Goal: Task Accomplishment & Management: Manage account settings

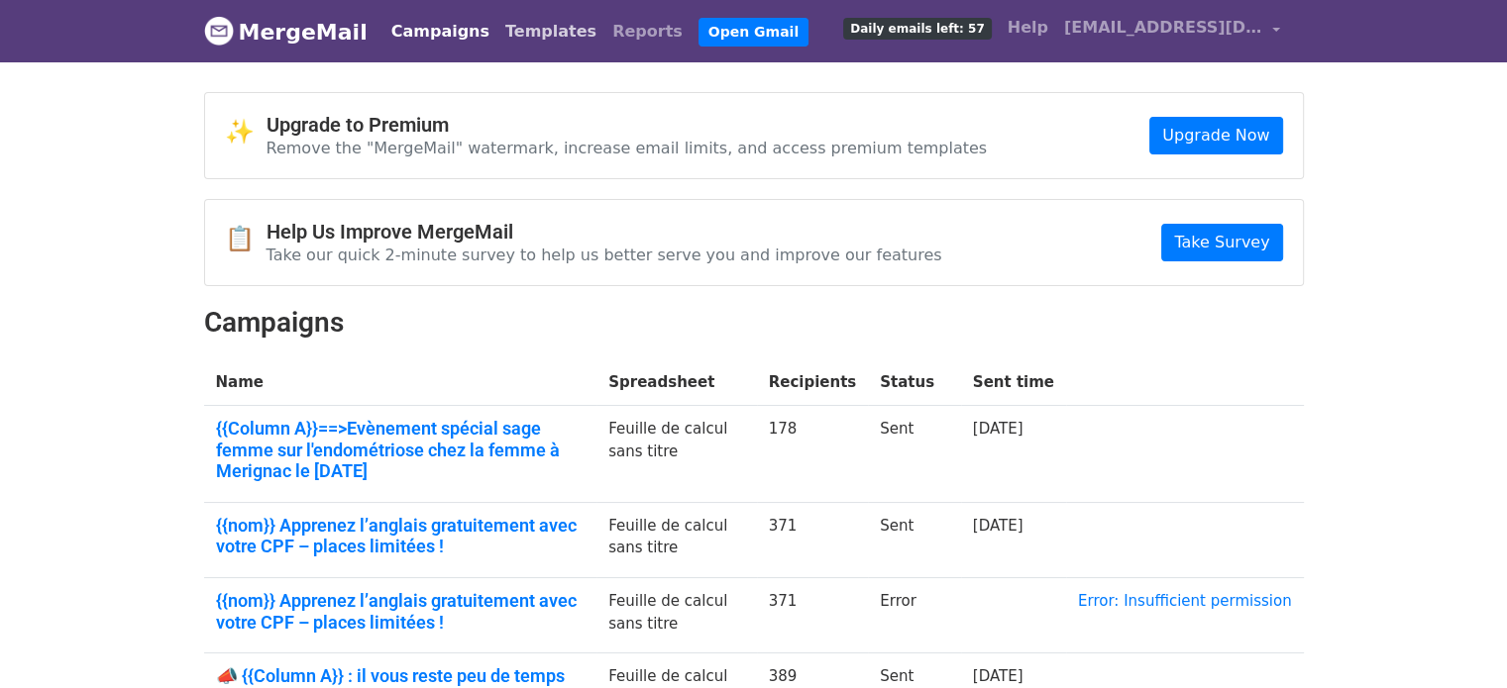
click at [545, 36] on link "Templates" at bounding box center [550, 32] width 107 height 40
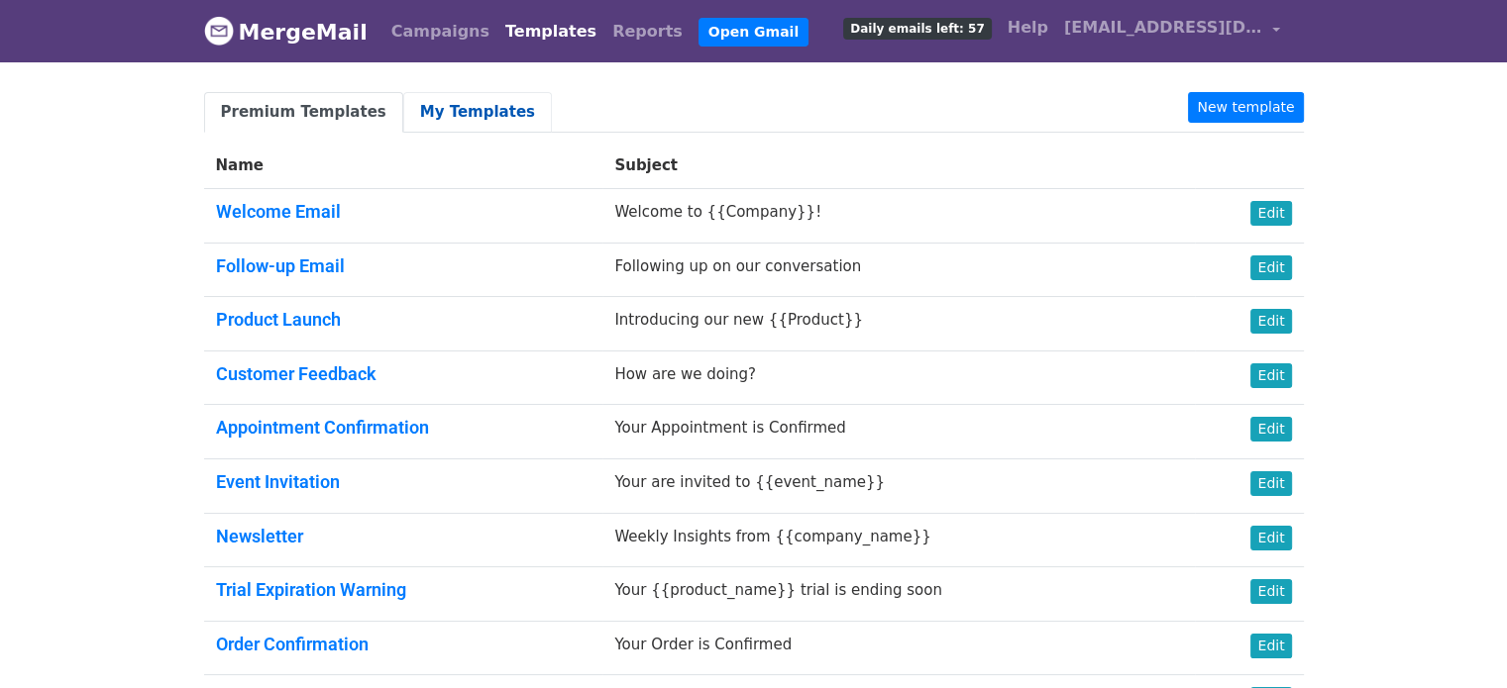
click at [406, 93] on link "My Templates" at bounding box center [477, 112] width 149 height 41
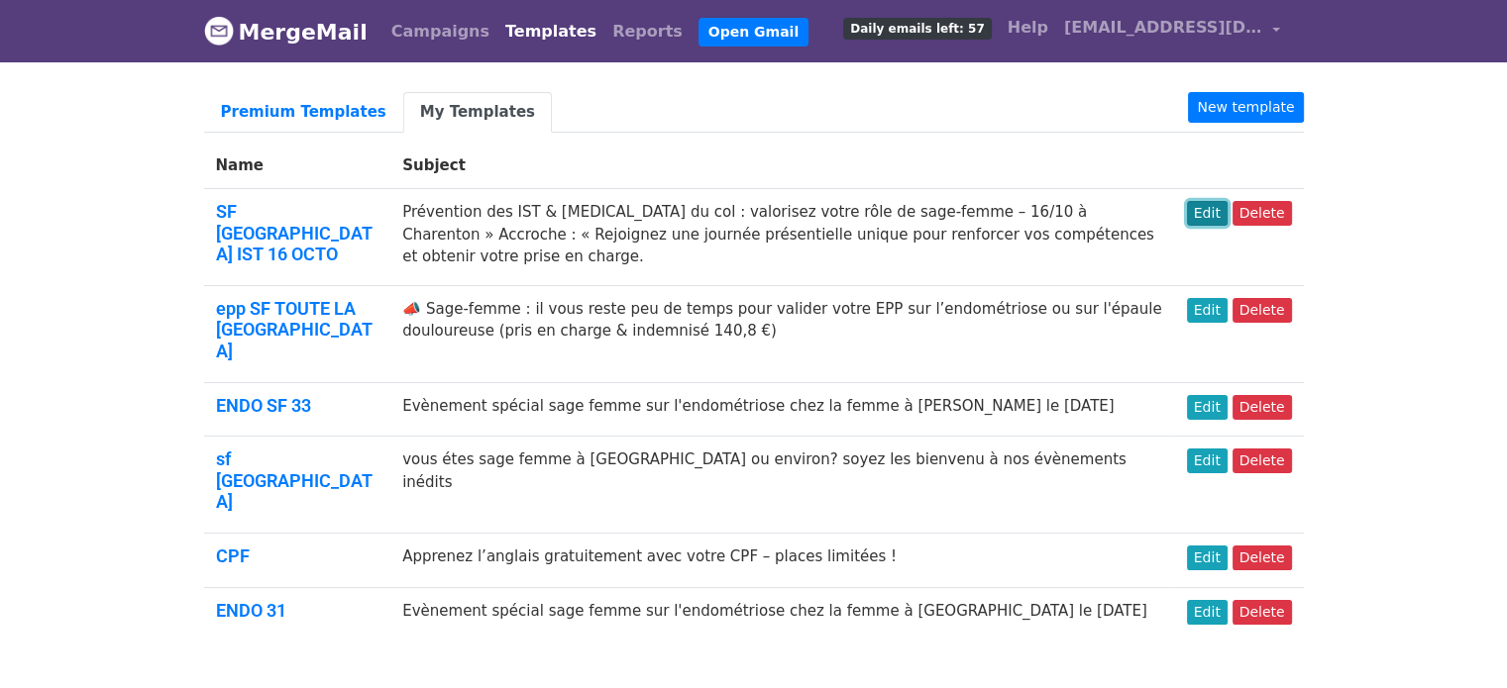
click at [1212, 211] on link "Edit" at bounding box center [1207, 213] width 41 height 25
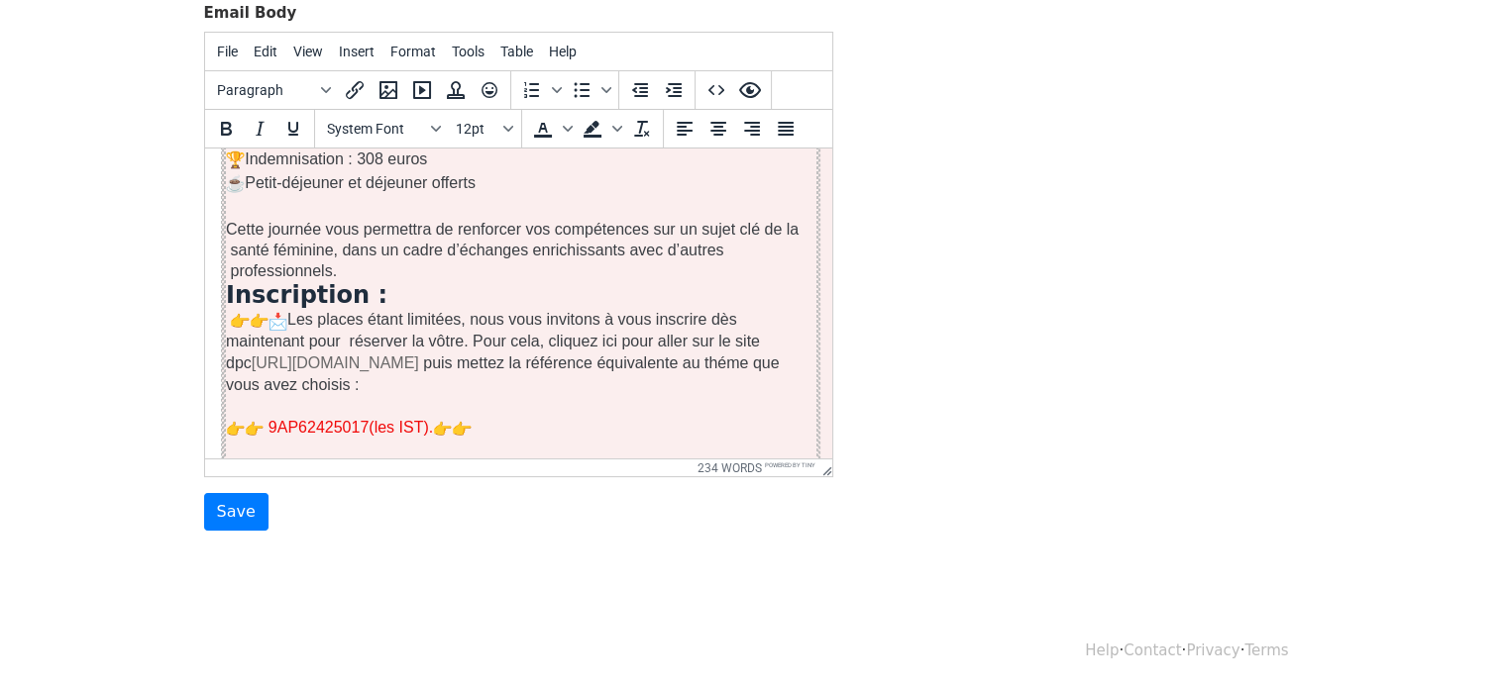
scroll to position [952, 0]
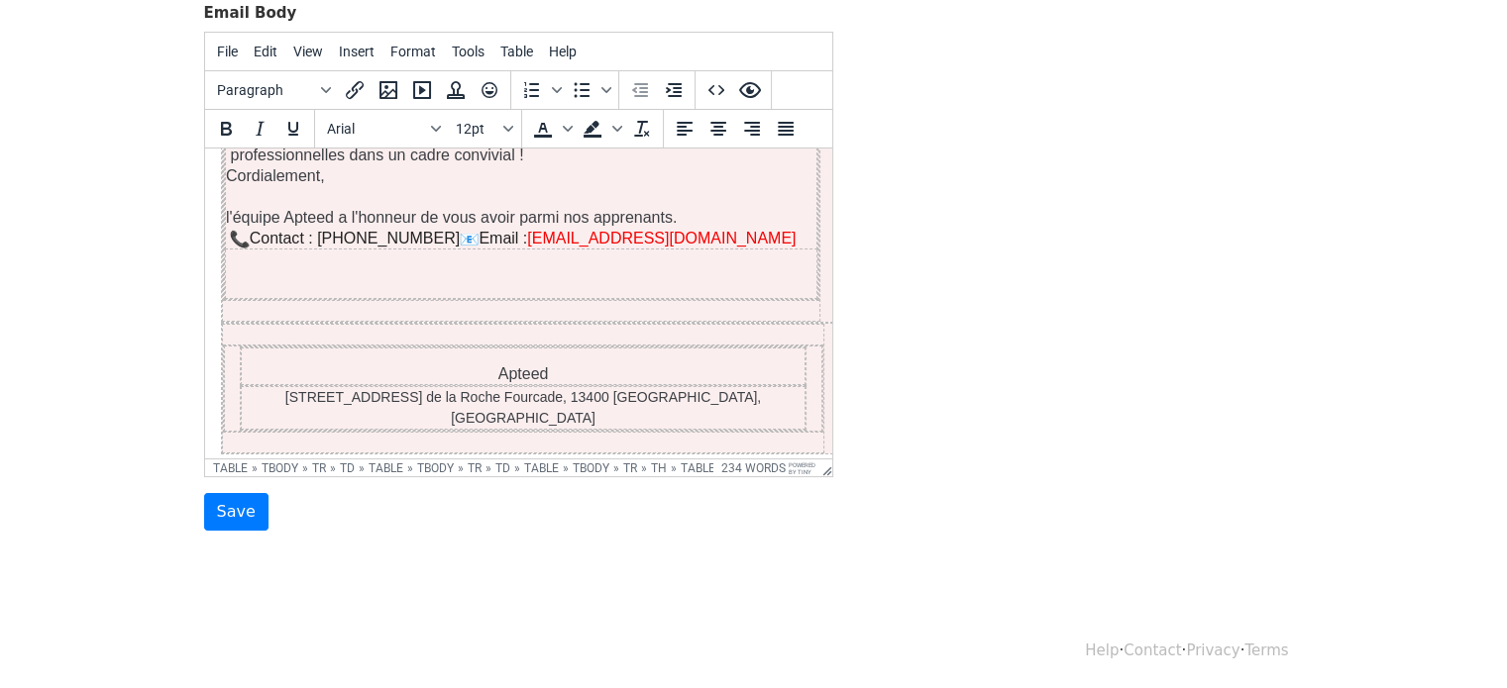
click at [279, 359] on td "Apteed" at bounding box center [523, 366] width 564 height 37
drag, startPoint x: 37, startPoint y: 198, endPoint x: 193, endPoint y: 336, distance: 208.4
click at [193, 336] on div "Template Name SF PARIS IST 16 OCTO Email Subject Prévention des IST & cancer du…" at bounding box center [518, 183] width 659 height 697
click at [666, 412] on td "teed 620 Av. de la Roche Fourcade, 13400 Aubagne, France" at bounding box center [522, 388] width 601 height 129
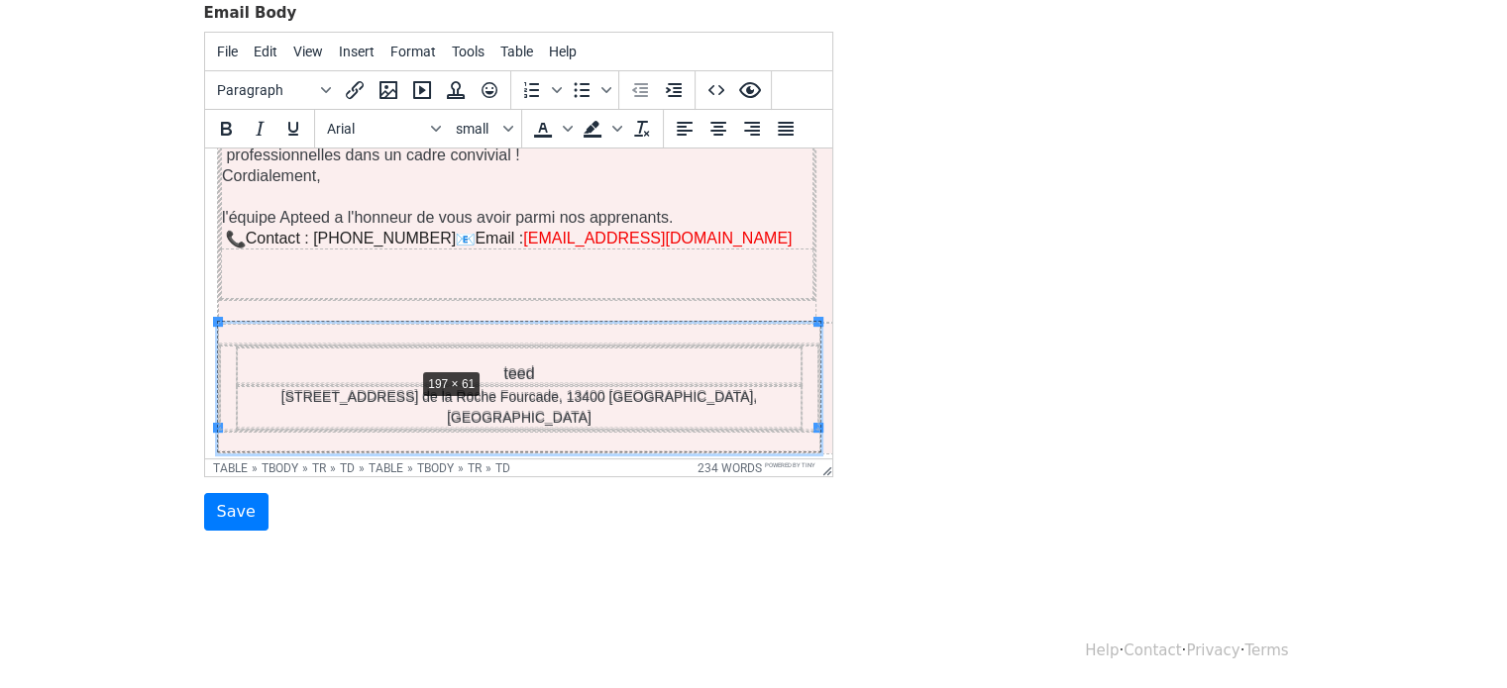
drag, startPoint x: 811, startPoint y: 318, endPoint x: 407, endPoint y: 363, distance: 406.6
drag, startPoint x: 214, startPoint y: 325, endPoint x: 375, endPoint y: 357, distance: 164.5
drag, startPoint x: 215, startPoint y: 320, endPoint x: 467, endPoint y: 364, distance: 255.3
click at [732, 393] on p "620 Av. de la Roche Fourcade, 13400 Aubagne, France" at bounding box center [518, 408] width 563 height 42
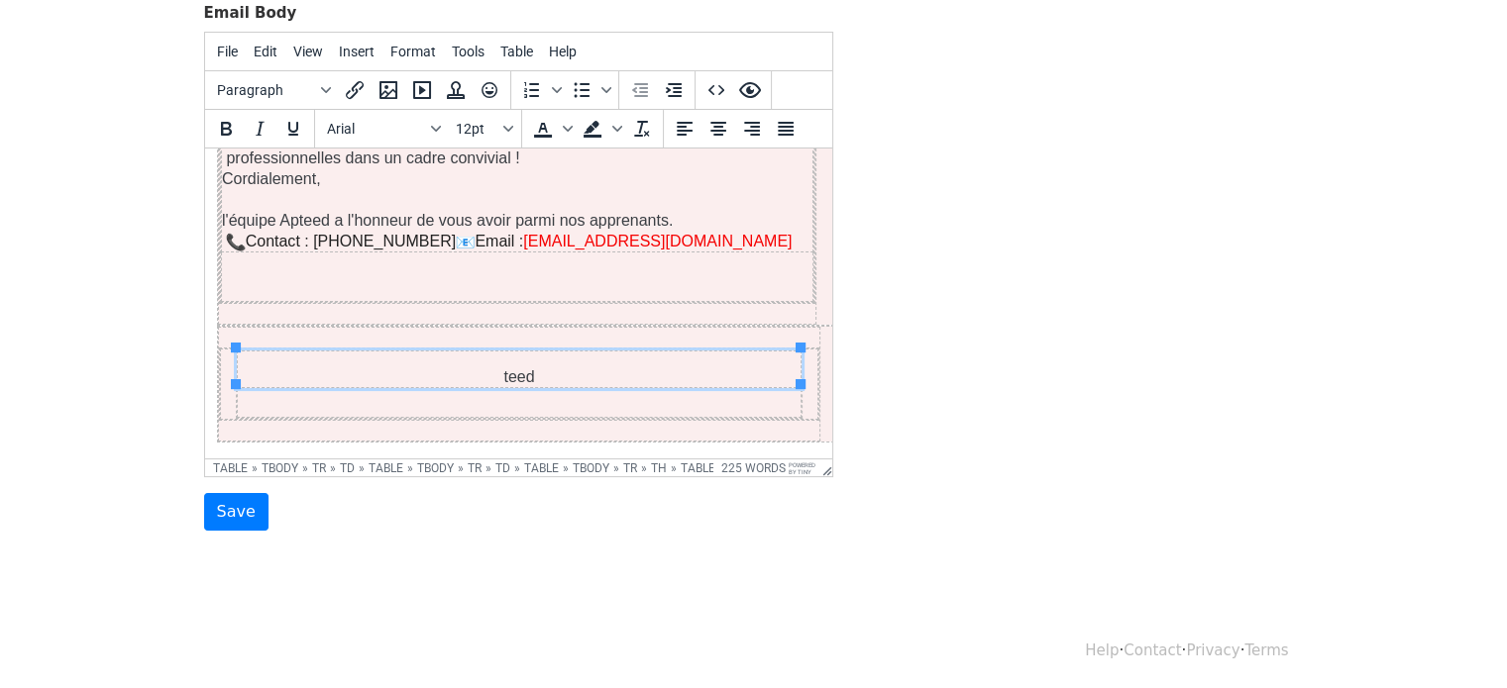
click at [710, 366] on p "teed" at bounding box center [518, 376] width 563 height 21
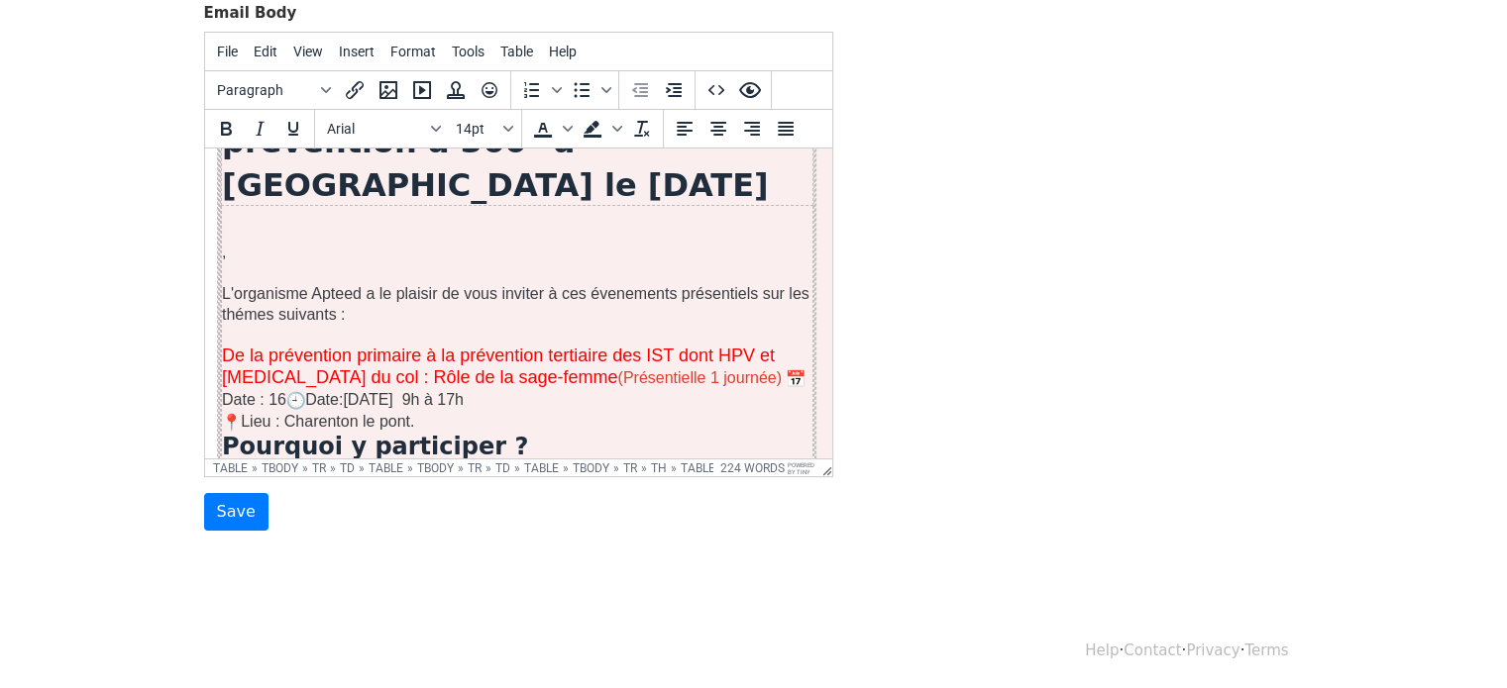
scroll to position [166, 4]
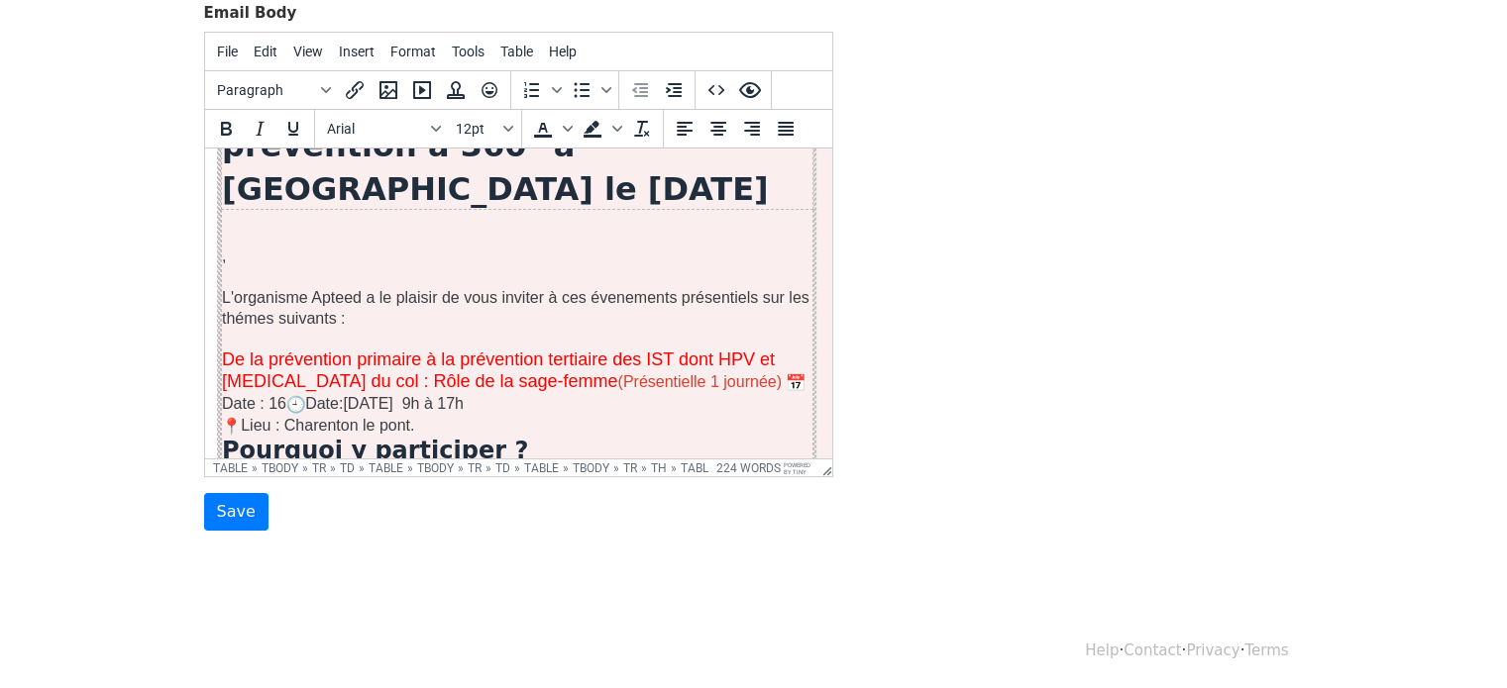
click at [336, 296] on p "L'organisme Apteed a le plaisir de vous inviter à ces évenements présentiels su…" at bounding box center [516, 308] width 590 height 42
click at [284, 296] on p "L'organisme Apteed a le plaisir de vous inviter à ces évenements présentiels su…" at bounding box center [516, 308] width 590 height 42
click at [380, 303] on p "Sanitas académie Apteed a le plaisir de vous inviter à ces évenements présentie…" at bounding box center [516, 308] width 590 height 42
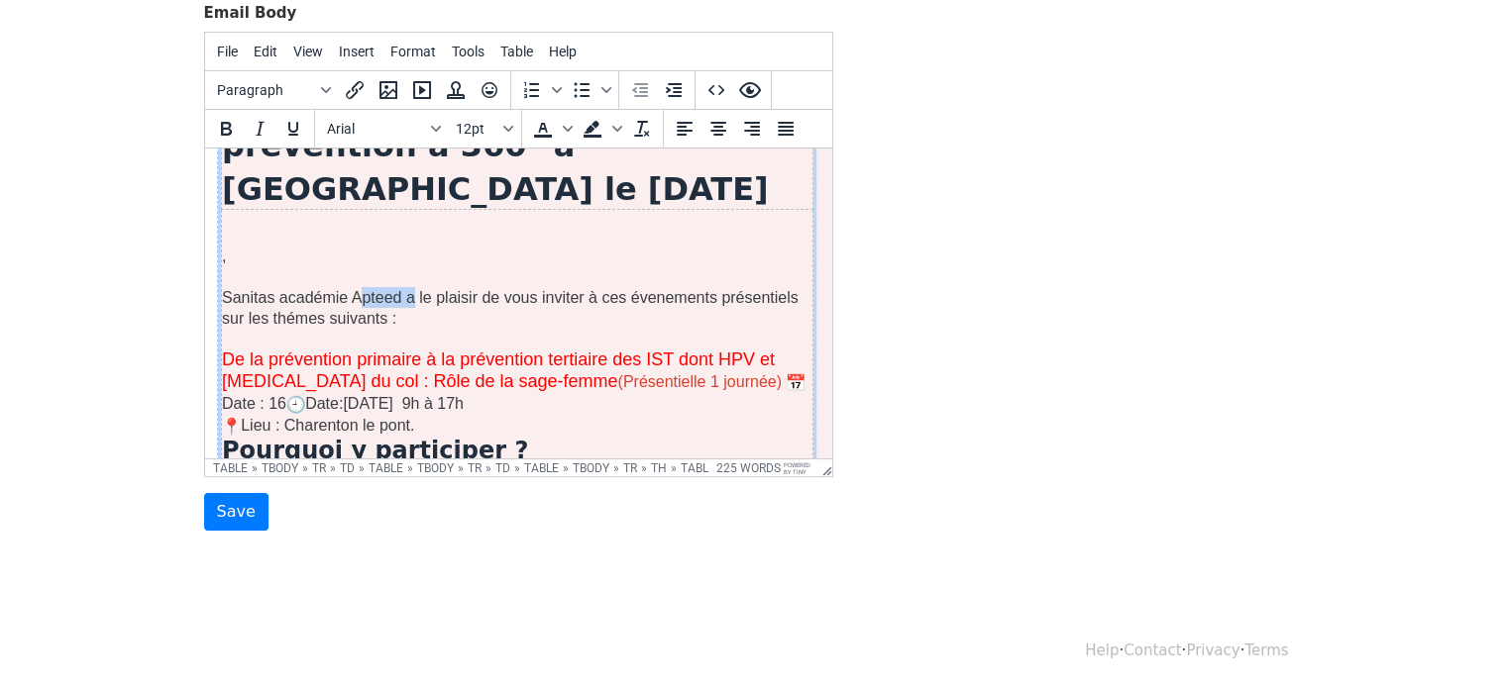
click at [380, 303] on p "Sanitas académie Apteed a le plaisir de vous inviter à ces évenements présentie…" at bounding box center [516, 308] width 590 height 42
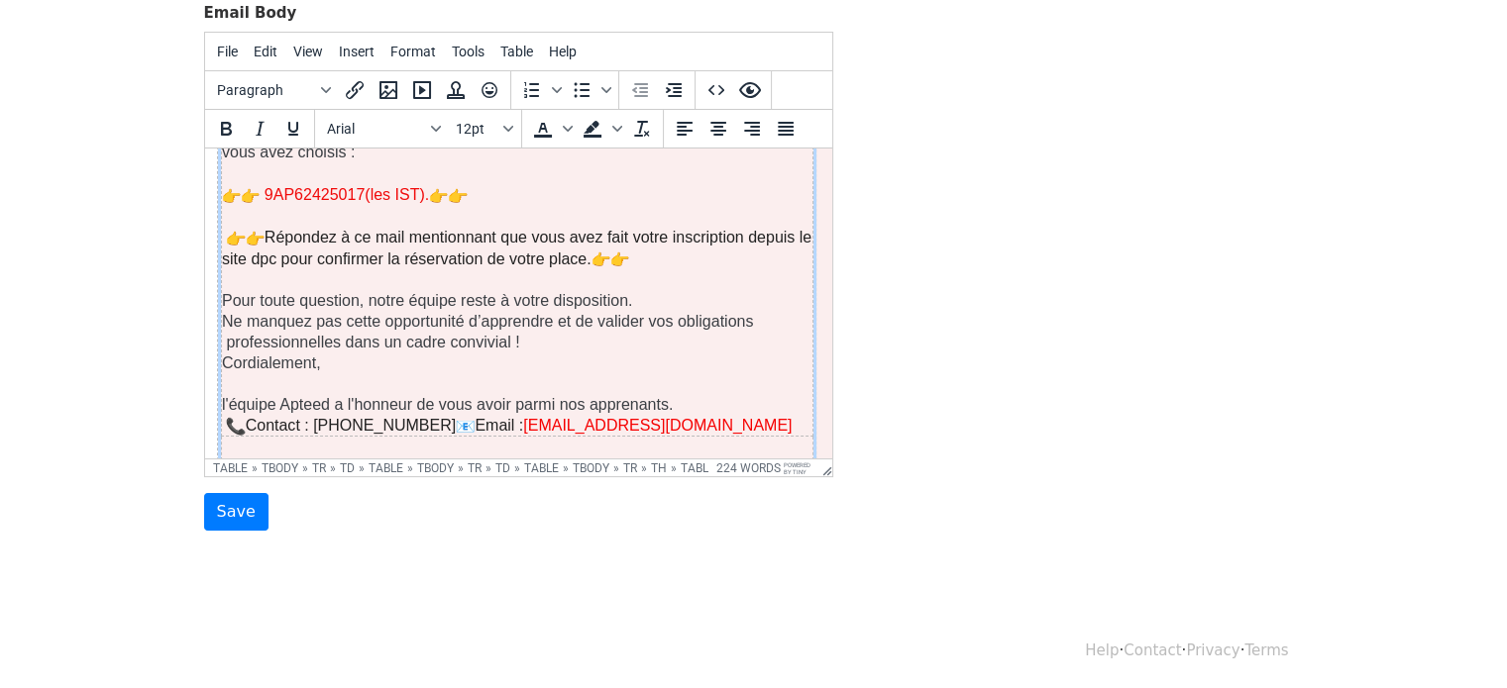
scroll to position [815, 4]
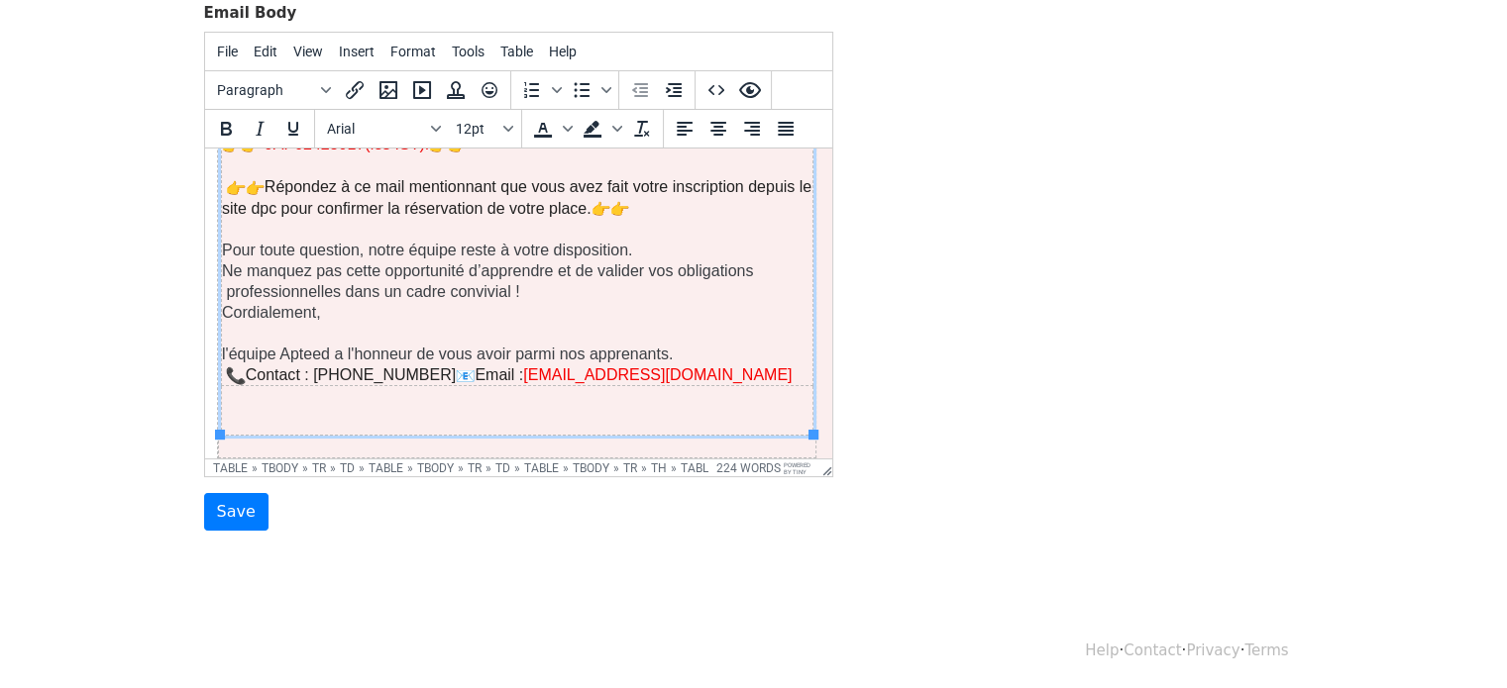
drag, startPoint x: 822, startPoint y: 227, endPoint x: 1044, endPoint y: 505, distance: 355.9
click at [297, 346] on p "l'équipe Apteed a l'honneur de vous avoir parmi nos apprenants." at bounding box center [516, 354] width 590 height 21
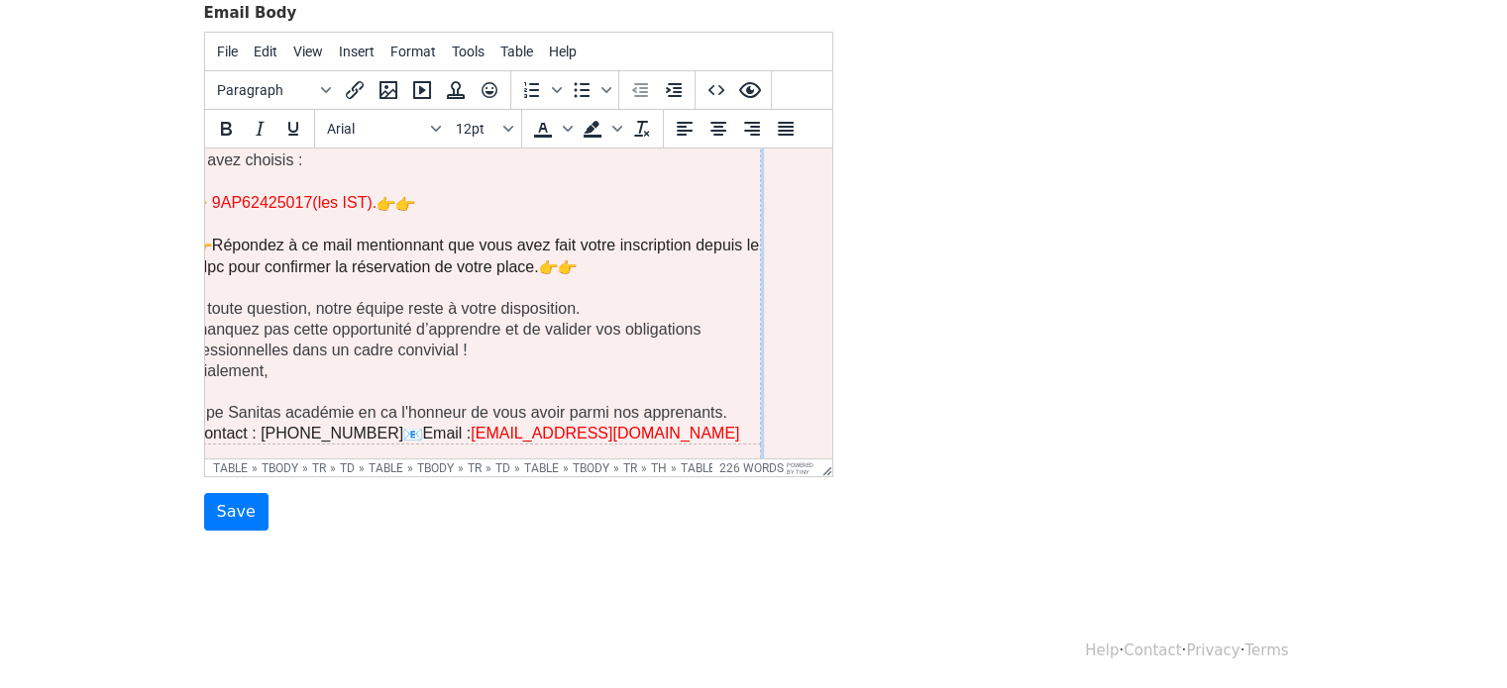
scroll to position [757, 0]
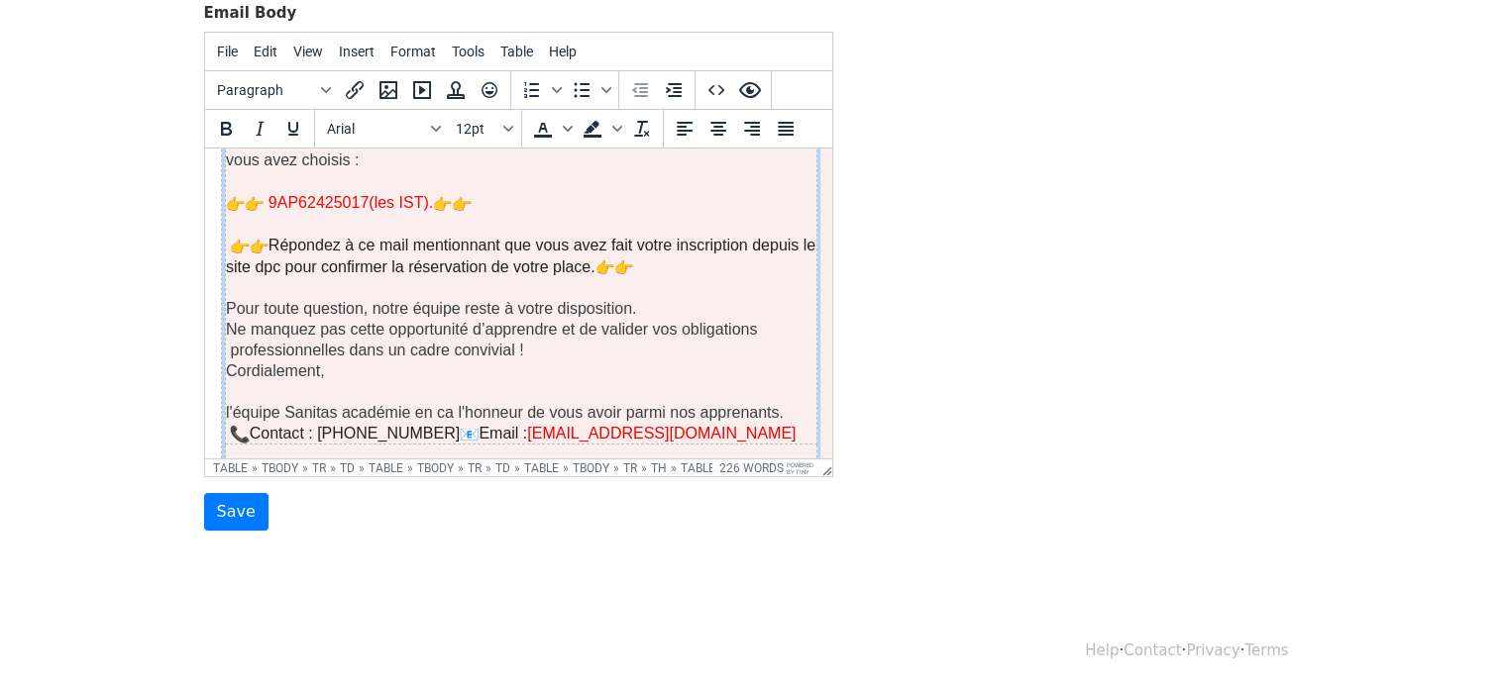
drag, startPoint x: 409, startPoint y: 450, endPoint x: 350, endPoint y: 593, distance: 155.4
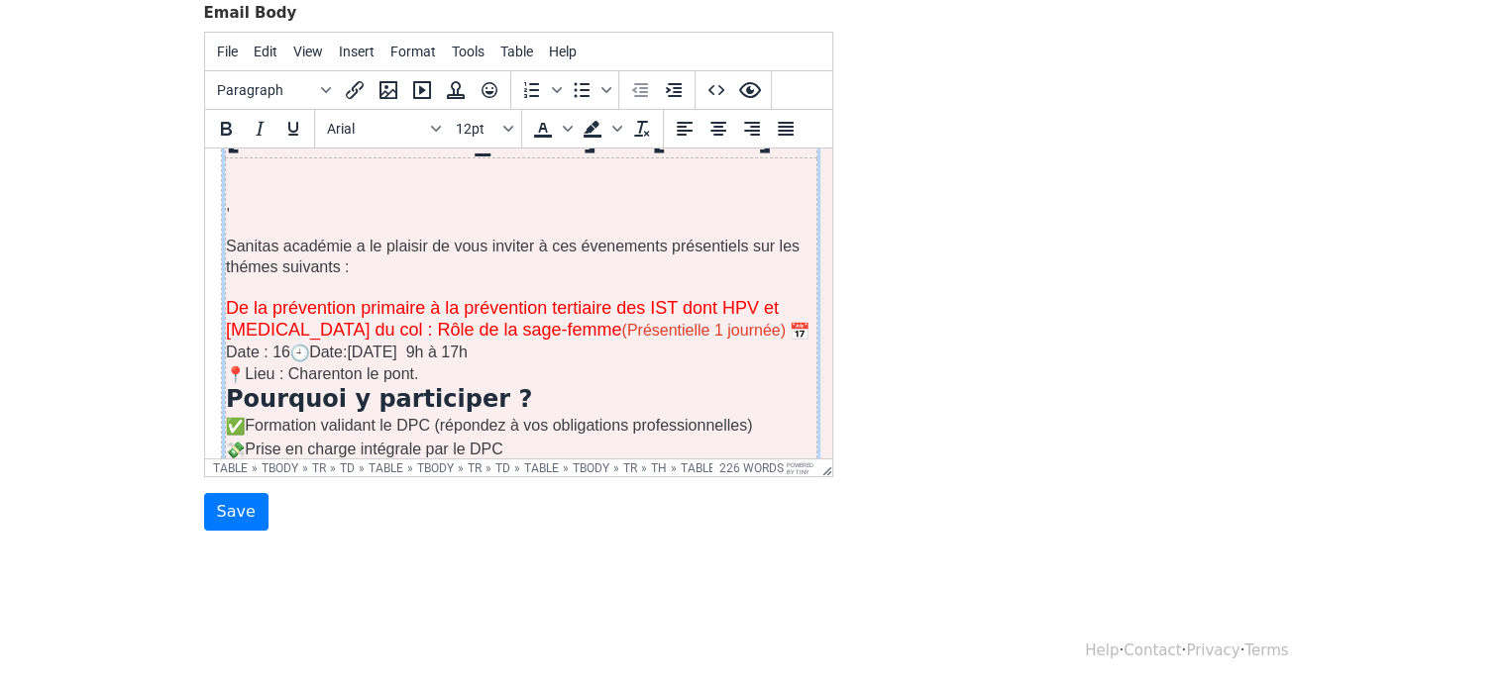
scroll to position [272, 0]
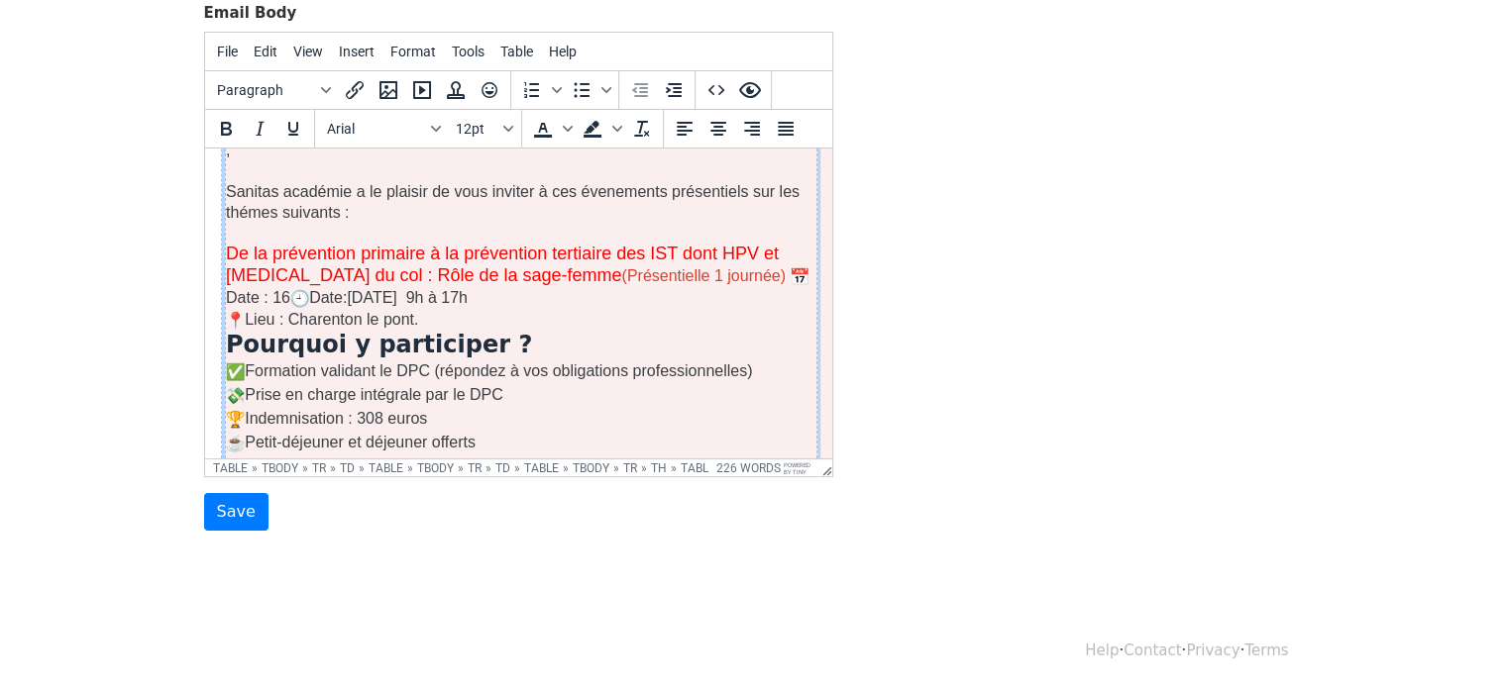
click at [740, 189] on p "Sanitas académie a le plaisir de vous inviter à ces évenements présentiels sur …" at bounding box center [520, 202] width 590 height 42
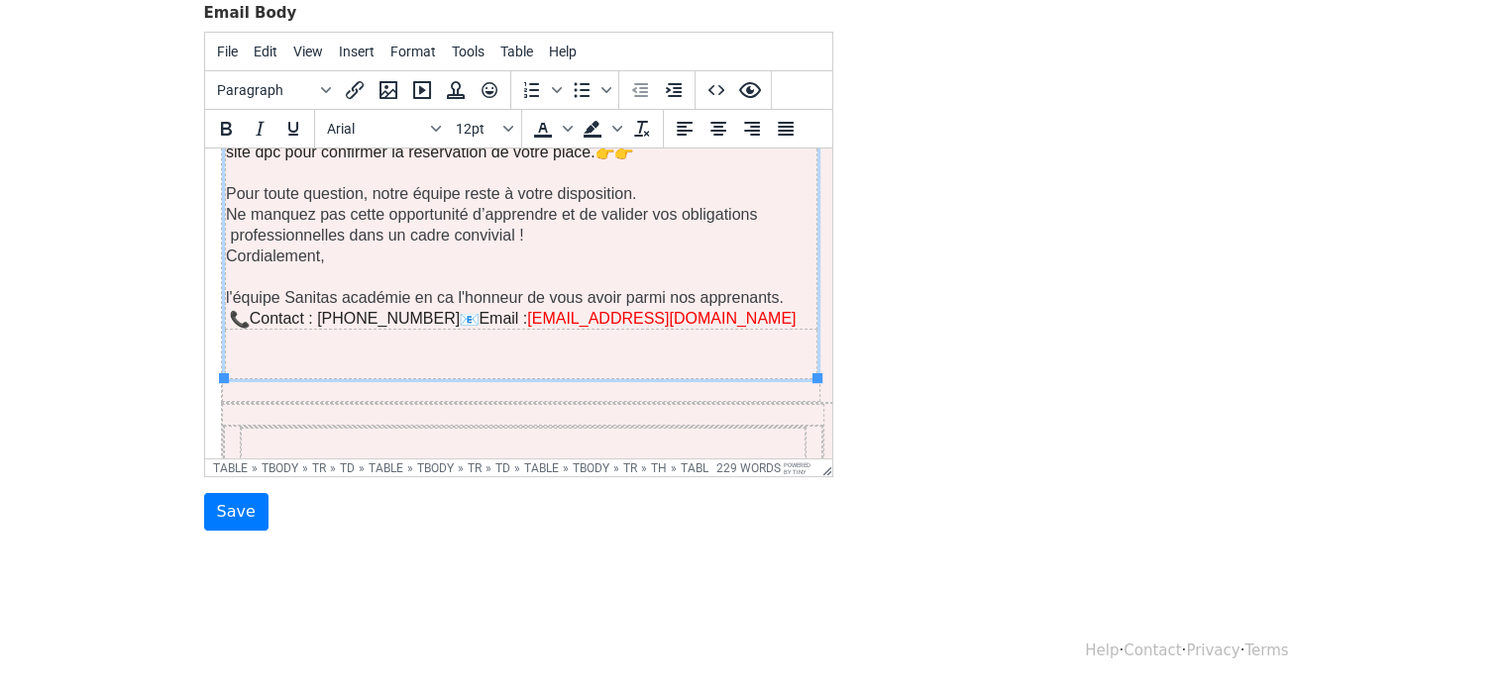
scroll to position [868, 0]
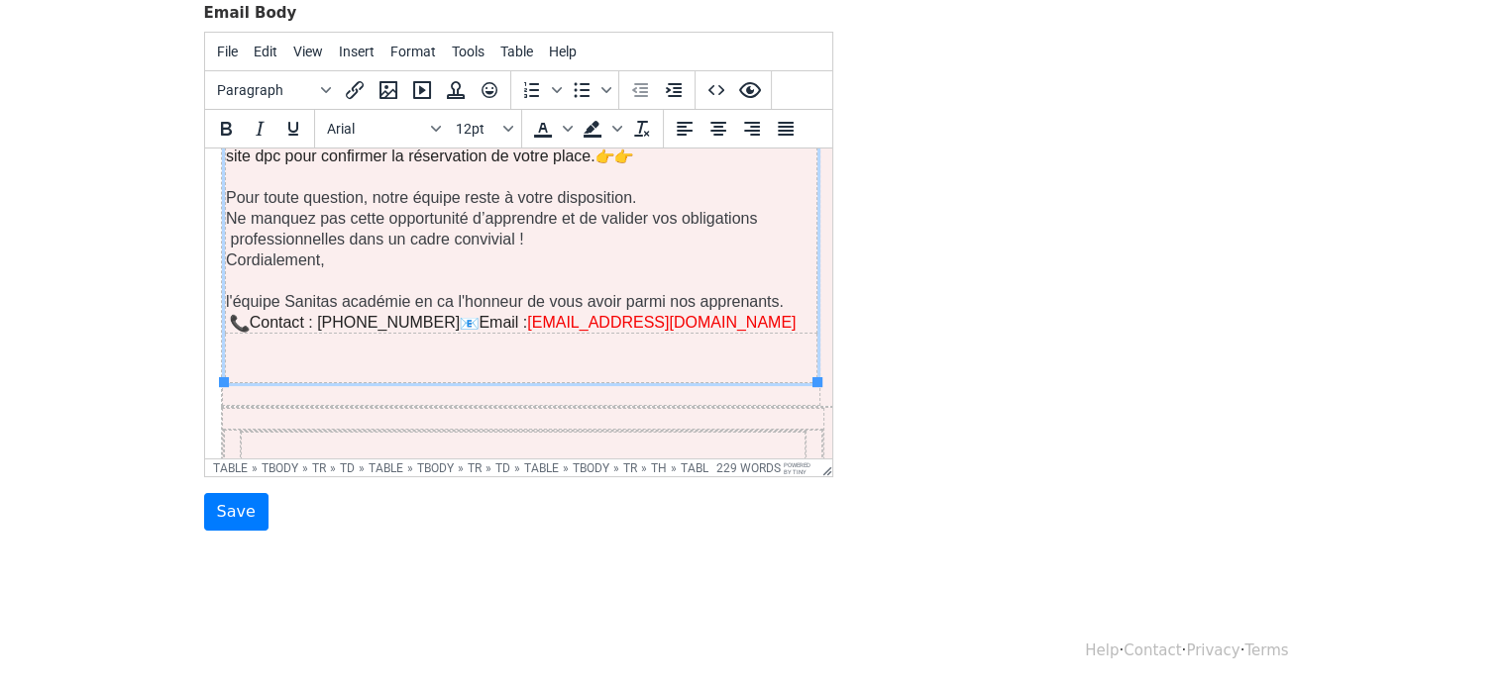
click at [447, 299] on p "l'équipe Sanitas académie en ca l'honneur de vous avoir parmi nos apprenants." at bounding box center [520, 301] width 590 height 21
drag, startPoint x: 594, startPoint y: 300, endPoint x: 744, endPoint y: 294, distance: 149.7
click at [744, 294] on p "l'équipe Sanitas académie a l'honneur de vous avoir parmi nos apprenants." at bounding box center [520, 301] width 590 height 21
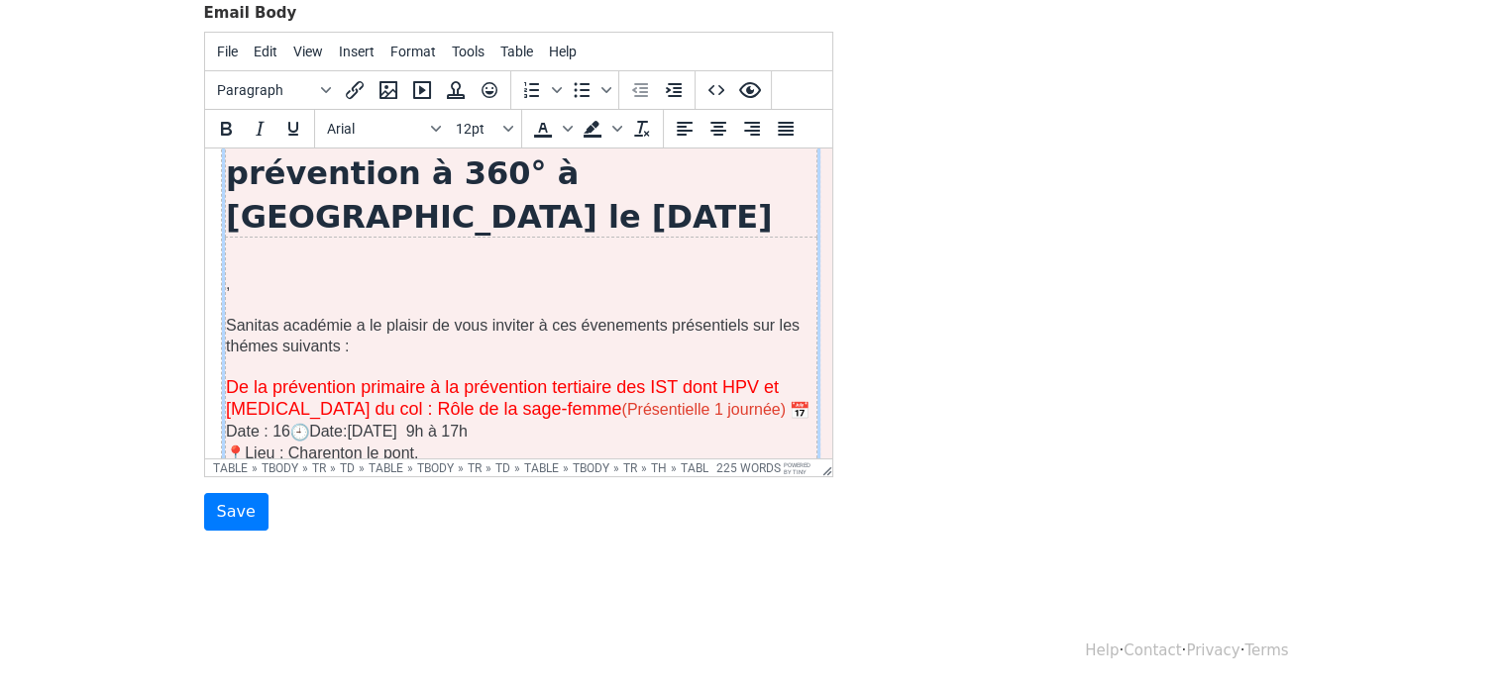
scroll to position [178, 0]
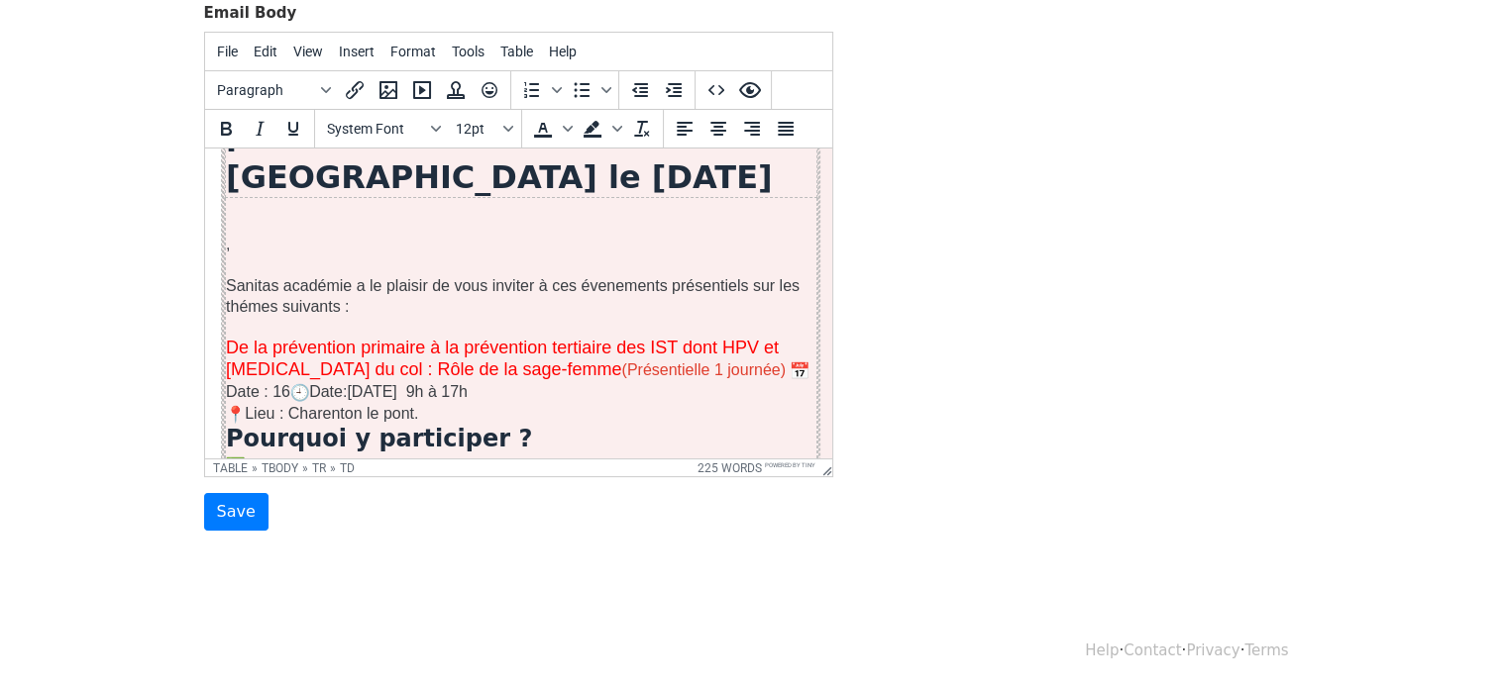
drag, startPoint x: 263, startPoint y: 263, endPoint x: 382, endPoint y: 402, distance: 182.6
click at [204, 258] on html "HPV, dépistage, cancer du col : devenez experte de la prévention à 360° à Chare…" at bounding box center [517, 602] width 627 height 1265
drag, startPoint x: 430, startPoint y: 283, endPoint x: 231, endPoint y: 275, distance: 199.2
click at [231, 275] on p "Sanitas académie a le plaisir de vous inviter à ces évenements présentiels sur …" at bounding box center [520, 296] width 590 height 42
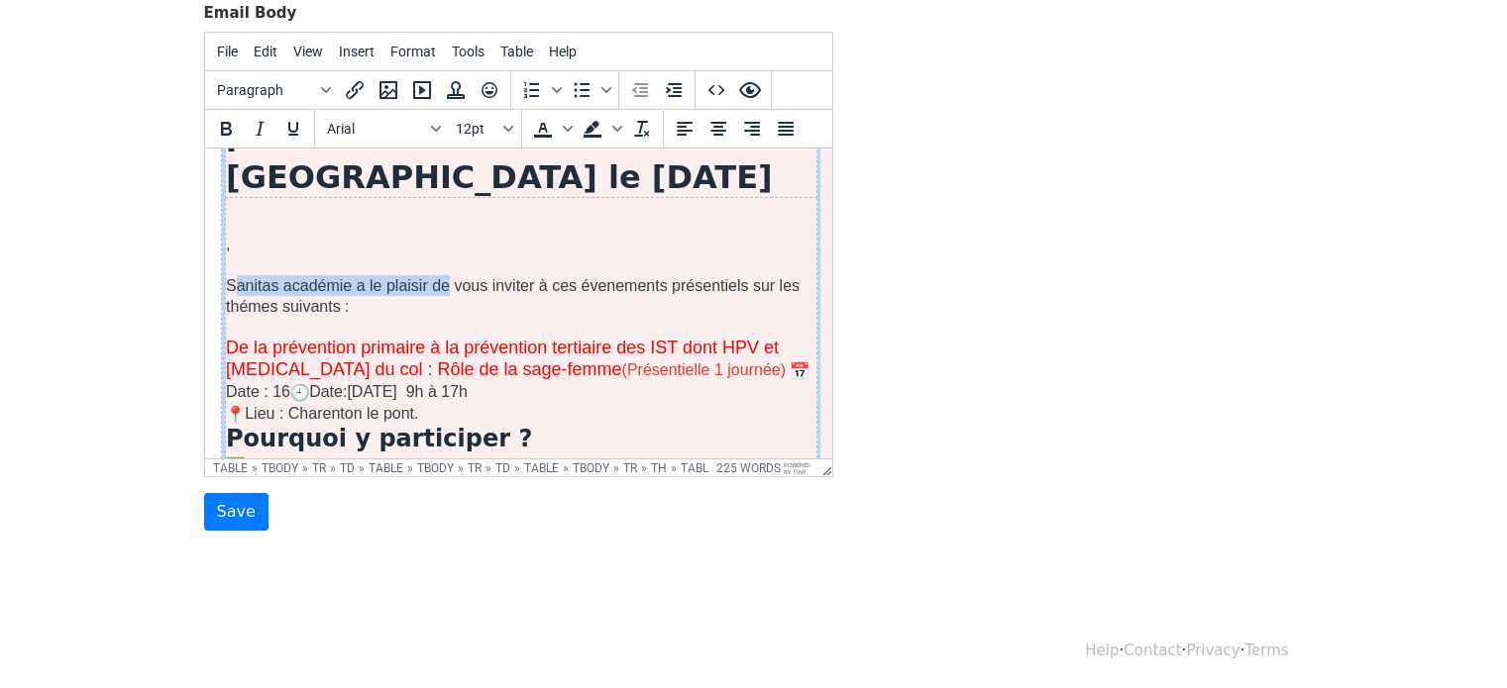
drag, startPoint x: 231, startPoint y: 275, endPoint x: 445, endPoint y: 279, distance: 214.0
click at [445, 279] on p "Sanitas académie a le plaisir de vous inviter à ces évenements présentiels sur …" at bounding box center [520, 296] width 590 height 42
click at [744, 282] on p "Sanitas académie a le plaisir de vous inviter à ces évenements présentiels sur …" at bounding box center [520, 296] width 590 height 42
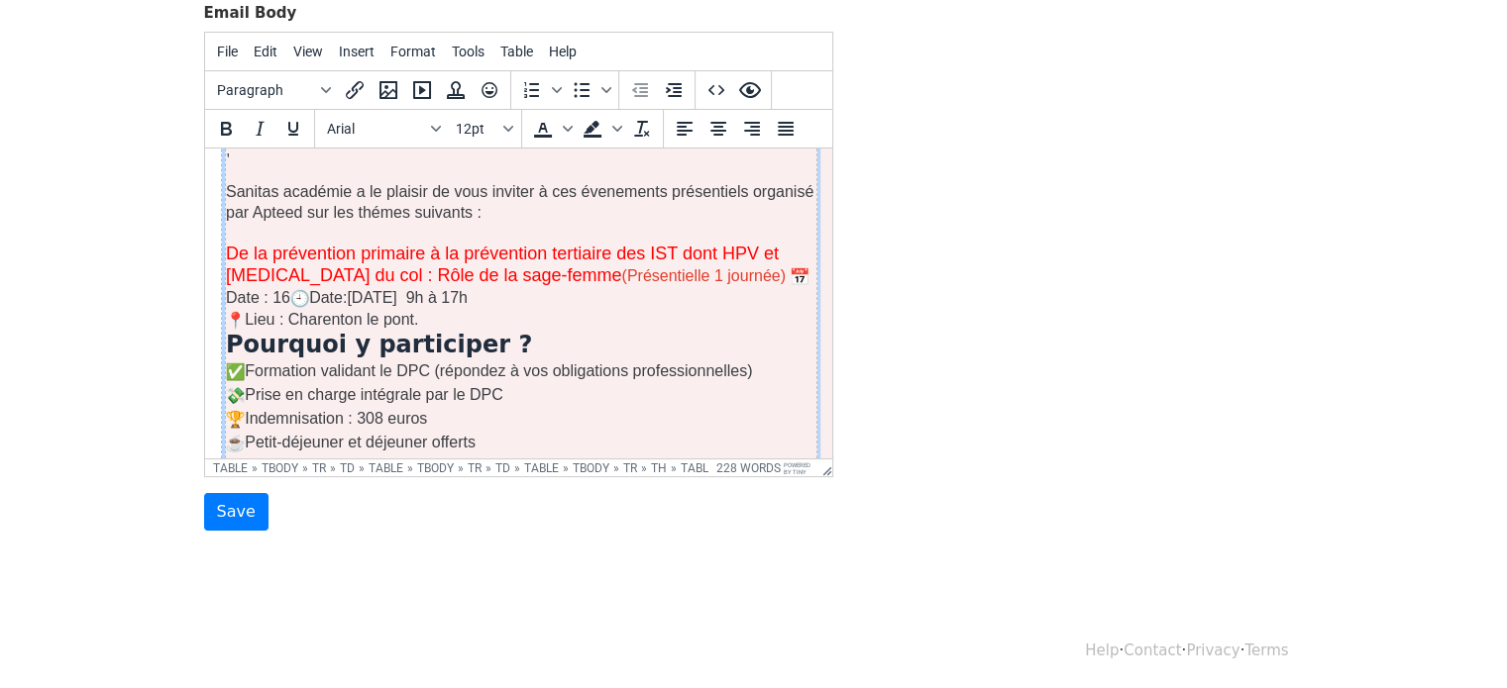
scroll to position [264, 0]
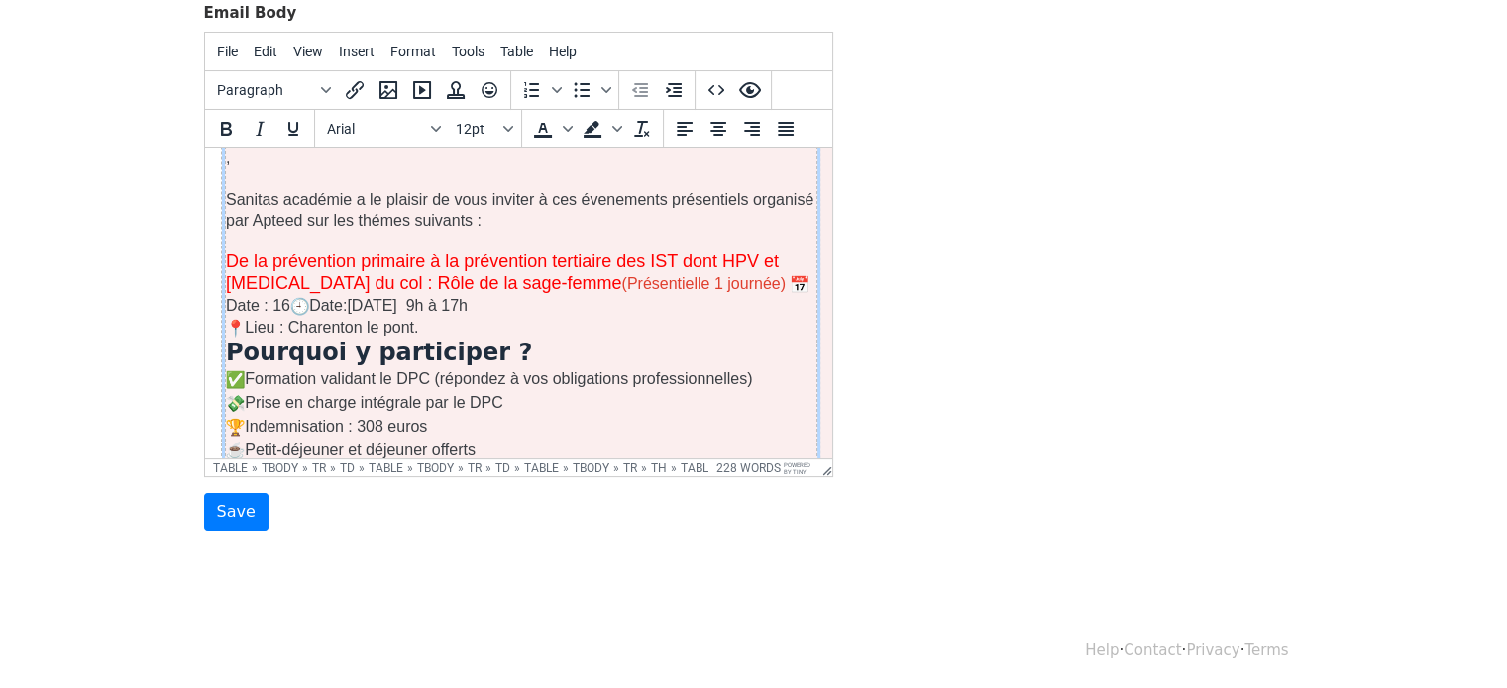
drag, startPoint x: 490, startPoint y: 217, endPoint x: 229, endPoint y: 197, distance: 262.2
click at [229, 197] on p "Sanitas académie a le plaisir de vous inviter à ces évenements présentiels orga…" at bounding box center [520, 210] width 590 height 42
copy p "Sanitas académie a le plaisir de vous inviter à ces évenements présentiels orga…"
click at [238, 509] on input "Save" at bounding box center [236, 512] width 64 height 38
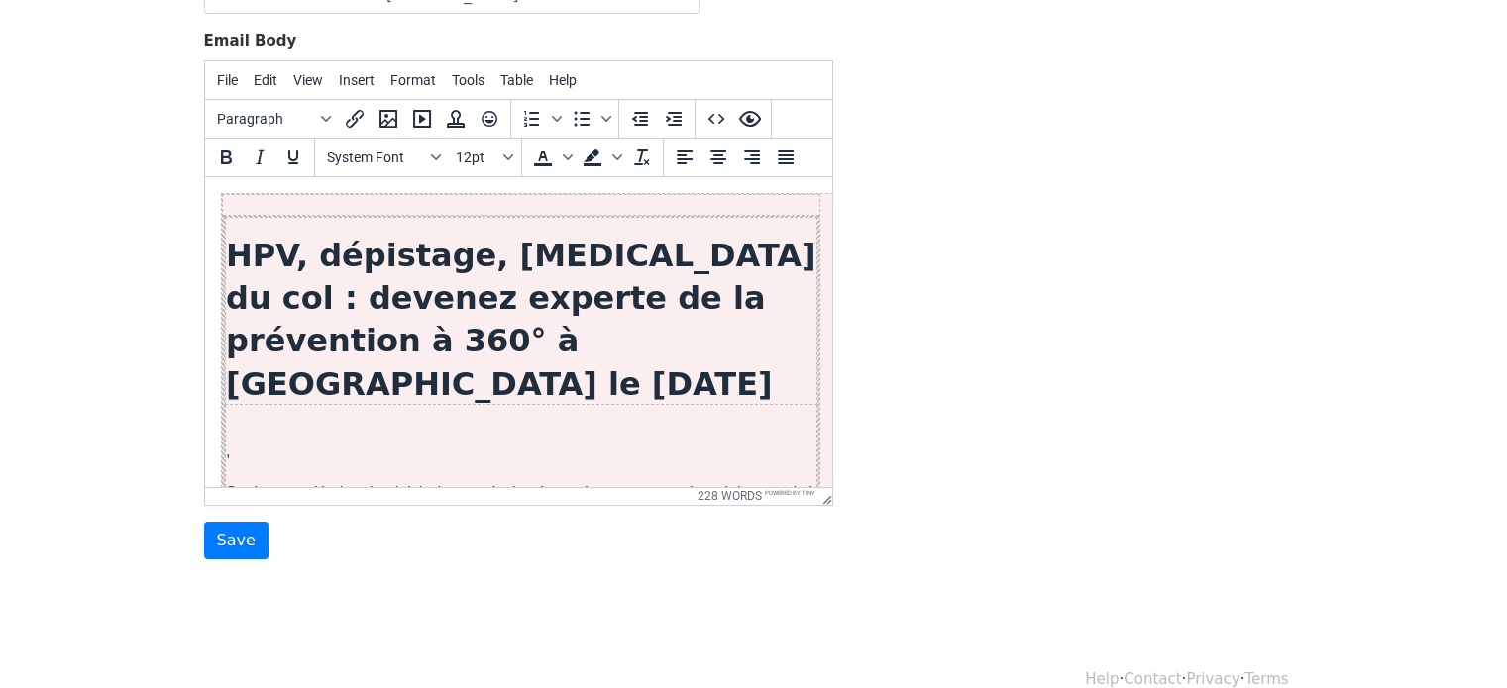
drag, startPoint x: 821, startPoint y: 212, endPoint x: 1115, endPoint y: 306, distance: 308.9
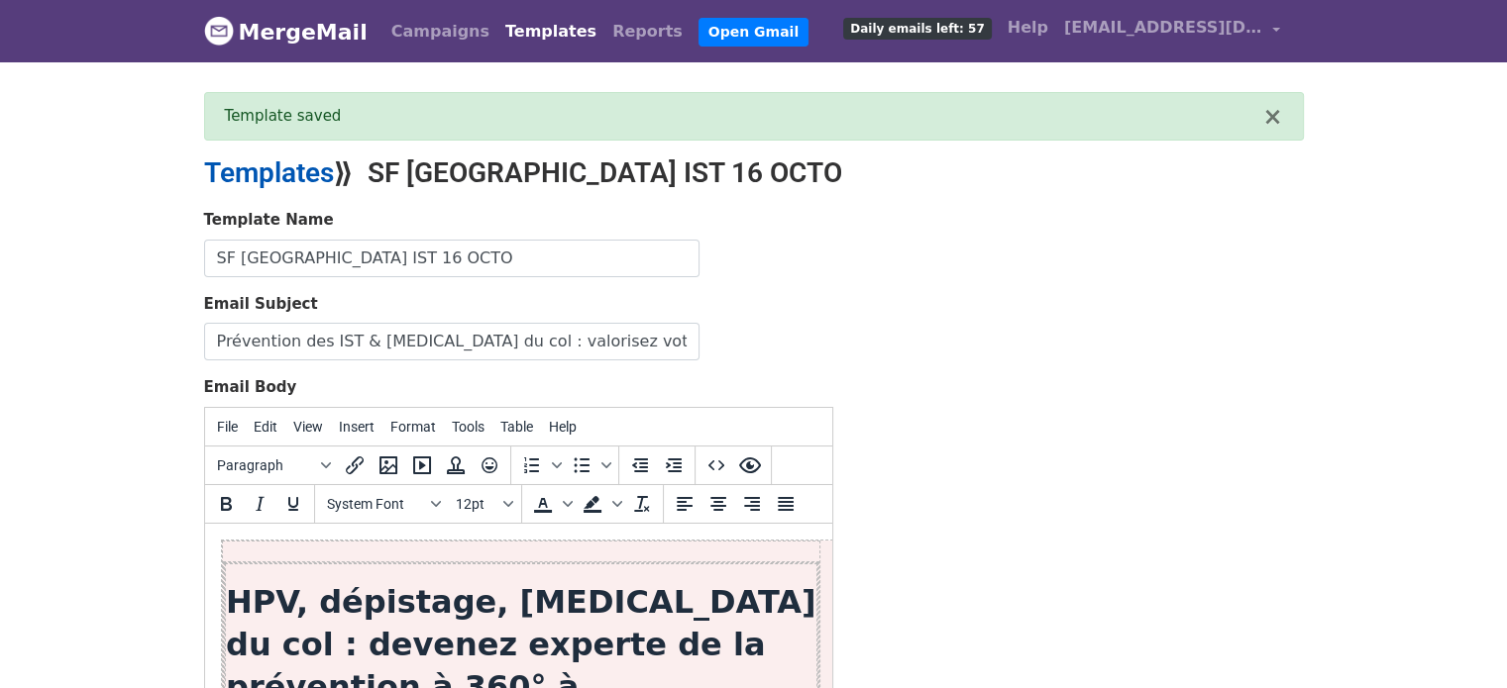
click at [280, 168] on link "Templates" at bounding box center [269, 173] width 130 height 33
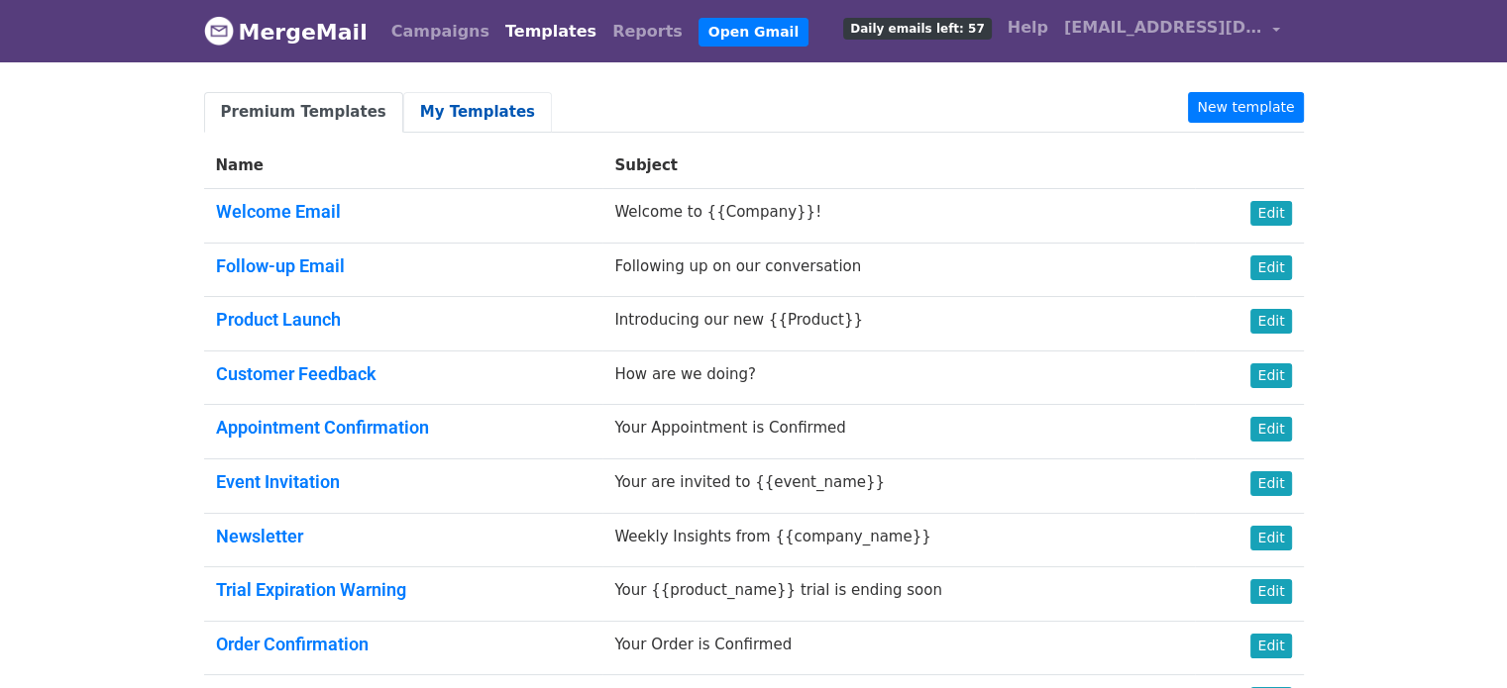
drag, startPoint x: 424, startPoint y: 88, endPoint x: 421, endPoint y: 116, distance: 27.9
click at [421, 116] on body "MergeMail Campaigns Templates Reports Open Gmail Daily emails left: 57 Help [EM…" at bounding box center [753, 412] width 1507 height 824
click at [421, 116] on link "My Templates" at bounding box center [477, 112] width 149 height 41
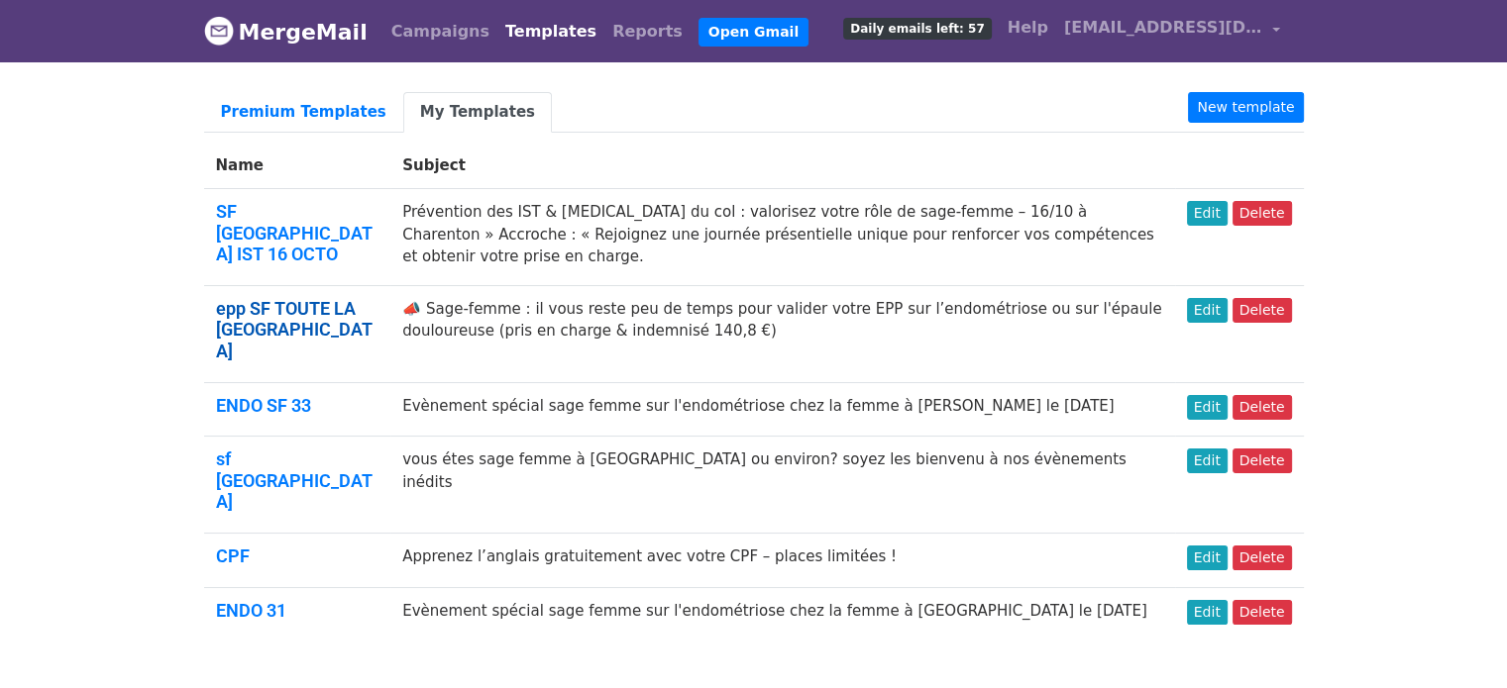
click at [291, 298] on link "epp SF TOUTE LA [GEOGRAPHIC_DATA]" at bounding box center [294, 329] width 157 height 63
click at [1219, 298] on link "Edit" at bounding box center [1207, 310] width 41 height 25
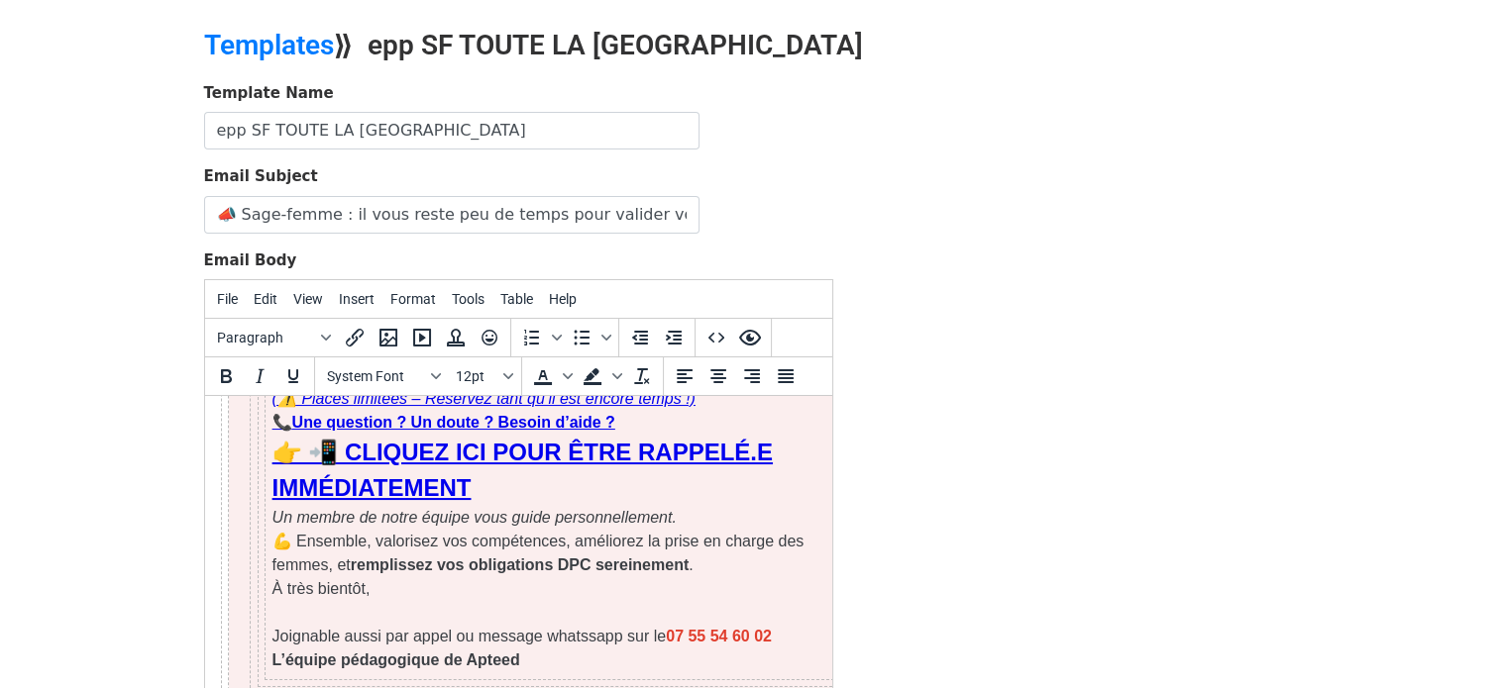
scroll to position [1403, 0]
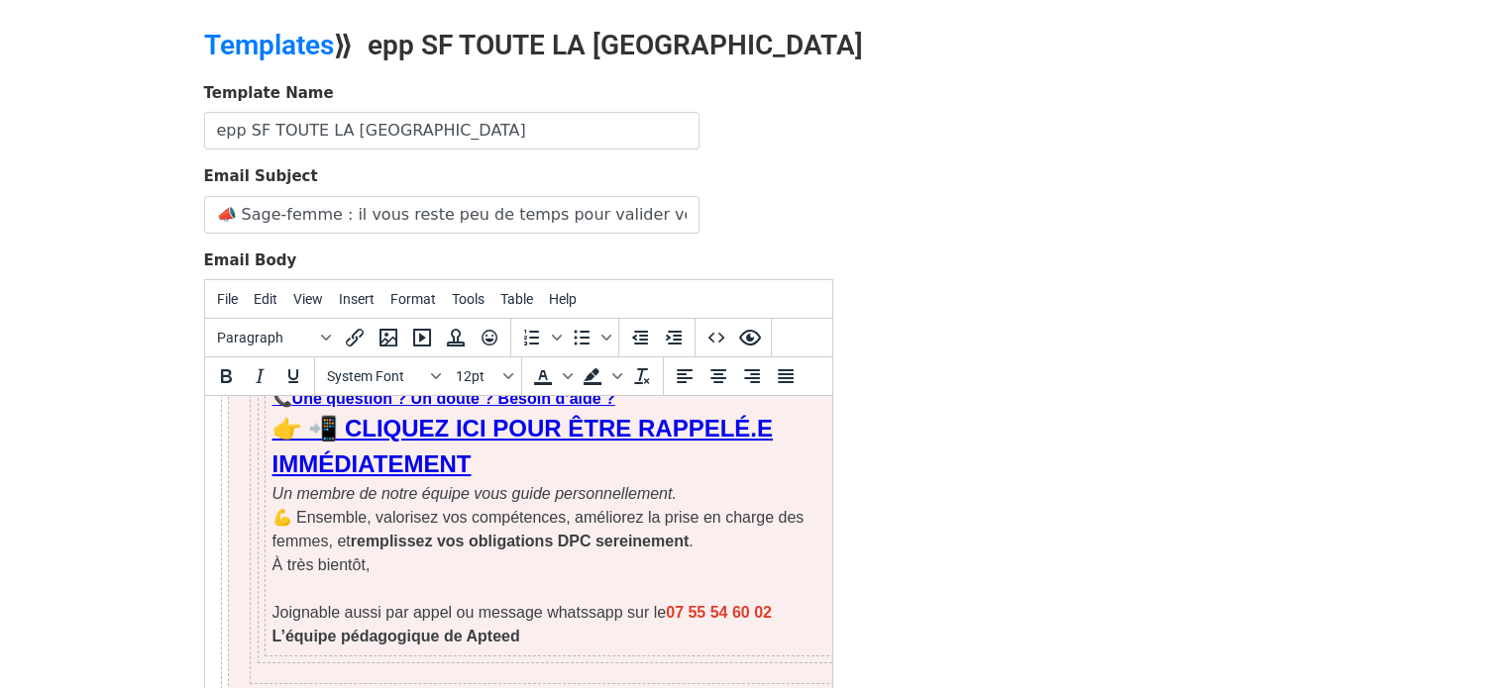
drag, startPoint x: 829, startPoint y: 447, endPoint x: 1052, endPoint y: 1049, distance: 642.1
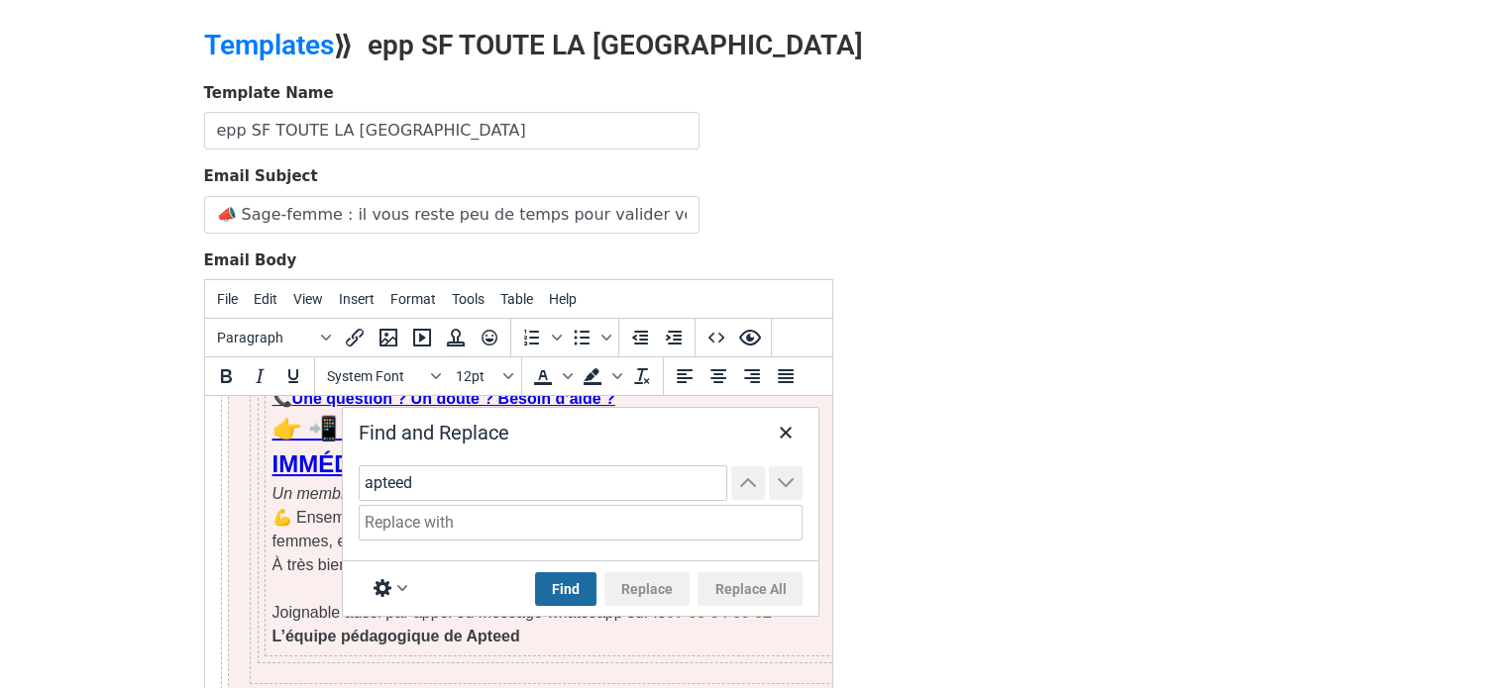
click at [576, 589] on button "Find" at bounding box center [565, 590] width 61 height 34
type input "apteed"
click at [779, 425] on icon "Close" at bounding box center [786, 433] width 24 height 24
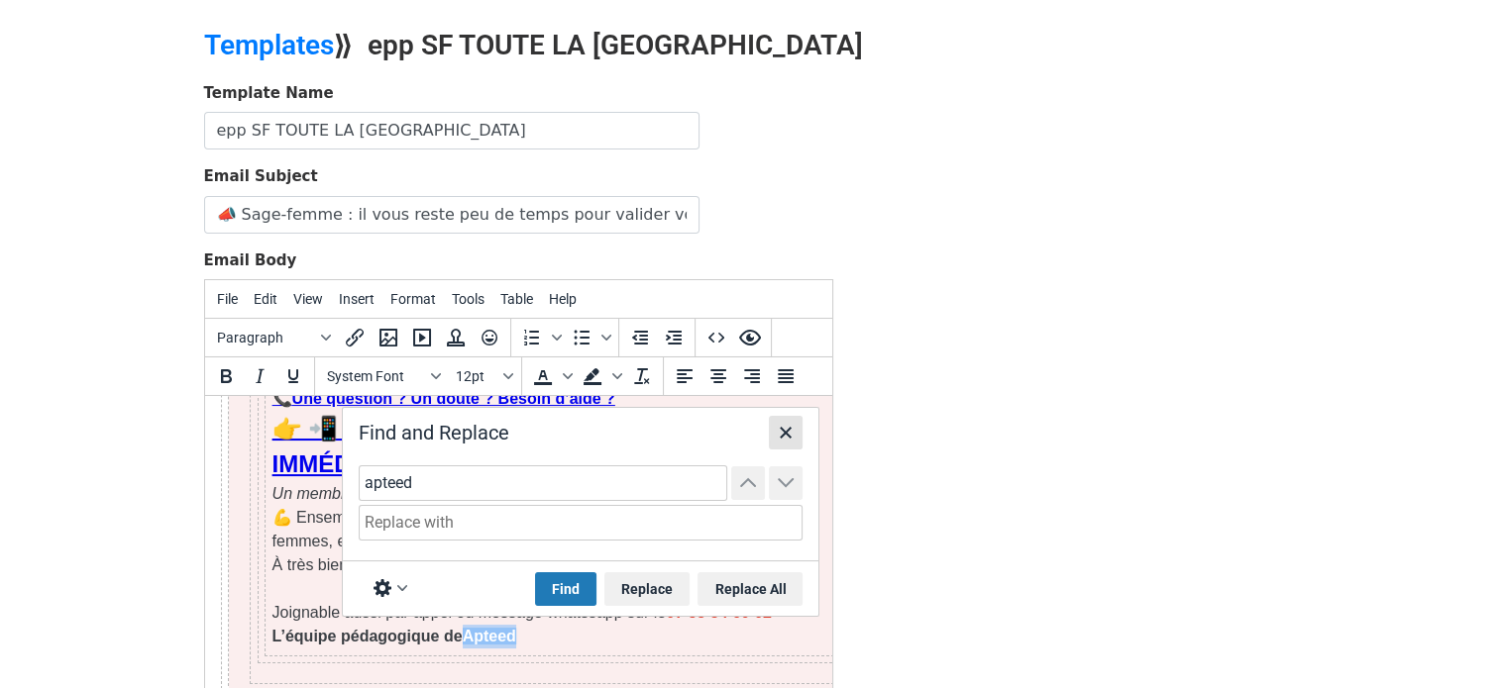
scroll to position [1387, 0]
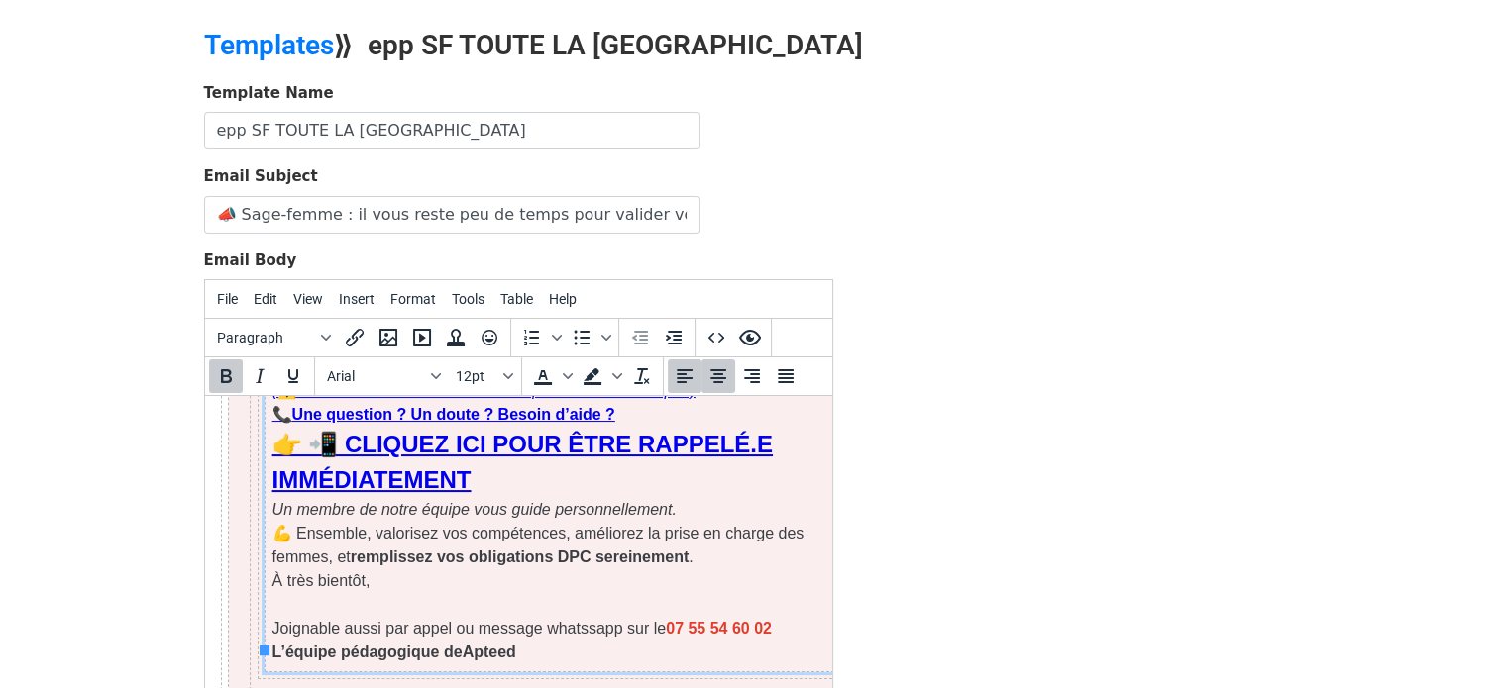
click at [494, 644] on strong "L’équipe pédagogique de Apteed" at bounding box center [393, 652] width 244 height 17
click at [526, 626] on p "À très bientôt, Joignable aussi par appel ou message whatssapp sur le 07 55 54 …" at bounding box center [560, 617] width 579 height 95
click at [344, 644] on strong "L'équipe sanitas aca﻿" at bounding box center [348, 652] width 155 height 17
click at [411, 644] on strong "L'équipe Sanitas aca﻿" at bounding box center [349, 652] width 157 height 17
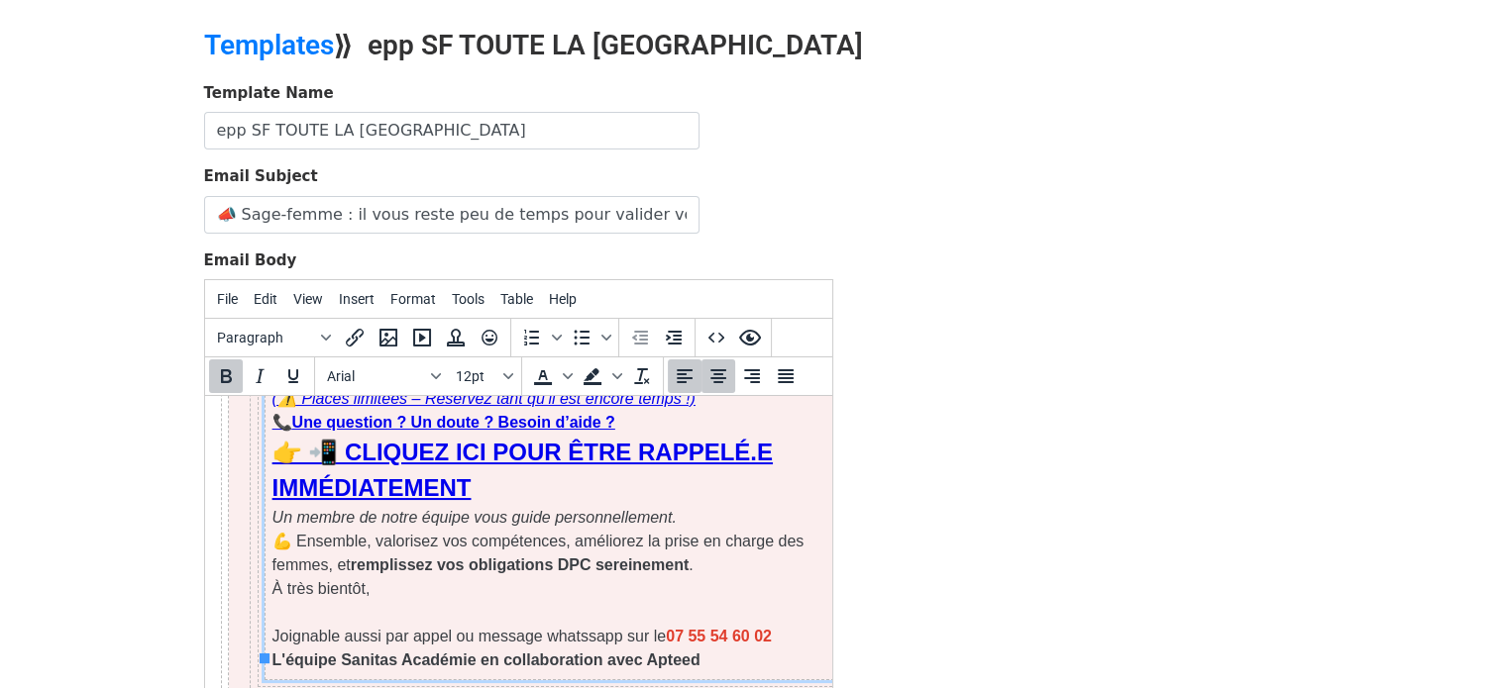
scroll to position [1373, 0]
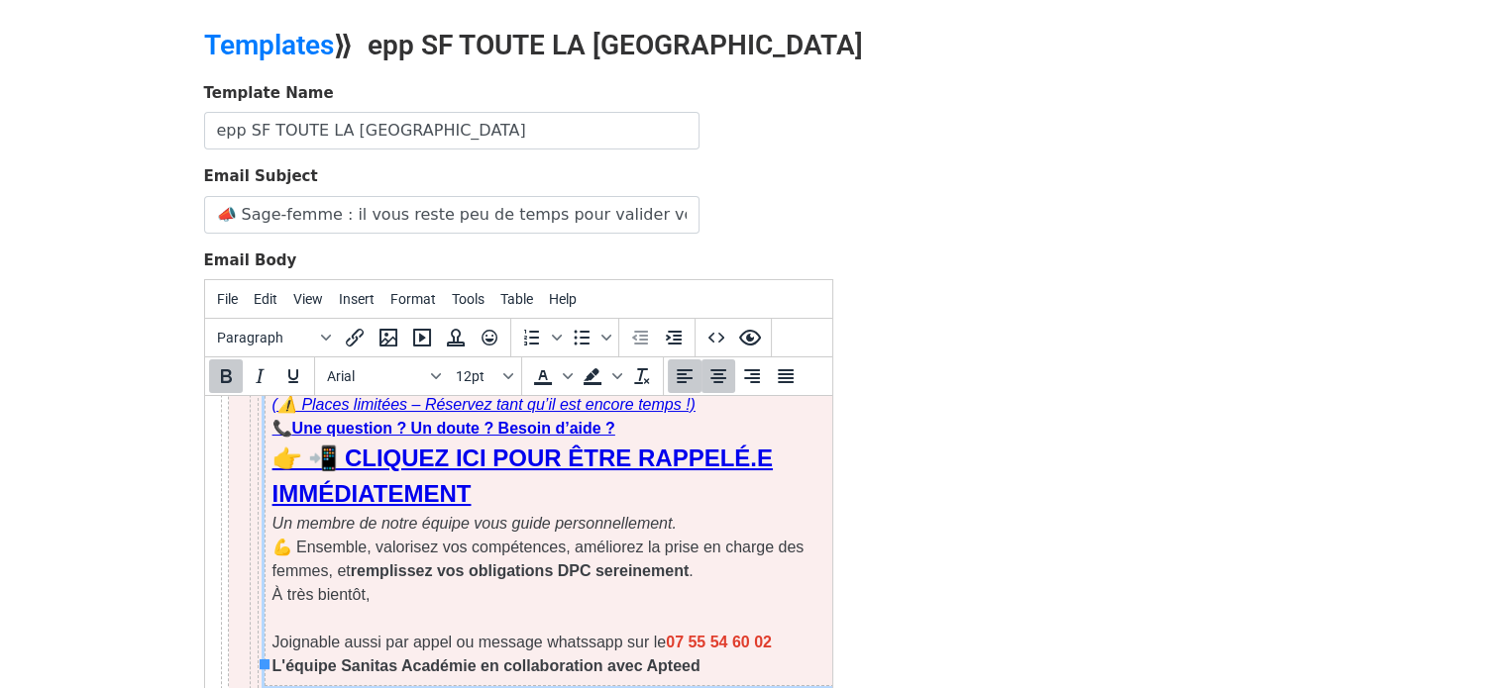
click at [745, 634] on strong "07 55 54 60 02" at bounding box center [718, 642] width 106 height 17
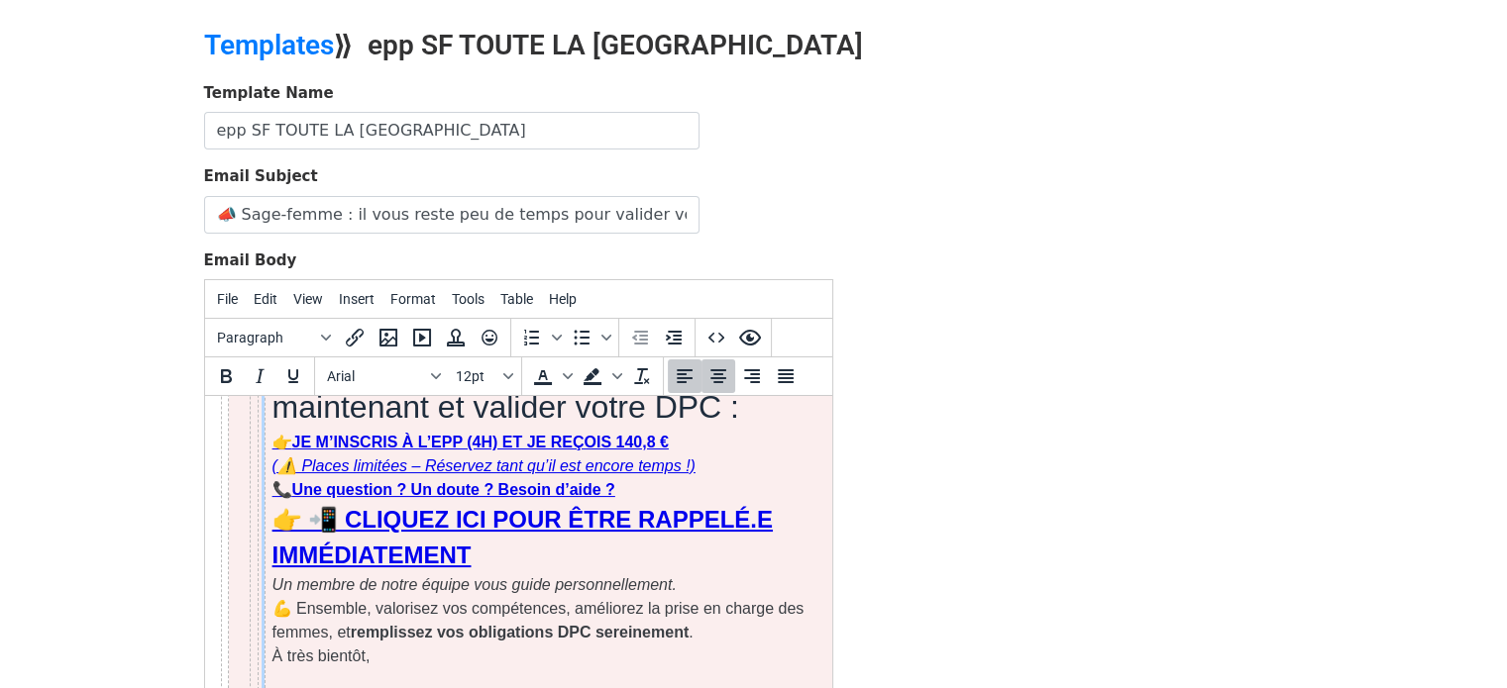
scroll to position [1385, 0]
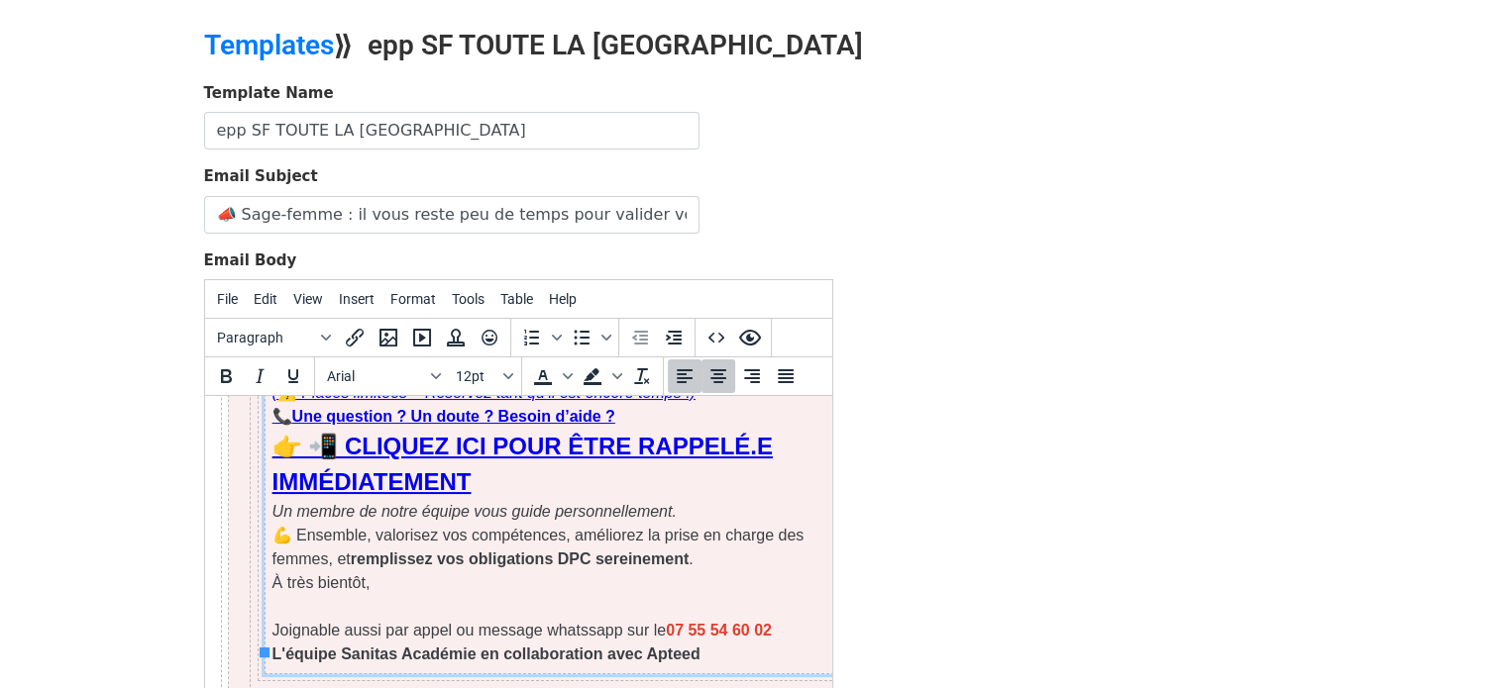
click at [453, 607] on p "À très bientôt, Joignable aussi par appel ou message whatssapp sur le 07 55 54 …" at bounding box center [560, 619] width 579 height 95
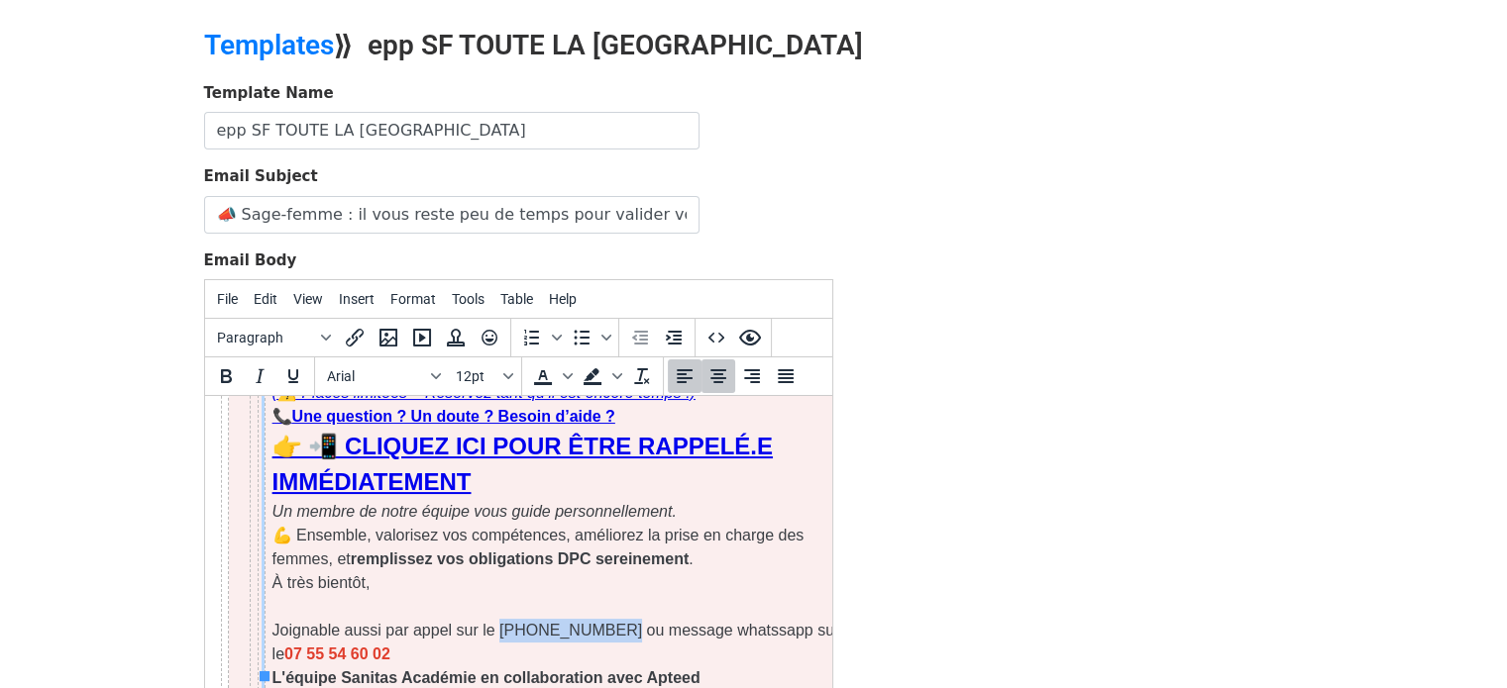
drag, startPoint x: 599, startPoint y: 608, endPoint x: 494, endPoint y: 606, distance: 105.0
click at [494, 606] on p "À très bientôt, Joignable aussi par appel sur le 07 80 98 18 21 ou message what…" at bounding box center [560, 631] width 579 height 119
click at [617, 371] on icon "Background color" at bounding box center [617, 376] width 10 height 10
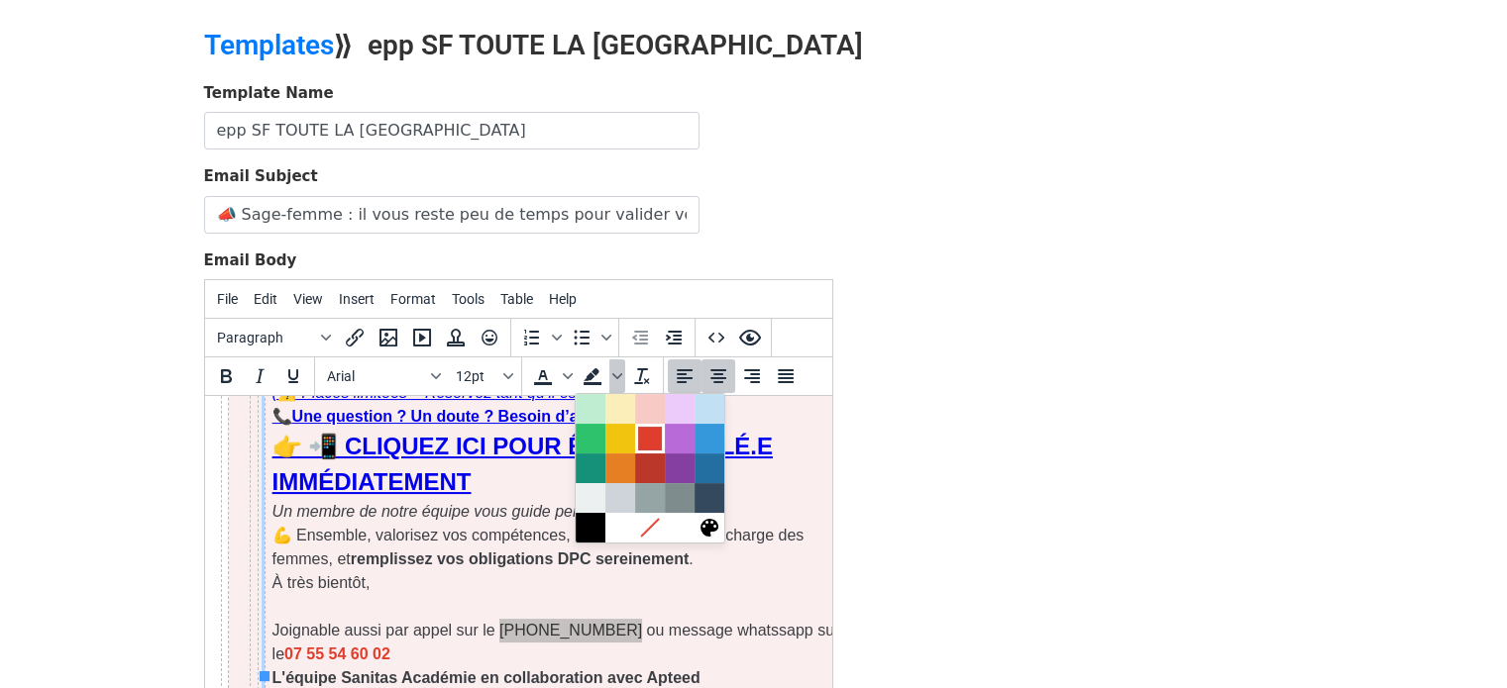
click at [646, 437] on div at bounding box center [650, 439] width 24 height 24
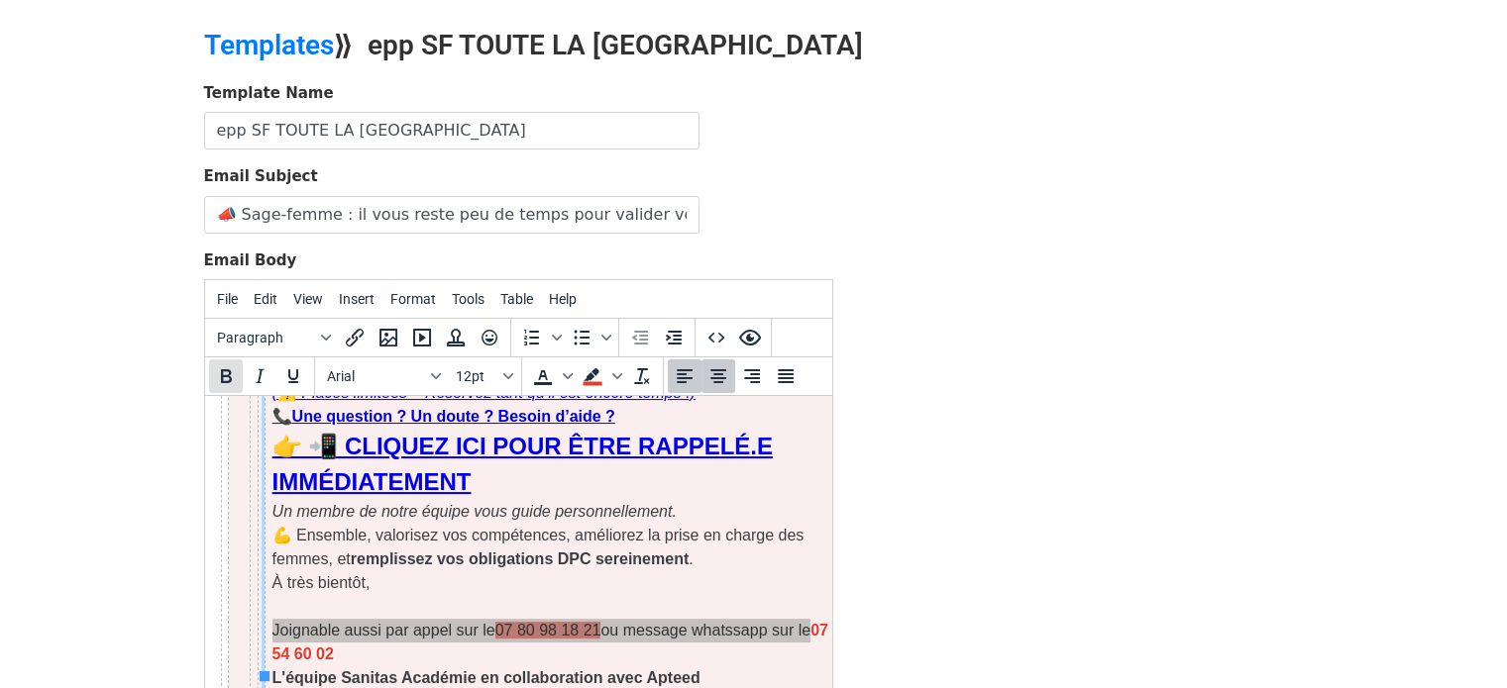
click at [225, 369] on icon "Bold" at bounding box center [226, 376] width 11 height 14
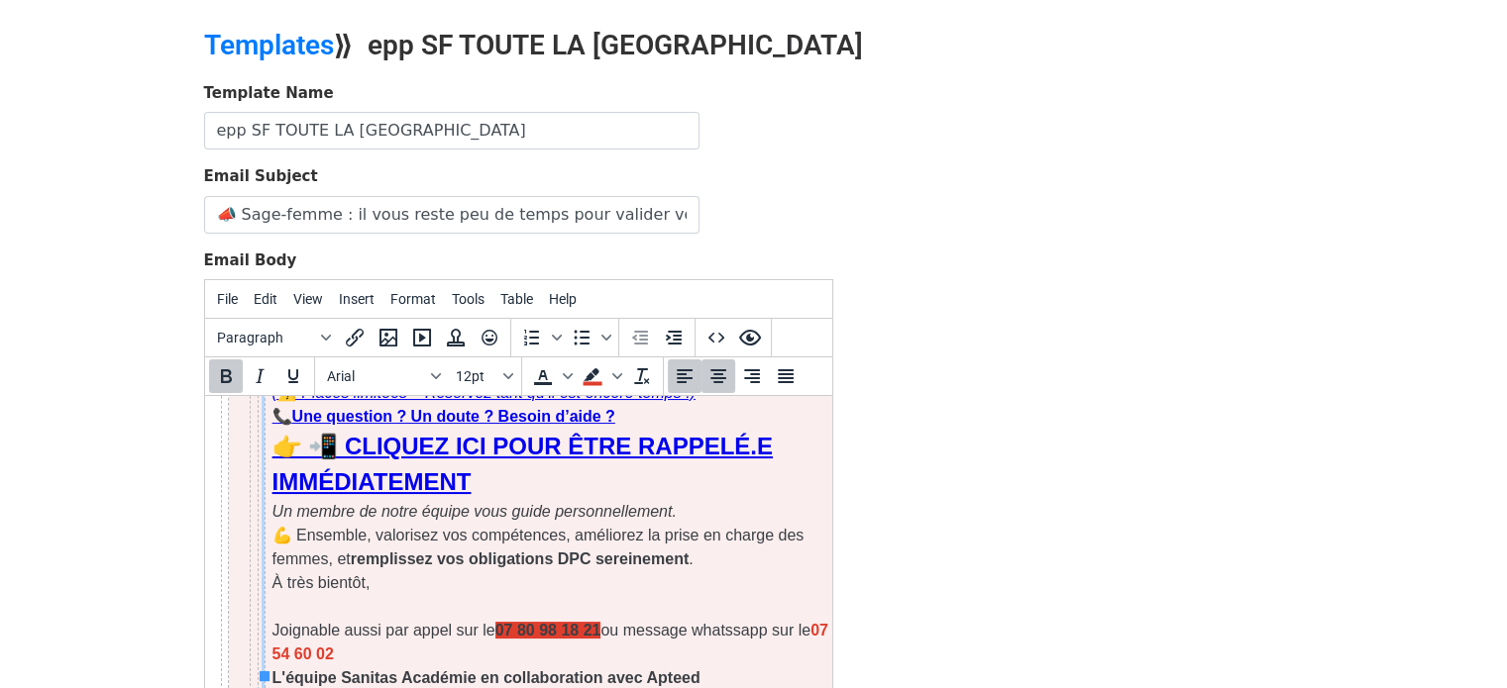
click at [584, 551] on strong "remplissez vos obligations DPC sereinement" at bounding box center [519, 559] width 338 height 17
click at [585, 622] on font "07 80 98 18 21" at bounding box center [547, 630] width 106 height 17
drag, startPoint x: 603, startPoint y: 610, endPoint x: 492, endPoint y: 618, distance: 111.2
click at [492, 618] on p "À très bientôt, Joignable aussi par appel sur le 07 80 98 18 21 ou message what…" at bounding box center [560, 631] width 579 height 119
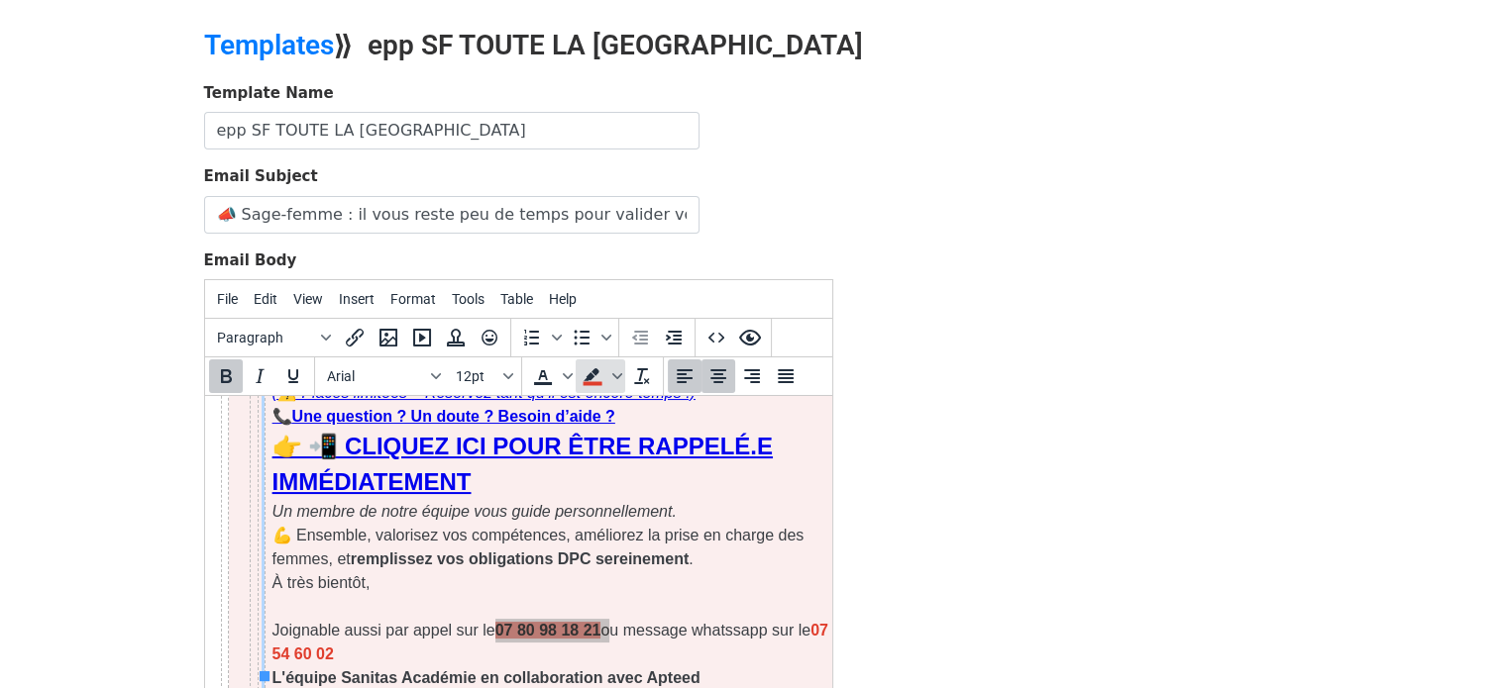
click at [595, 373] on icon "Background color" at bounding box center [592, 377] width 24 height 24
click at [613, 599] on p "À très bientôt, Joignable aussi par appel sur le 07 80 98 18 21 ou message what…" at bounding box center [560, 631] width 579 height 119
drag, startPoint x: 606, startPoint y: 604, endPoint x: 491, endPoint y: 616, distance: 115.5
click at [491, 616] on p "À très bientôt, Joignable aussi par appel sur le 07 80 98 18 21 ou message what…" at bounding box center [560, 631] width 579 height 119
click at [614, 362] on span "Background color" at bounding box center [617, 377] width 16 height 34
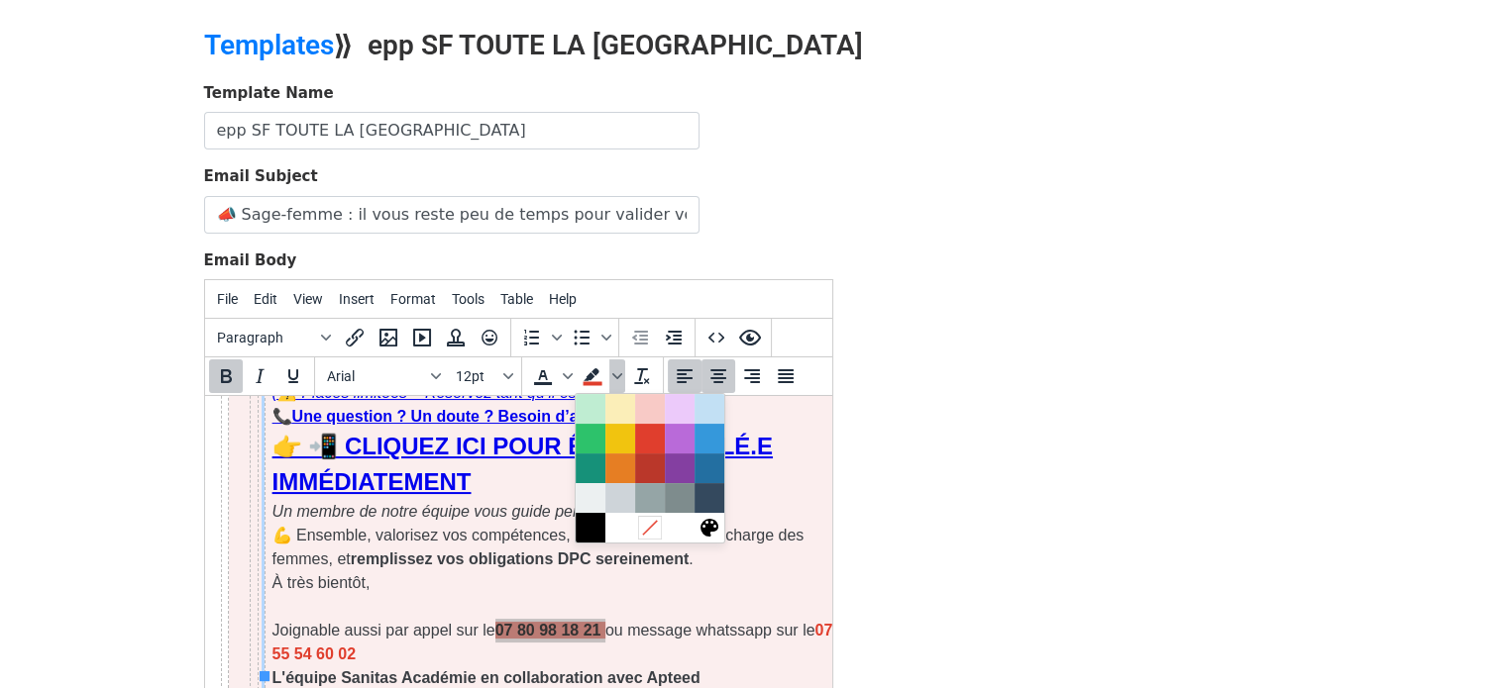
click at [646, 530] on icon at bounding box center [649, 527] width 19 height 19
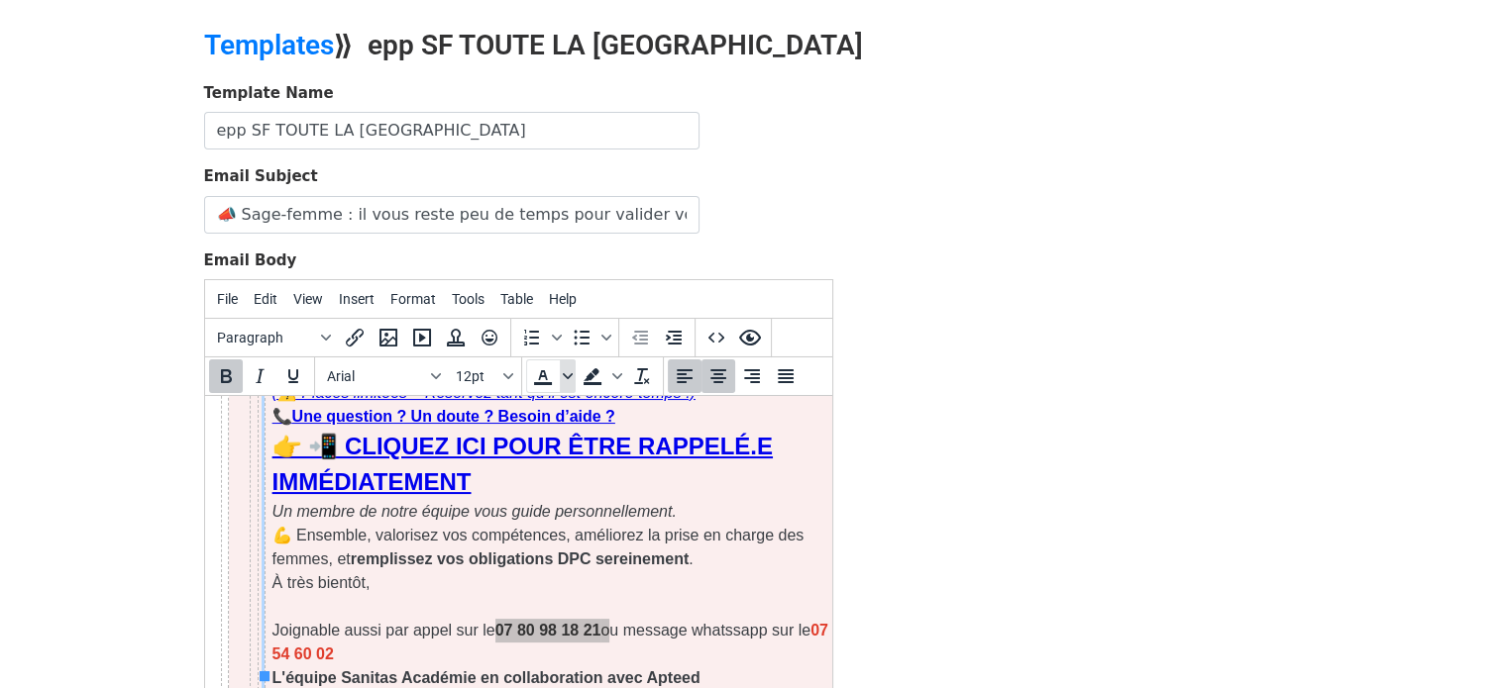
click at [567, 379] on span "Text color" at bounding box center [568, 377] width 16 height 34
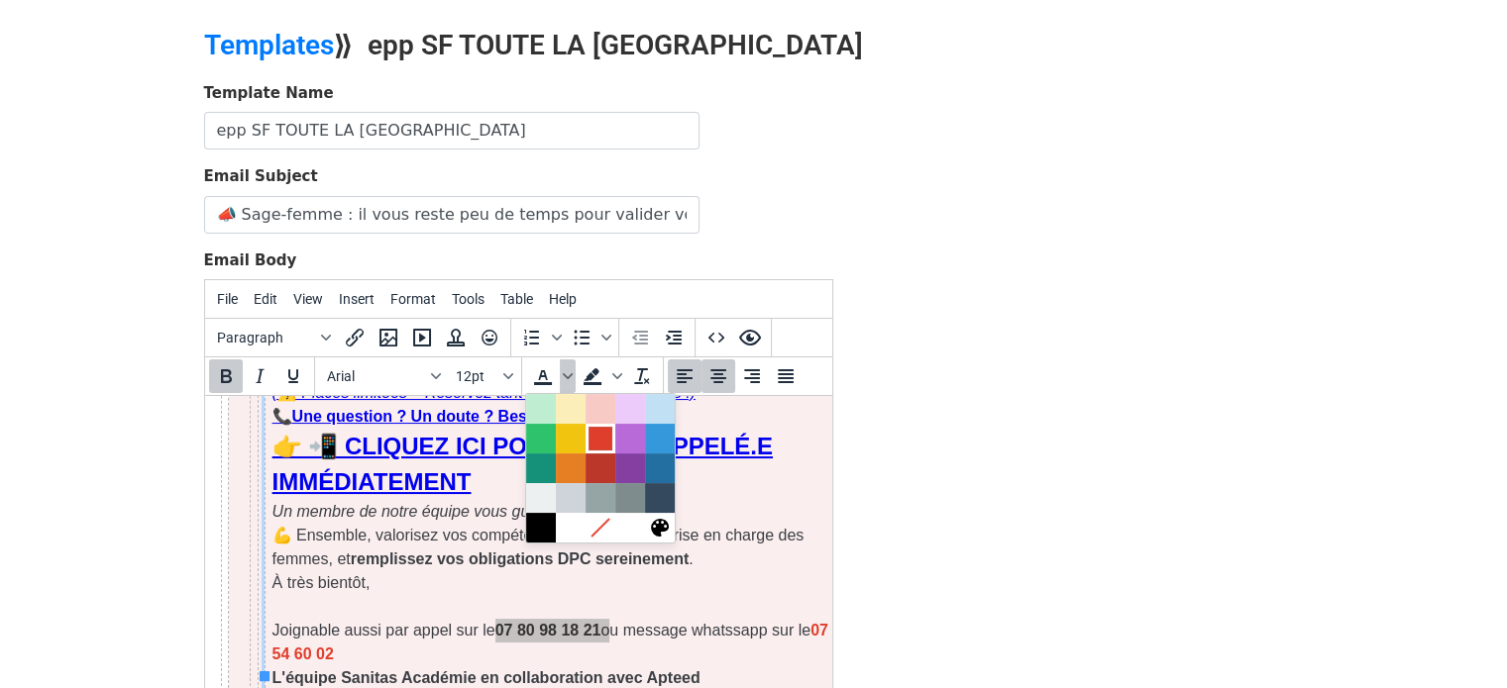
click at [602, 434] on div at bounding box center [600, 439] width 24 height 24
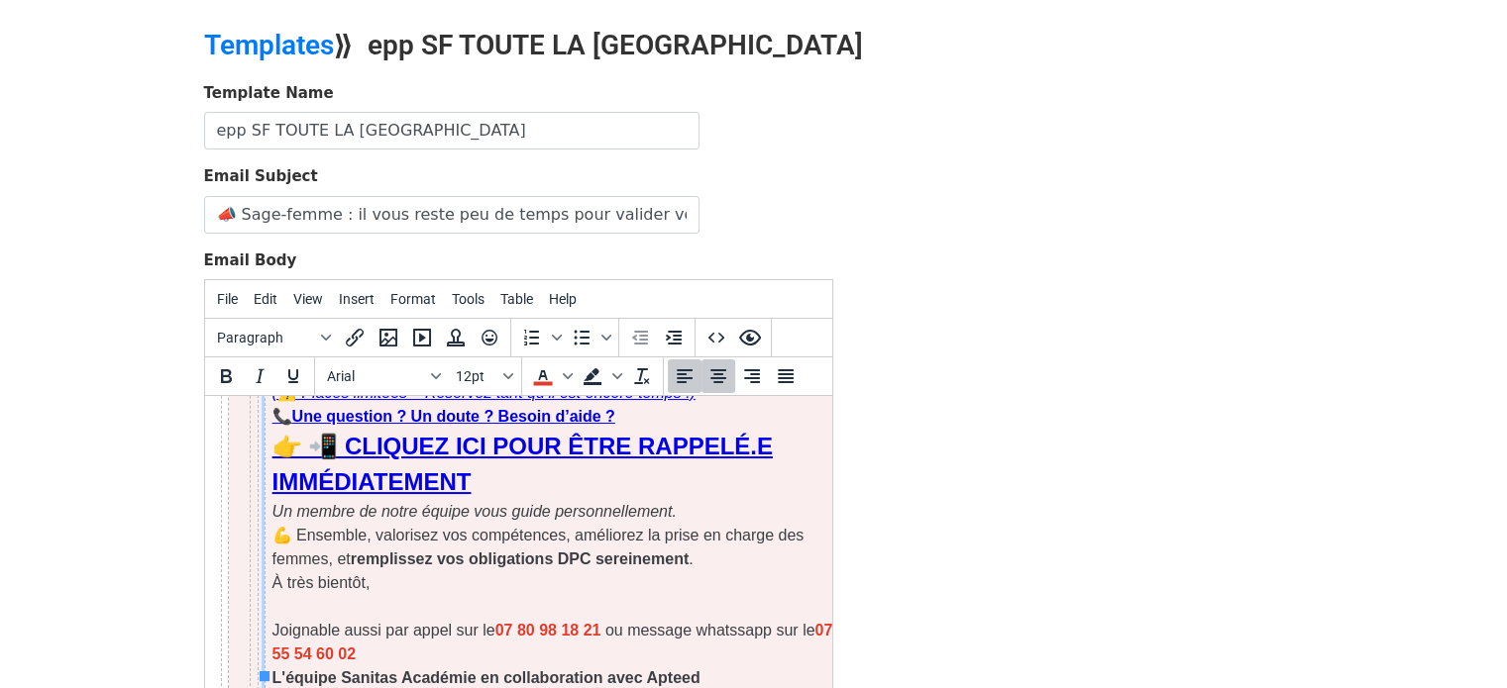
click at [470, 572] on p "À très bientôt, Joignable aussi par appel sur le 07 80 98 18 21 ou message what…" at bounding box center [560, 631] width 579 height 119
click at [597, 572] on p "À très bientôt, Joignable aussi par appel sur le 07 80 98 18 21 ou message what…" at bounding box center [560, 631] width 579 height 119
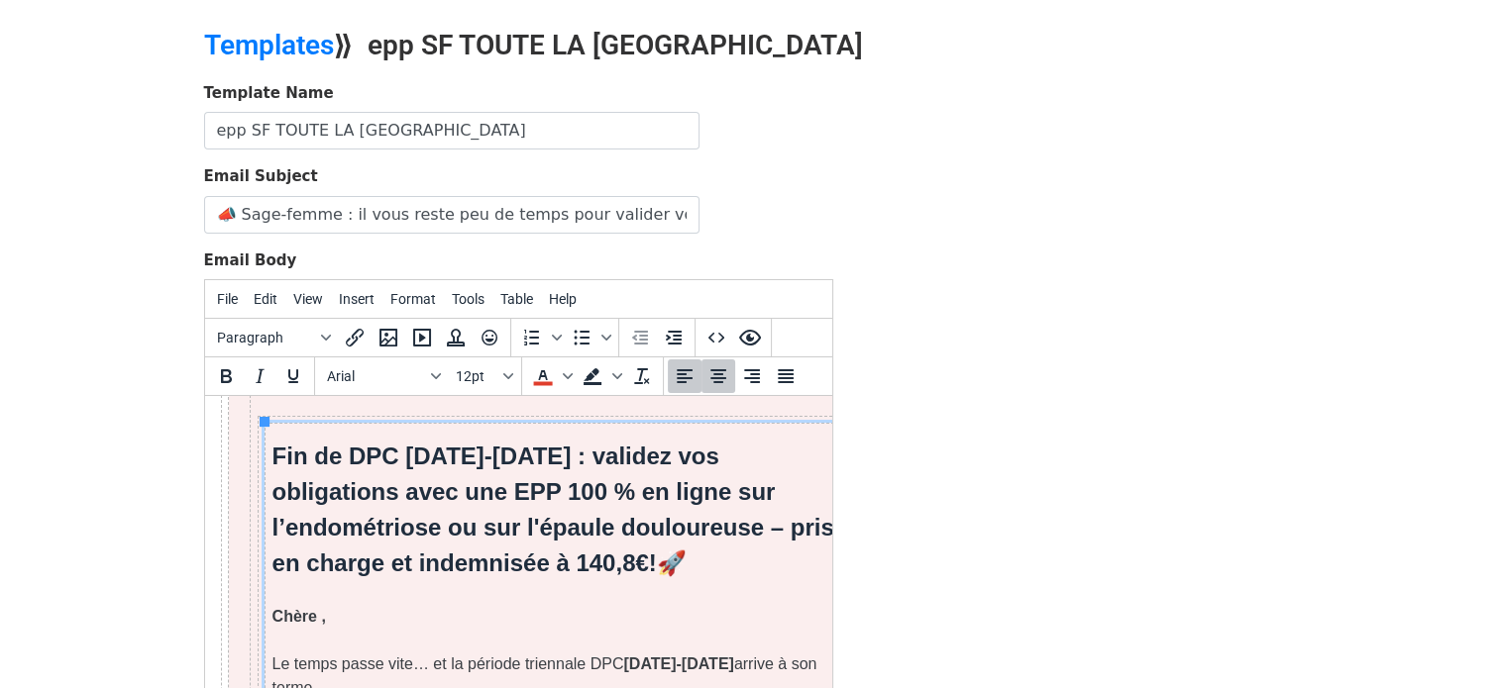
scroll to position [0, 0]
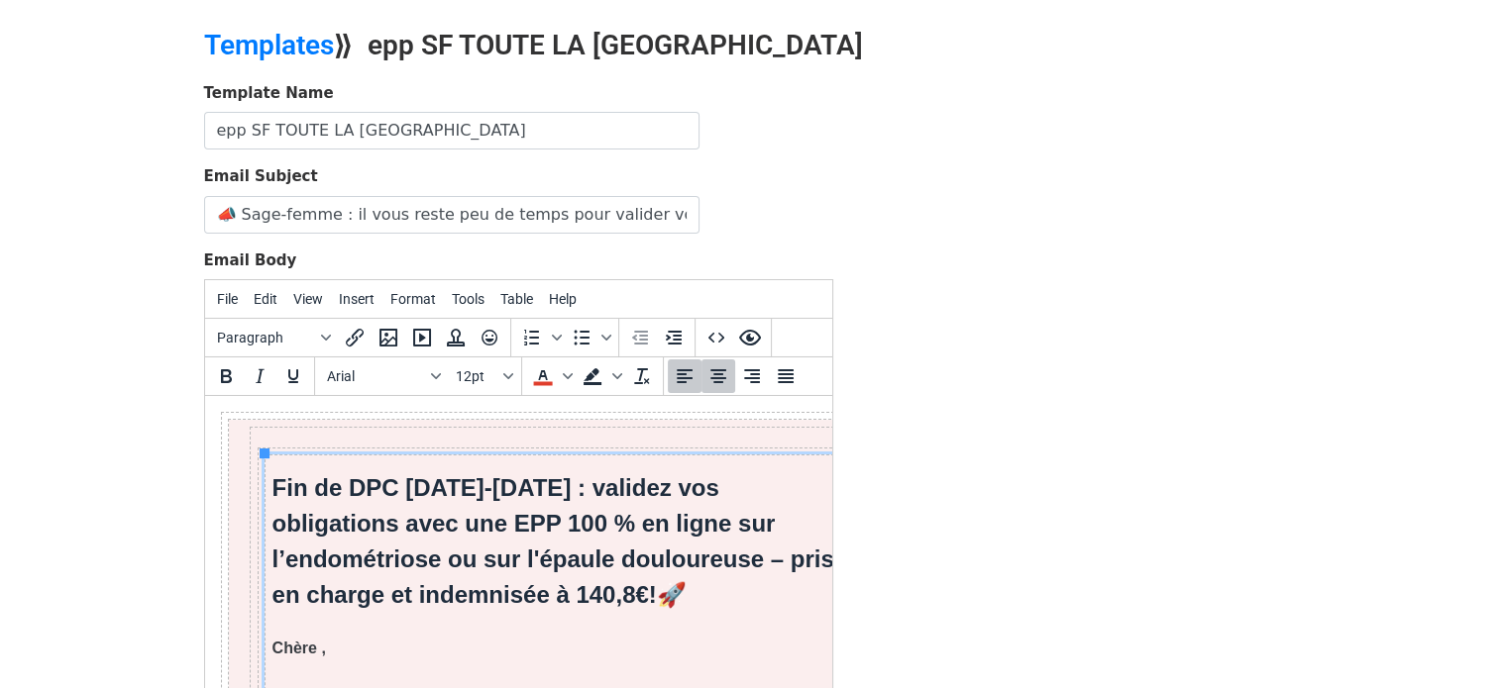
drag, startPoint x: 823, startPoint y: 633, endPoint x: 1029, endPoint y: 772, distance: 248.3
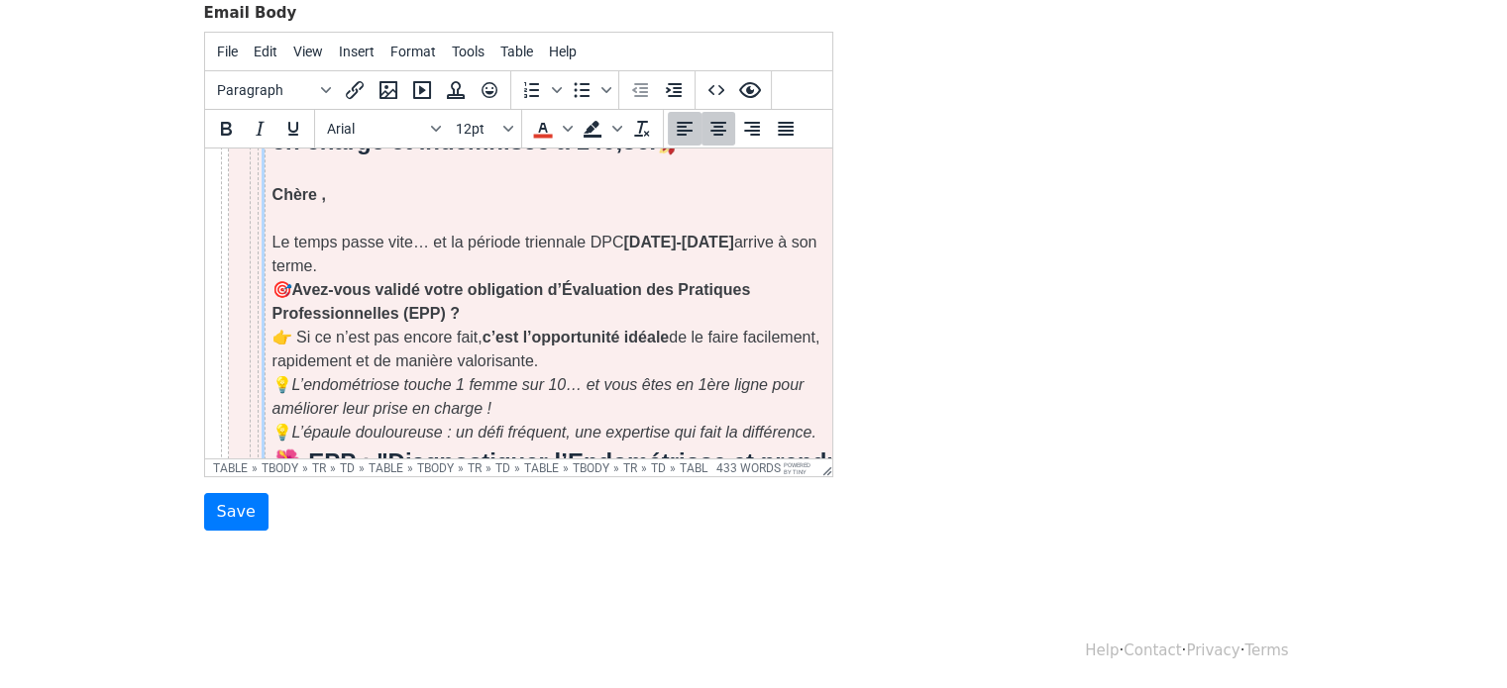
scroll to position [233, 0]
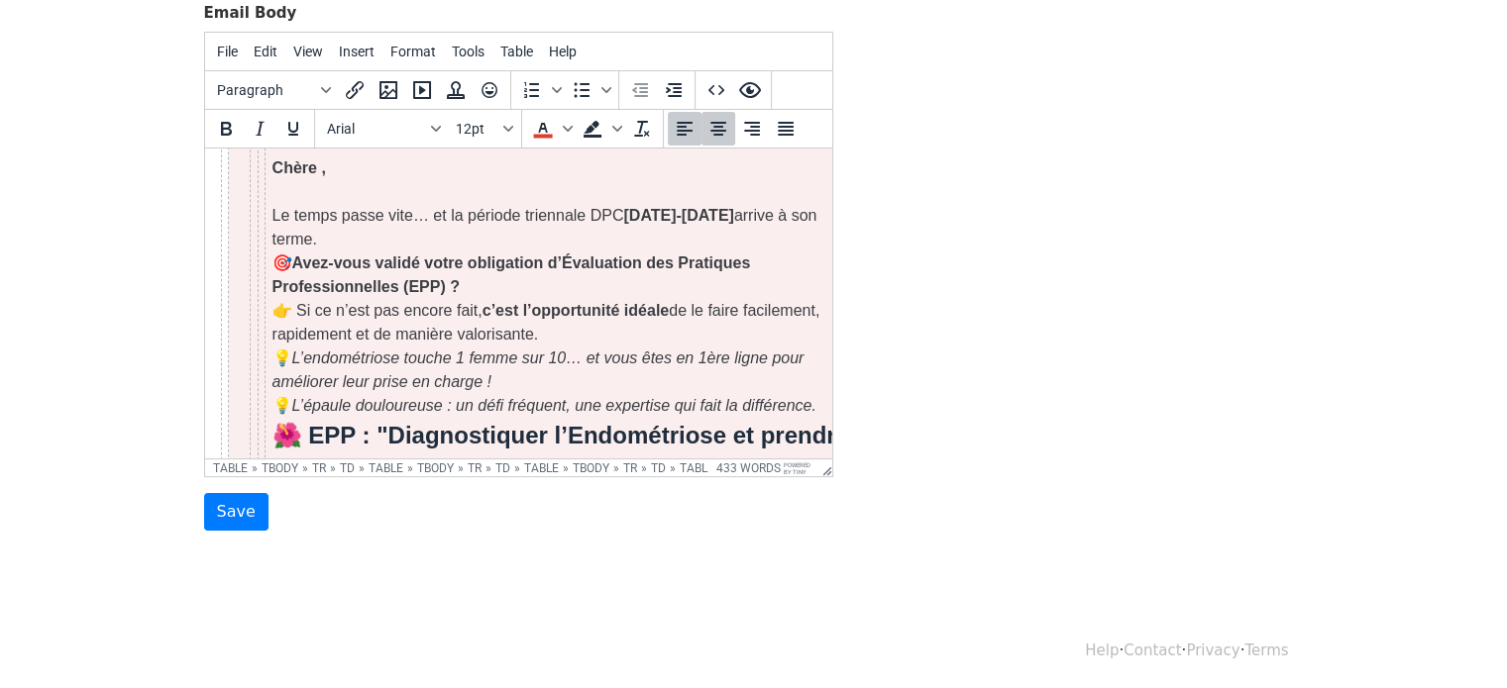
click at [1161, 321] on div "Template Name epp SF TOUTE LA FRANCE Email Subject 📣 Sage-femme : il vous reste…" at bounding box center [753, 183] width 1129 height 697
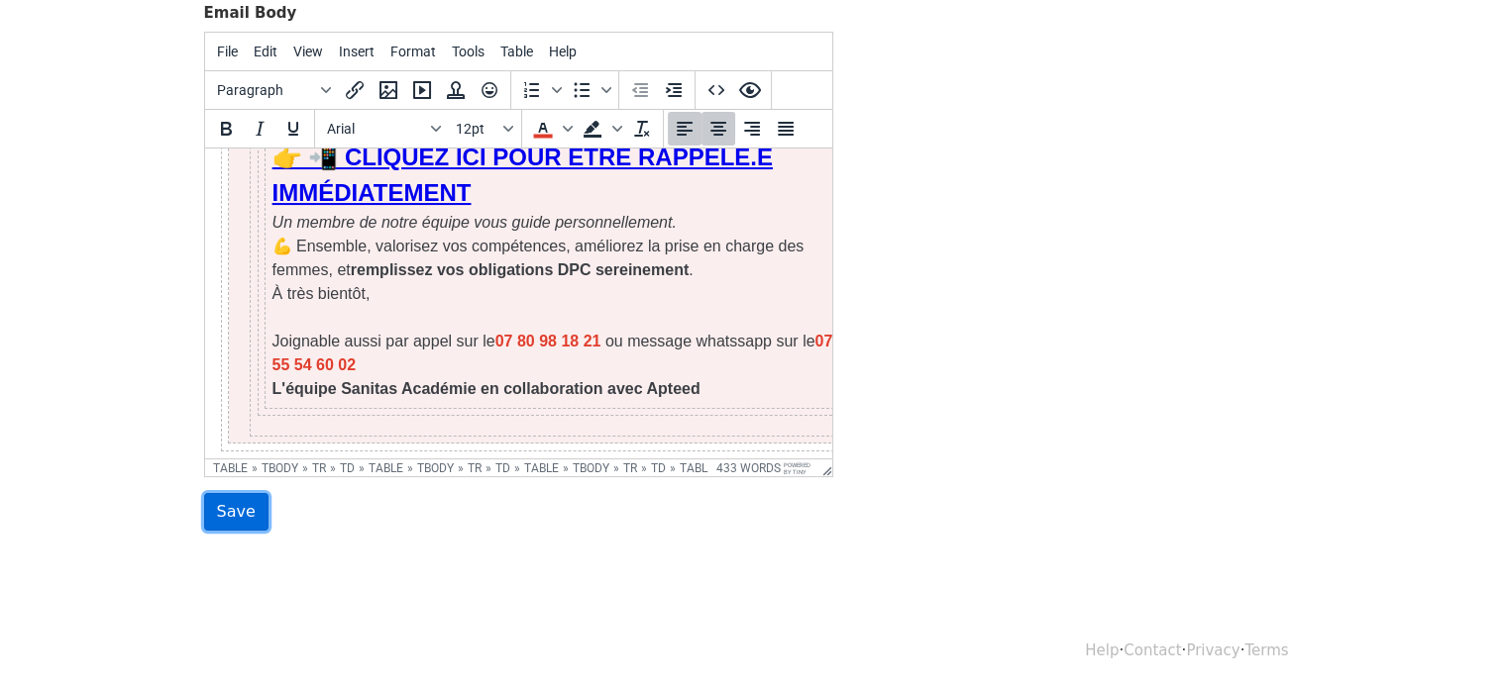
click at [238, 519] on input "Save" at bounding box center [236, 512] width 64 height 38
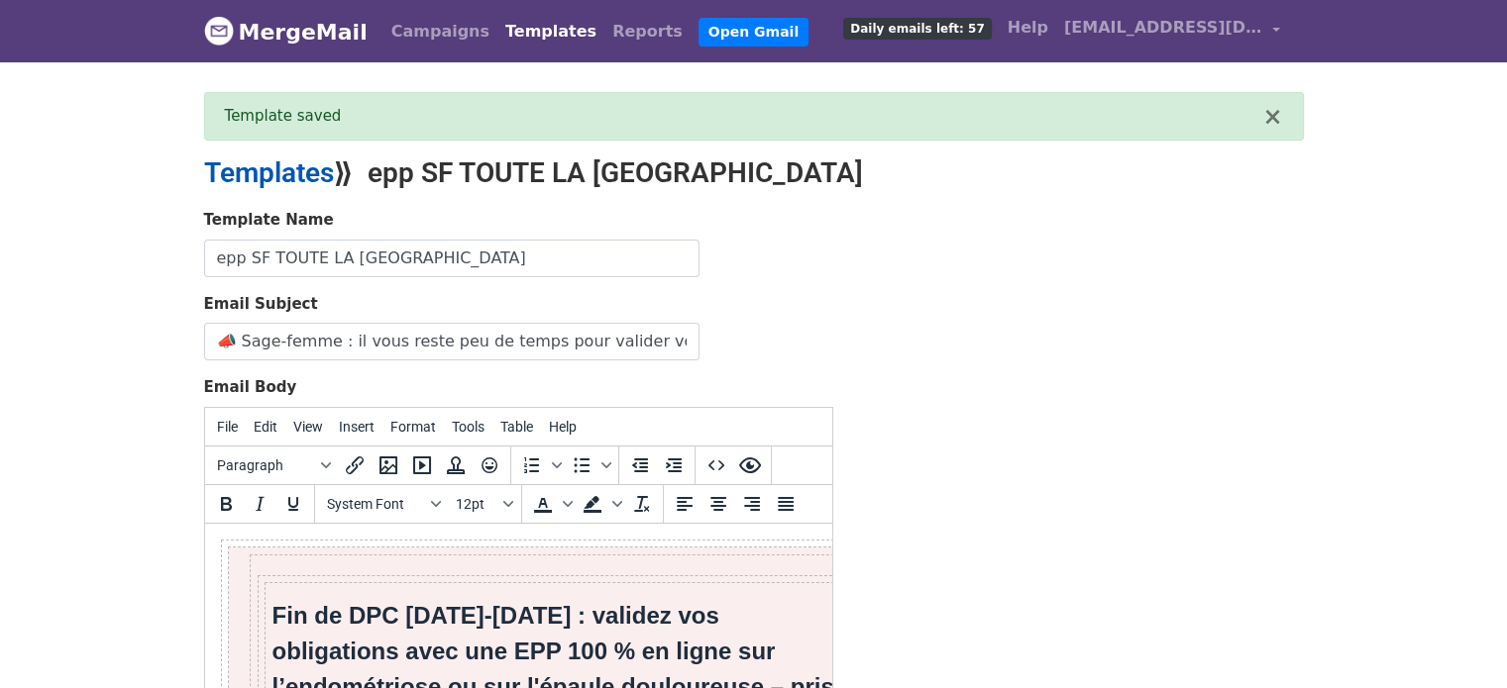
click at [273, 173] on link "Templates" at bounding box center [269, 173] width 130 height 33
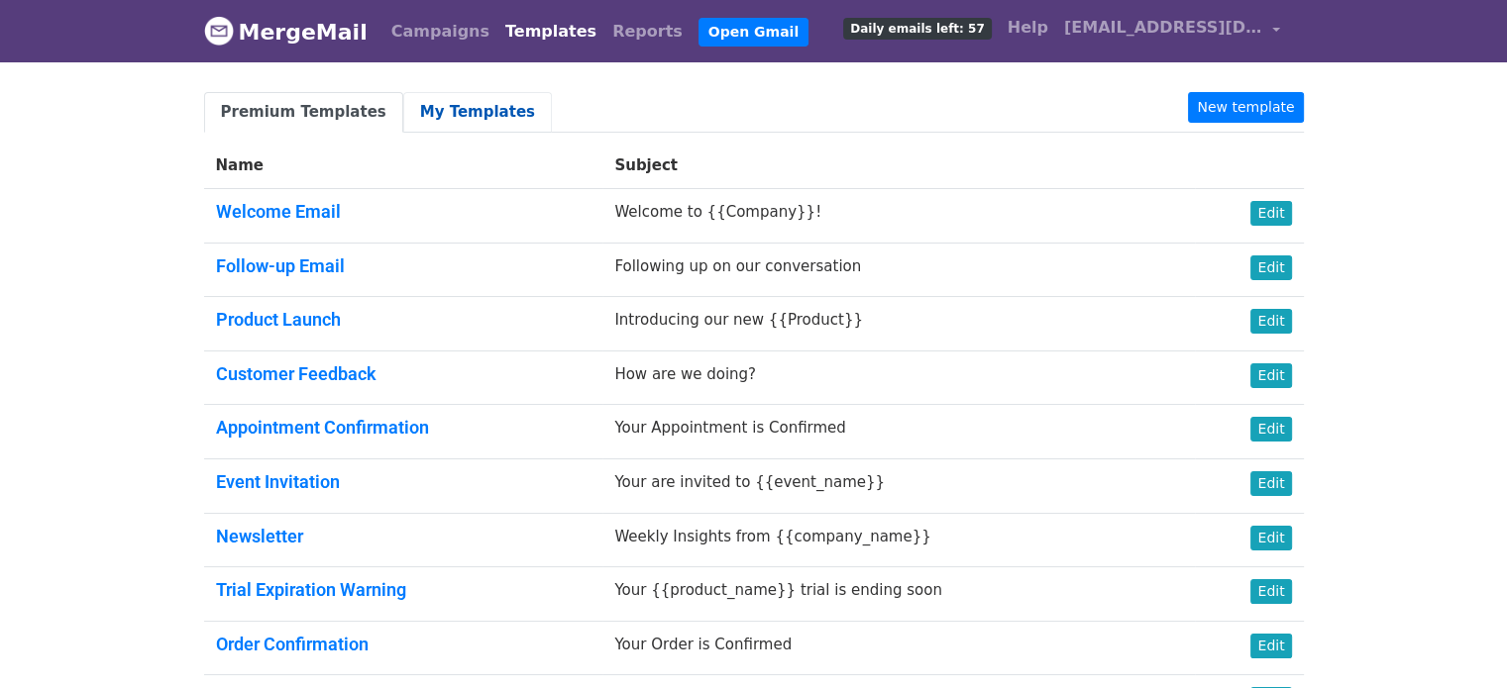
click at [444, 95] on link "My Templates" at bounding box center [477, 112] width 149 height 41
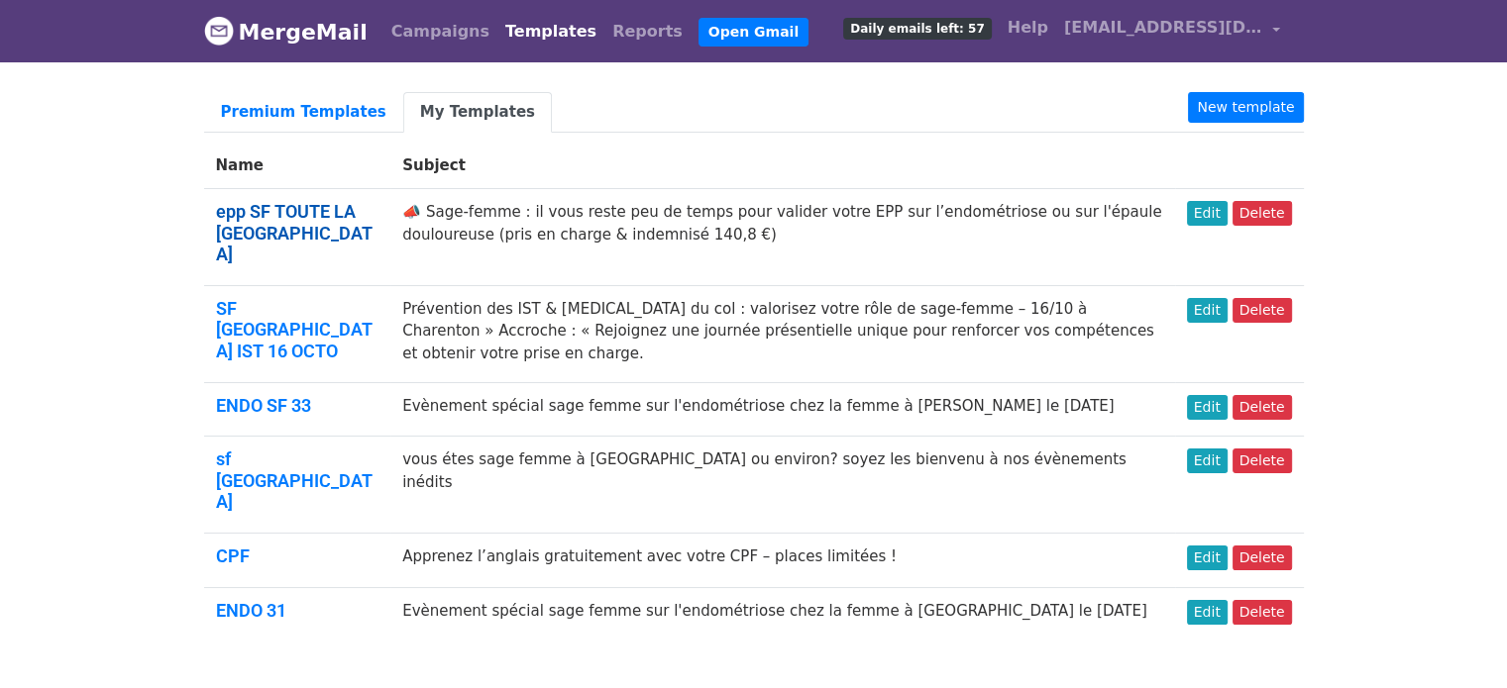
click at [277, 202] on link "epp SF TOUTE LA [GEOGRAPHIC_DATA]" at bounding box center [294, 232] width 157 height 63
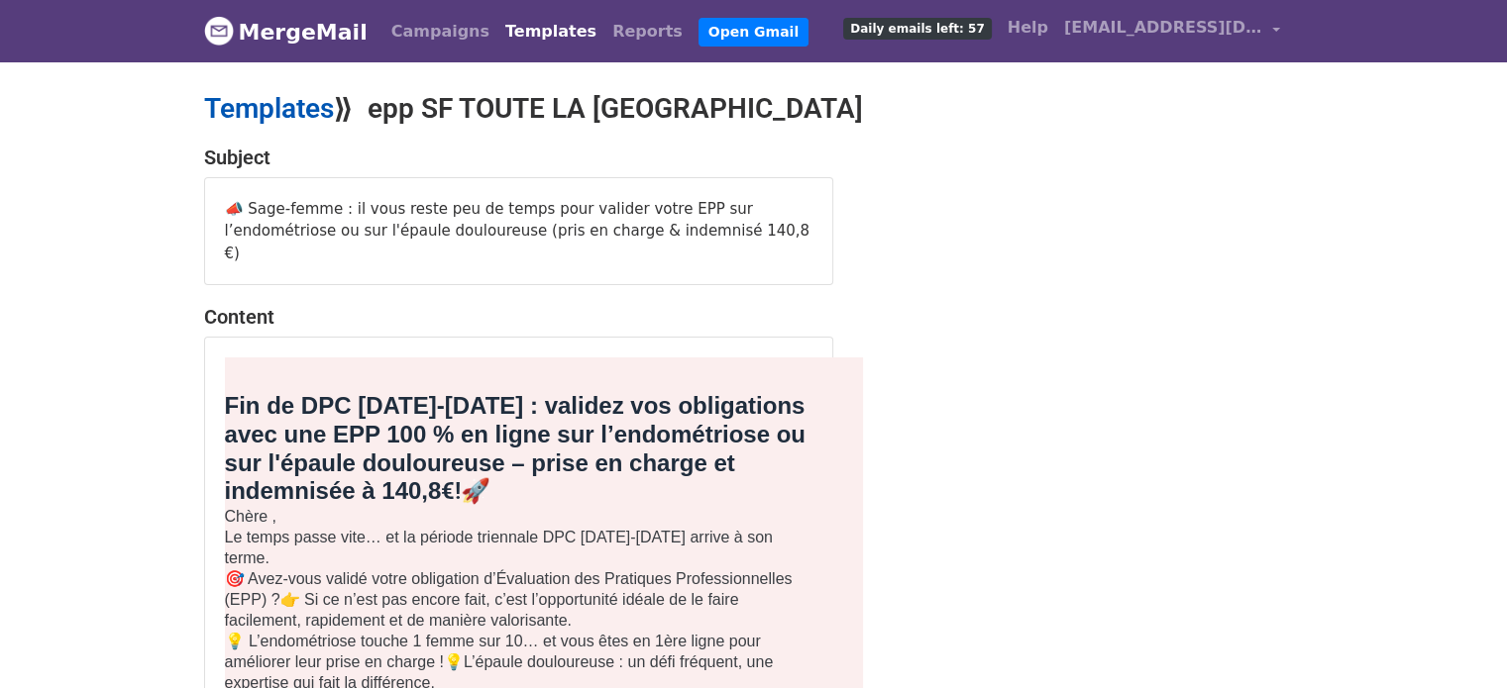
click at [269, 95] on link "Templates" at bounding box center [269, 108] width 130 height 33
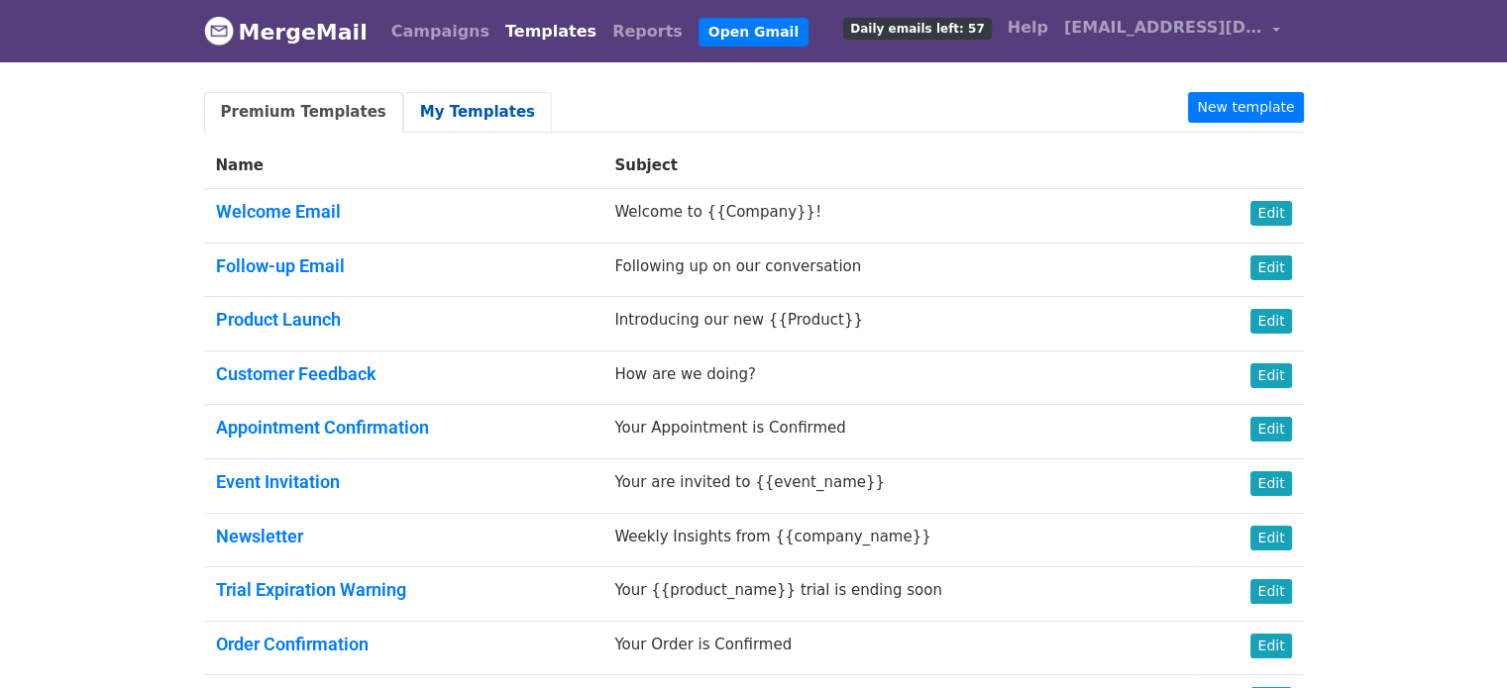
click at [425, 119] on link "My Templates" at bounding box center [477, 112] width 149 height 41
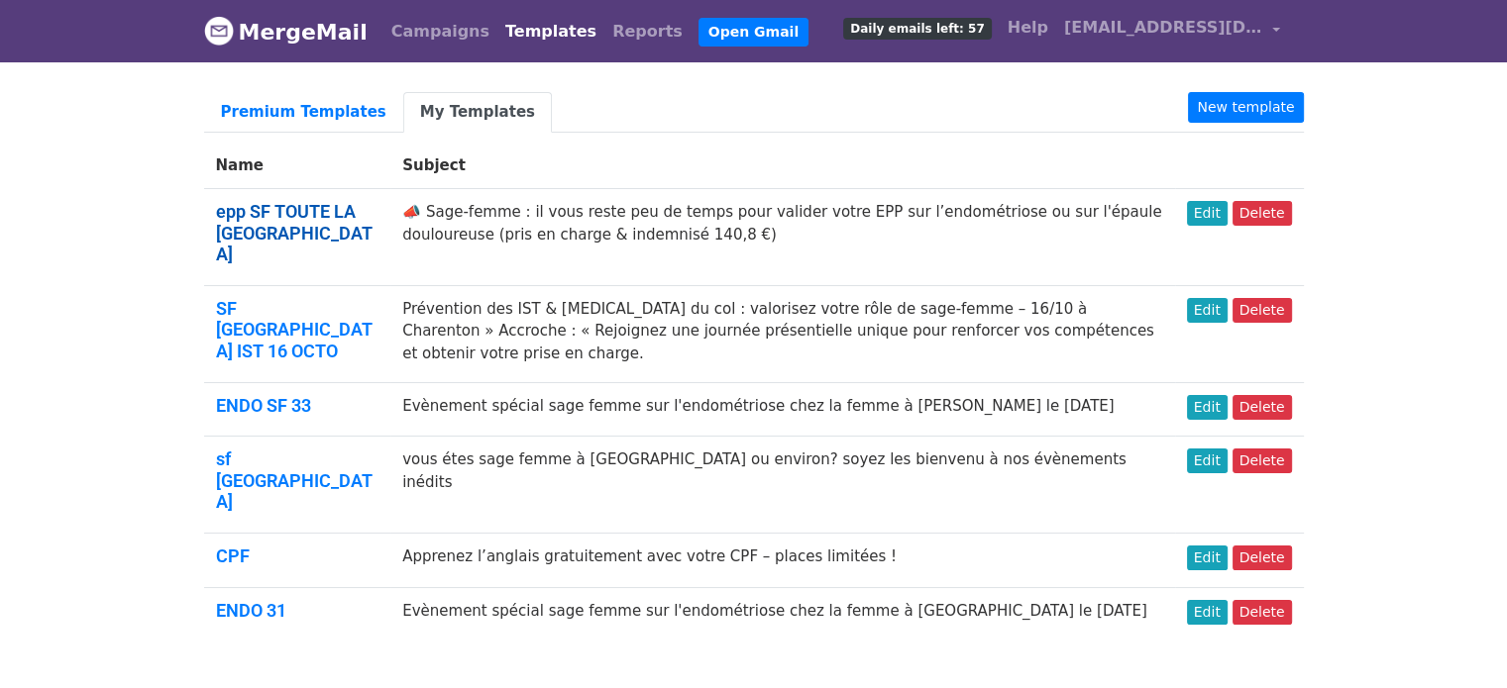
click at [297, 219] on link "epp SF TOUTE LA [GEOGRAPHIC_DATA]" at bounding box center [294, 232] width 157 height 63
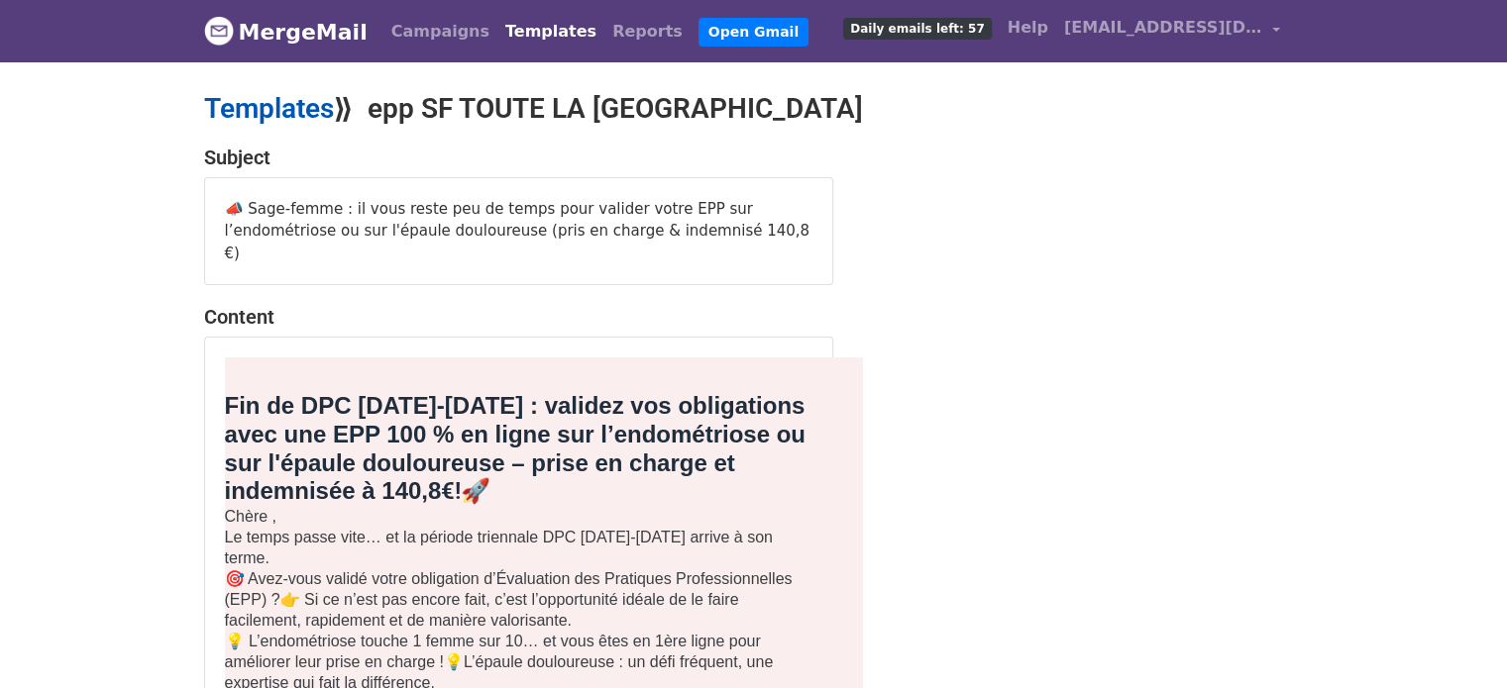
click at [269, 114] on link "Templates" at bounding box center [269, 108] width 130 height 33
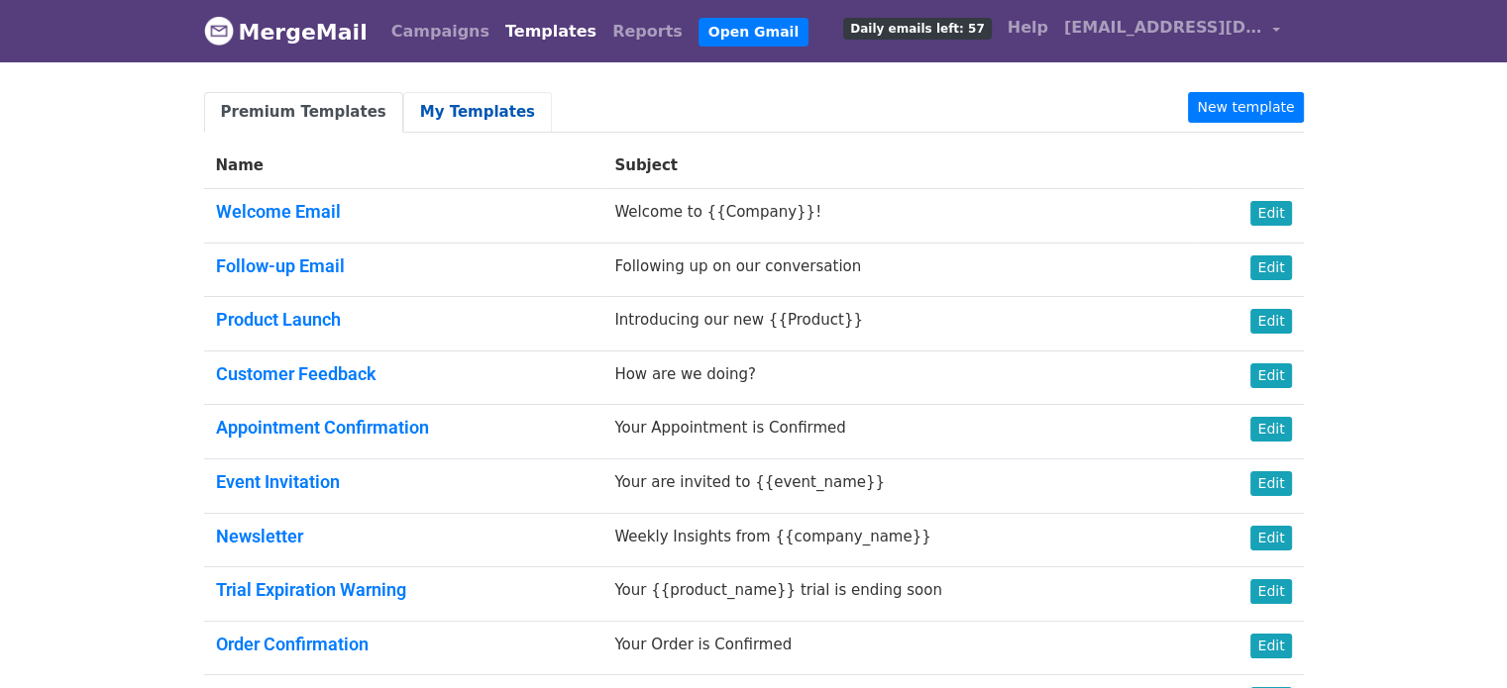
click at [414, 108] on link "My Templates" at bounding box center [477, 112] width 149 height 41
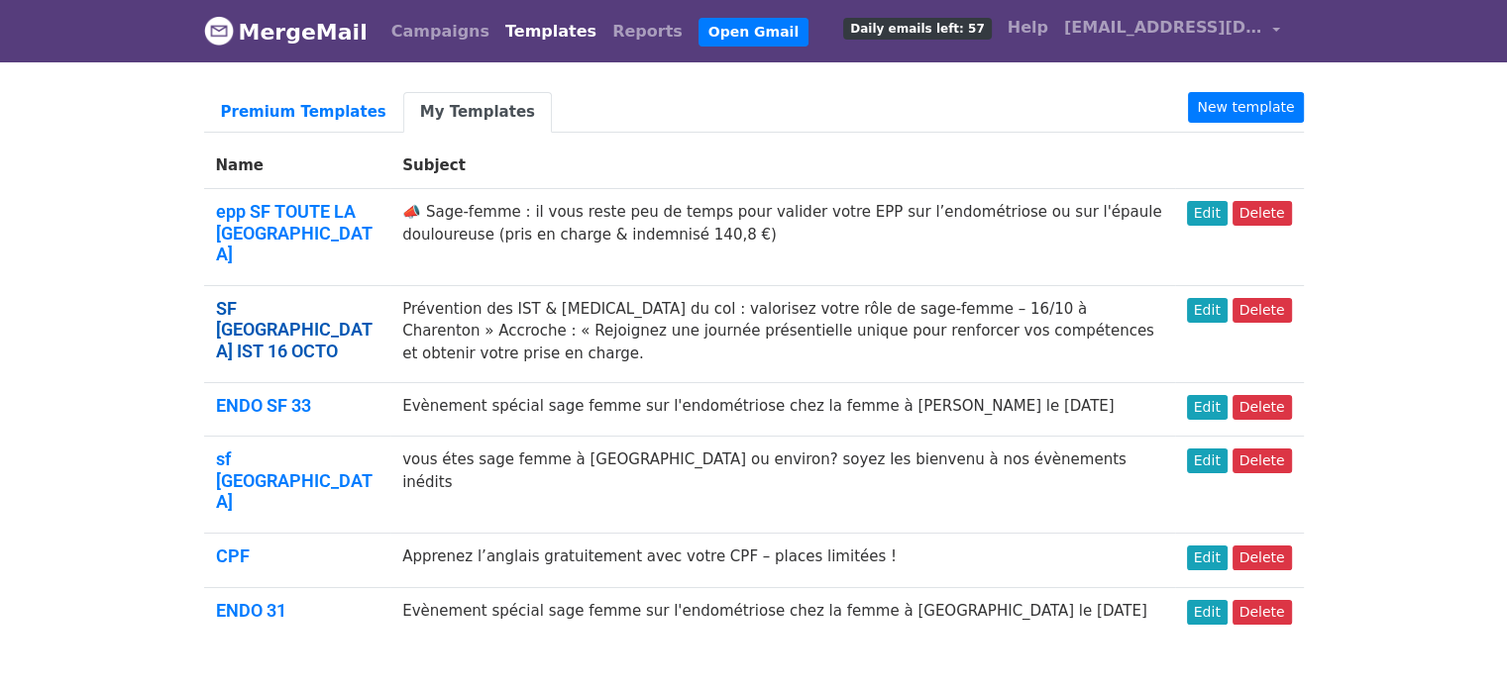
click at [265, 298] on link "SF [GEOGRAPHIC_DATA] IST 16 OCTO" at bounding box center [294, 329] width 157 height 63
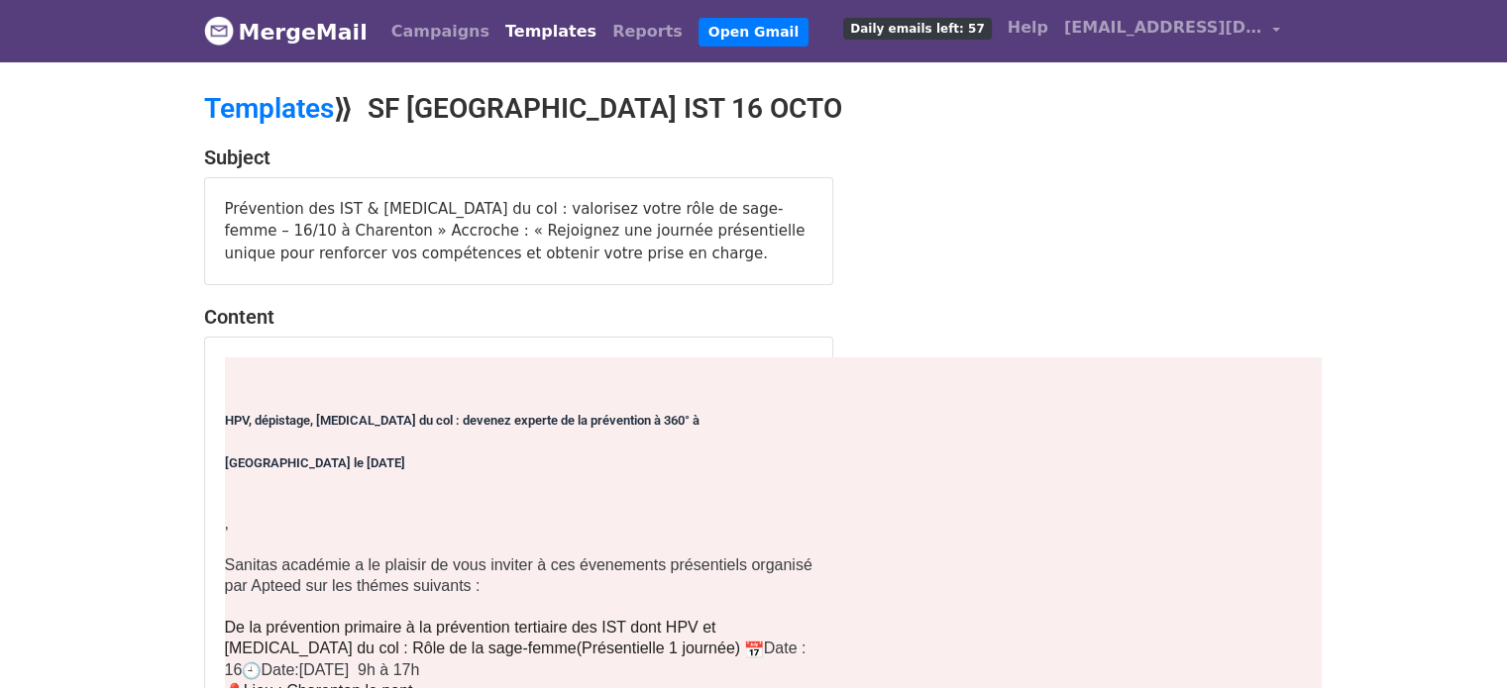
drag, startPoint x: 481, startPoint y: 586, endPoint x: 231, endPoint y: 562, distance: 251.8
click at [231, 562] on p "Sanitas académie a le plaisir de vous inviter à ces évenements présentiels orga…" at bounding box center [522, 576] width 594 height 42
copy p "Sanitas académie a le plaisir de vous inviter à ces évenements présentiels orga…"
click at [308, 104] on link "Templates" at bounding box center [269, 108] width 130 height 33
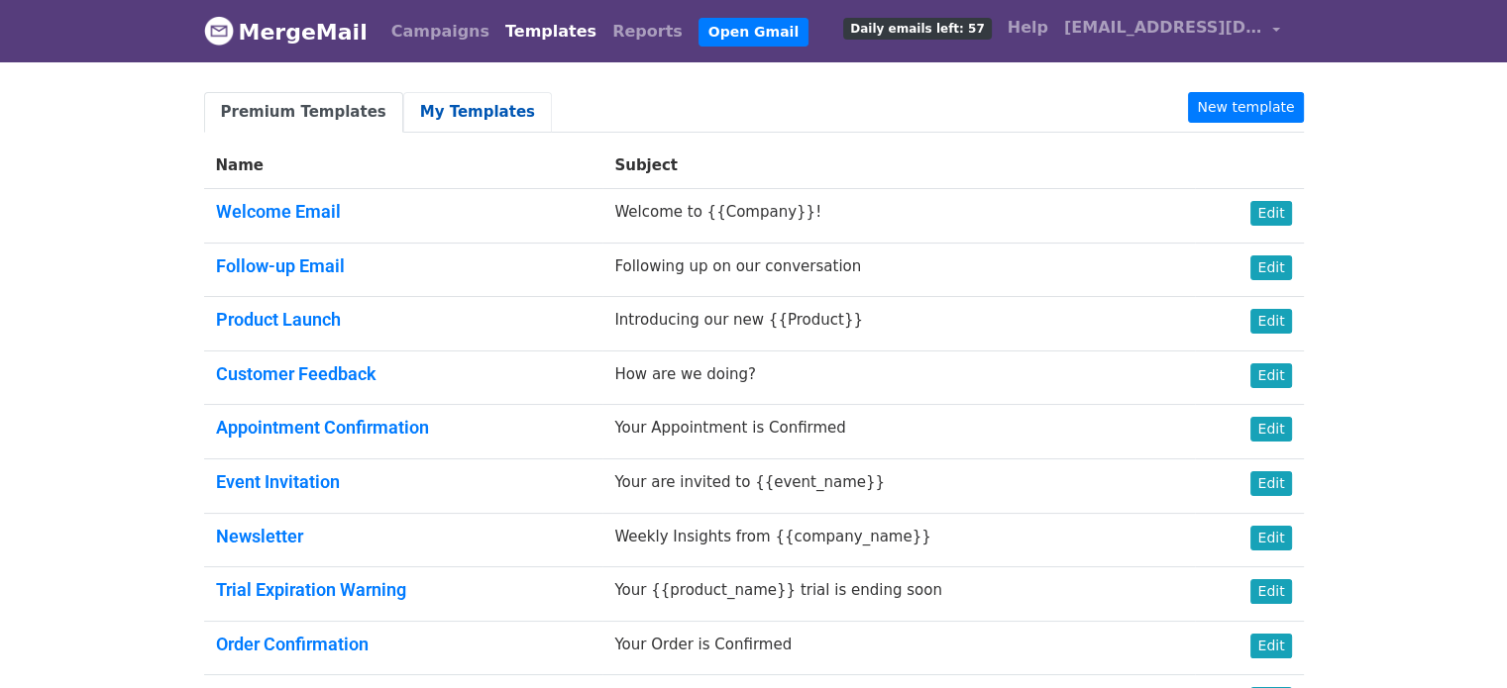
click at [457, 113] on link "My Templates" at bounding box center [477, 112] width 149 height 41
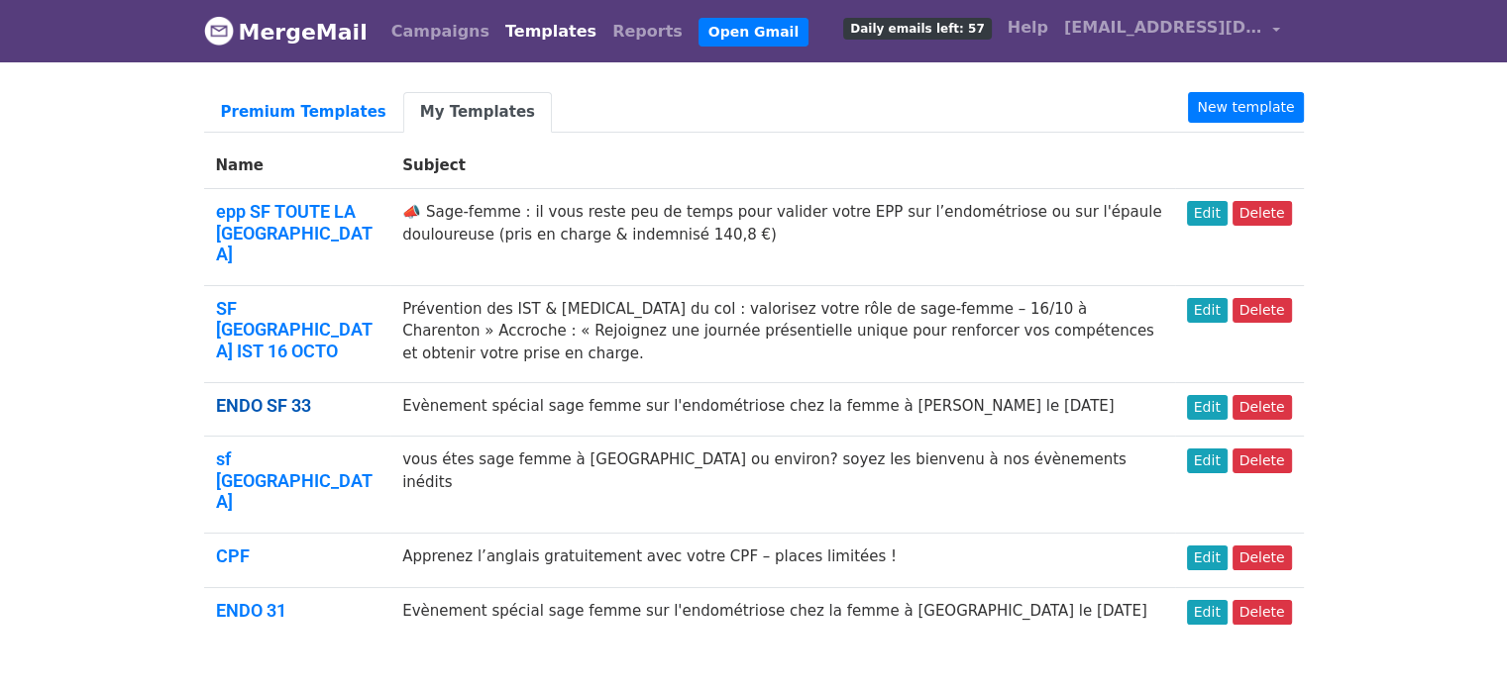
click at [299, 395] on link "ENDO SF 33" at bounding box center [263, 405] width 95 height 21
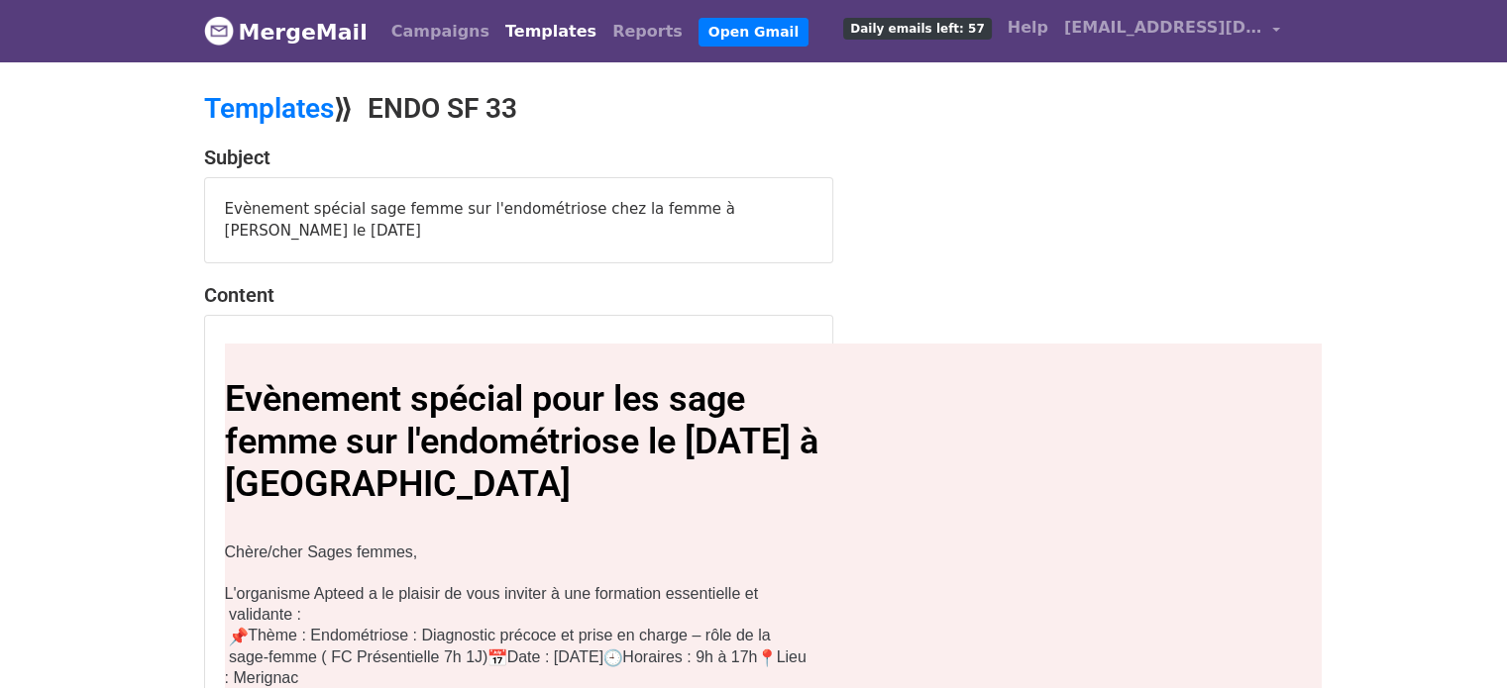
click at [317, 604] on p "L'organisme Apteed a le plaisir de vous inviter à une formation essentielle et …" at bounding box center [522, 604] width 594 height 42
click at [293, 609] on p "L'organisme Apteed a le plaisir de vous inviter à une formation essentielle et …" at bounding box center [522, 604] width 594 height 42
click at [274, 122] on link "Templates" at bounding box center [269, 108] width 130 height 33
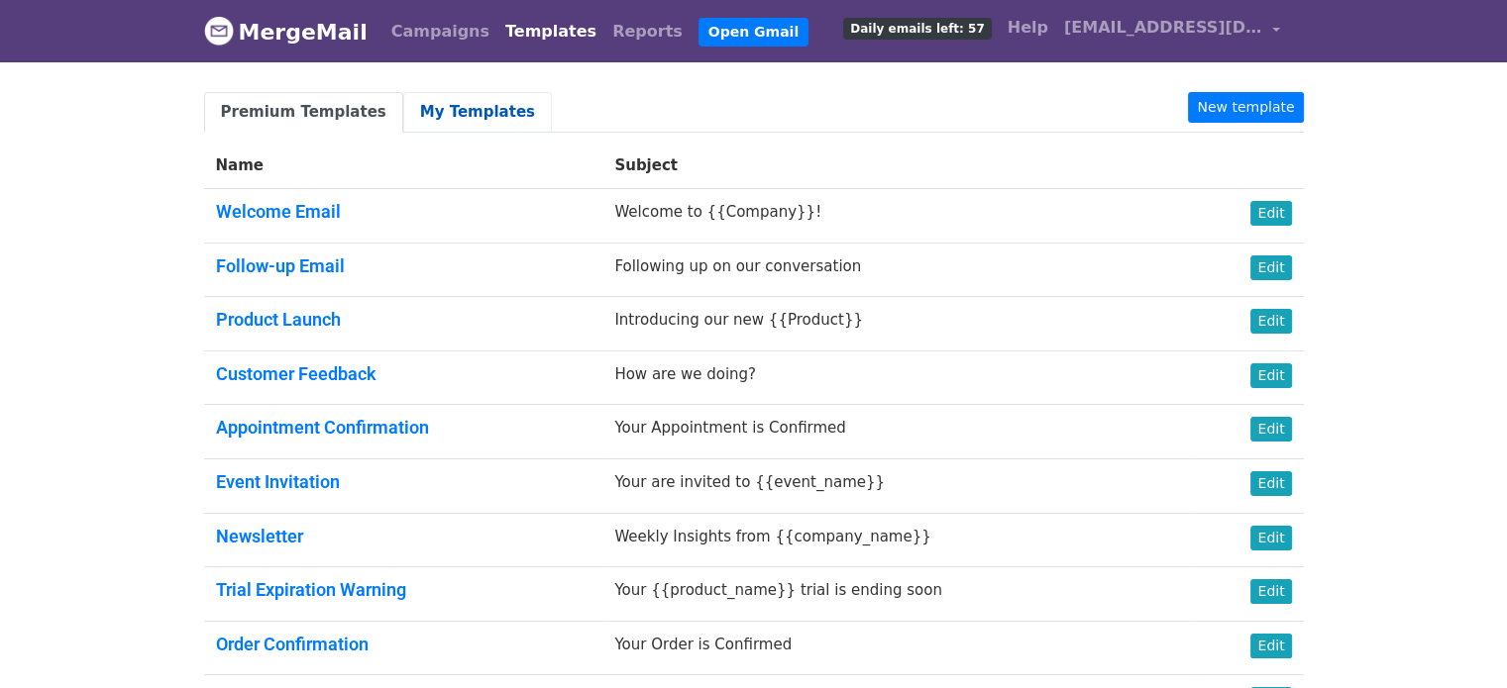
click at [464, 109] on link "My Templates" at bounding box center [477, 112] width 149 height 41
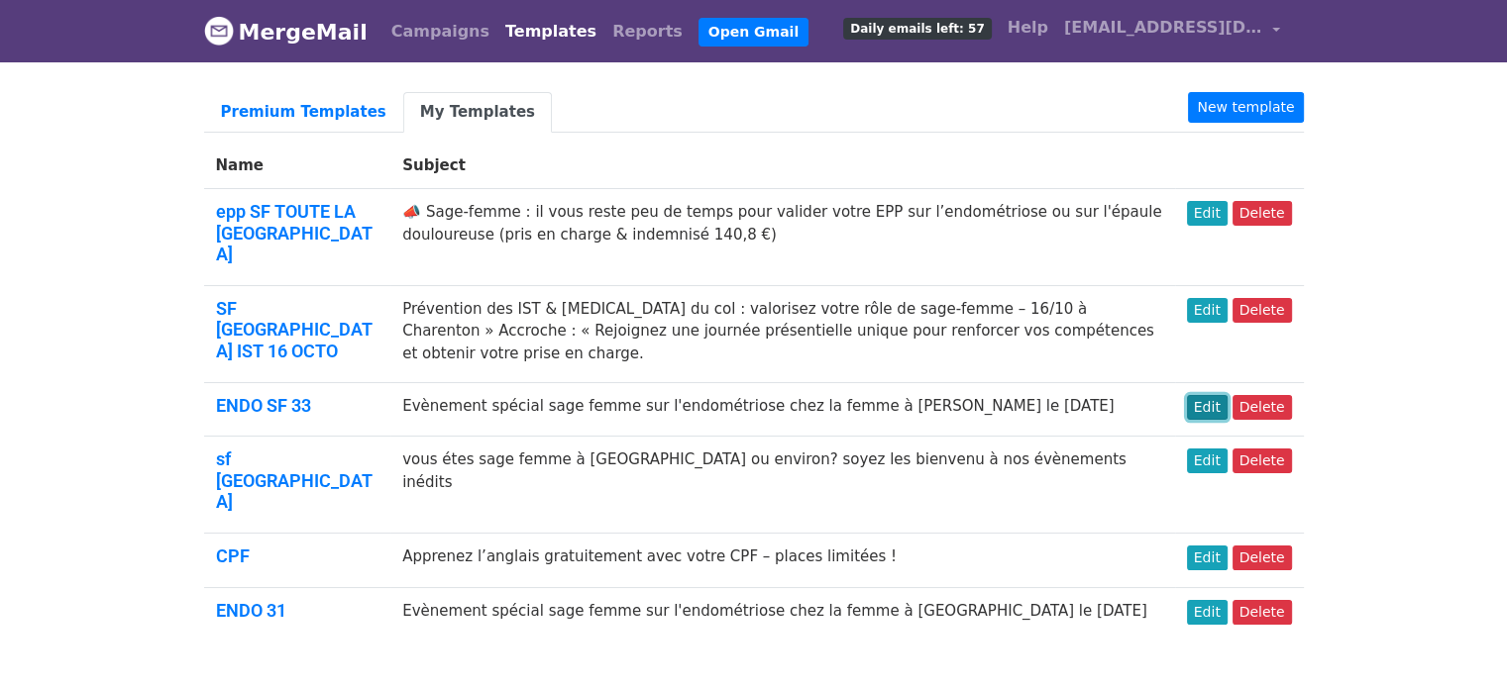
click at [1206, 395] on link "Edit" at bounding box center [1207, 407] width 41 height 25
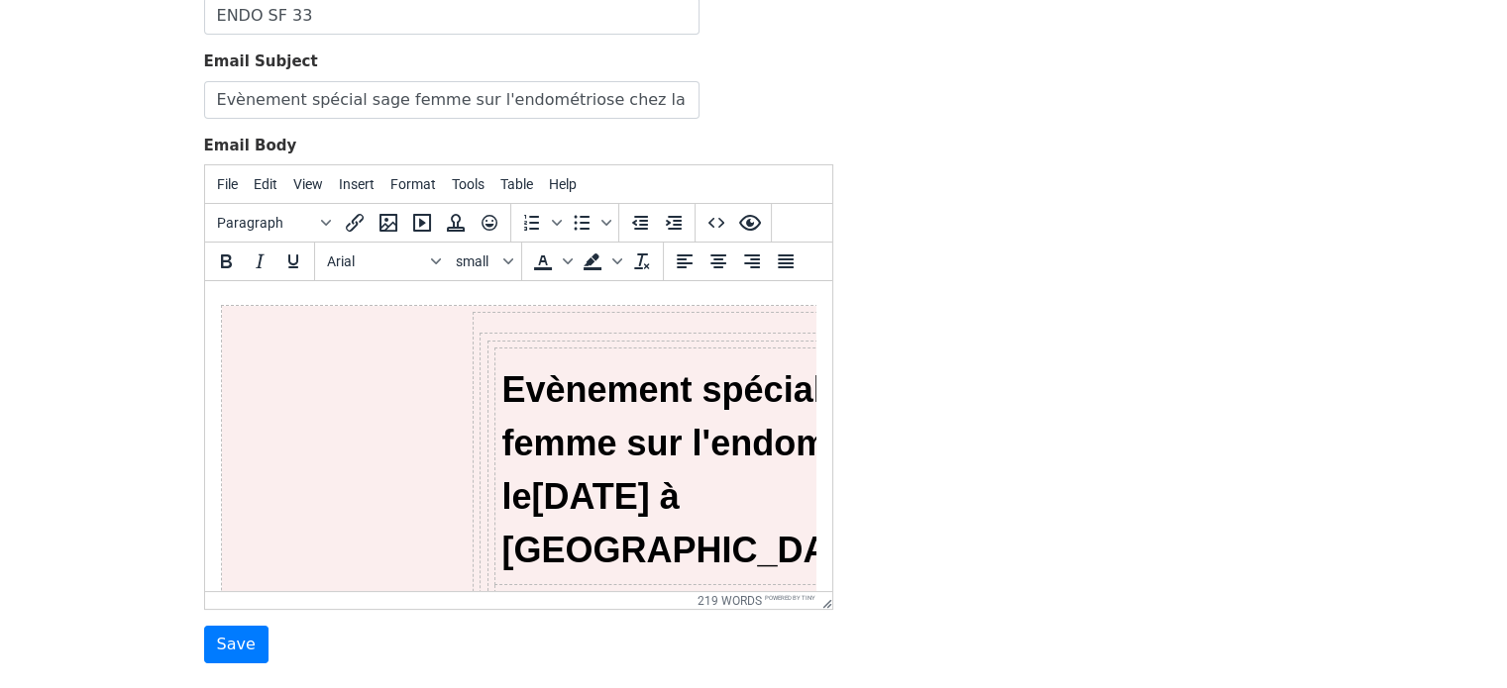
scroll to position [249, 0]
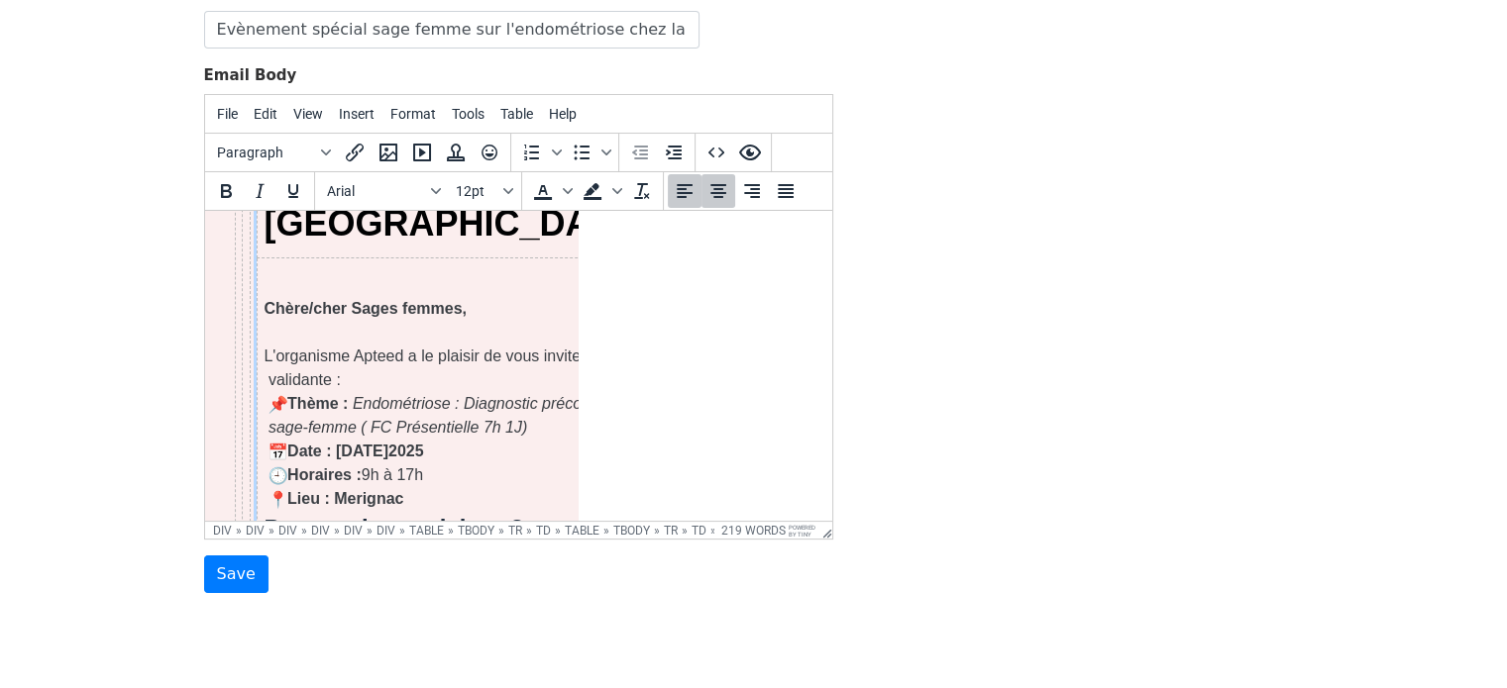
scroll to position [267, 238]
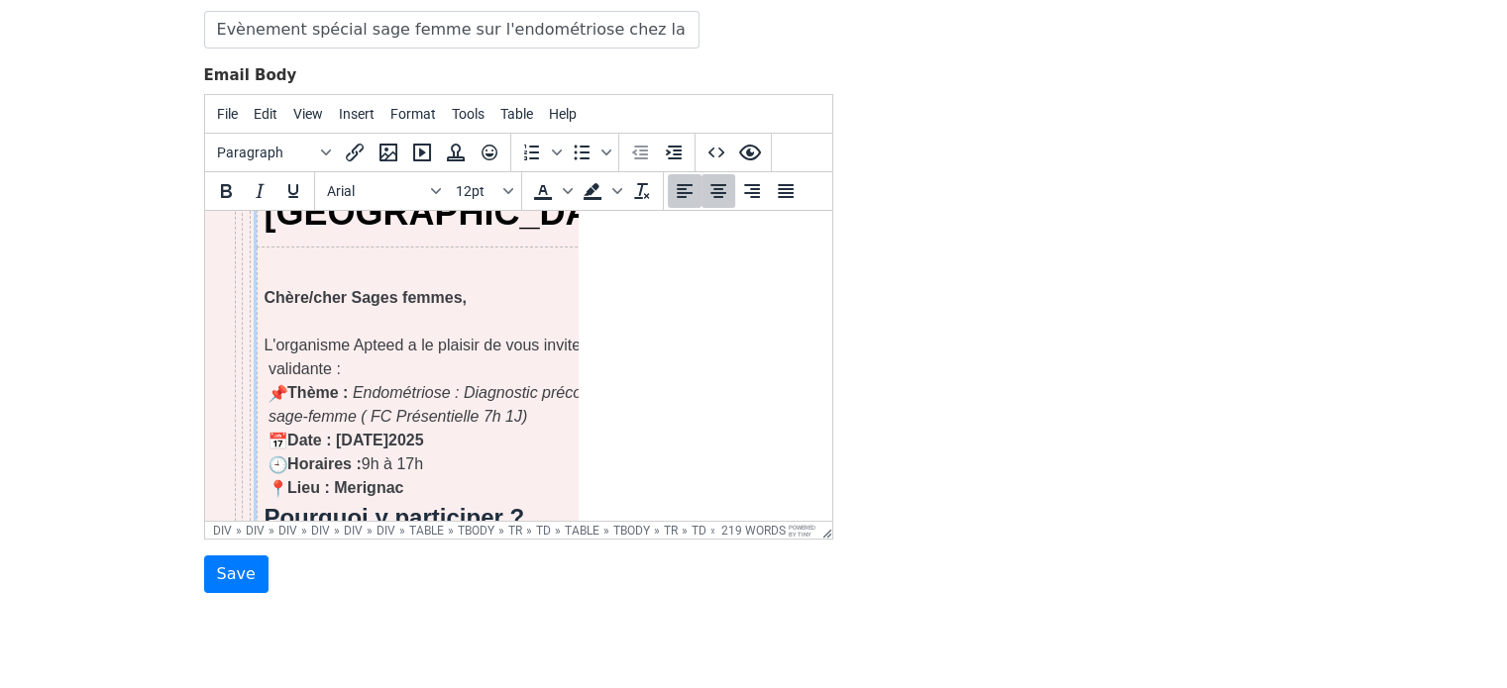
drag, startPoint x: 343, startPoint y: 314, endPoint x: 263, endPoint y: 294, distance: 81.7
click at [263, 334] on p "L'organisme Apteed a le plaisir de vous inviter à une formation essentielle et …" at bounding box center [544, 358] width 565 height 48
paste body
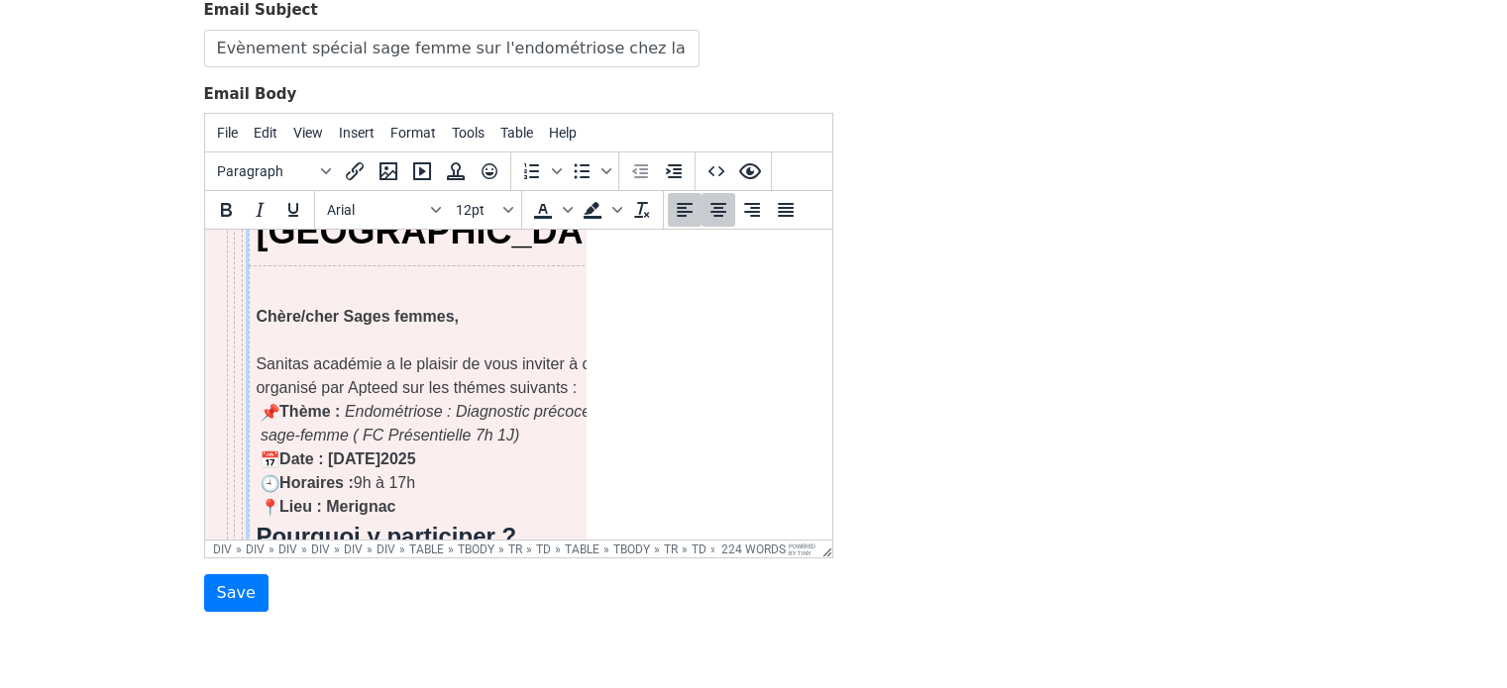
scroll to position [311, 0]
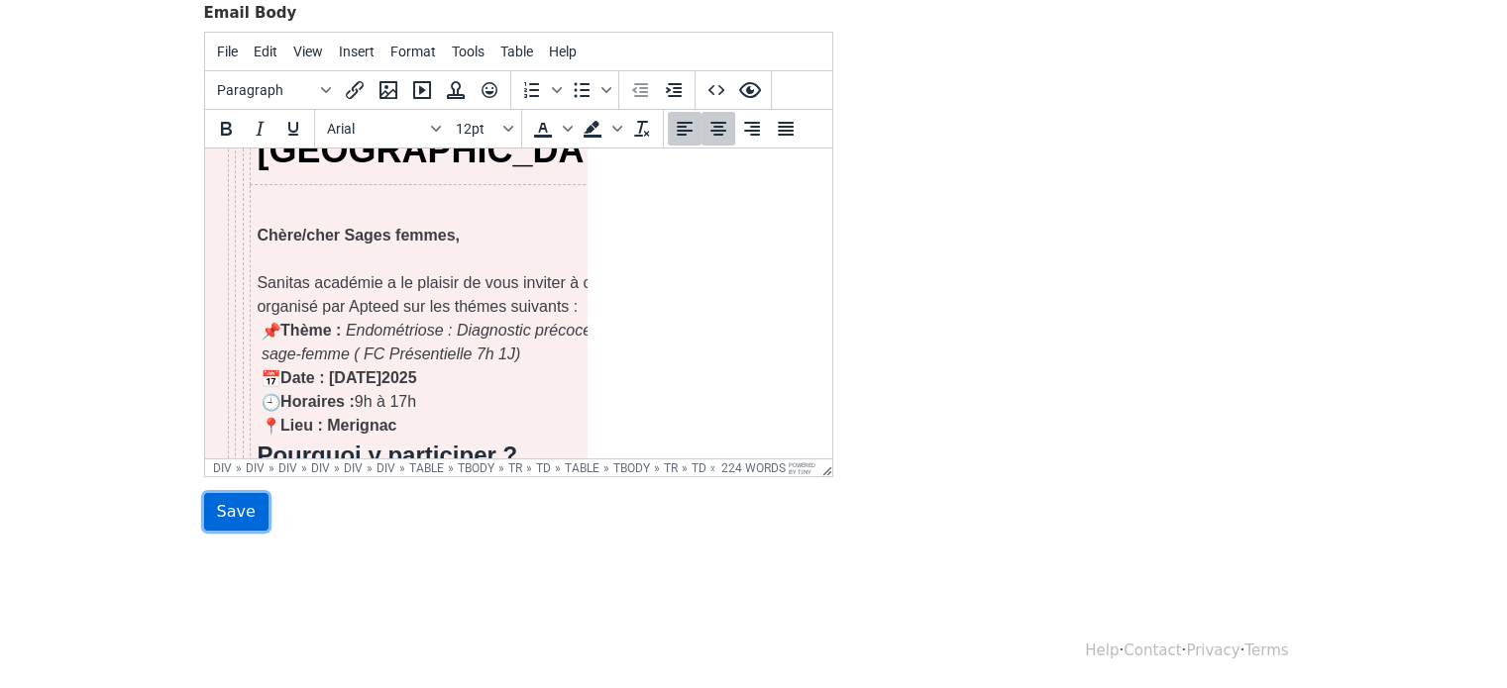
click at [234, 516] on input "Save" at bounding box center [236, 512] width 64 height 38
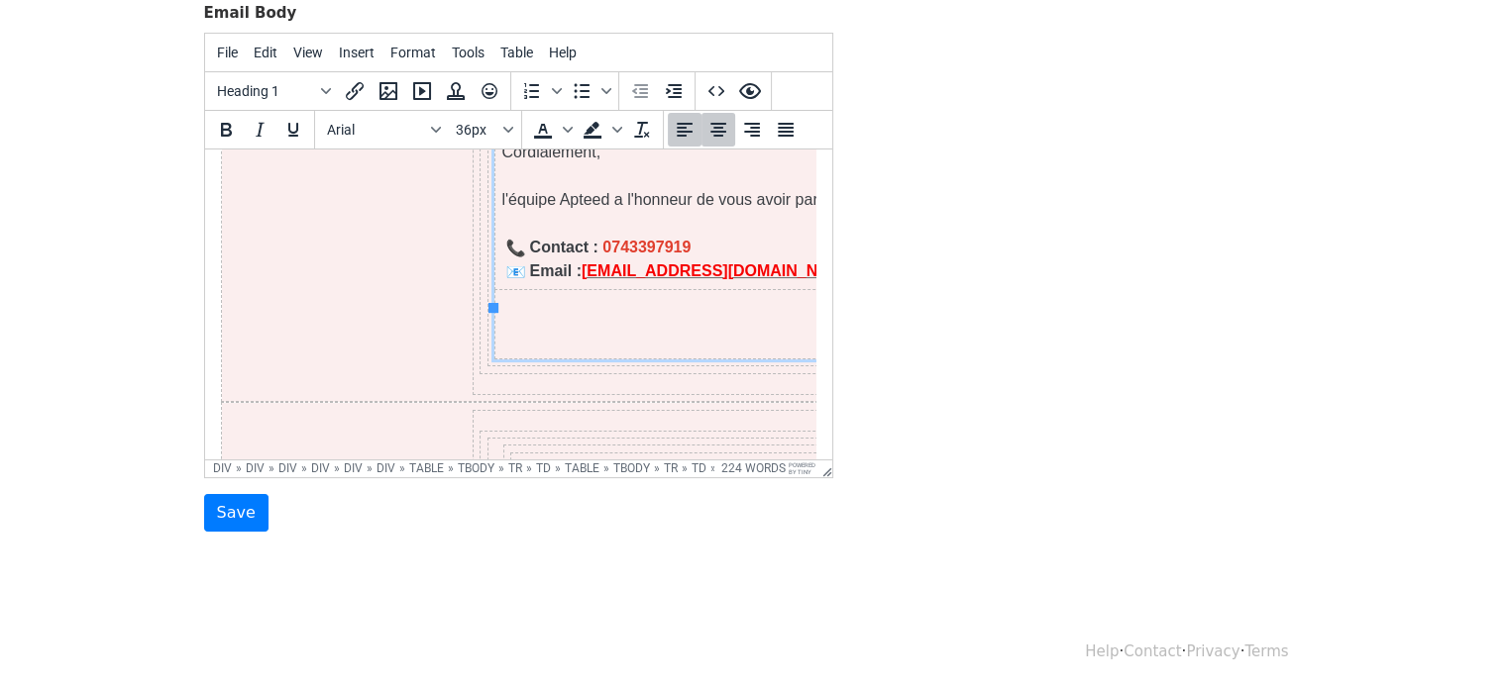
scroll to position [967, 0]
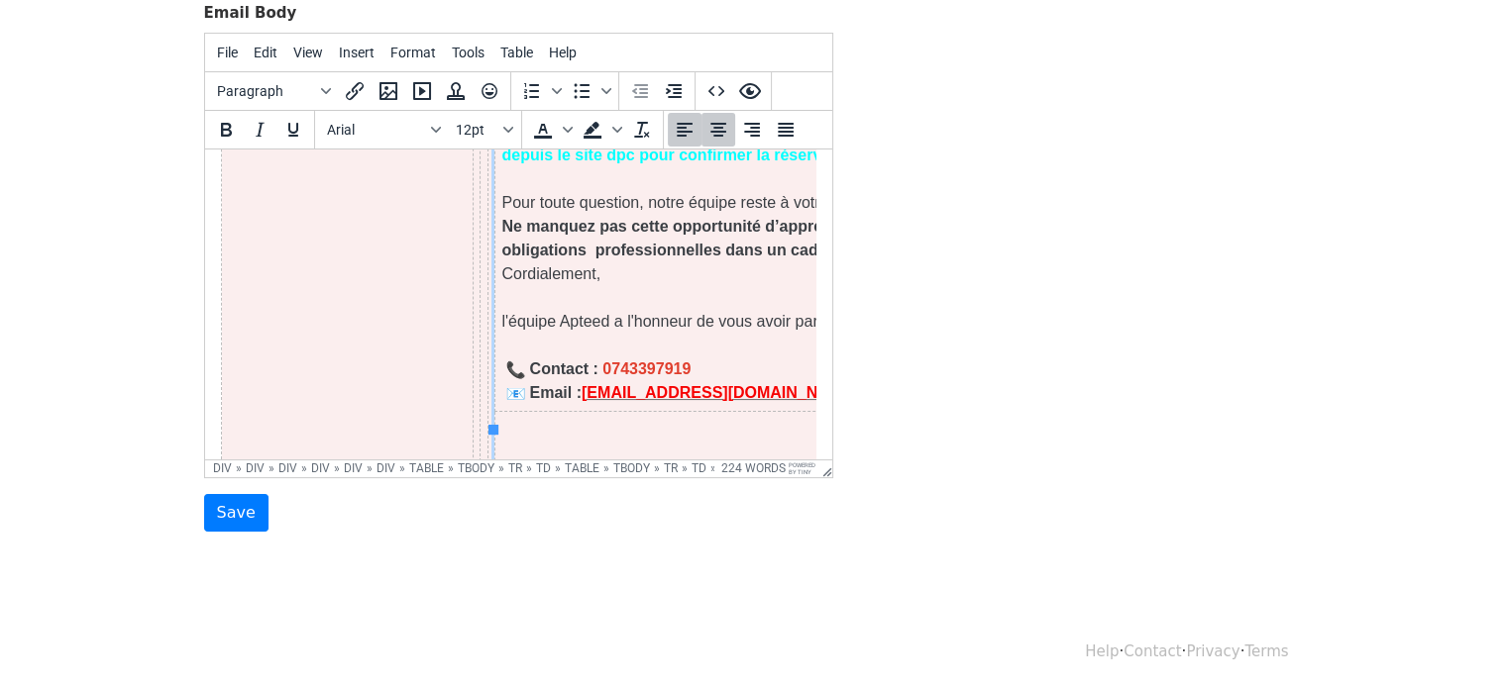
click at [561, 285] on p "l'équipe Apteed a l'honneur de vous avoir parmi nos apprenants." at bounding box center [782, 309] width 565 height 48
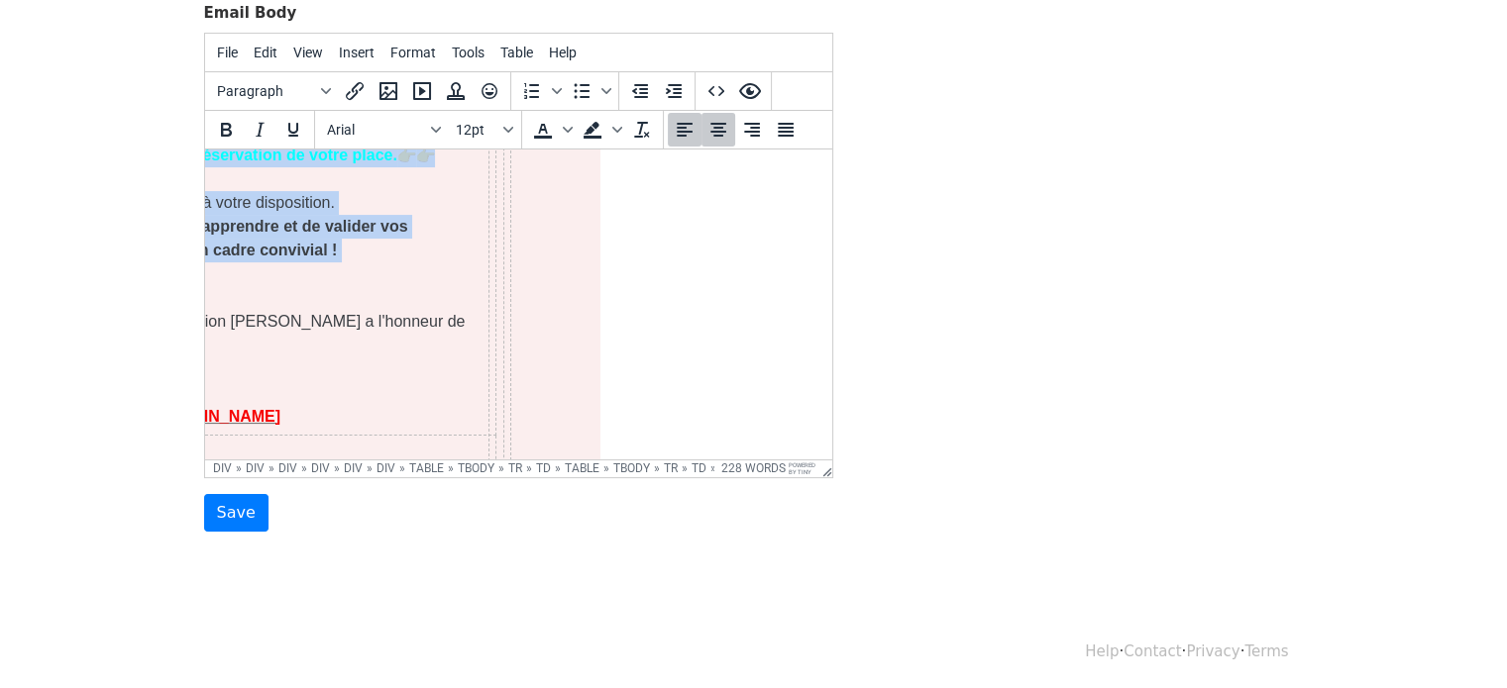
scroll to position [0, 516]
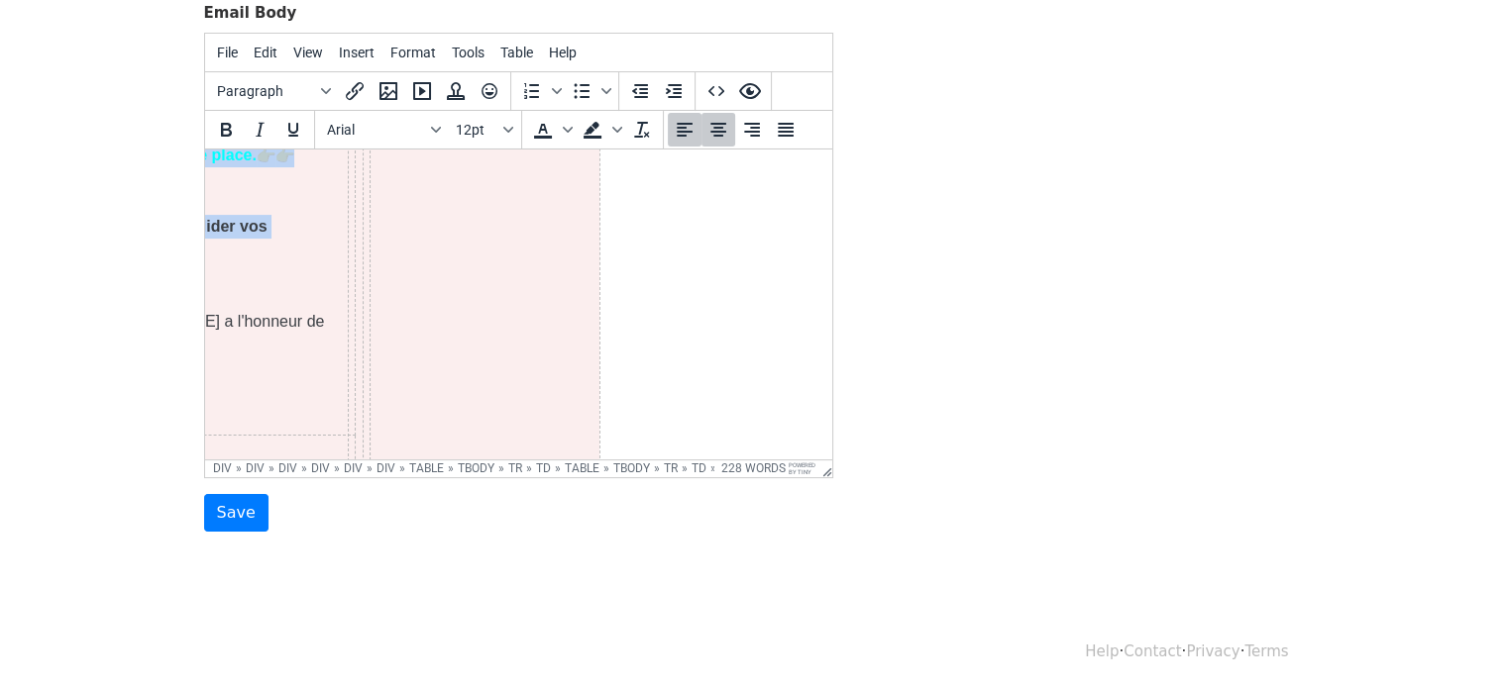
drag, startPoint x: 531, startPoint y: 260, endPoint x: 645, endPoint y: 277, distance: 115.3
click at [615, 277] on html "Evènement spécial pour les sage femme sur l'endométriose le [DATE] à Merignac C…" at bounding box center [301, 133] width 627 height 1902
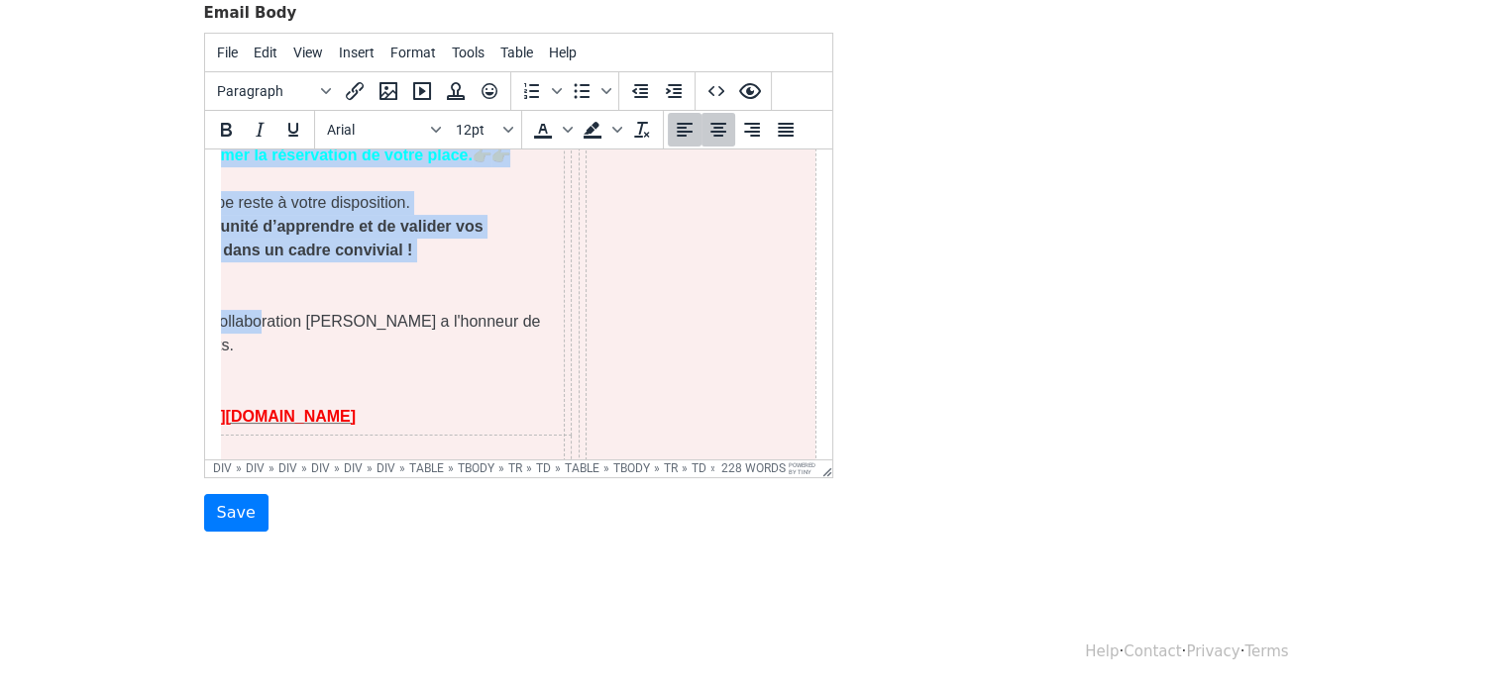
click at [517, 445] on td at bounding box center [281, 468] width 578 height 69
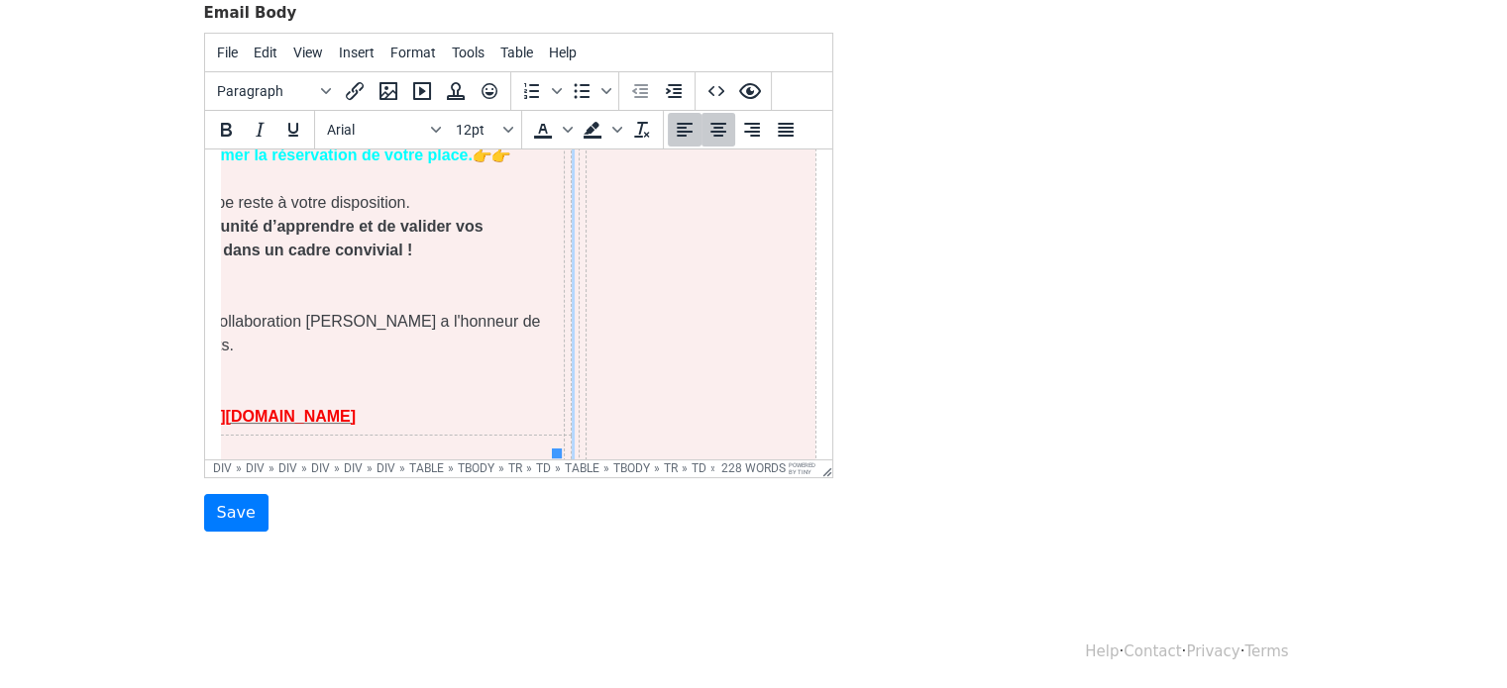
click at [319, 285] on p "l'équipe Sanitas Académie en collaboration [PERSON_NAME] a l'honneur de vous av…" at bounding box center [280, 320] width 565 height 71
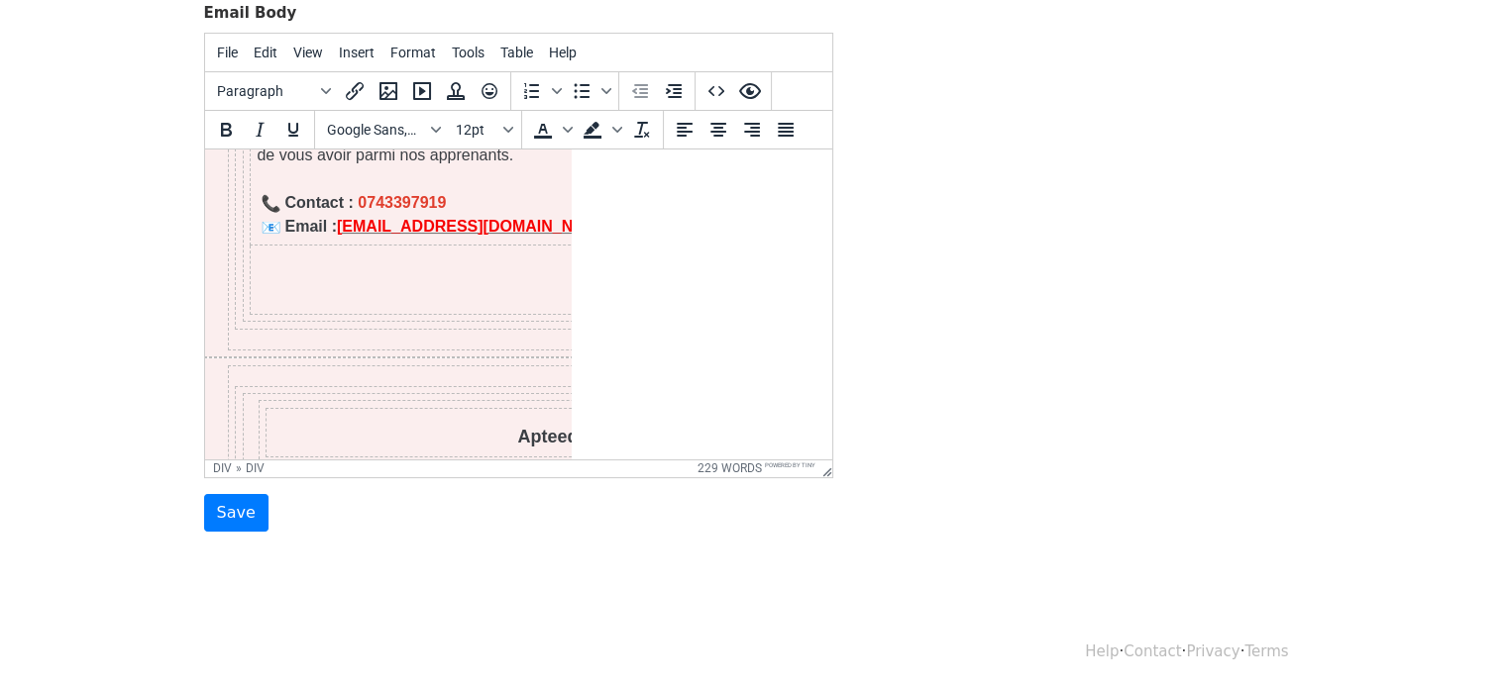
scroll to position [1157, 0]
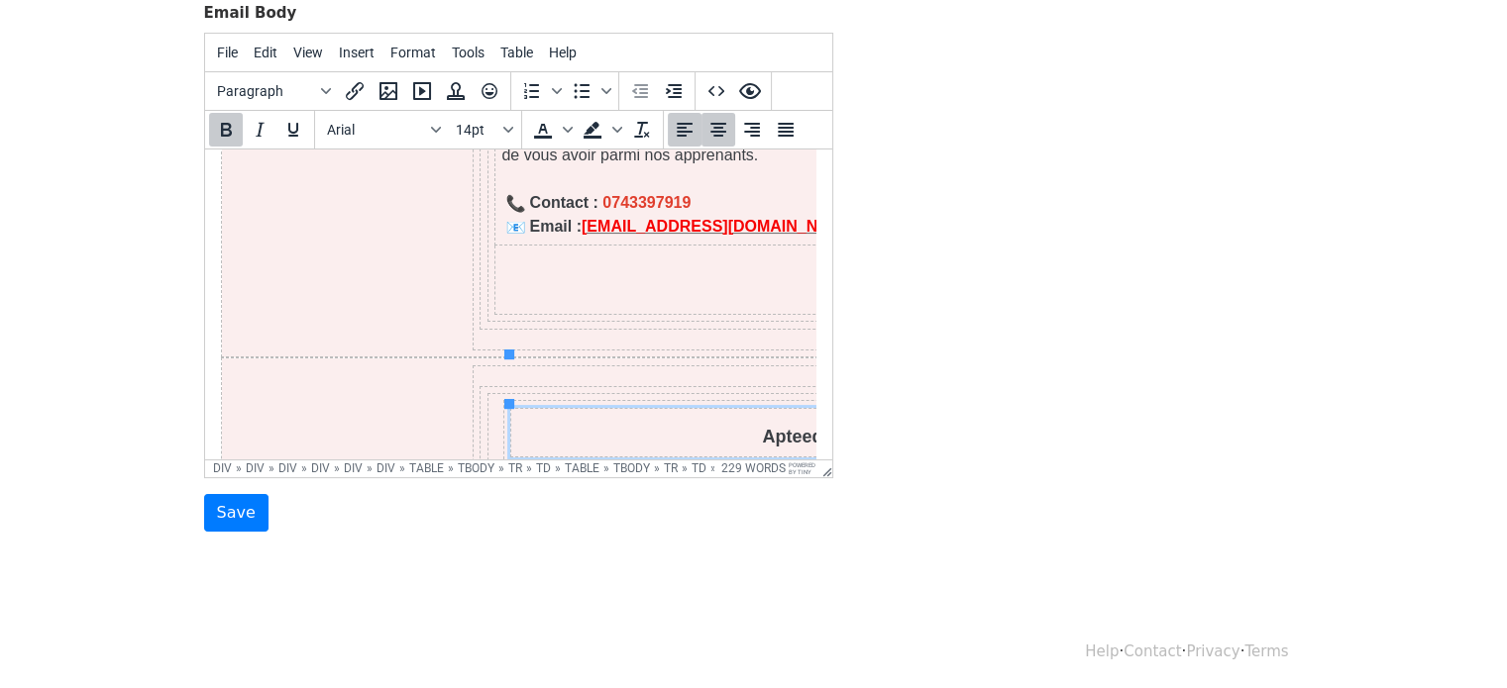
click at [565, 423] on p "Apteed" at bounding box center [791, 436] width 550 height 27
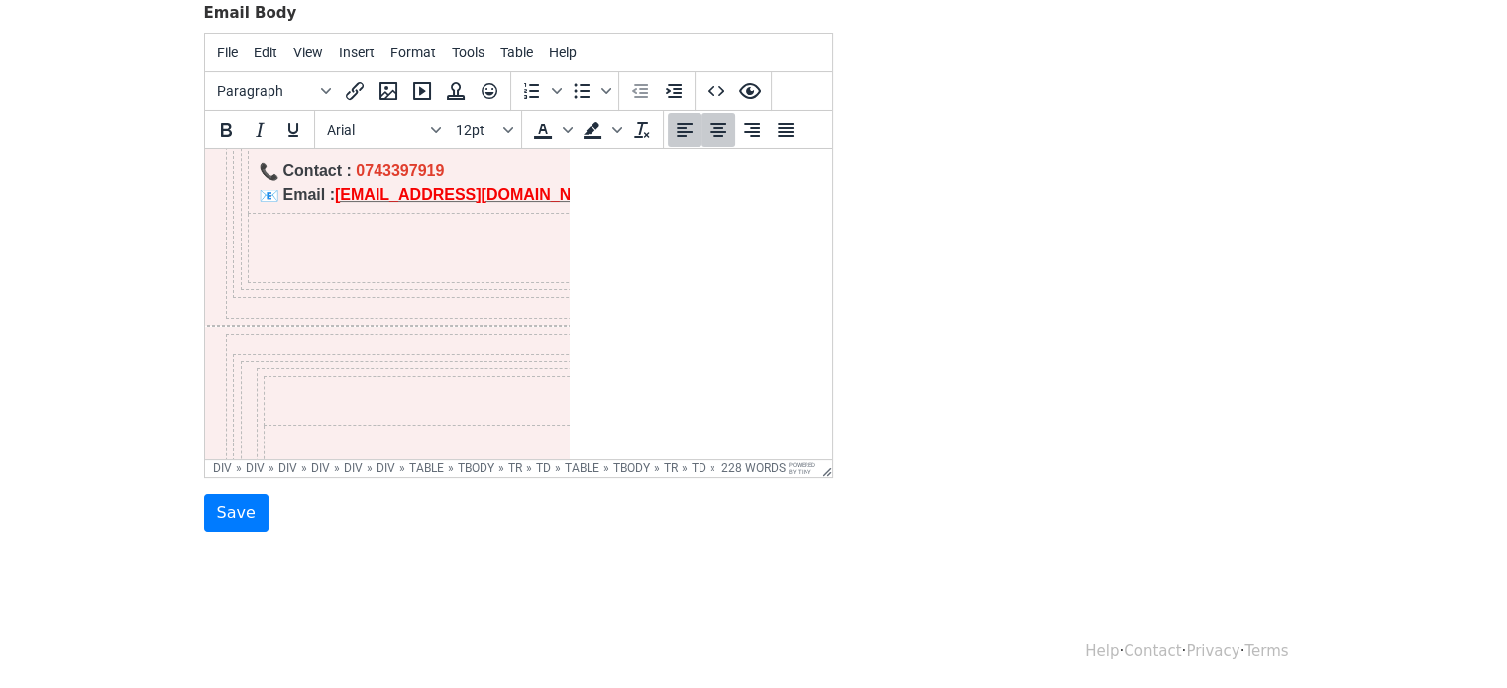
scroll to position [1239, 259]
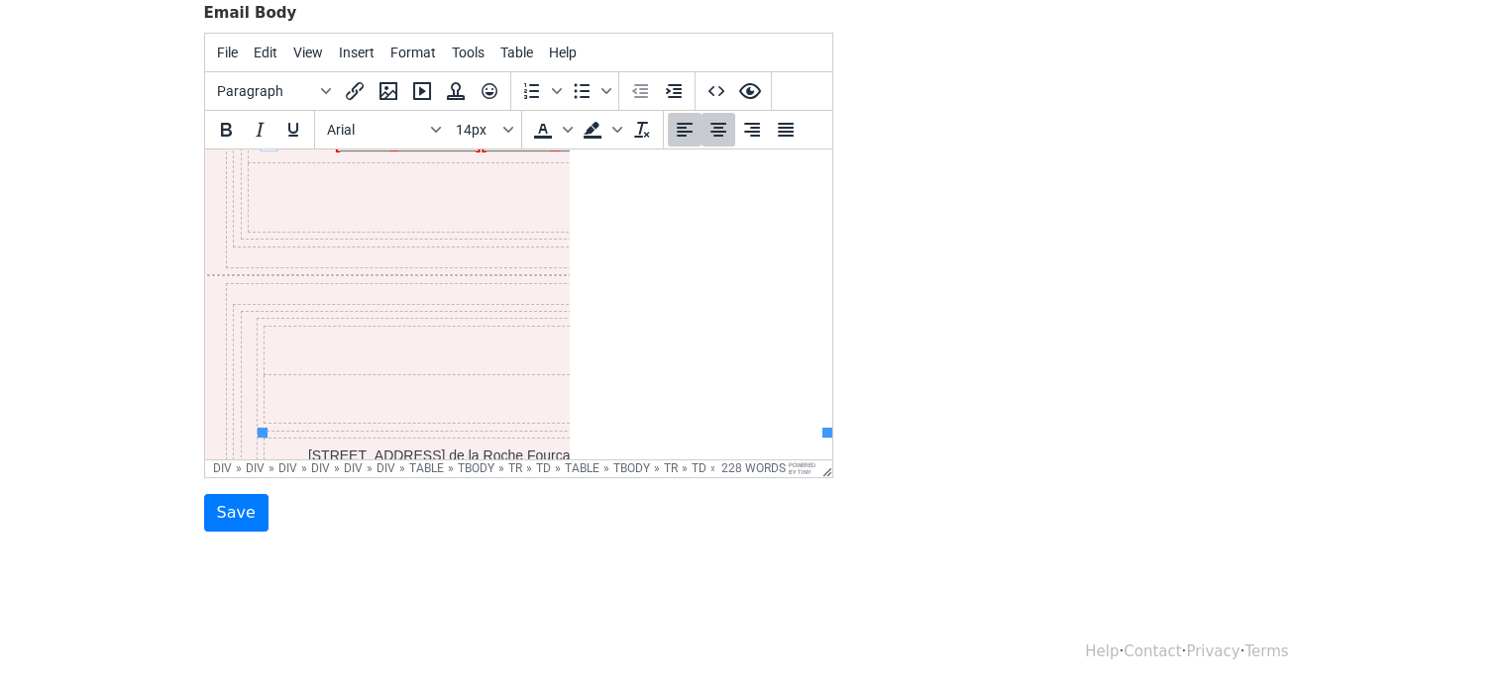
click at [474, 445] on p "[STREET_ADDRESS] de la Roche Fourcade, 13400 [GEOGRAPHIC_DATA], [GEOGRAPHIC_DAT…" at bounding box center [544, 466] width 550 height 42
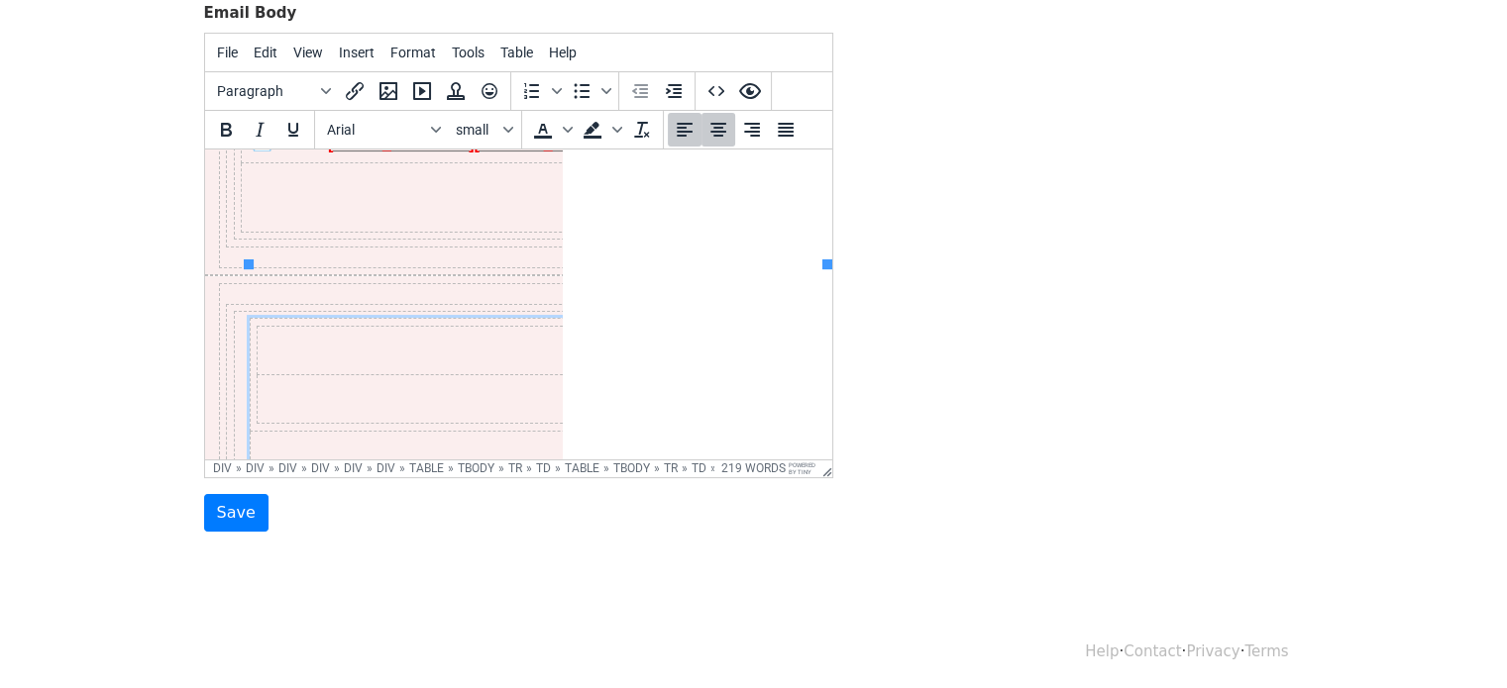
scroll to position [1239, 0]
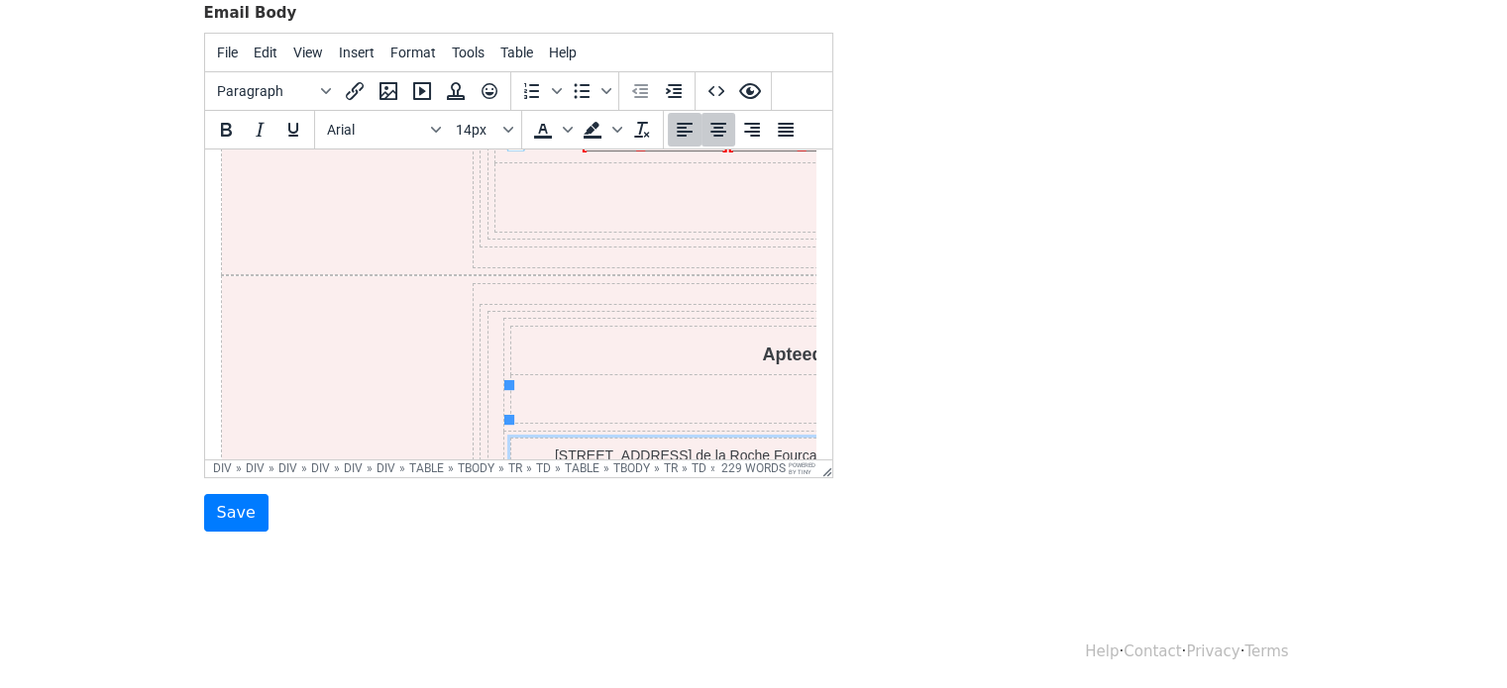
click at [628, 445] on p "[STREET_ADDRESS] de la Roche Fourcade, 13400 [GEOGRAPHIC_DATA], [GEOGRAPHIC_DAT…" at bounding box center [791, 466] width 550 height 42
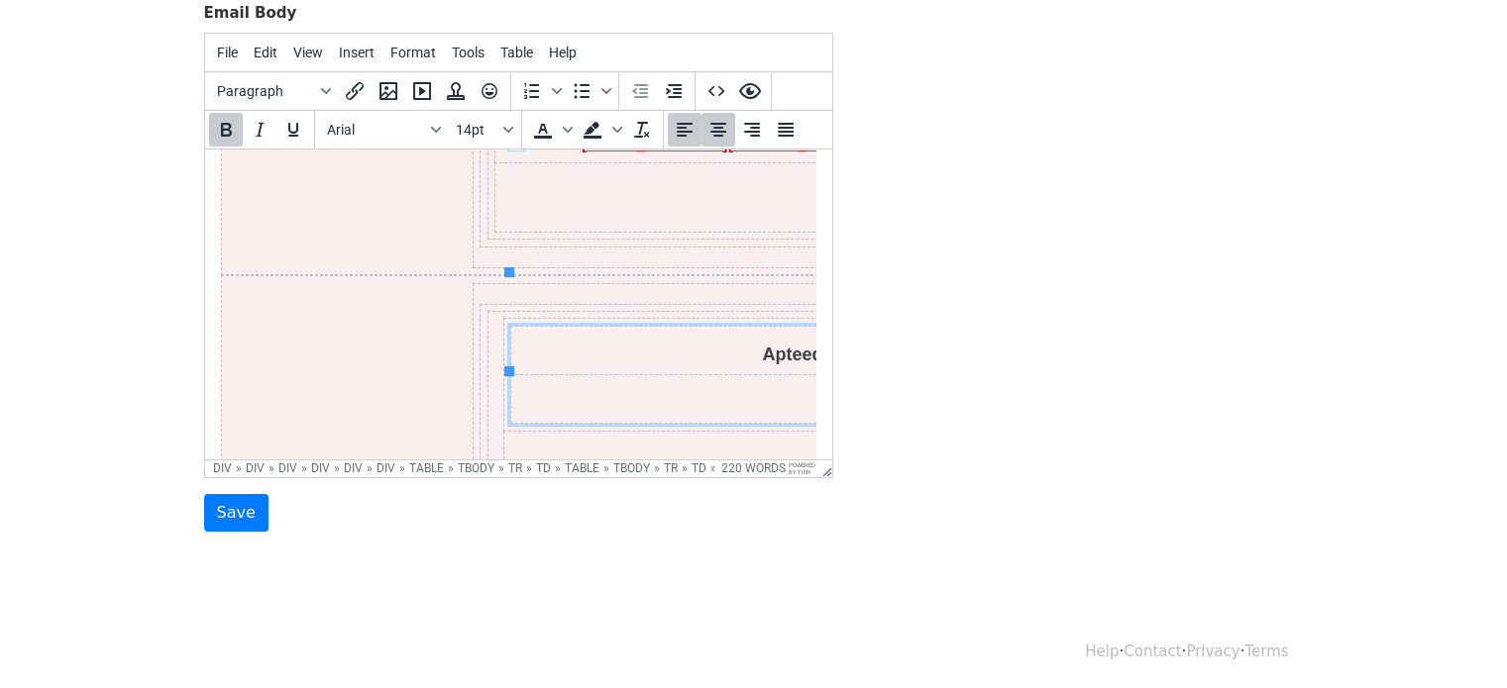
click at [699, 341] on p "Apteed" at bounding box center [791, 354] width 550 height 27
click at [685, 431] on td at bounding box center [791, 447] width 578 height 33
click at [671, 389] on p at bounding box center [791, 402] width 550 height 27
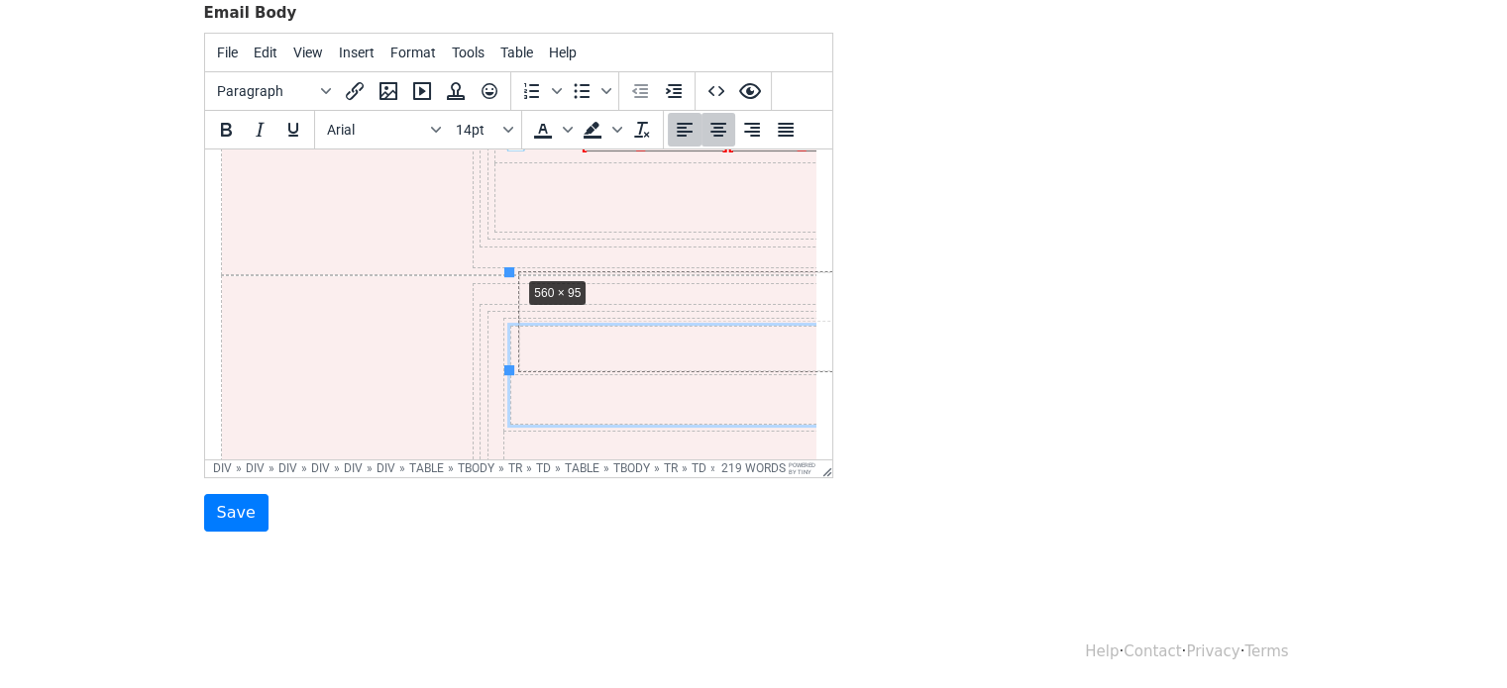
drag, startPoint x: 505, startPoint y: 271, endPoint x: 596, endPoint y: 291, distance: 93.3
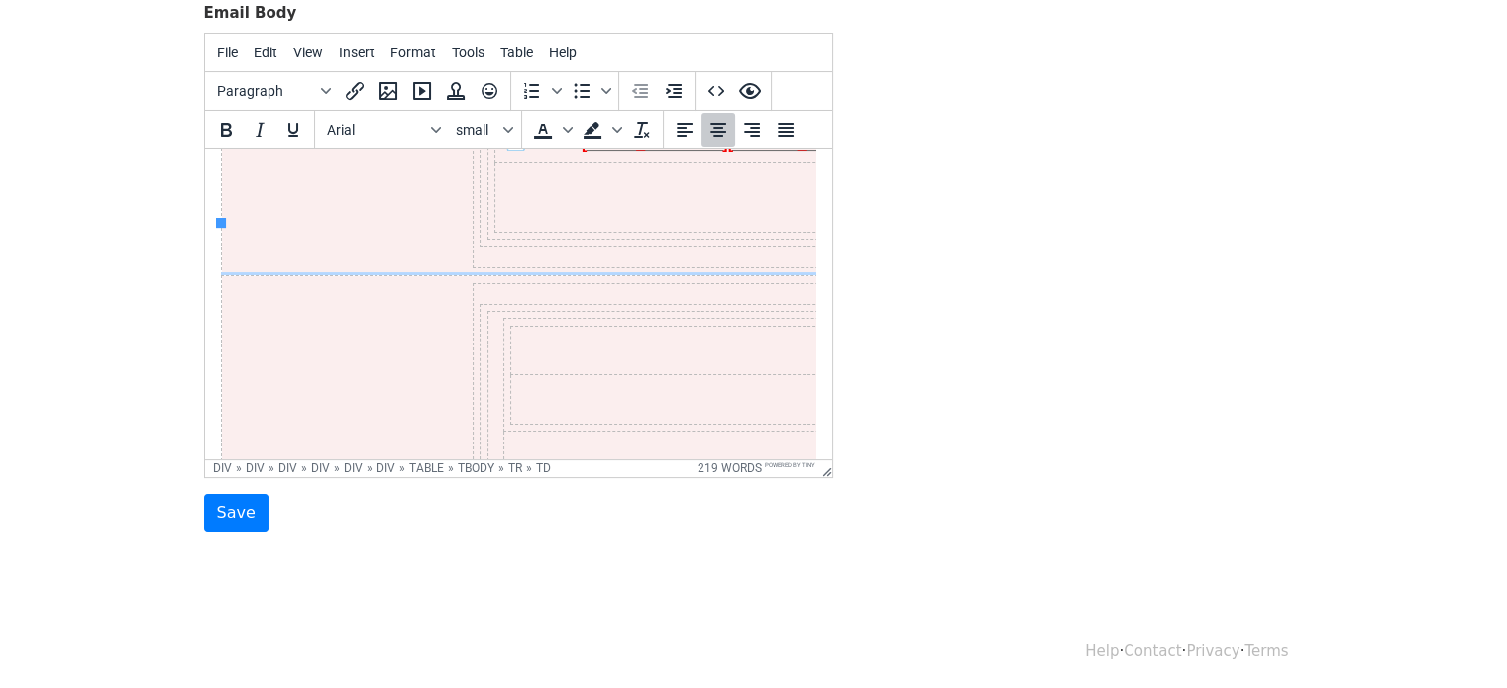
drag, startPoint x: 506, startPoint y: 370, endPoint x: 438, endPoint y: 359, distance: 69.4
click at [438, 359] on td at bounding box center [769, 454] width 1096 height 359
drag, startPoint x: 217, startPoint y: 216, endPoint x: 487, endPoint y: 327, distance: 292.3
drag, startPoint x: 221, startPoint y: 221, endPoint x: 639, endPoint y: 255, distance: 419.3
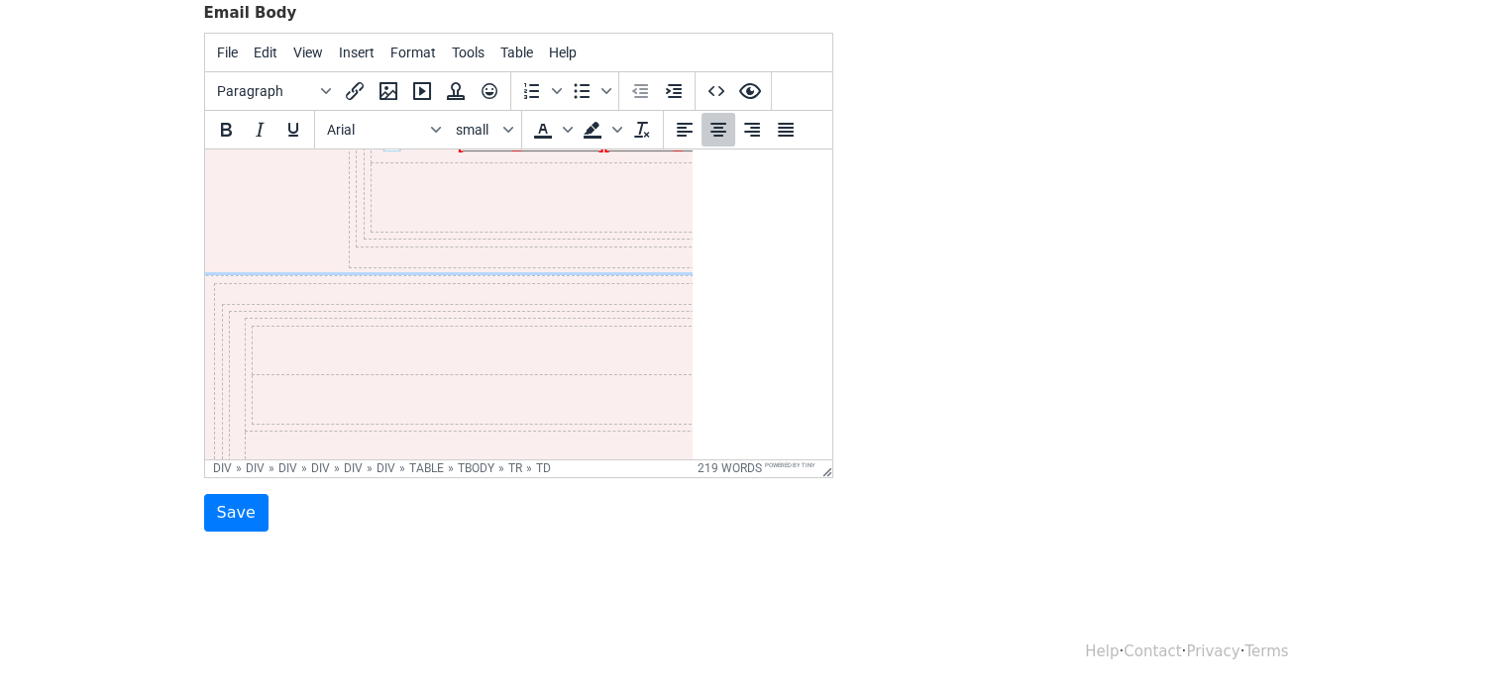
scroll to position [1239, 33]
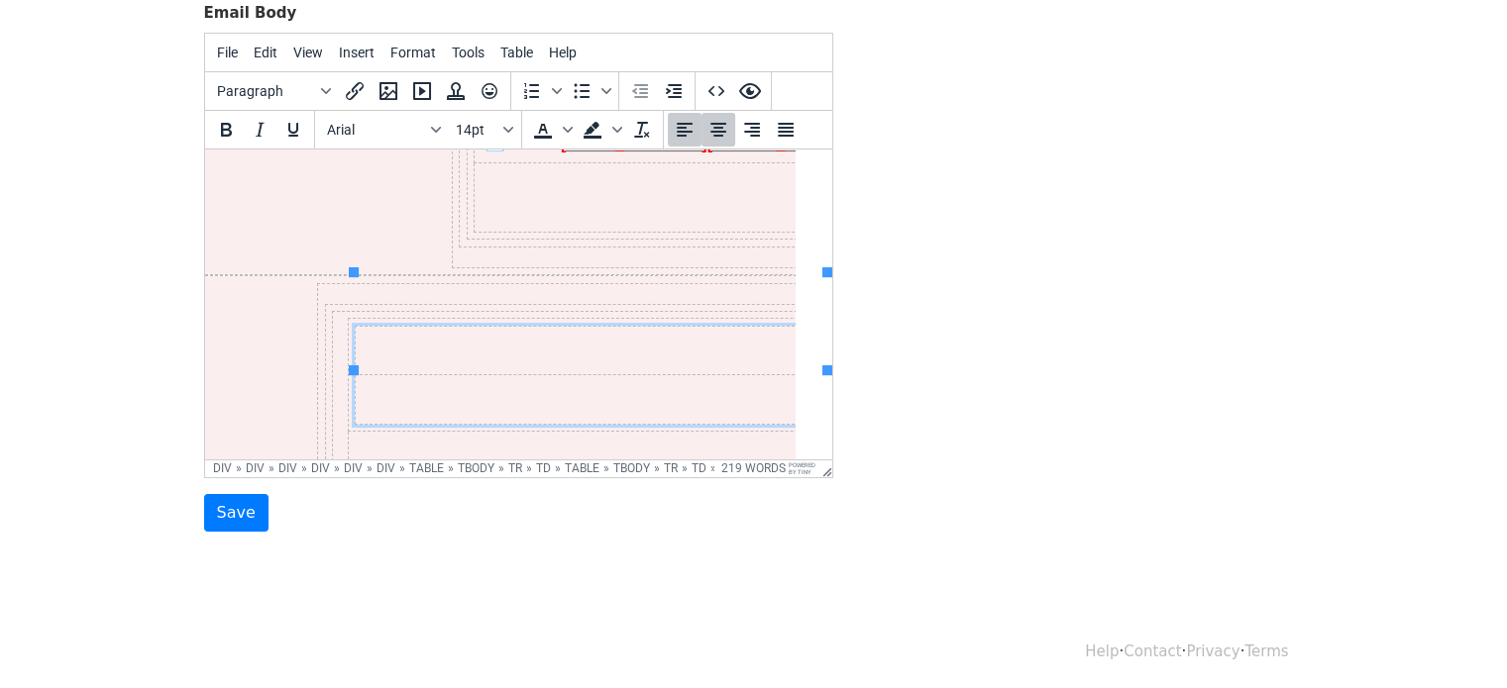
drag, startPoint x: 602, startPoint y: 347, endPoint x: 768, endPoint y: 333, distance: 166.0
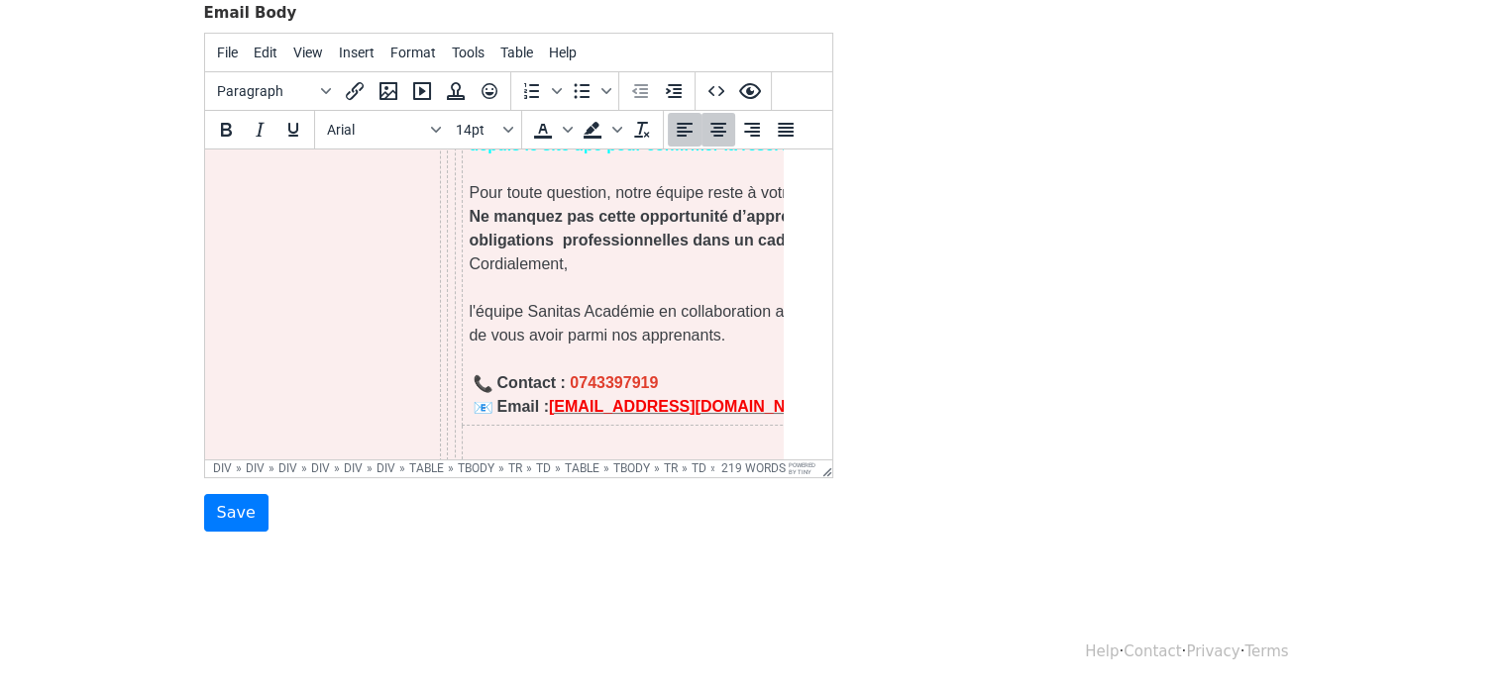
scroll to position [971, 33]
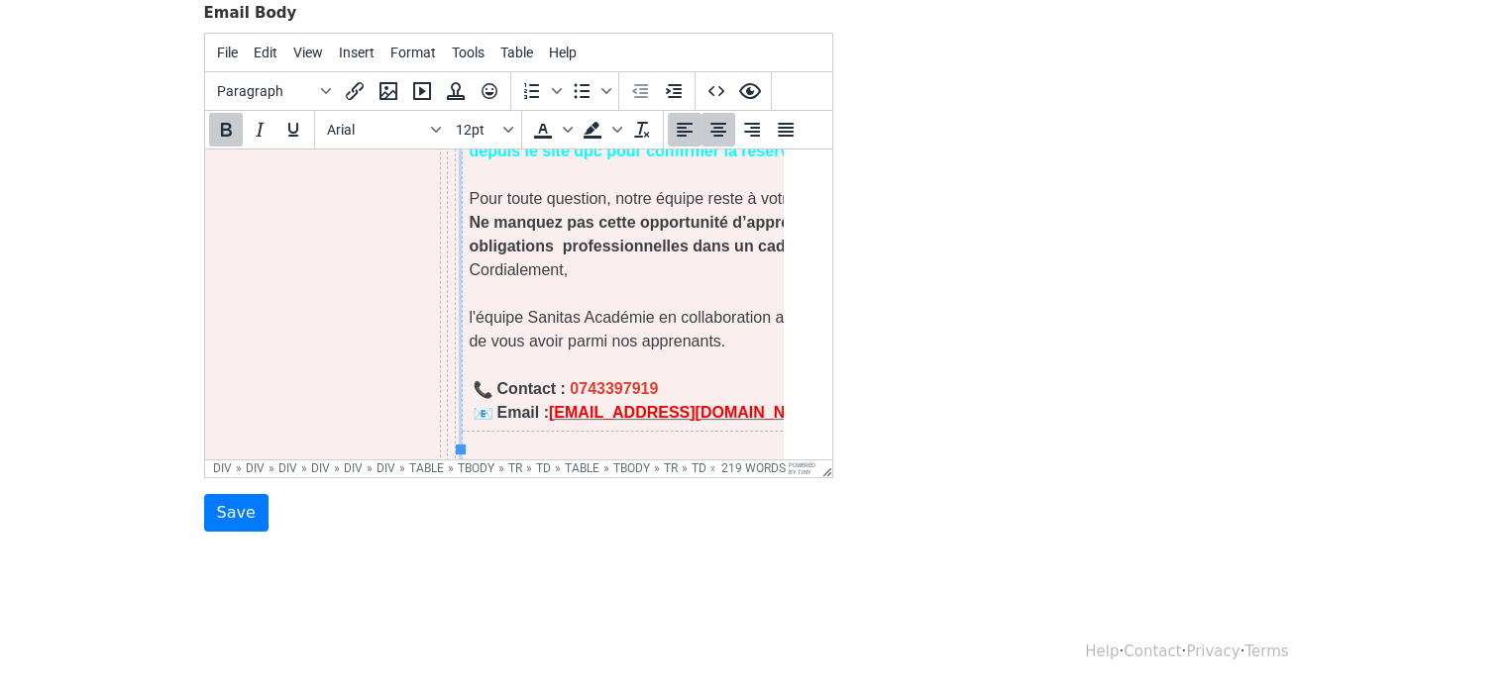
click at [620, 379] on strong "0743397919" at bounding box center [613, 387] width 88 height 17
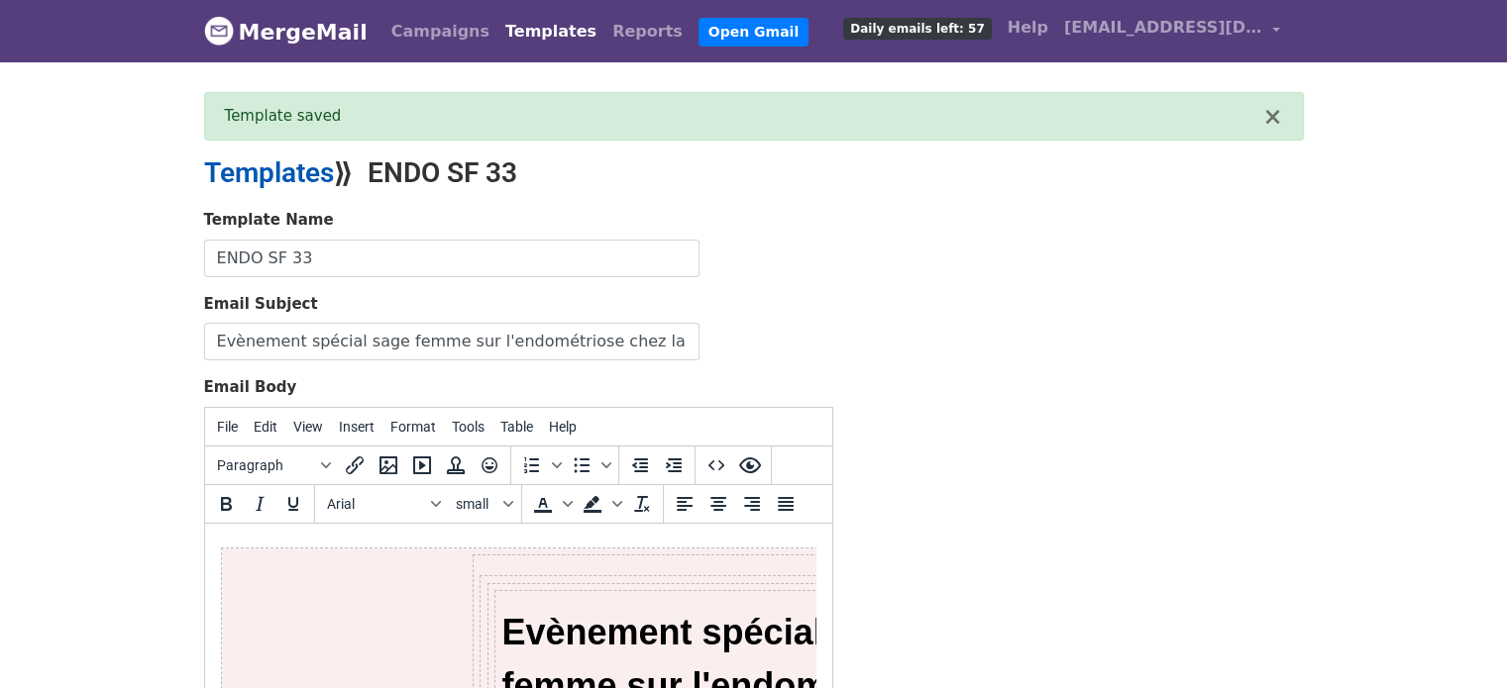
click at [273, 165] on link "Templates" at bounding box center [269, 173] width 130 height 33
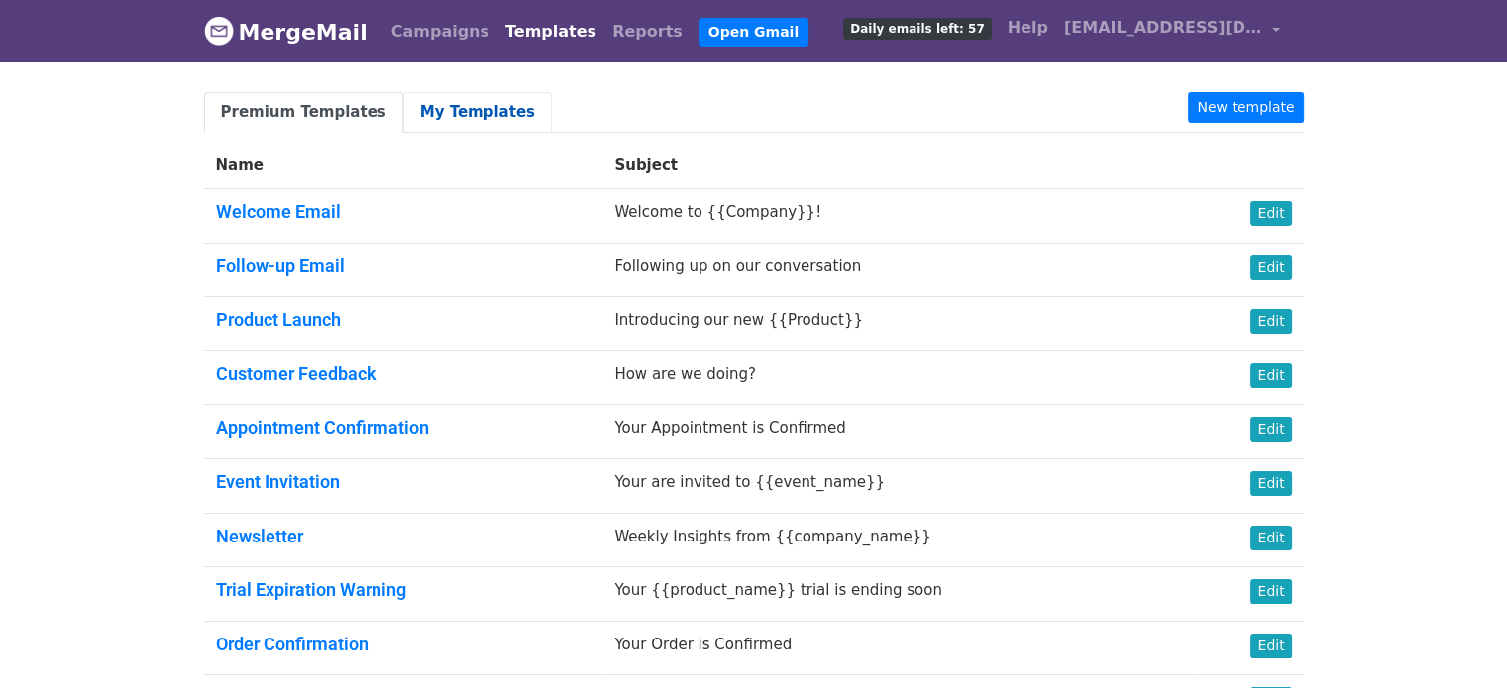
click at [493, 114] on link "My Templates" at bounding box center [477, 112] width 149 height 41
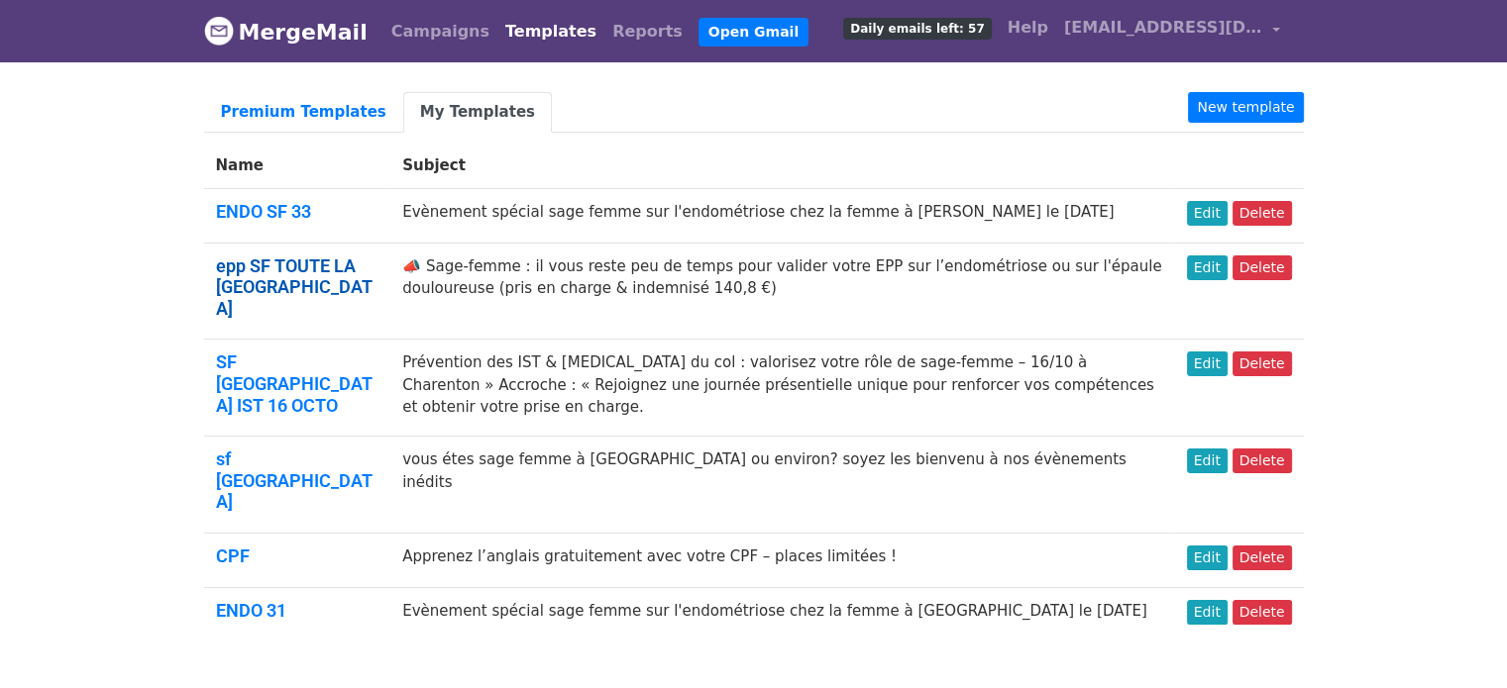
click at [282, 278] on link "epp SF TOUTE LA FRANCE" at bounding box center [294, 287] width 157 height 63
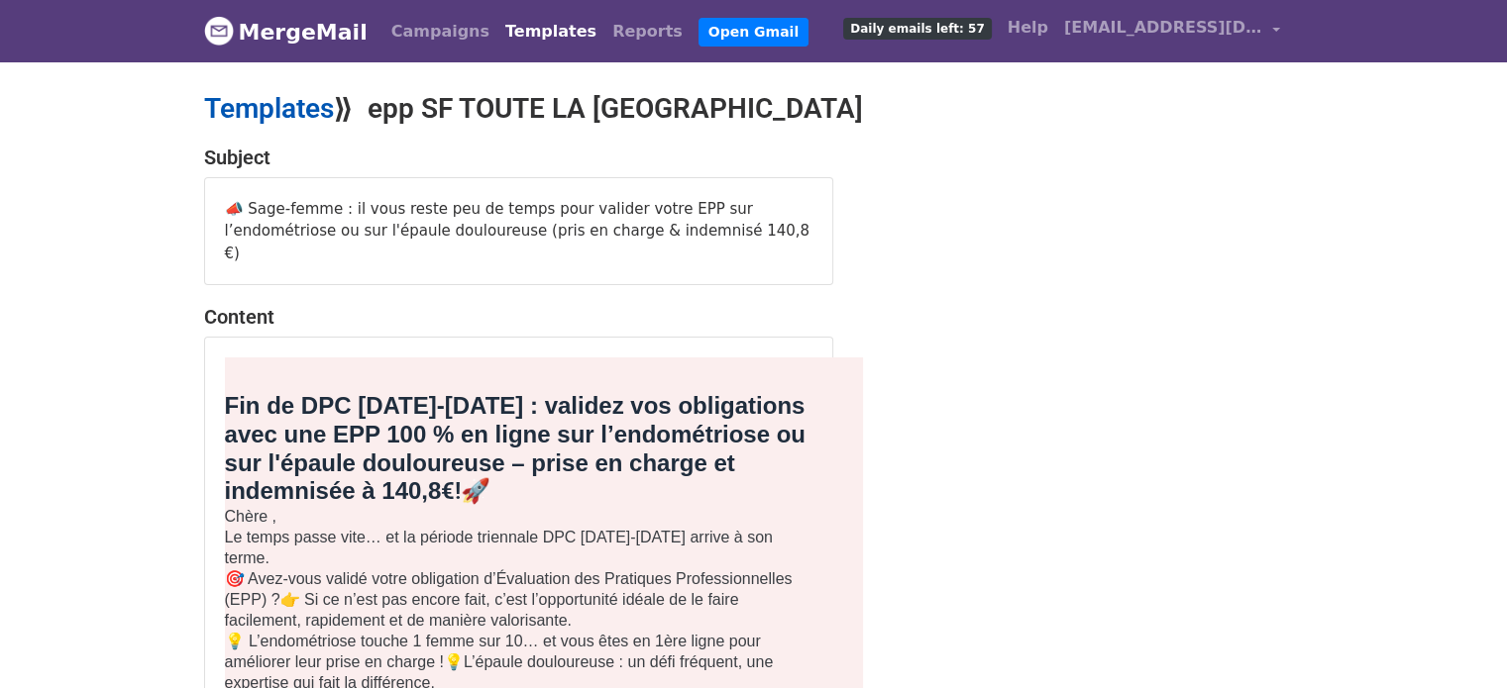
click at [246, 103] on link "Templates" at bounding box center [269, 108] width 130 height 33
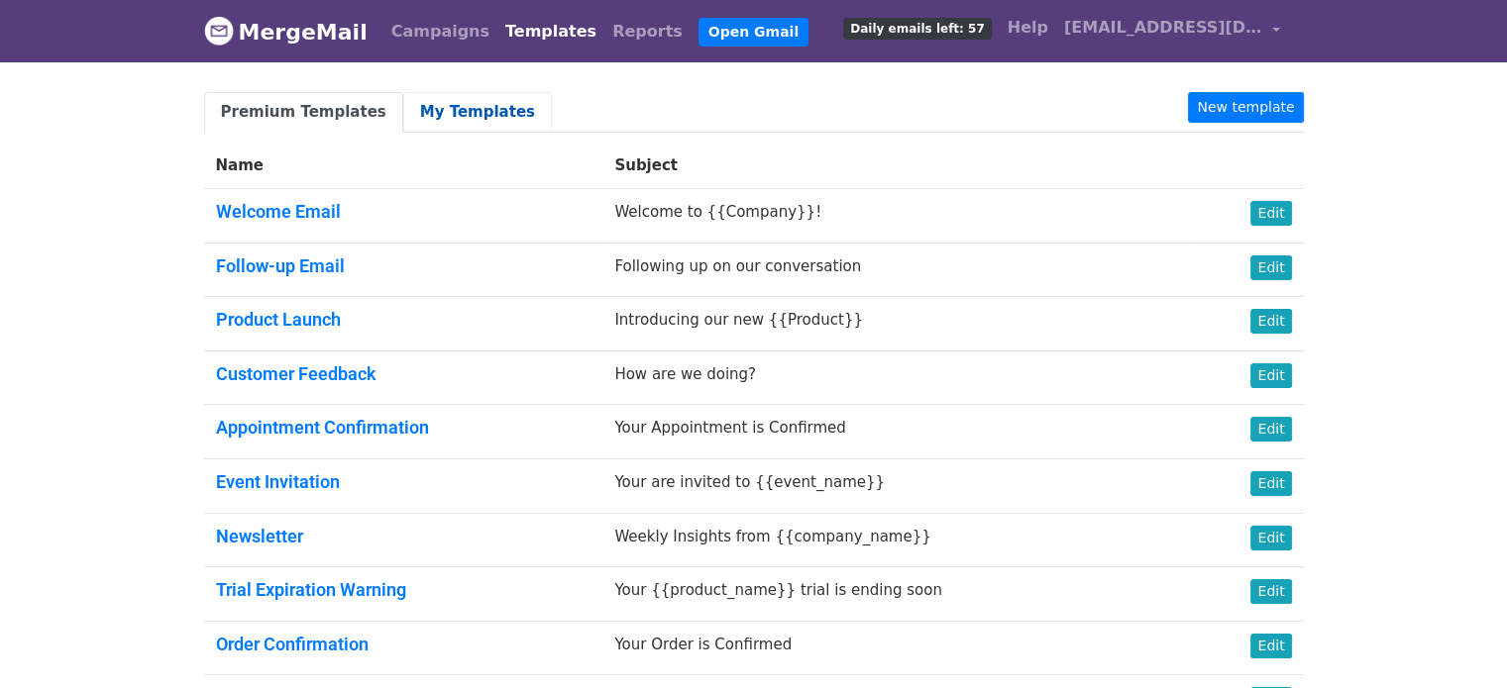
click at [436, 110] on link "My Templates" at bounding box center [477, 112] width 149 height 41
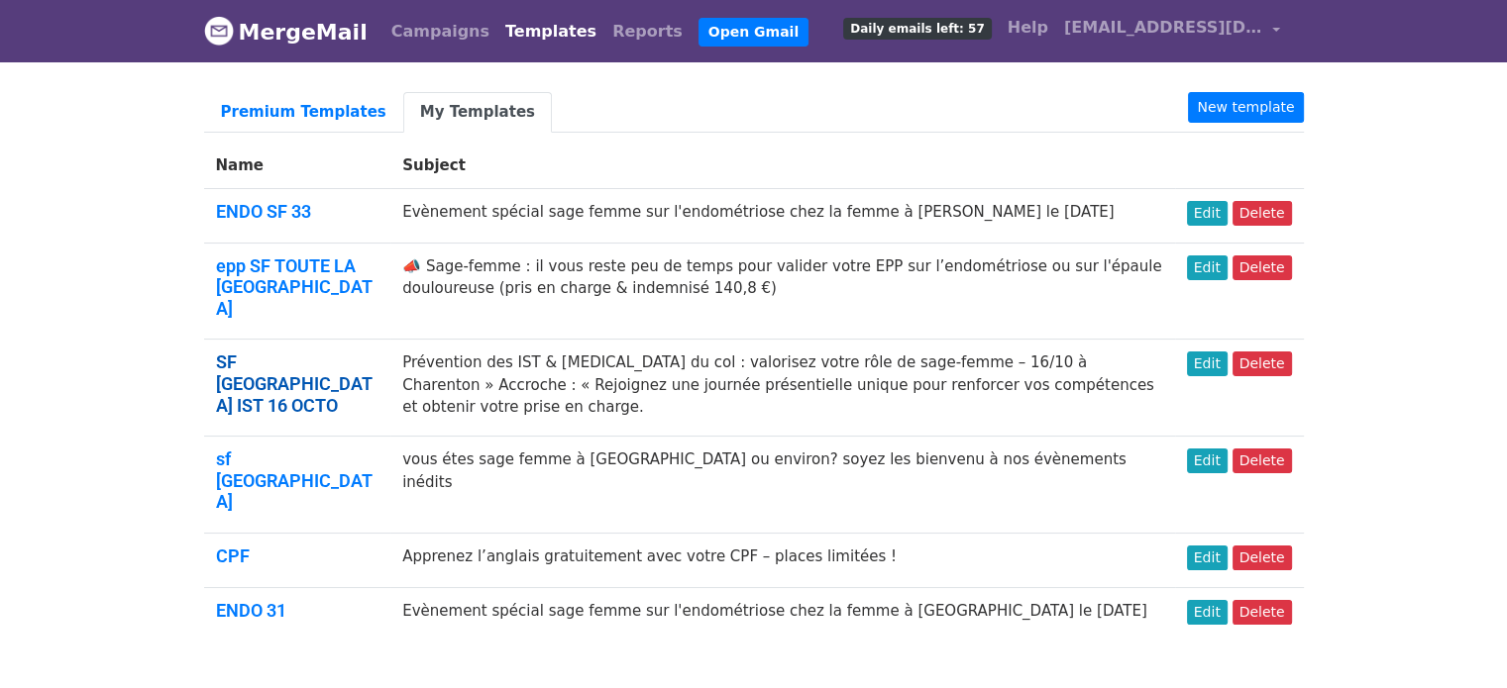
click at [319, 352] on link "SF [GEOGRAPHIC_DATA] IST 16 OCTO" at bounding box center [294, 383] width 157 height 63
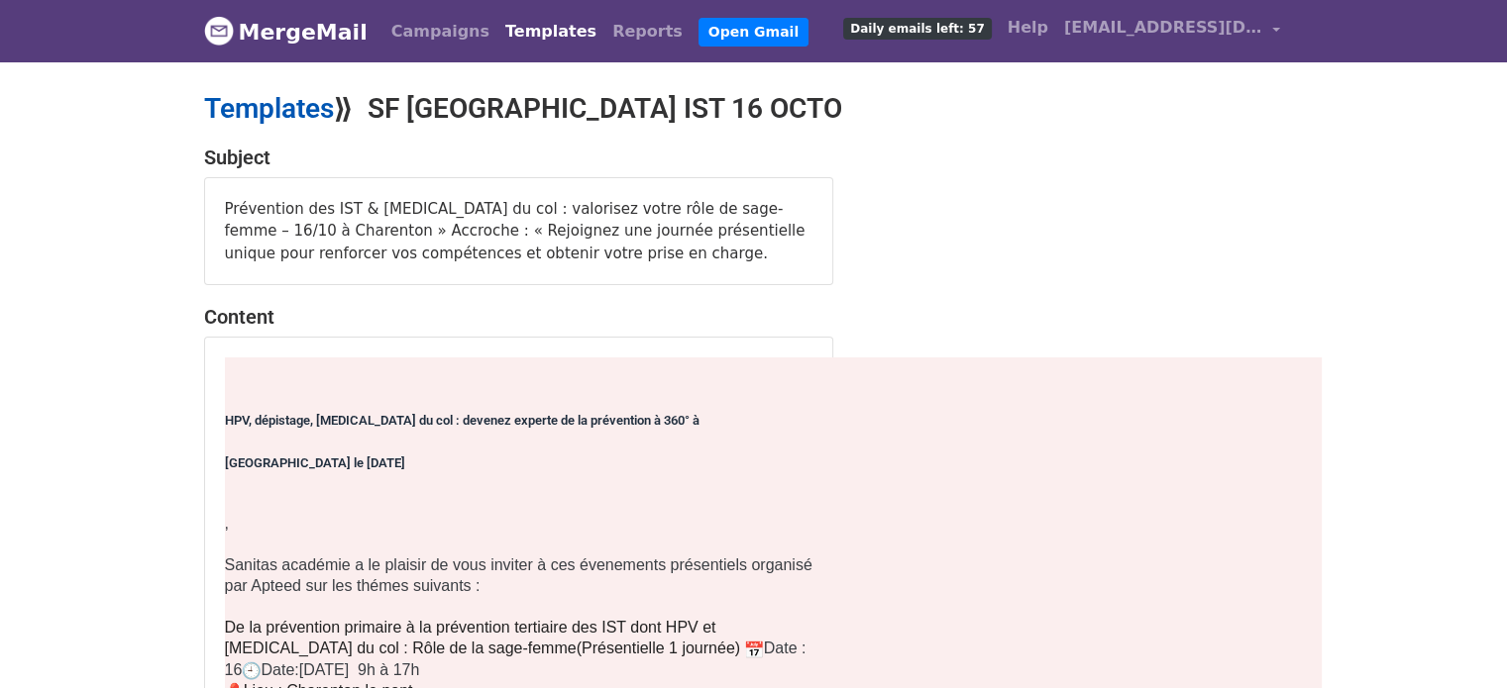
click at [249, 93] on link "Templates" at bounding box center [269, 108] width 130 height 33
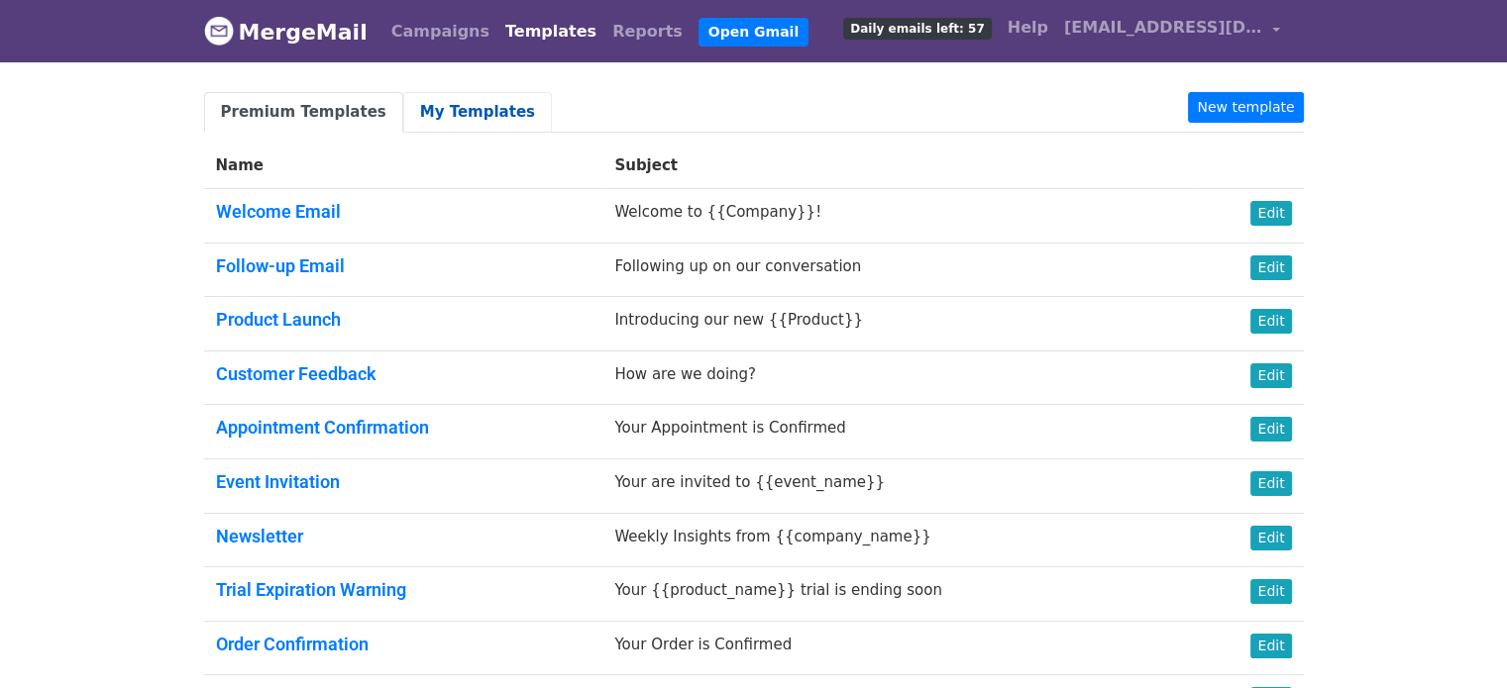
click at [439, 102] on link "My Templates" at bounding box center [477, 112] width 149 height 41
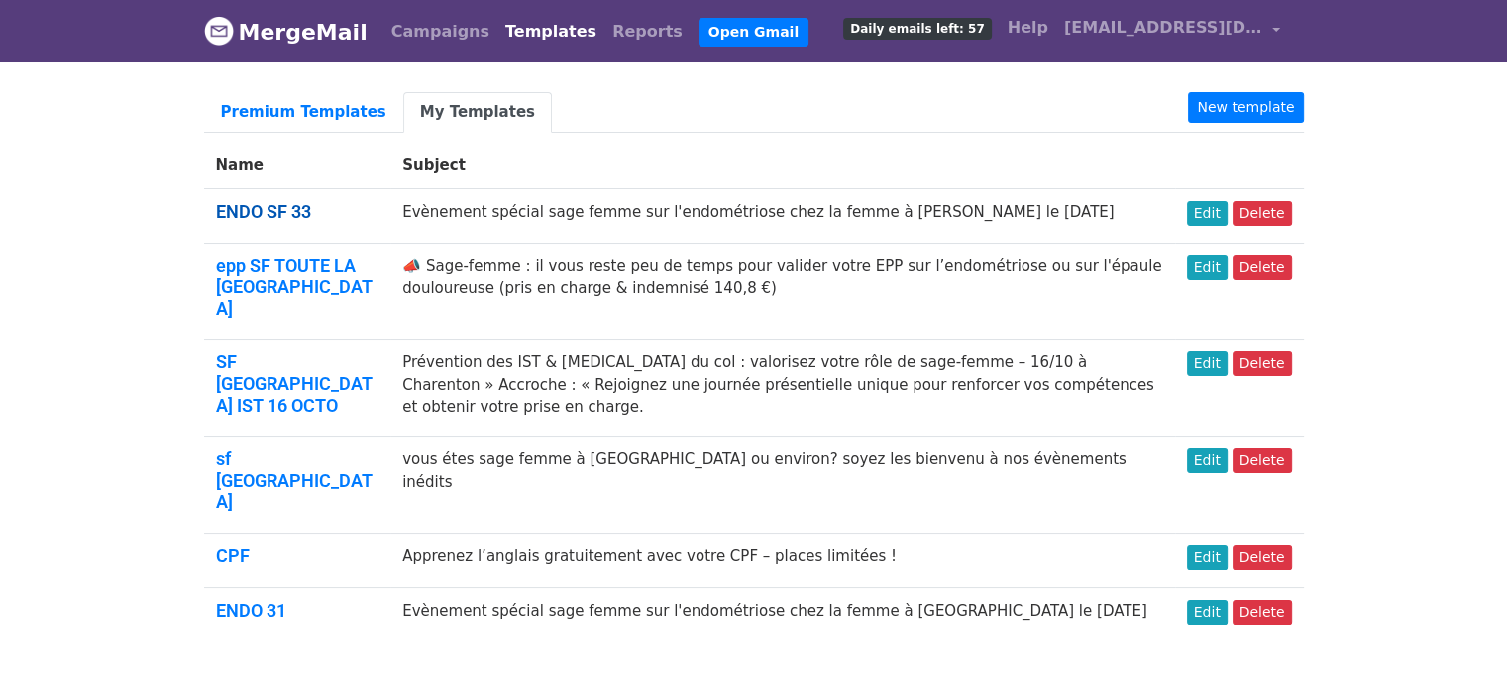
click at [276, 213] on link "ENDO SF 33" at bounding box center [263, 211] width 95 height 21
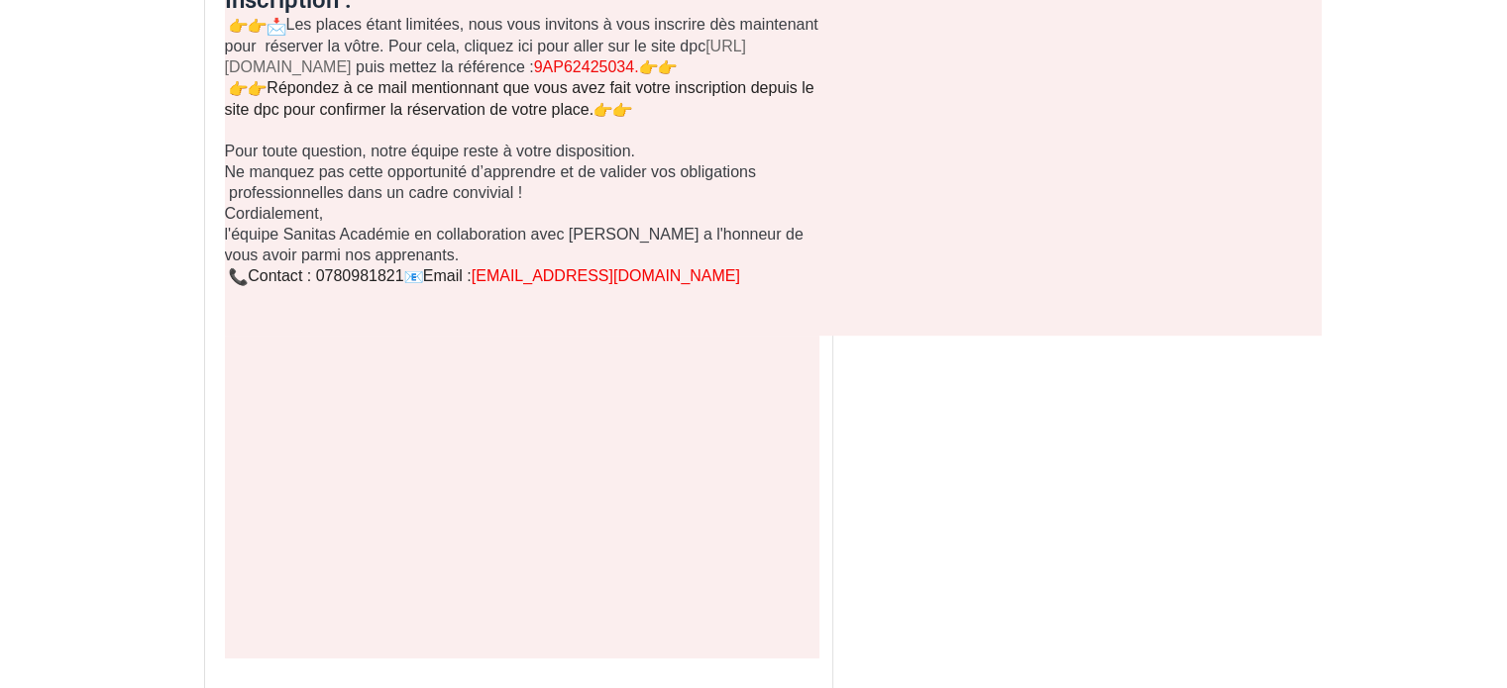
scroll to position [884, 0]
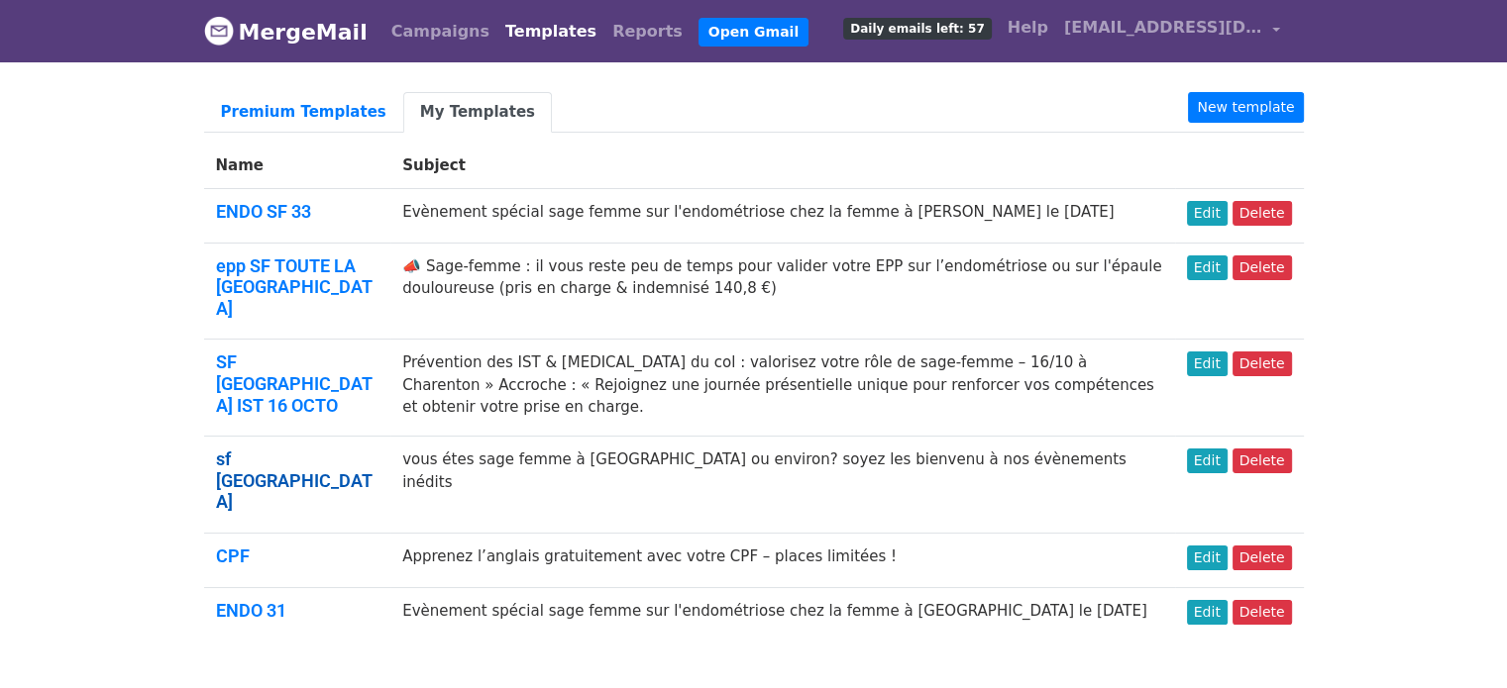
click at [261, 449] on link "sf [GEOGRAPHIC_DATA]" at bounding box center [294, 480] width 157 height 63
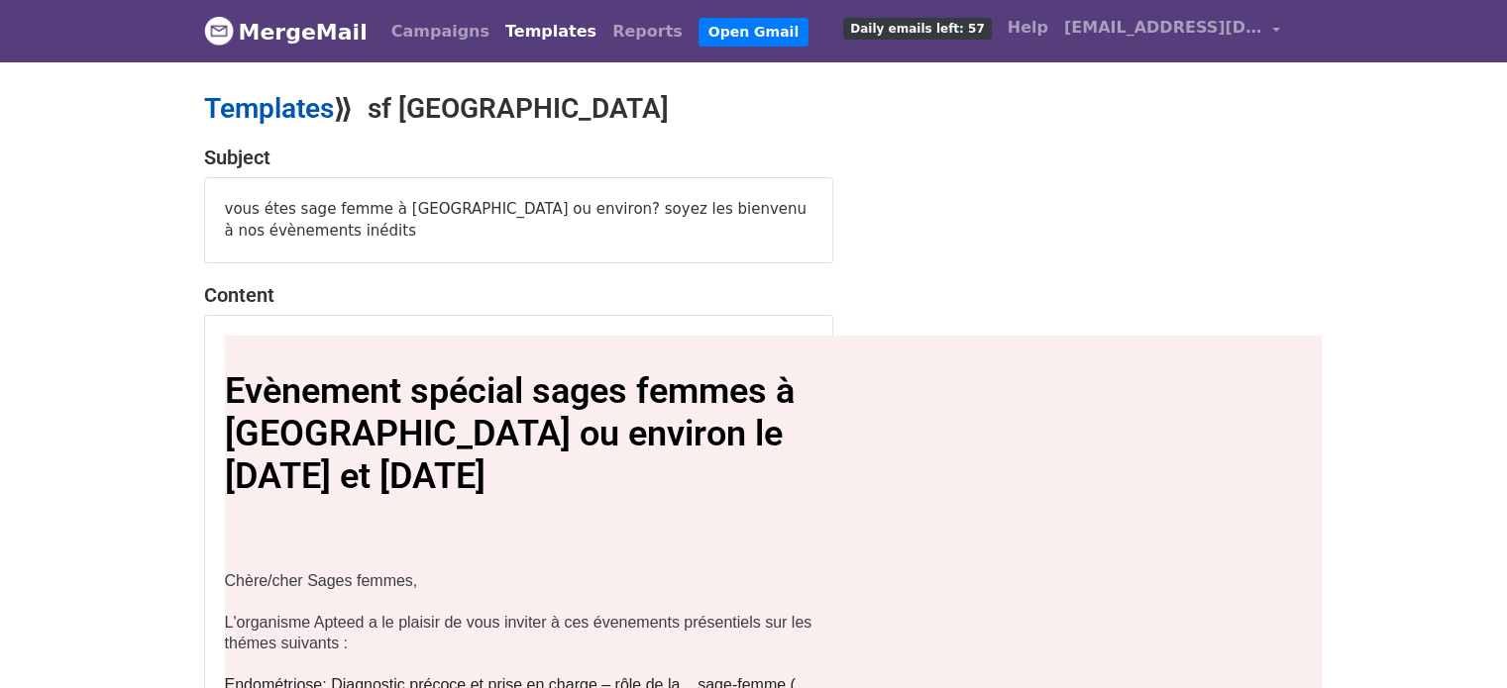
click at [293, 109] on link "Templates" at bounding box center [269, 108] width 130 height 33
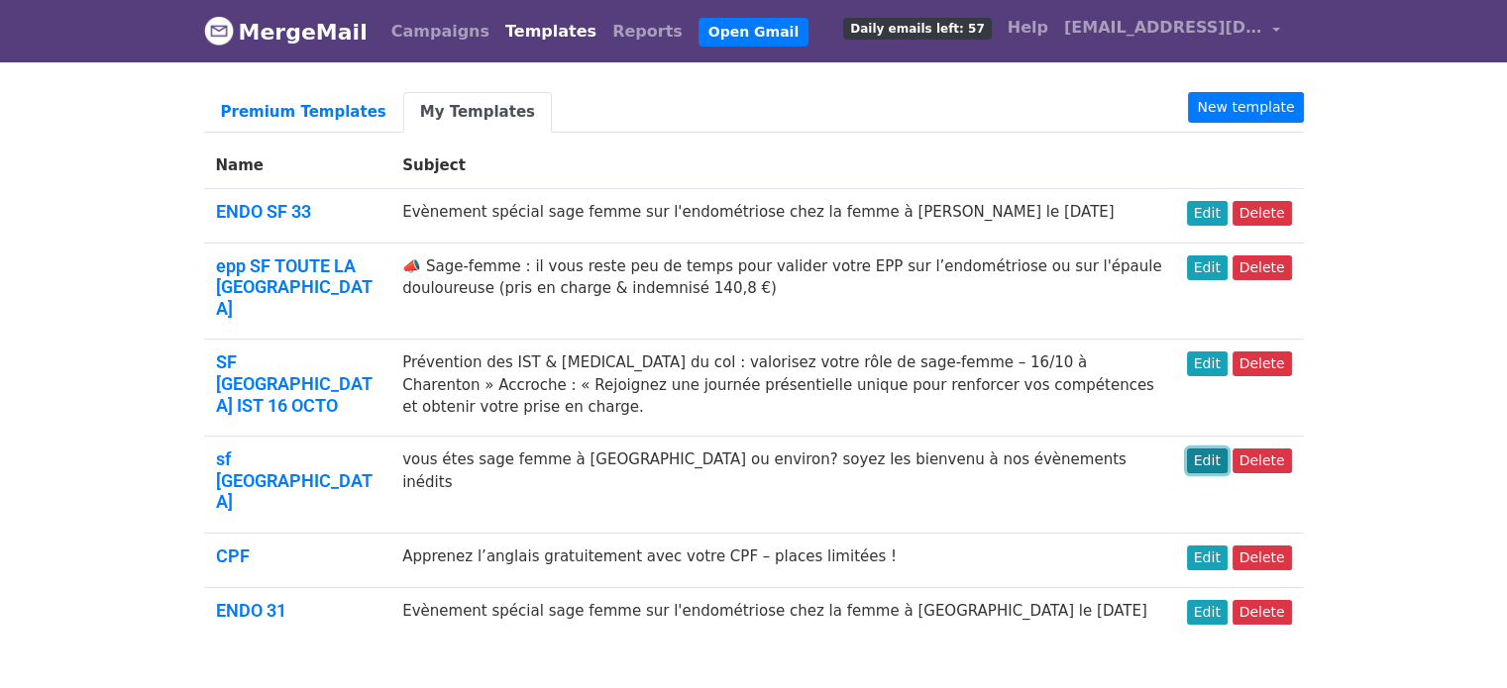
click at [1203, 449] on link "Edit" at bounding box center [1207, 461] width 41 height 25
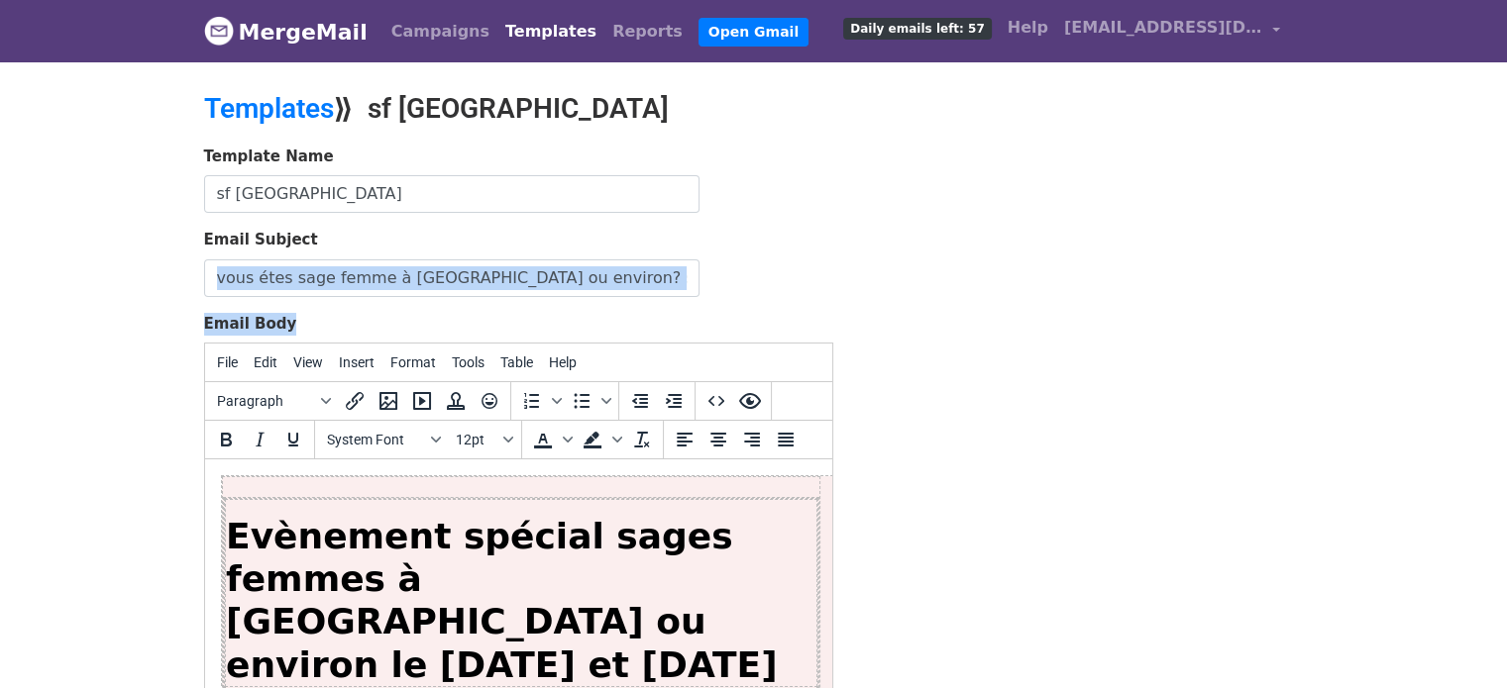
drag, startPoint x: 1493, startPoint y: 285, endPoint x: 1520, endPoint y: 296, distance: 29.8
click at [1506, 296] on html "MergeMail Campaigns Templates Reports Open Gmail Daily emails left: 57 Help [EM…" at bounding box center [753, 500] width 1507 height 1000
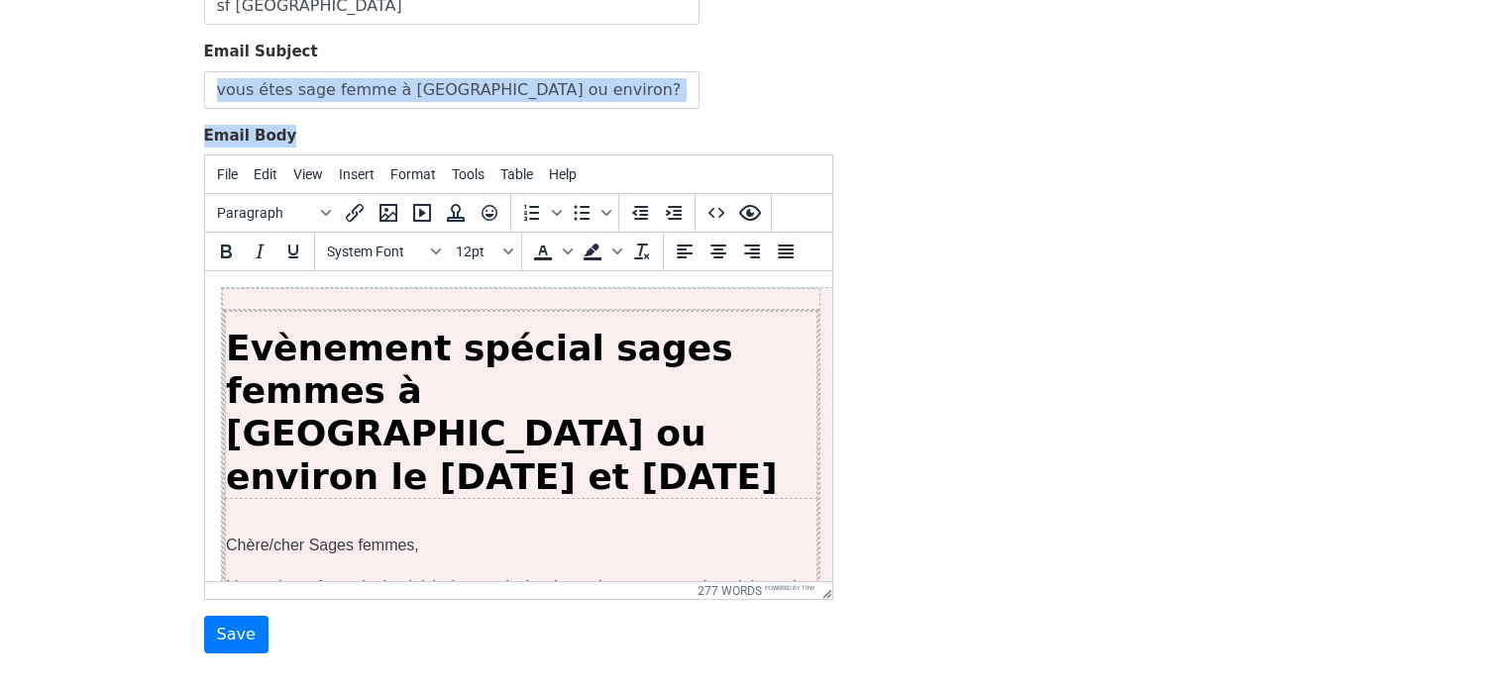
scroll to position [220, 0]
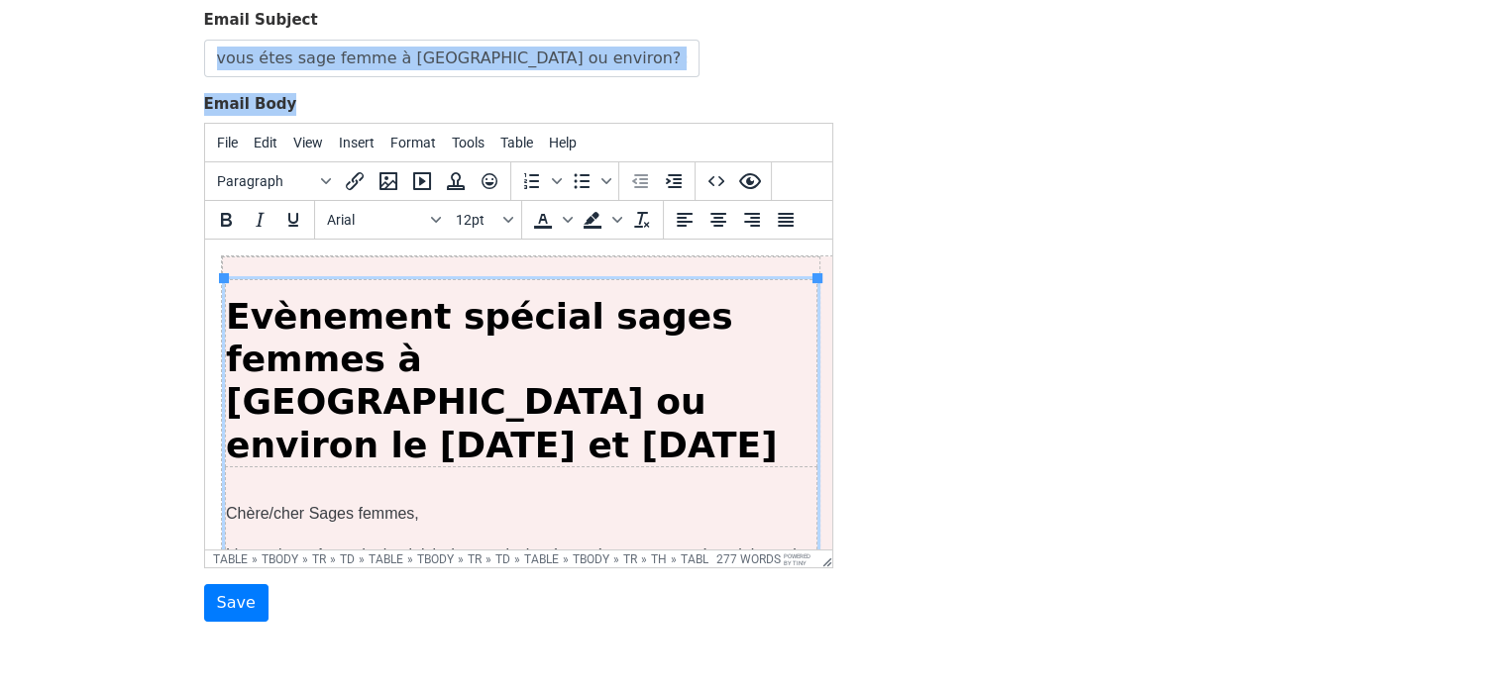
click at [316, 545] on p "L'organisme Apteed a le plaisir de vous inviter à ces évenements présentiels su…" at bounding box center [520, 566] width 590 height 42
click at [380, 545] on p "Sanitas Académie Apteed a le plaisir de vous inviter à ces évenements présentie…" at bounding box center [520, 566] width 590 height 42
click at [744, 545] on p "[DEMOGRAPHIC_DATA] Académie a le plaisir de vous inviter à ces évenements prése…" at bounding box center [520, 566] width 590 height 42
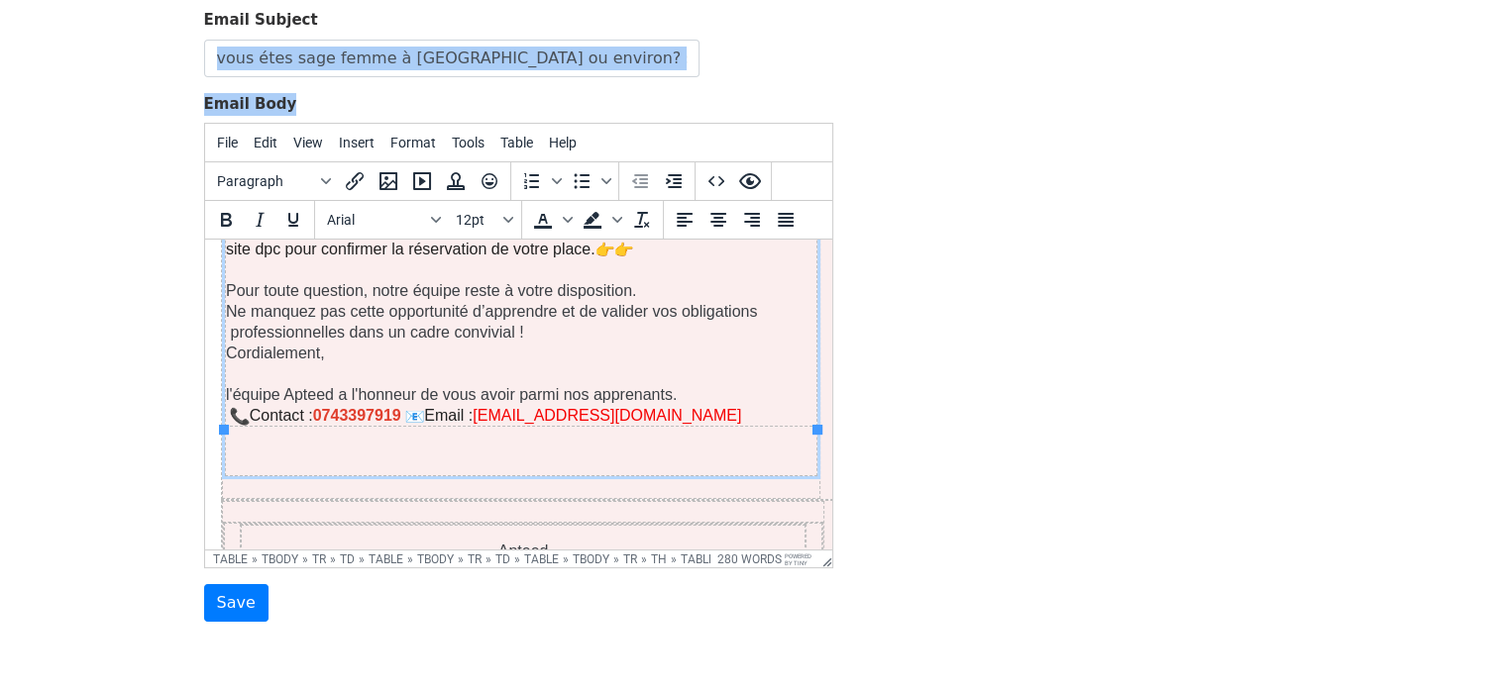
scroll to position [991, 0]
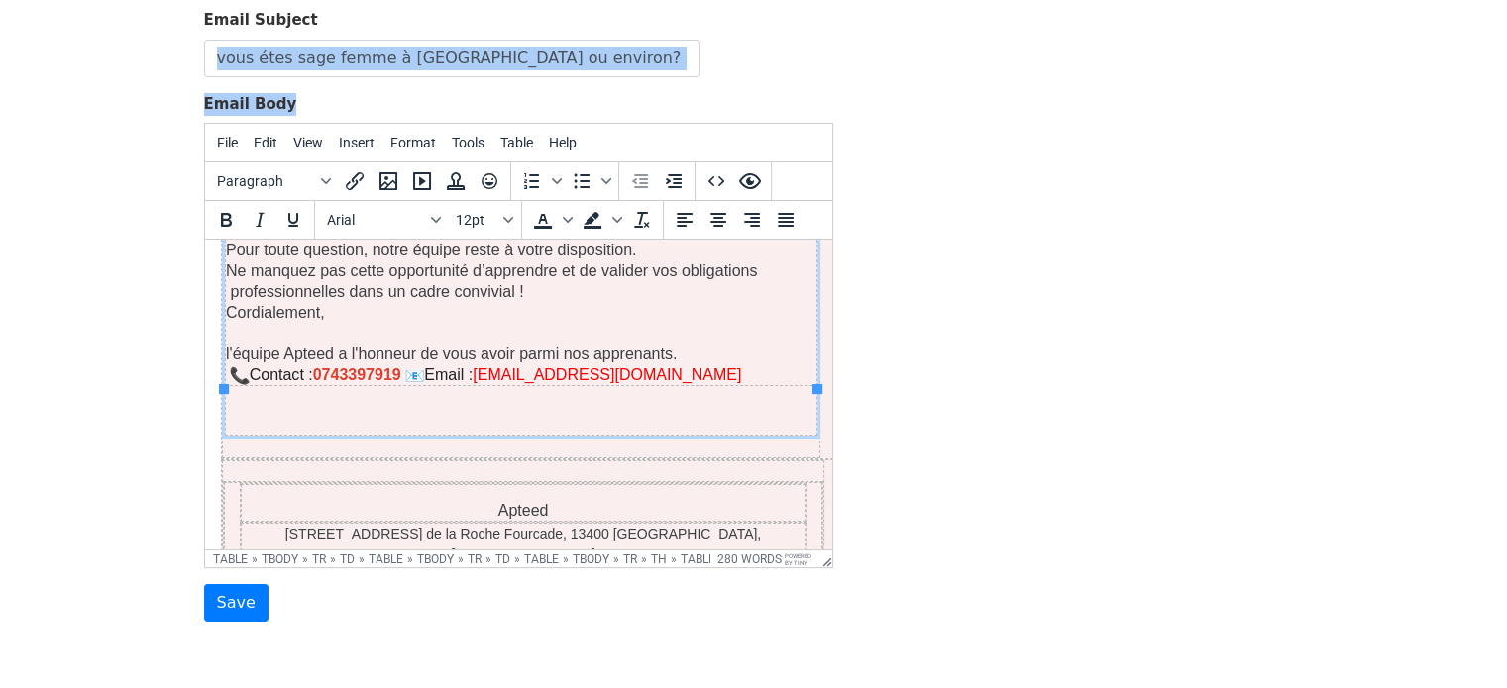
drag, startPoint x: 819, startPoint y: 282, endPoint x: 1043, endPoint y: 737, distance: 506.8
click at [732, 524] on p "[STREET_ADDRESS] de la Roche Fourcade, 13400 [GEOGRAPHIC_DATA], [GEOGRAPHIC_DAT…" at bounding box center [522, 545] width 563 height 42
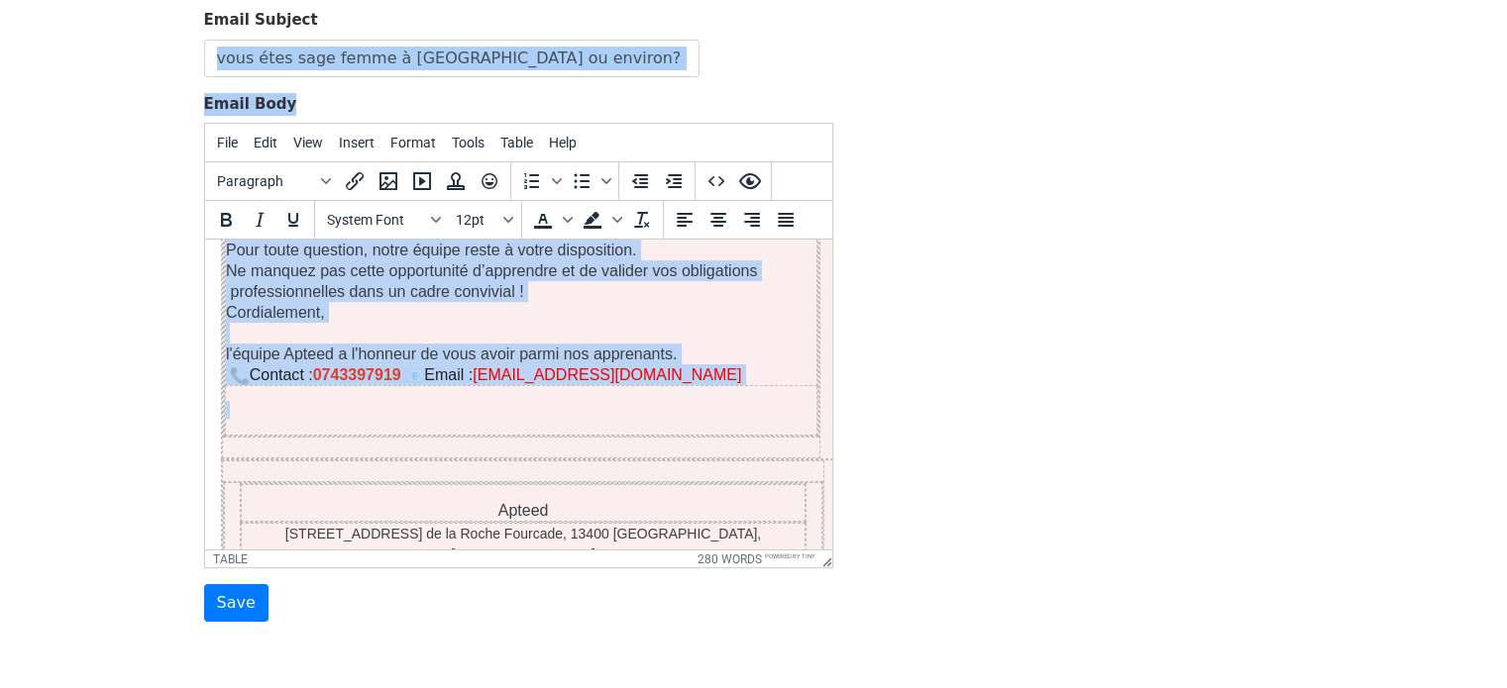
click at [732, 524] on p "[STREET_ADDRESS] de la Roche Fourcade, 13400 [GEOGRAPHIC_DATA], [GEOGRAPHIC_DAT…" at bounding box center [522, 545] width 563 height 42
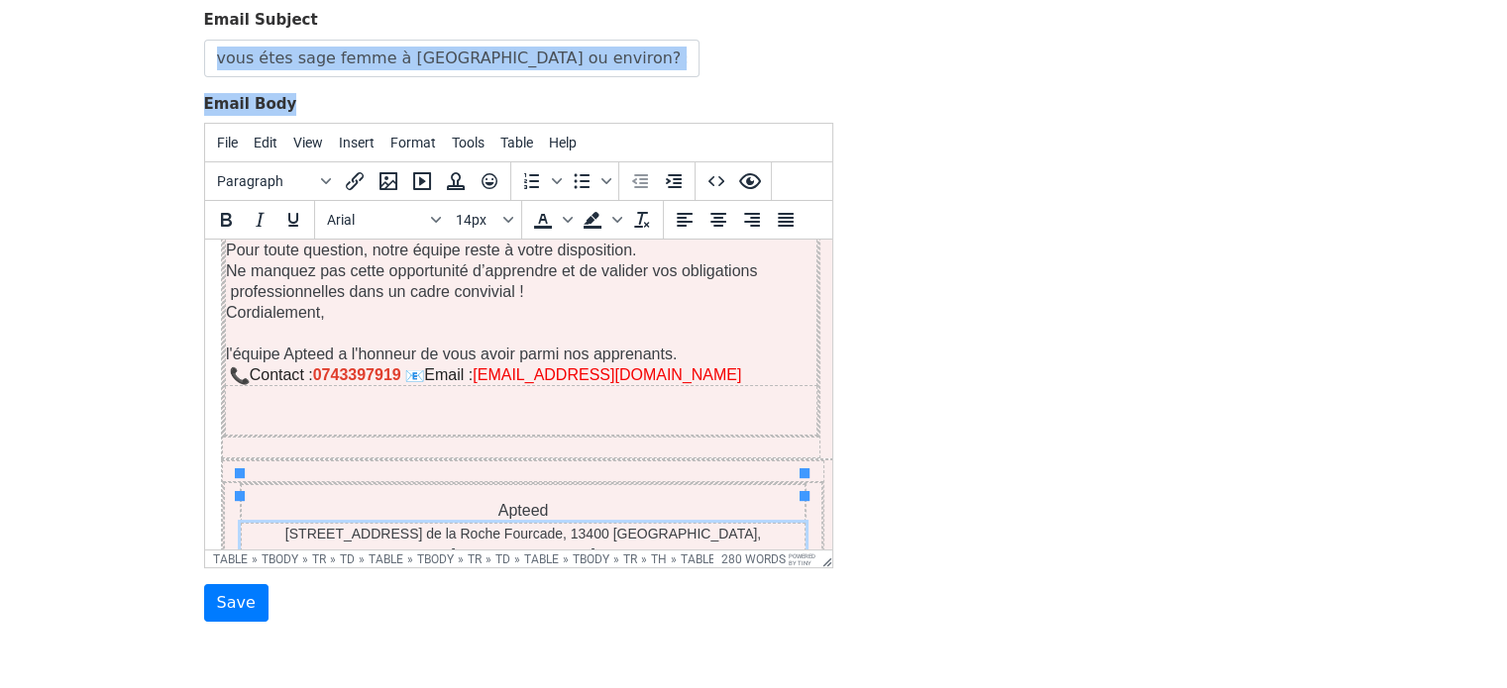
click at [732, 524] on p "[STREET_ADDRESS] de la Roche Fourcade, 13400 [GEOGRAPHIC_DATA], [GEOGRAPHIC_DAT…" at bounding box center [522, 545] width 563 height 42
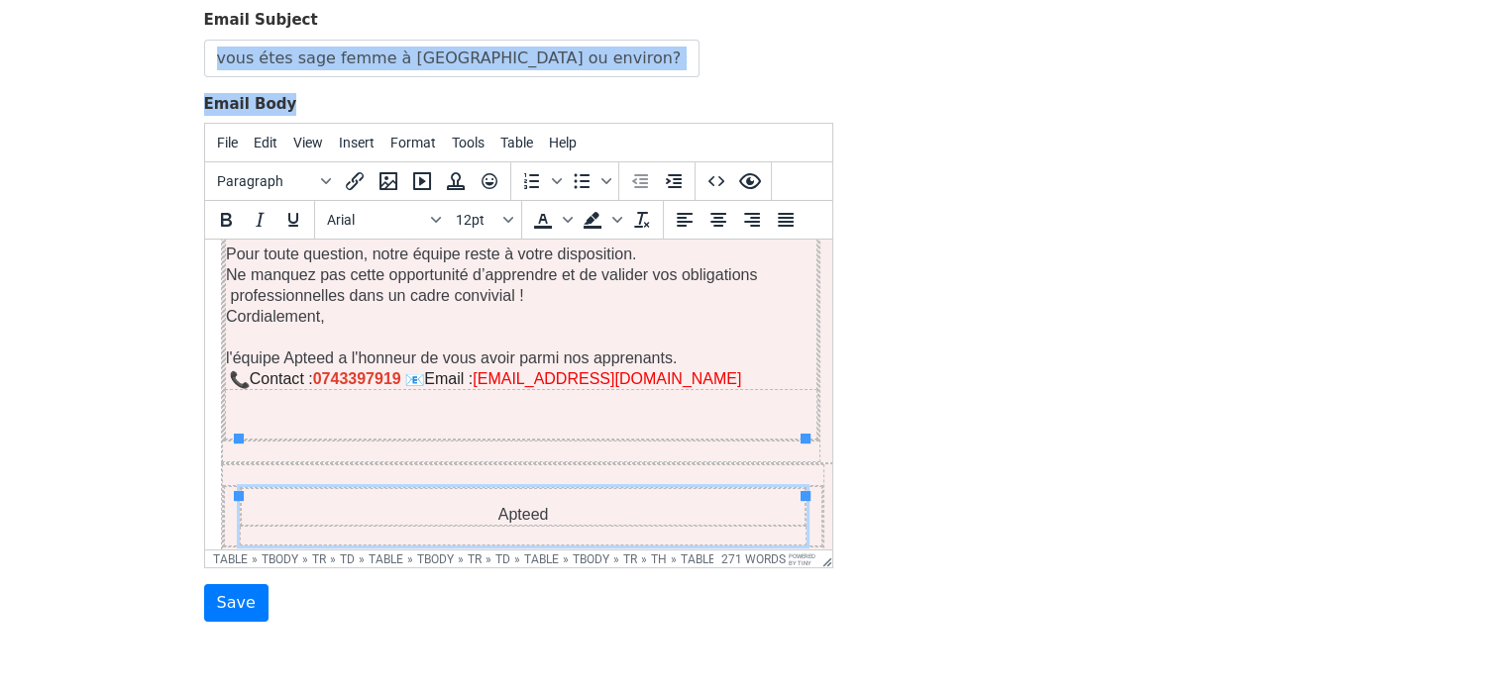
click at [704, 504] on p "Apteed" at bounding box center [522, 514] width 563 height 21
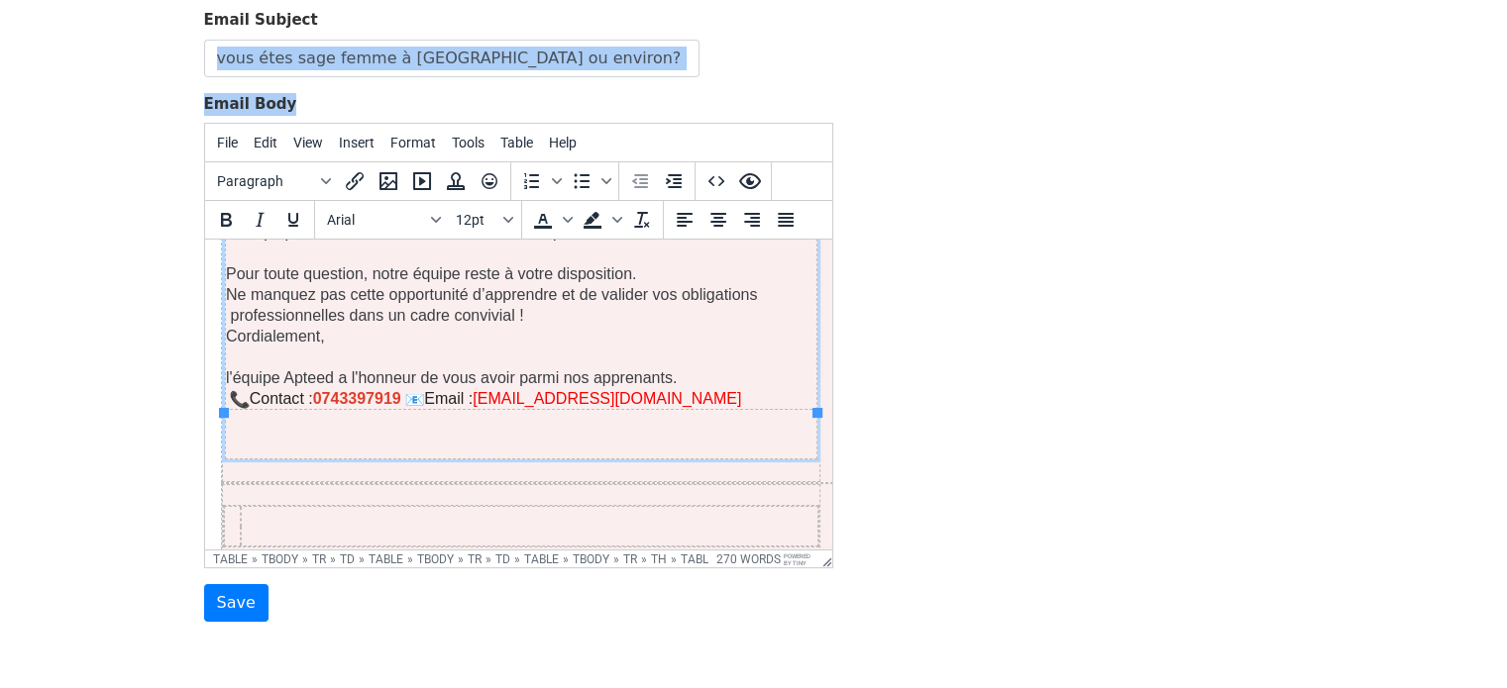
click at [290, 367] on p "l'équipe Apteed a l'honneur de vous avoir parmi nos apprenants." at bounding box center [520, 377] width 590 height 21
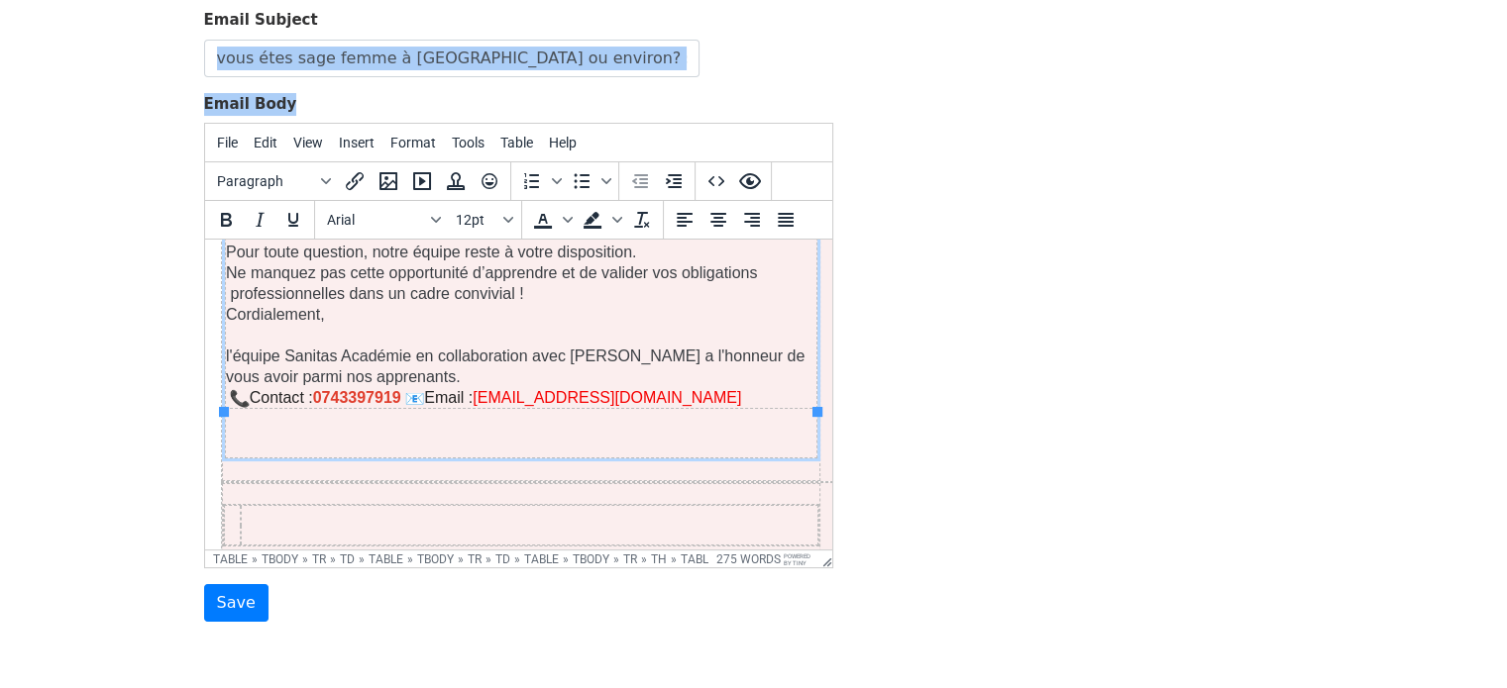
click at [272, 346] on p "l'équipe Sanitas Académie en collaboration avec Apteed a l'honneur de vous avoi…" at bounding box center [520, 367] width 590 height 42
click at [388, 346] on p "l'équipe Sanitas Académie en collaboration avec Apteed a l'honneur de vous avoi…" at bounding box center [520, 367] width 590 height 42
drag, startPoint x: 387, startPoint y: 331, endPoint x: 224, endPoint y: 333, distance: 163.4
click at [225, 346] on p "l'équipe Sanitas Académie en collaboration avec Apteed a l'honneur de vous avoi…" at bounding box center [520, 367] width 590 height 42
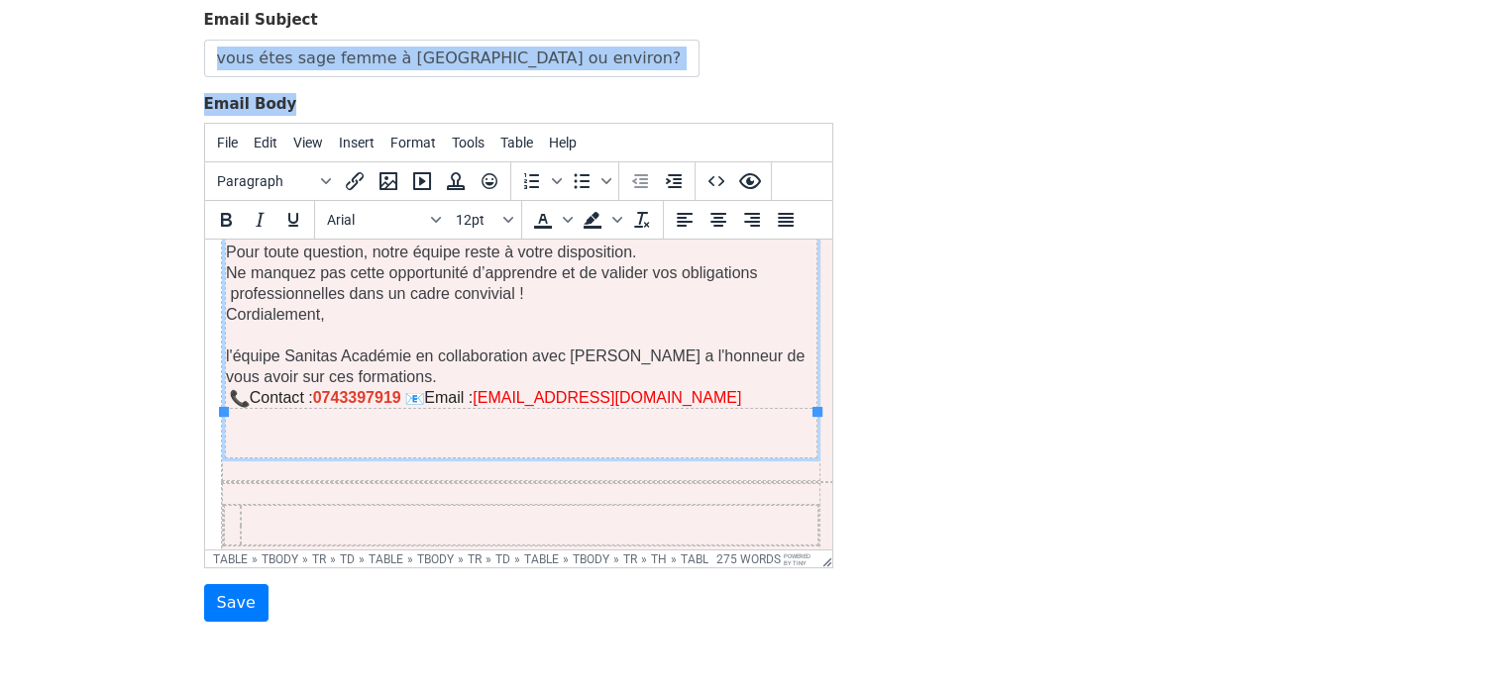
click at [358, 389] on strong "0743397919" at bounding box center [356, 397] width 88 height 17
drag, startPoint x: 704, startPoint y: 355, endPoint x: 486, endPoint y: 354, distance: 217.9
click at [486, 387] on p "Contact : 0780981821 Email : claudelejeune1991@gmail.com﻿" at bounding box center [520, 398] width 590 height 22
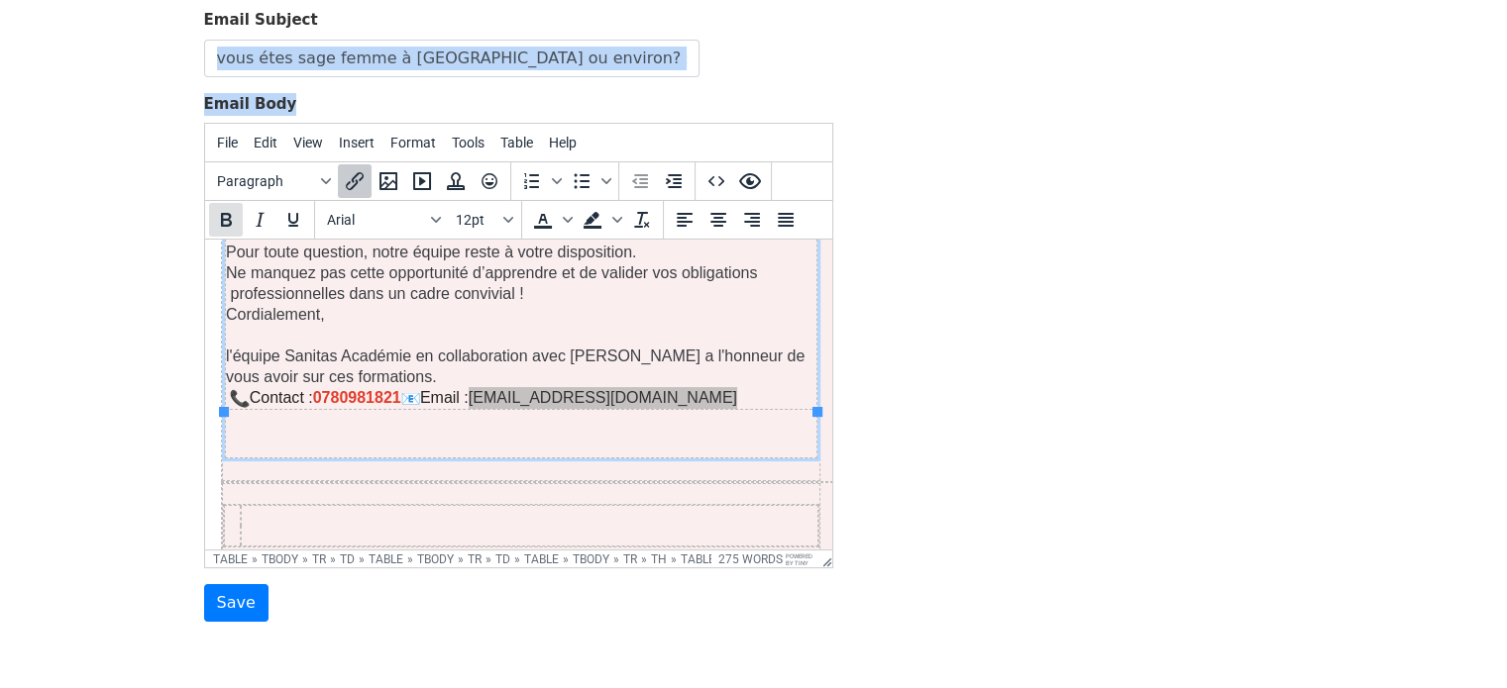
click at [225, 223] on icon "Bold" at bounding box center [226, 220] width 24 height 24
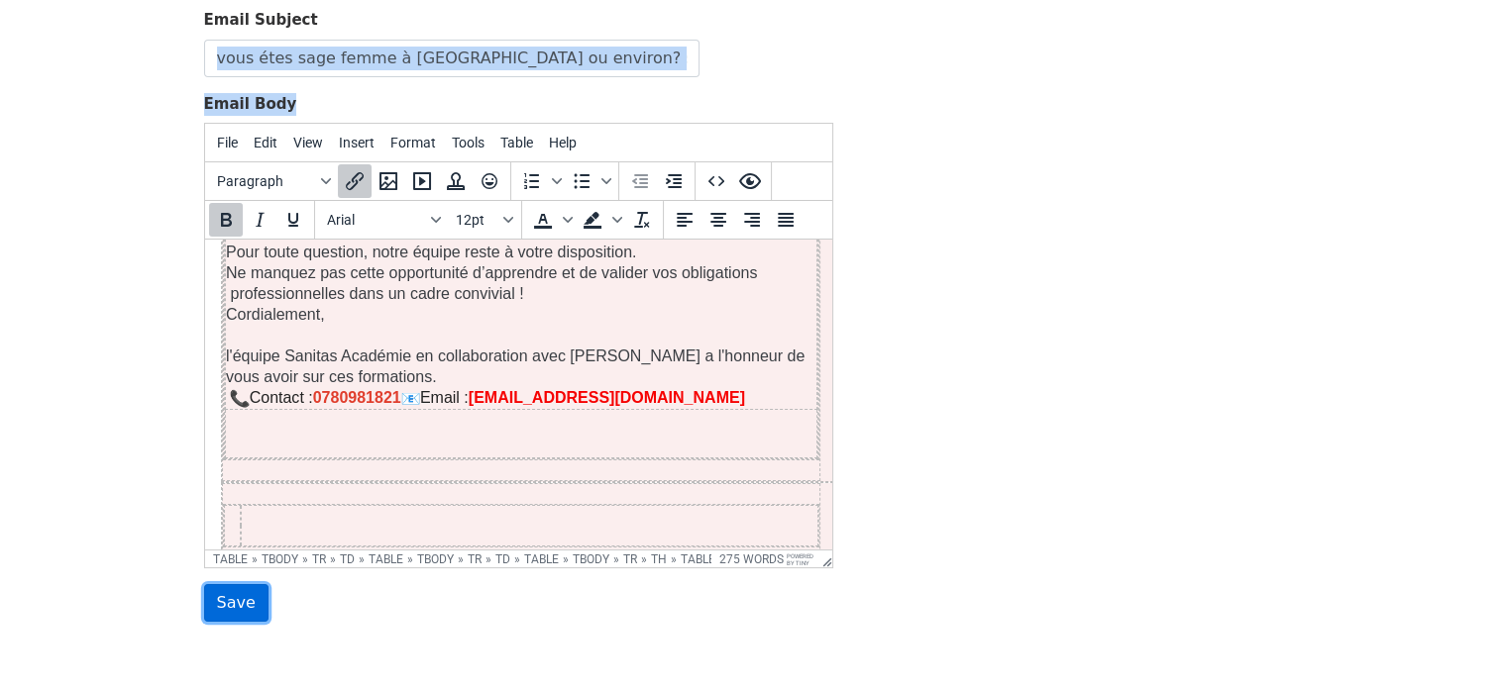
click at [226, 601] on input "Save" at bounding box center [236, 603] width 64 height 38
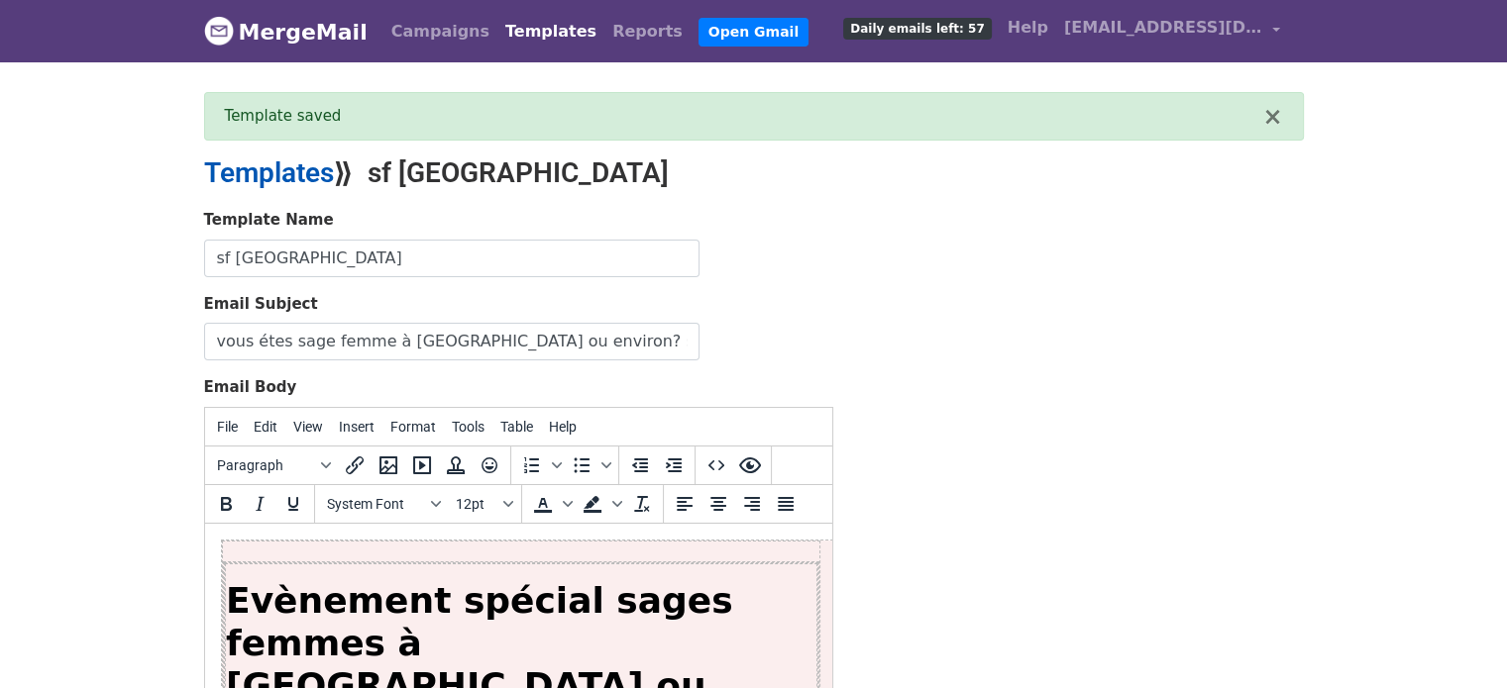
click at [298, 179] on link "Templates" at bounding box center [269, 173] width 130 height 33
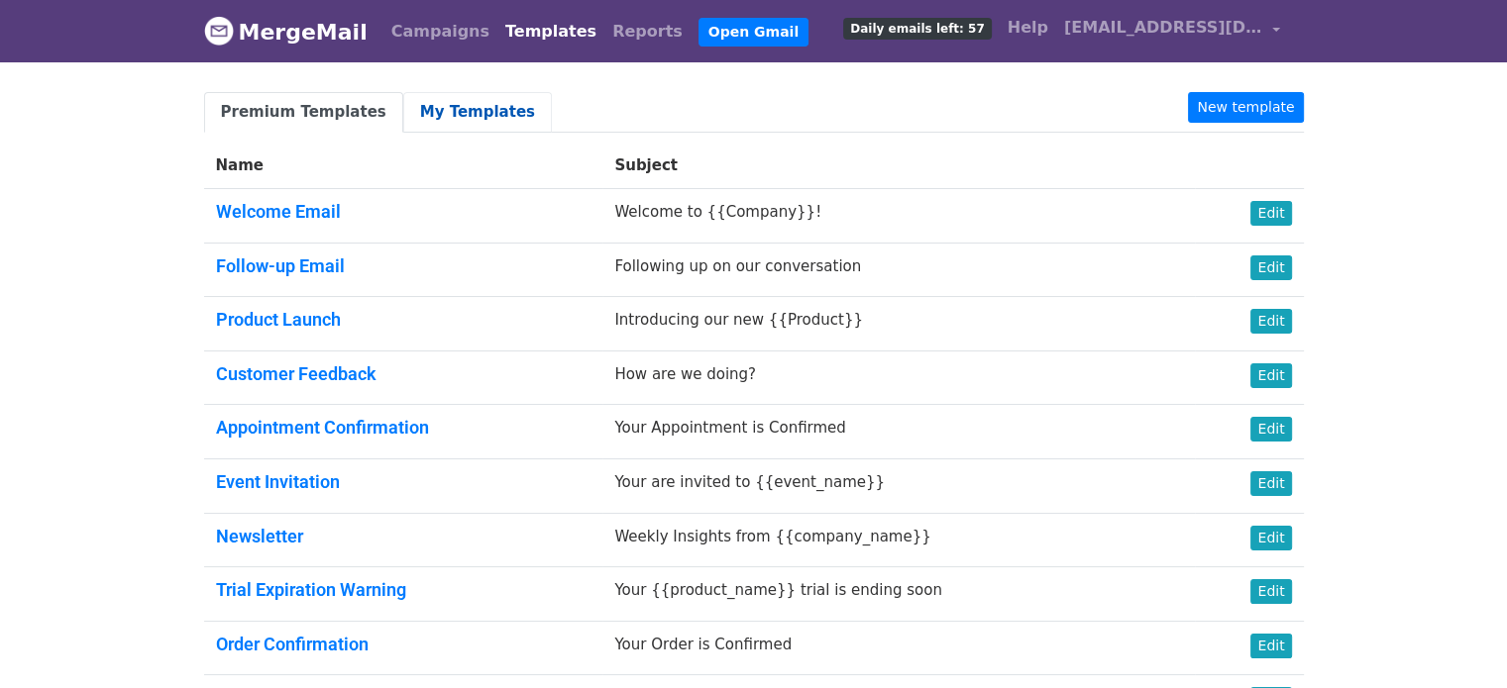
click at [459, 117] on link "My Templates" at bounding box center [477, 112] width 149 height 41
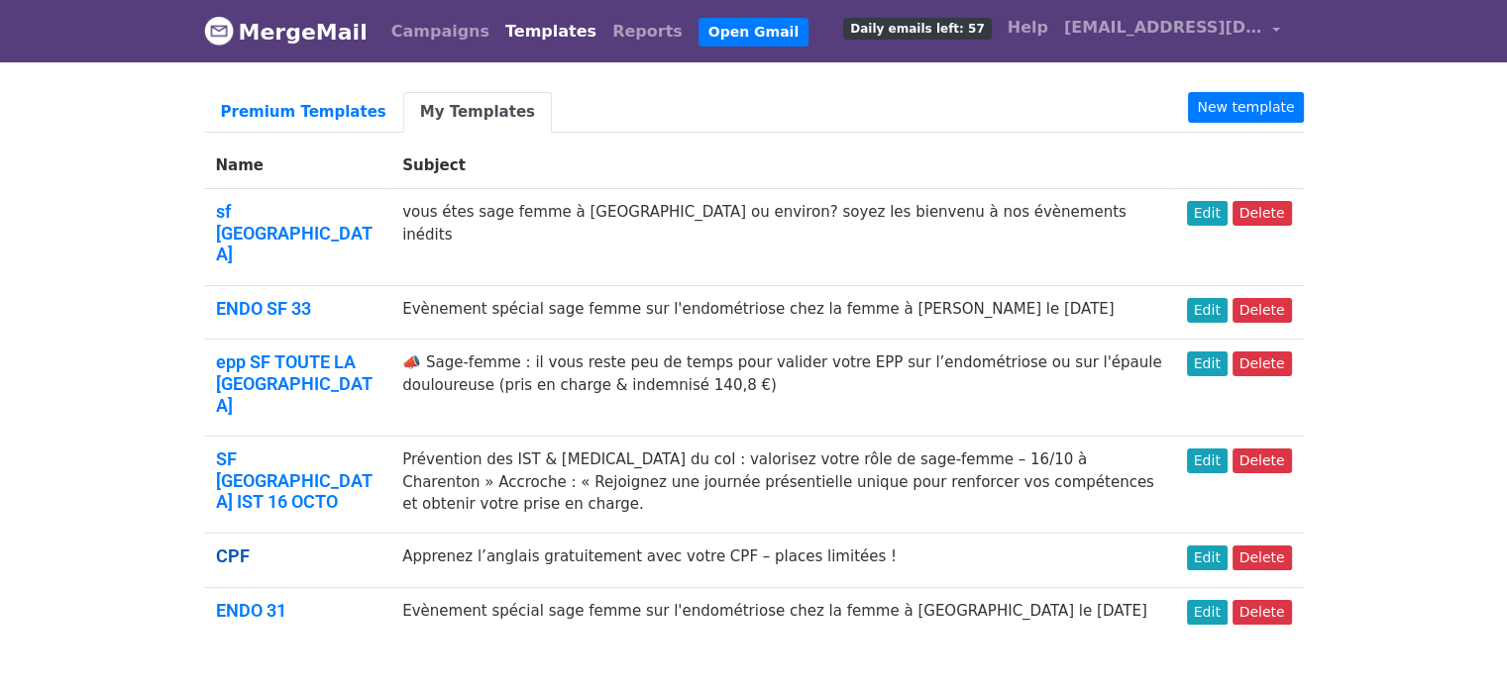
click at [235, 546] on link "CPF" at bounding box center [233, 556] width 34 height 21
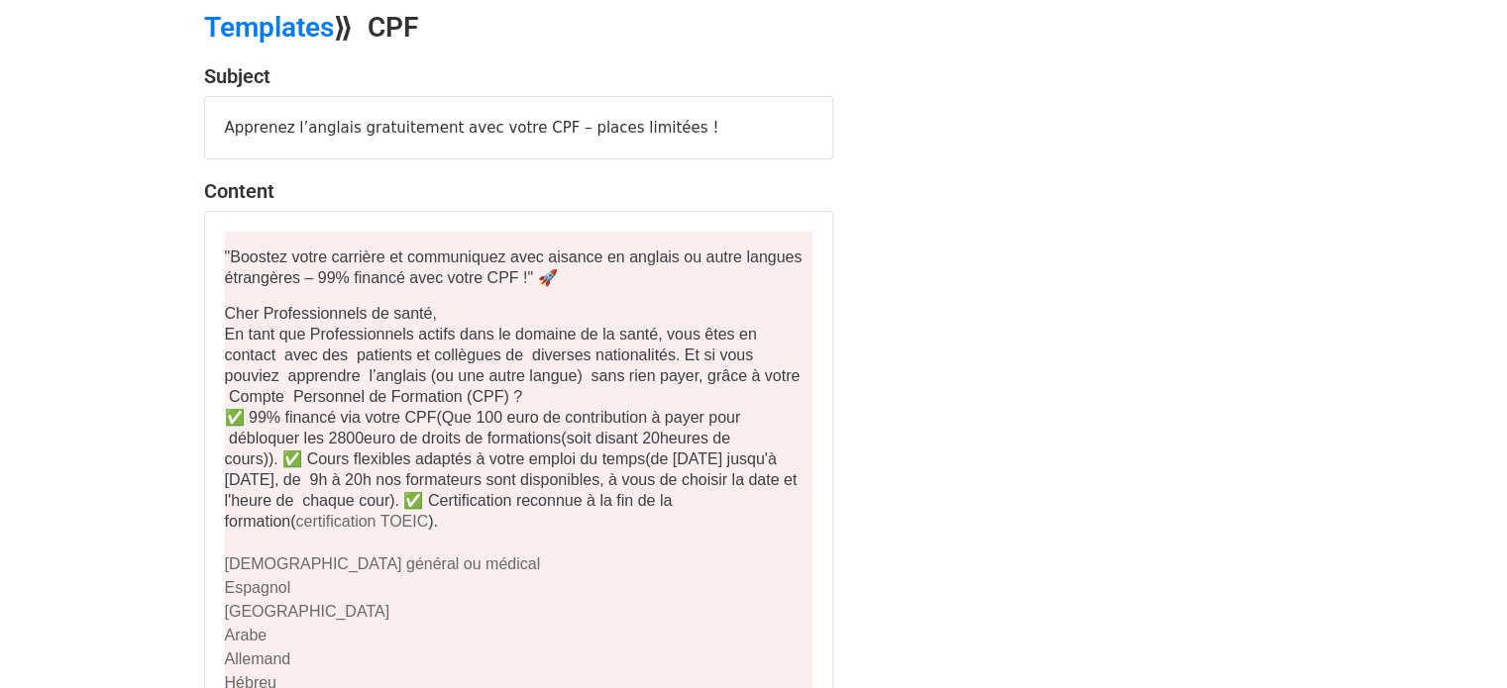
scroll to position [683, 0]
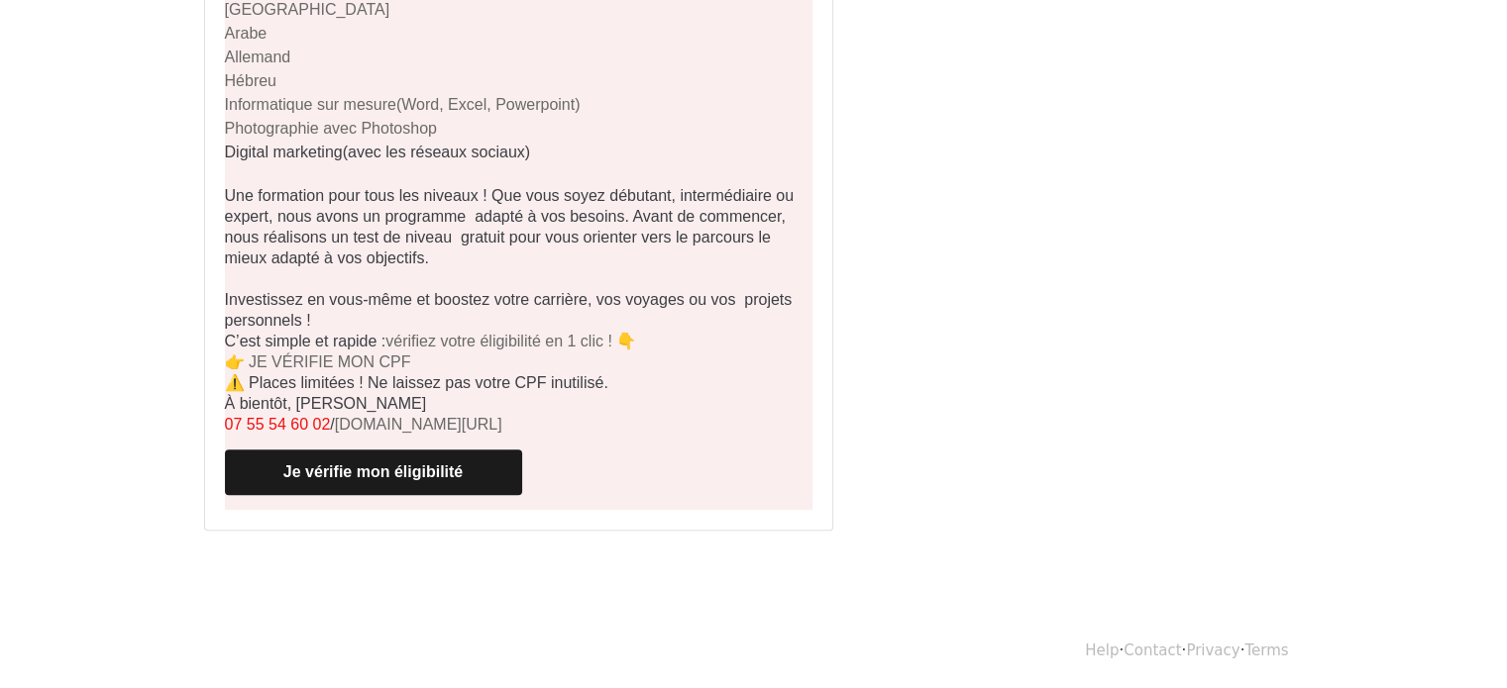
click at [404, 464] on link "Je vérifie mon éligibilité" at bounding box center [373, 473] width 283 height 18
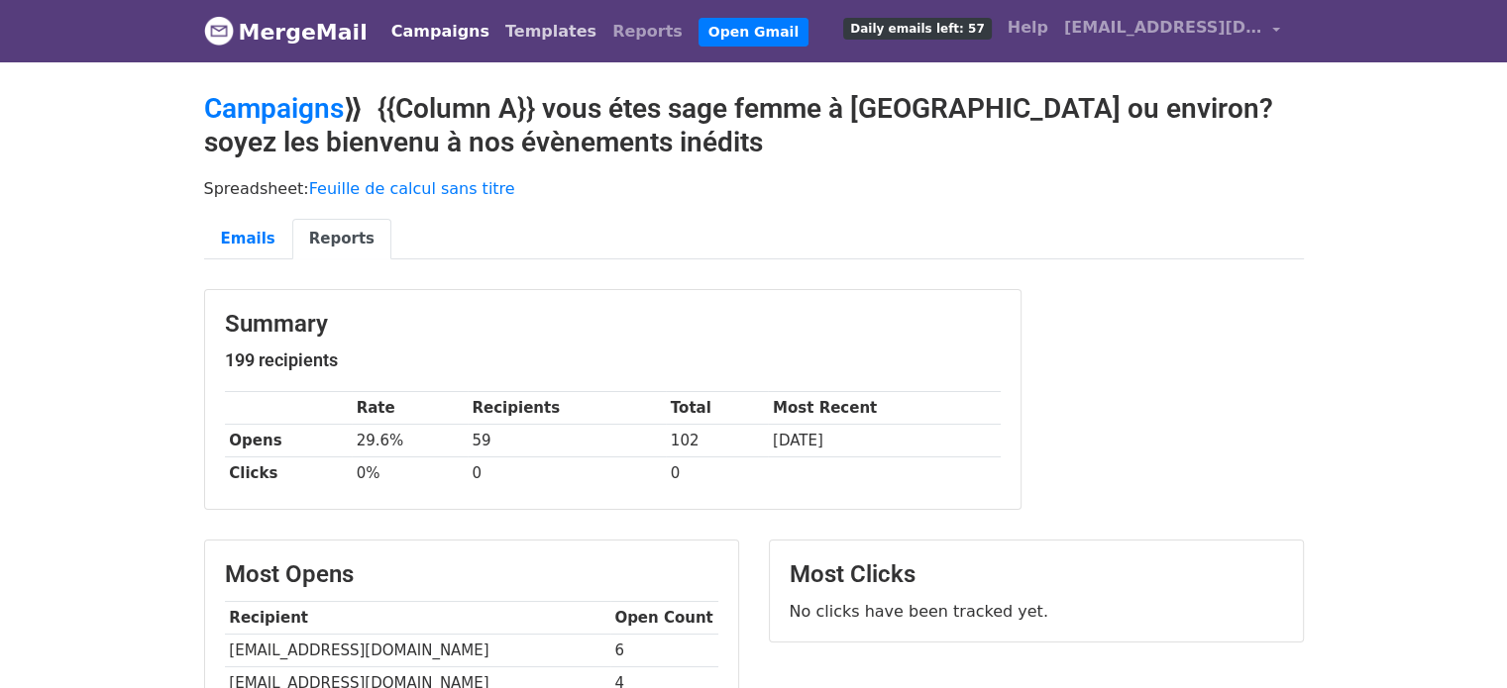
click at [520, 31] on link "Templates" at bounding box center [550, 32] width 107 height 40
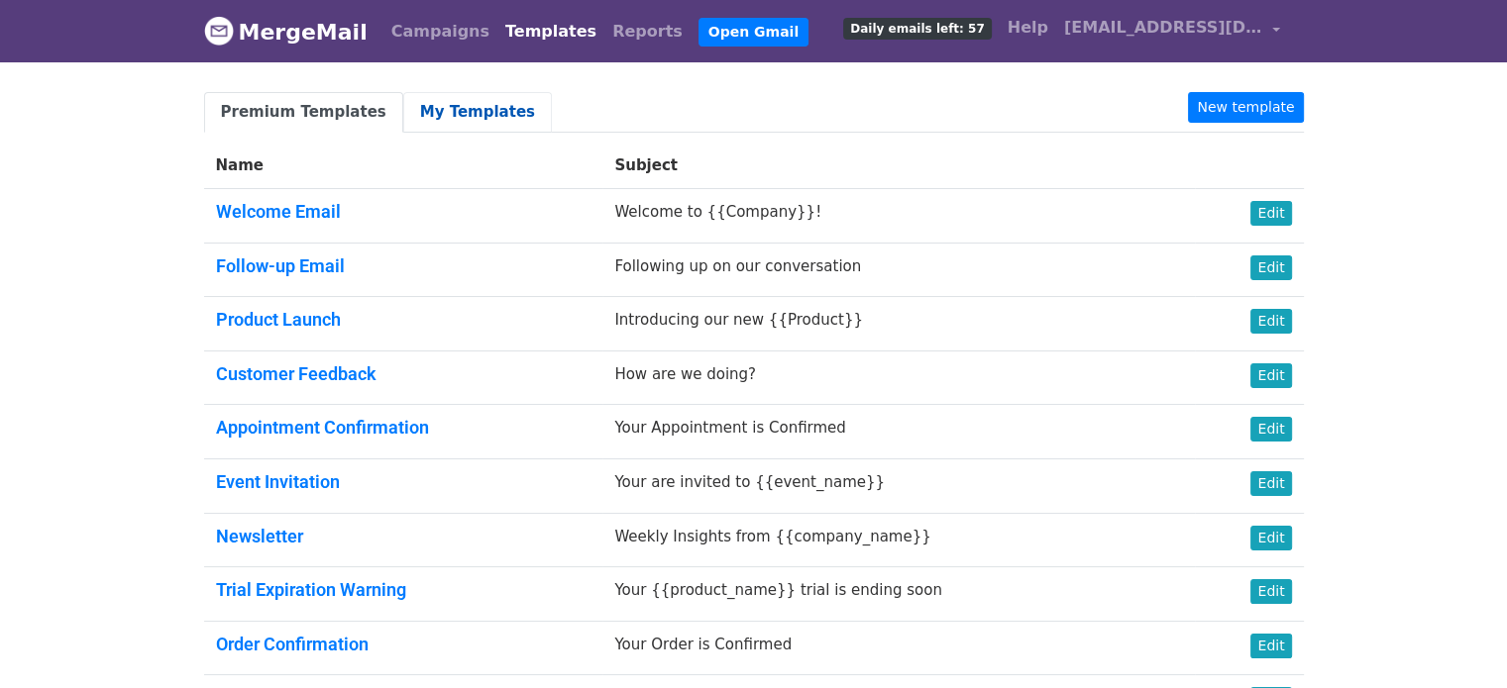
click at [449, 121] on link "My Templates" at bounding box center [477, 112] width 149 height 41
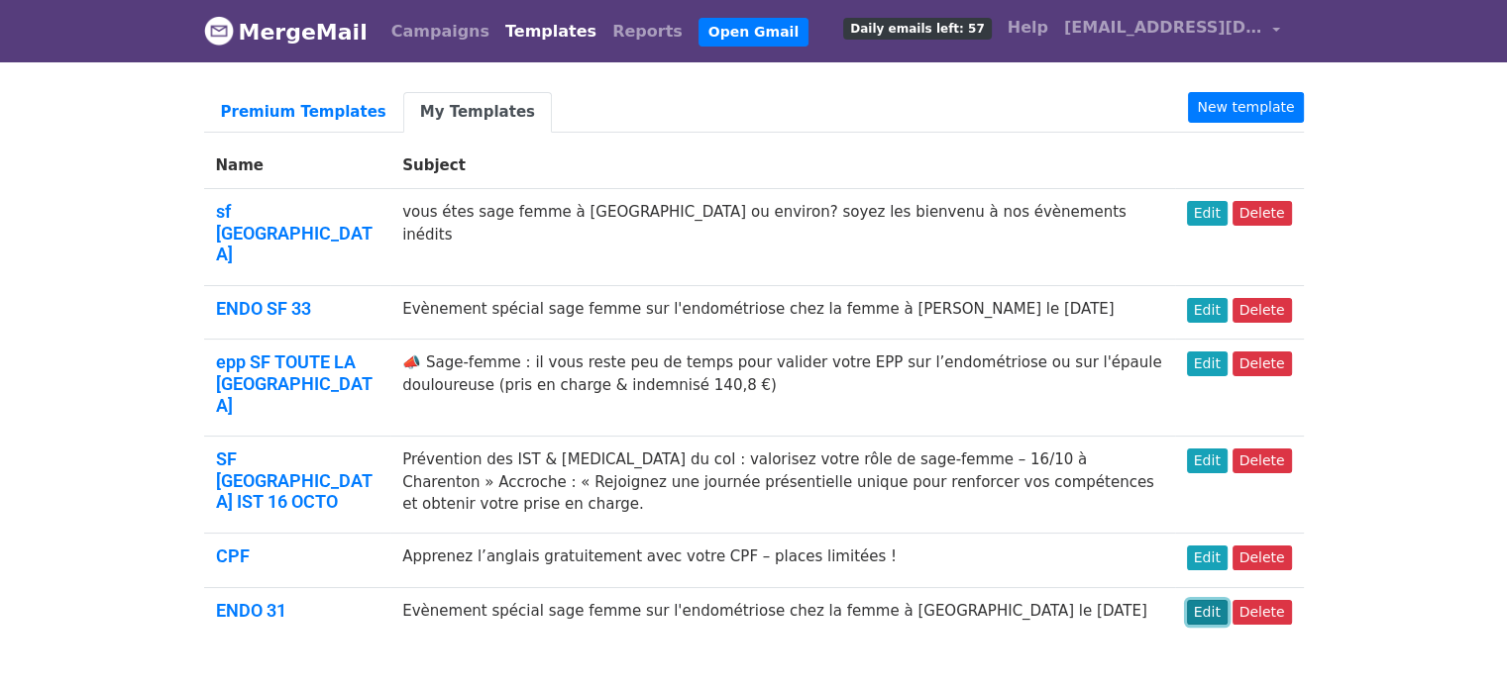
click at [1204, 600] on link "Edit" at bounding box center [1207, 612] width 41 height 25
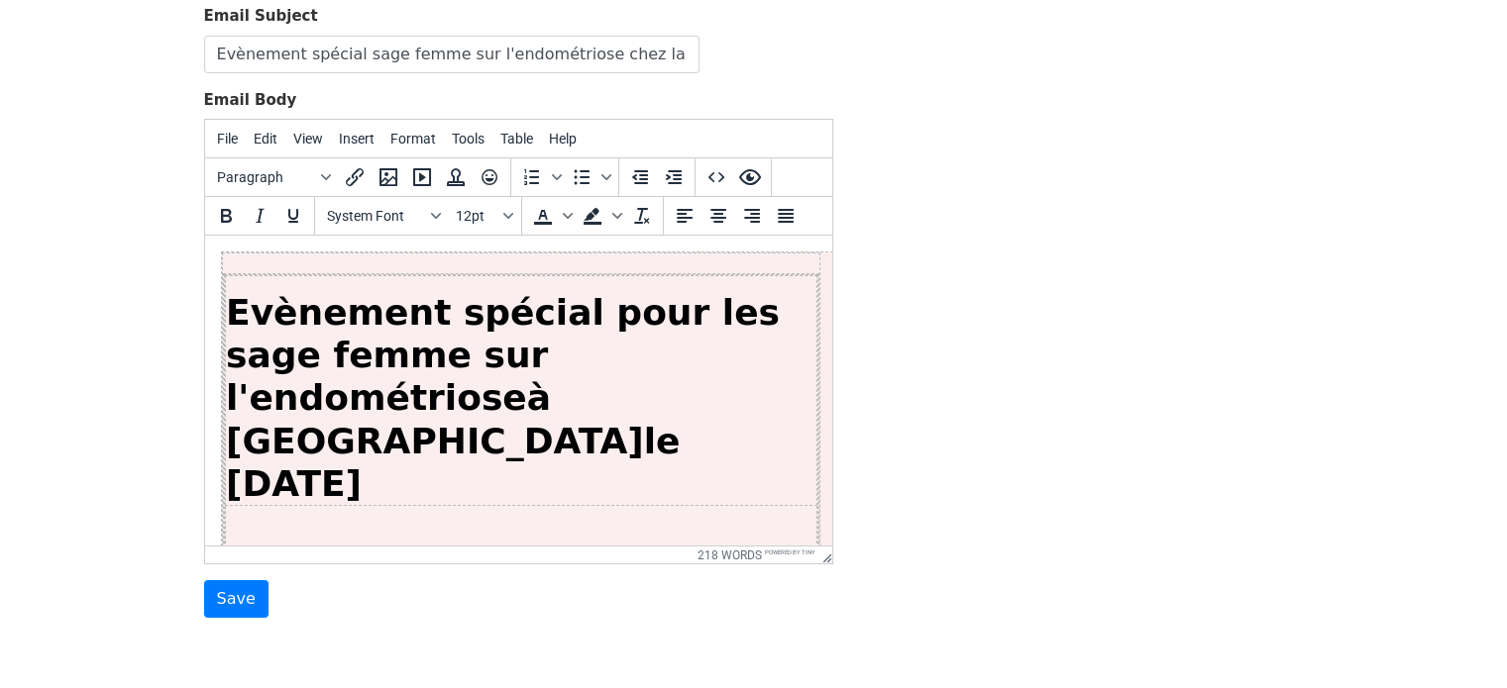
scroll to position [238, 0]
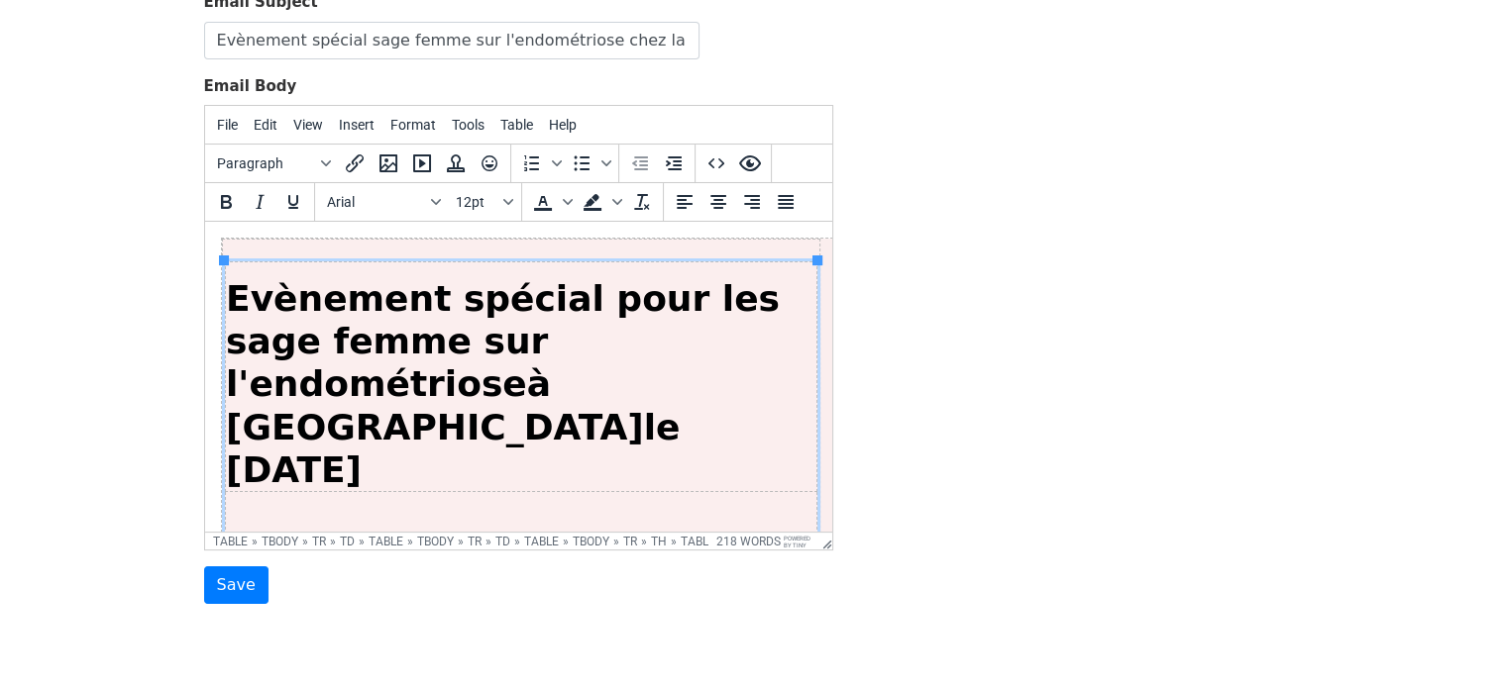
click at [300, 570] on p "L'organisme Apteed a le plaisir de vous inviter à une formation essentielle et …" at bounding box center [520, 591] width 590 height 42
click at [358, 570] on p "Sanitas Académie Apteed a le plaisir de vous inviter à une formation essentiell…" at bounding box center [520, 591] width 590 height 42
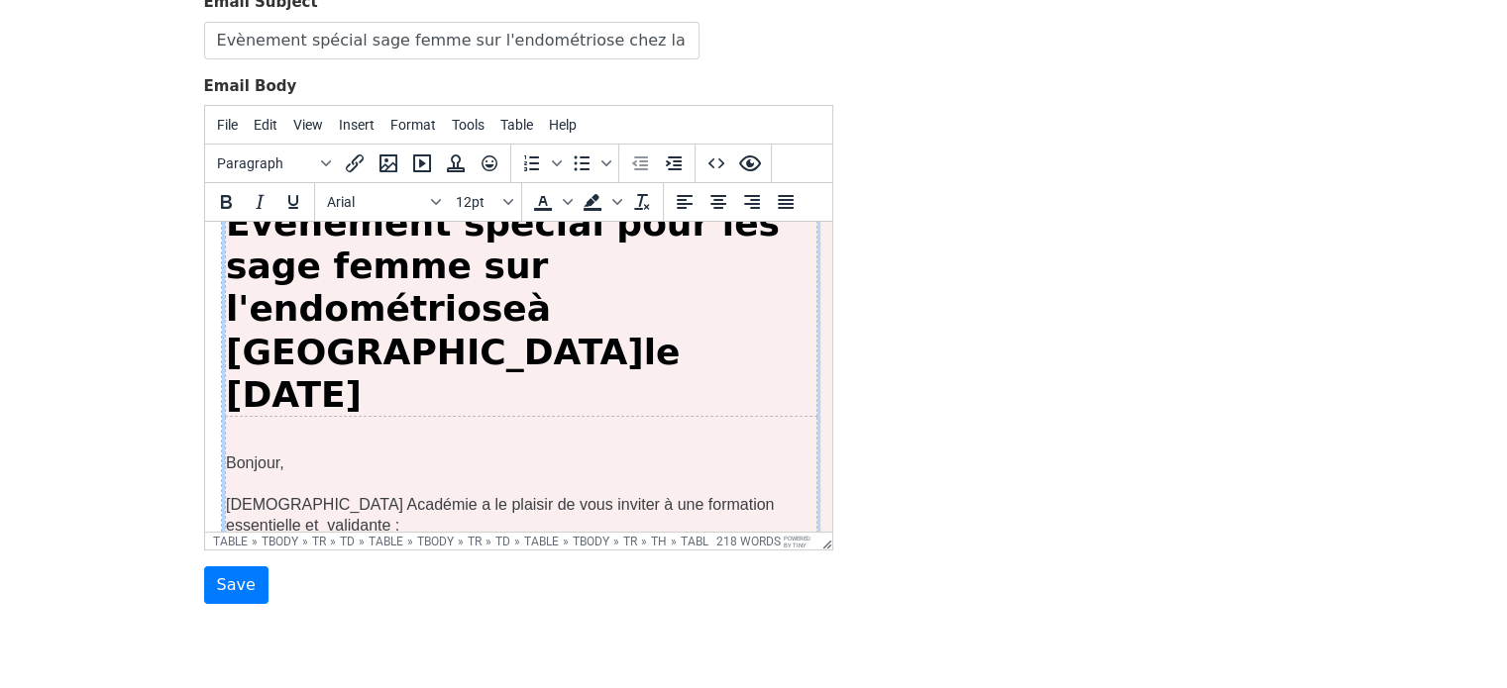
scroll to position [86, 0]
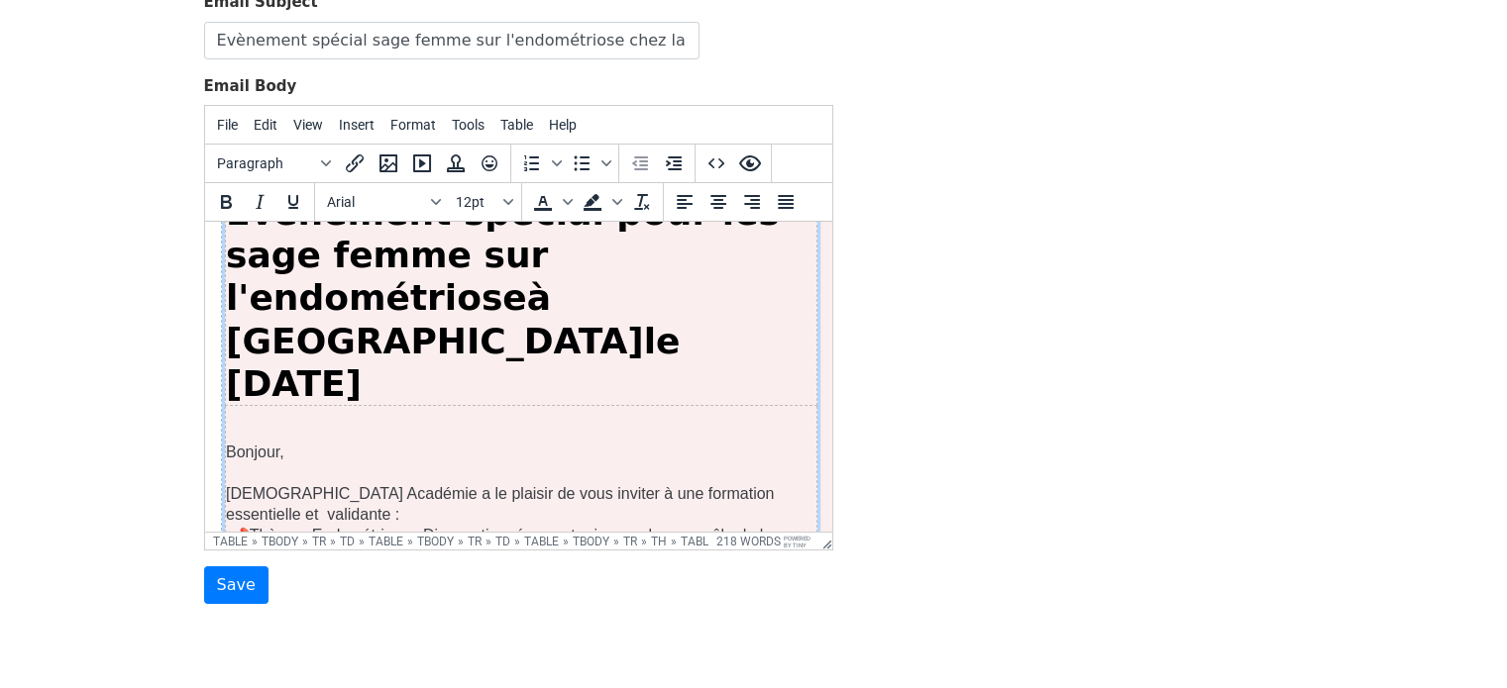
click at [808, 483] on p "Sanitas Académie a le plaisir de vous inviter à une formation essentielle et va…" at bounding box center [520, 504] width 590 height 42
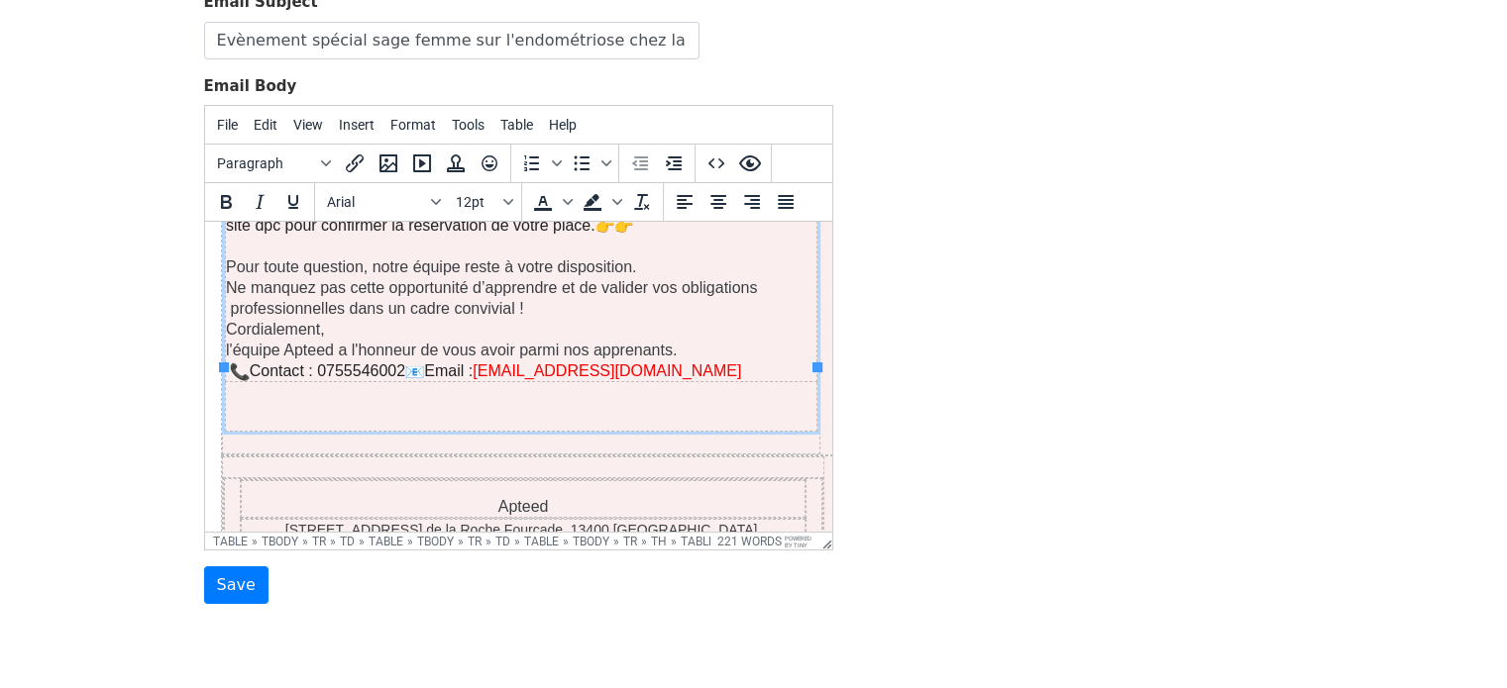
scroll to position [808, 0]
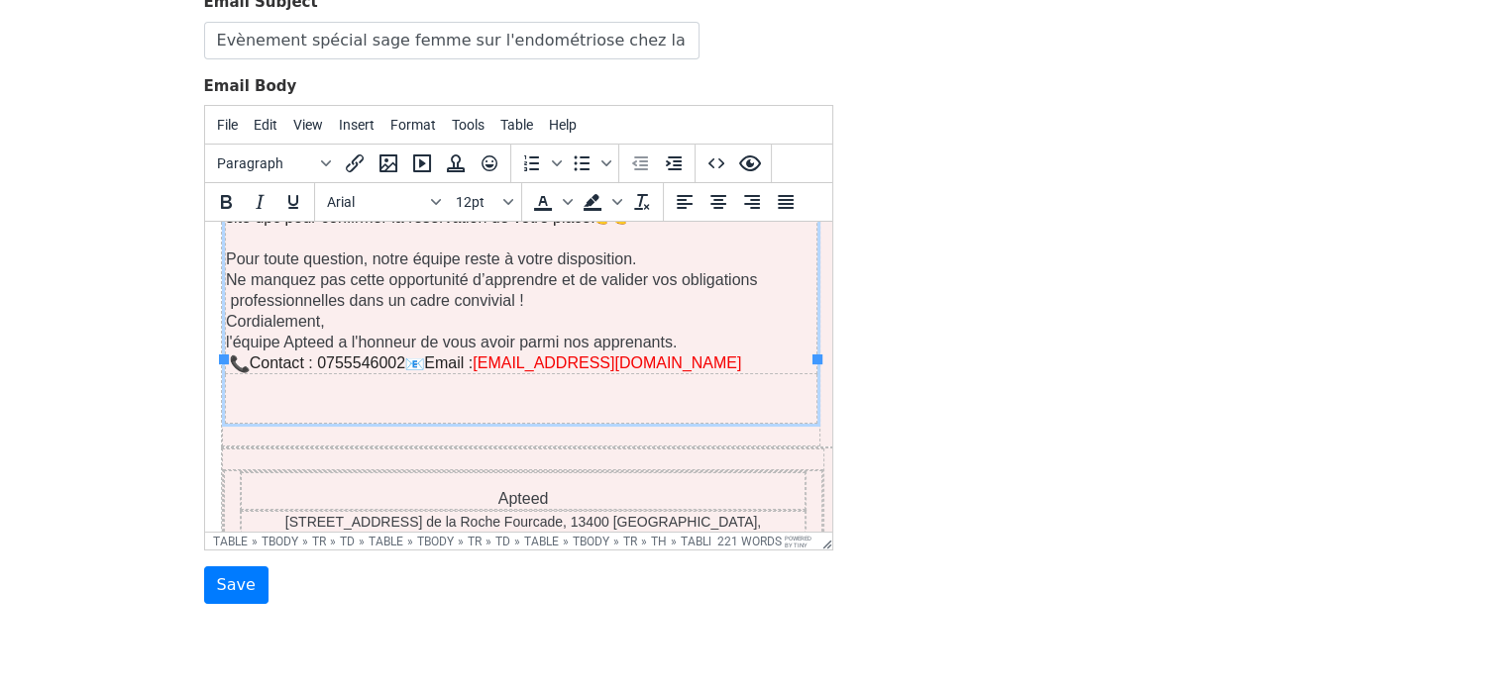
drag, startPoint x: 826, startPoint y: 309, endPoint x: 1048, endPoint y: 695, distance: 445.5
click at [725, 512] on p "620 Av. de la Roche Fourcade, 13400 Aubagne, France" at bounding box center [522, 533] width 563 height 42
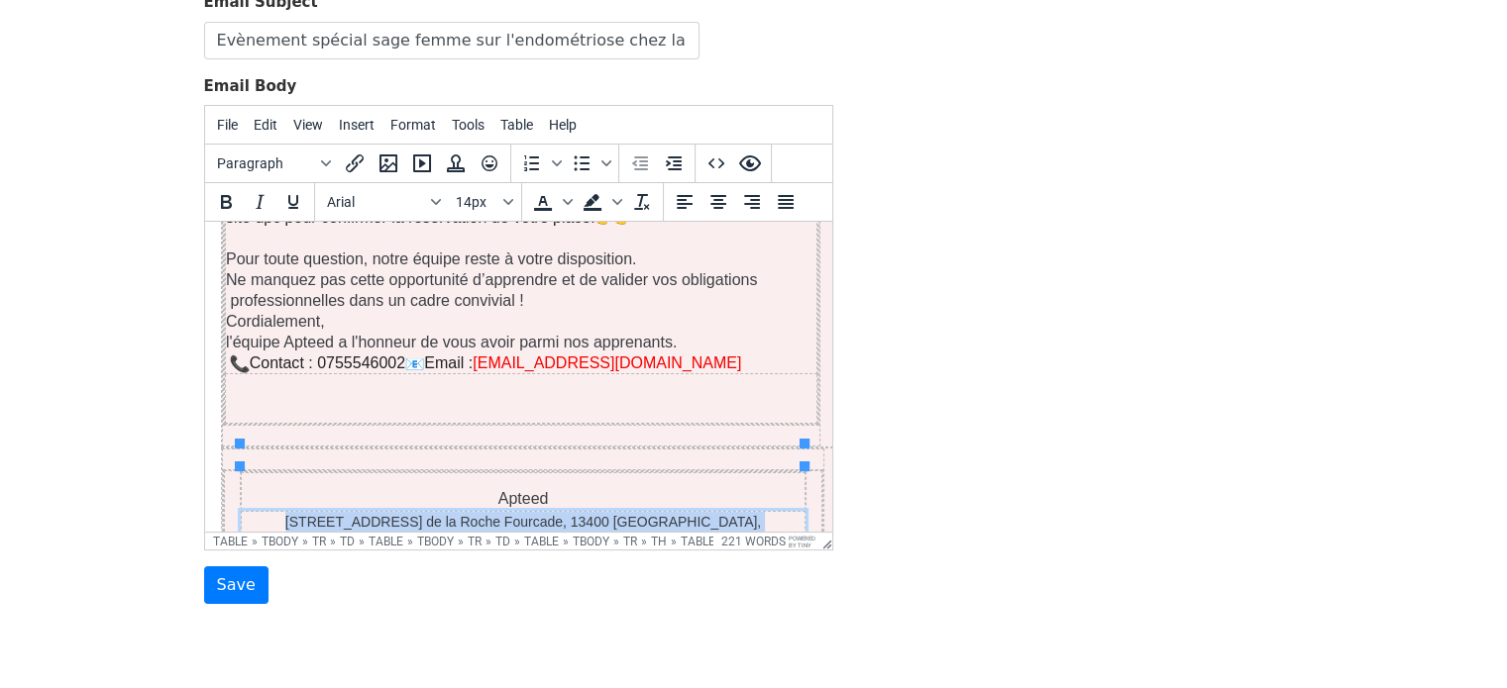
click at [725, 512] on p "620 Av. de la Roche Fourcade, 13400 Aubagne, France" at bounding box center [522, 533] width 563 height 42
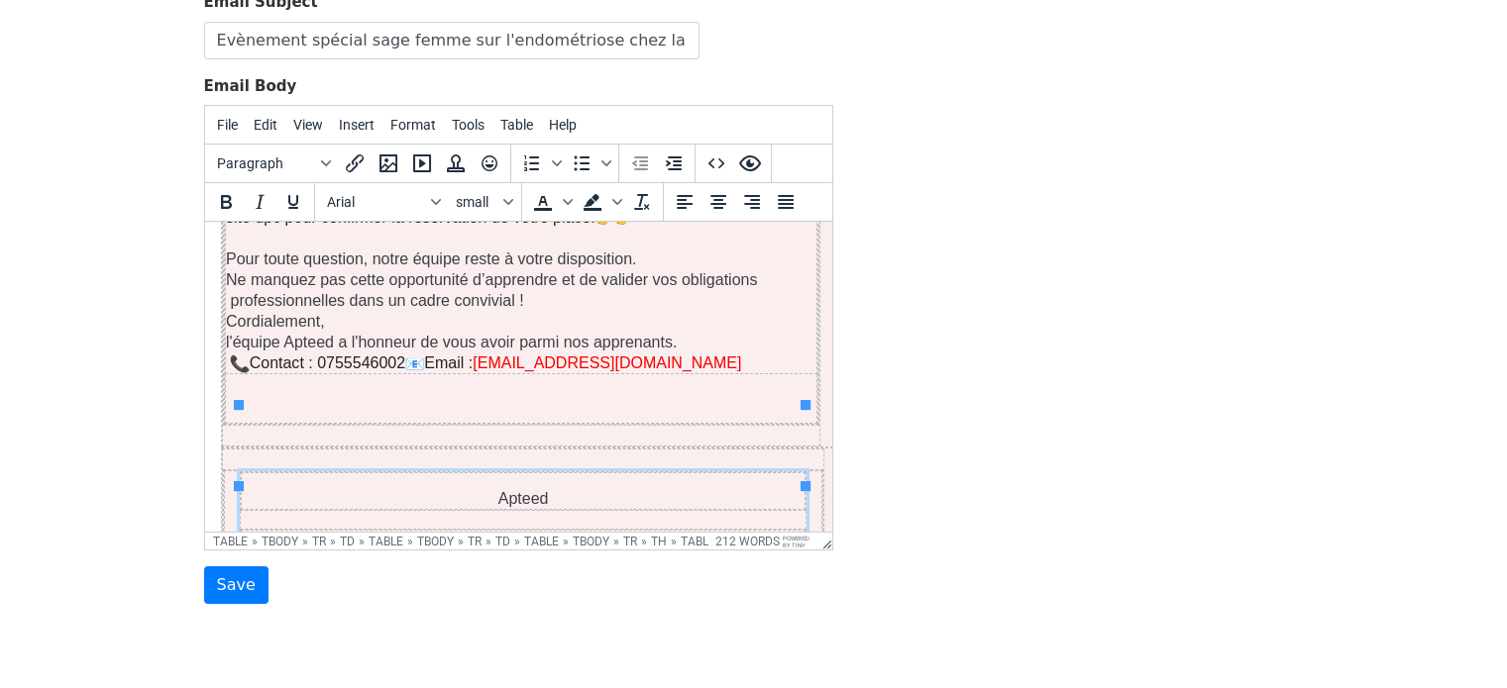
click at [707, 488] on p "Apteed" at bounding box center [522, 498] width 563 height 21
click at [348, 353] on p "Contact : 0755546002 Email : claudelejeune1991@gmail.com" at bounding box center [520, 363] width 590 height 21
click at [348, 353] on p "Contact : 0780981821 Email : claudelejeune1991@gmail.com" at bounding box center [520, 363] width 590 height 21
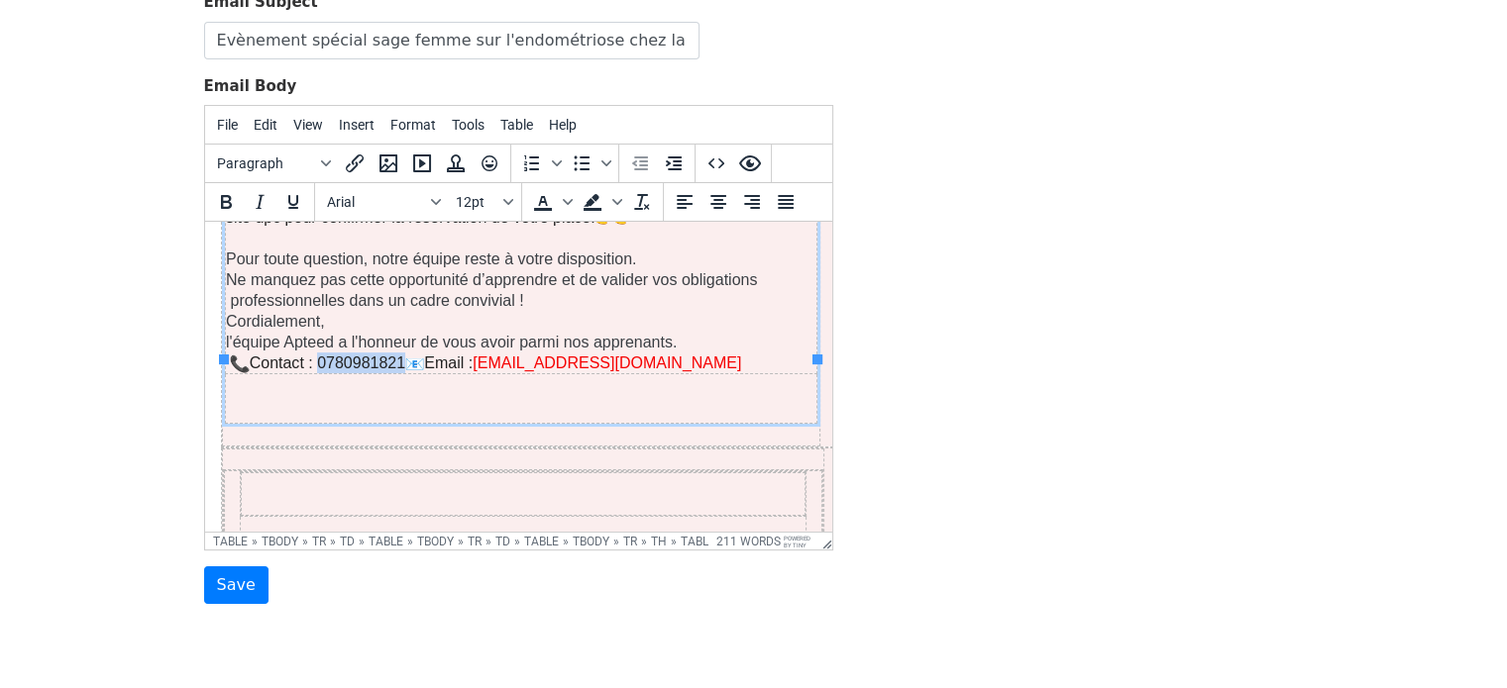
click at [348, 353] on p "Contact : 0780981821 Email : claudelejeune1991@gmail.com" at bounding box center [520, 363] width 590 height 21
click at [568, 201] on icon "Text color" at bounding box center [568, 202] width 10 height 10
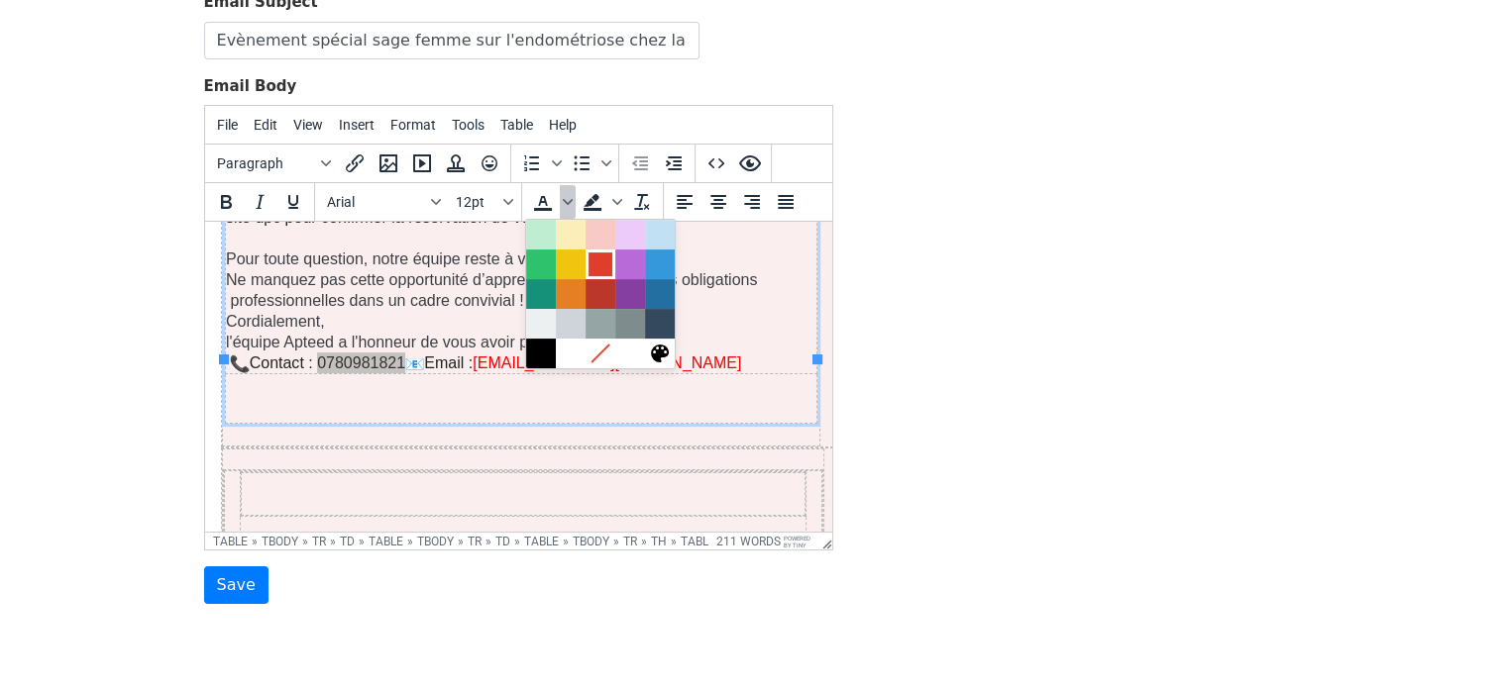
click at [605, 264] on div at bounding box center [600, 265] width 24 height 24
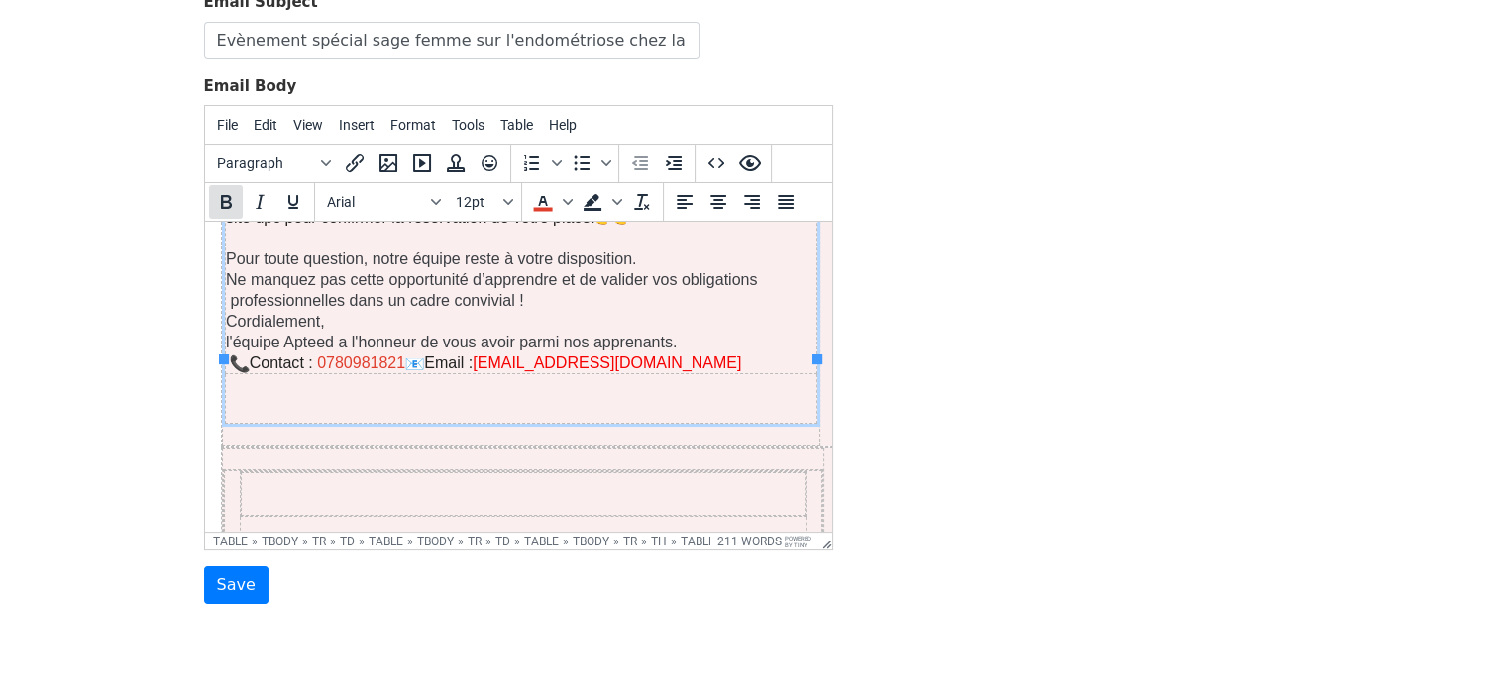
click at [226, 203] on icon "Bold" at bounding box center [226, 202] width 11 height 14
click at [601, 472] on td at bounding box center [523, 493] width 564 height 43
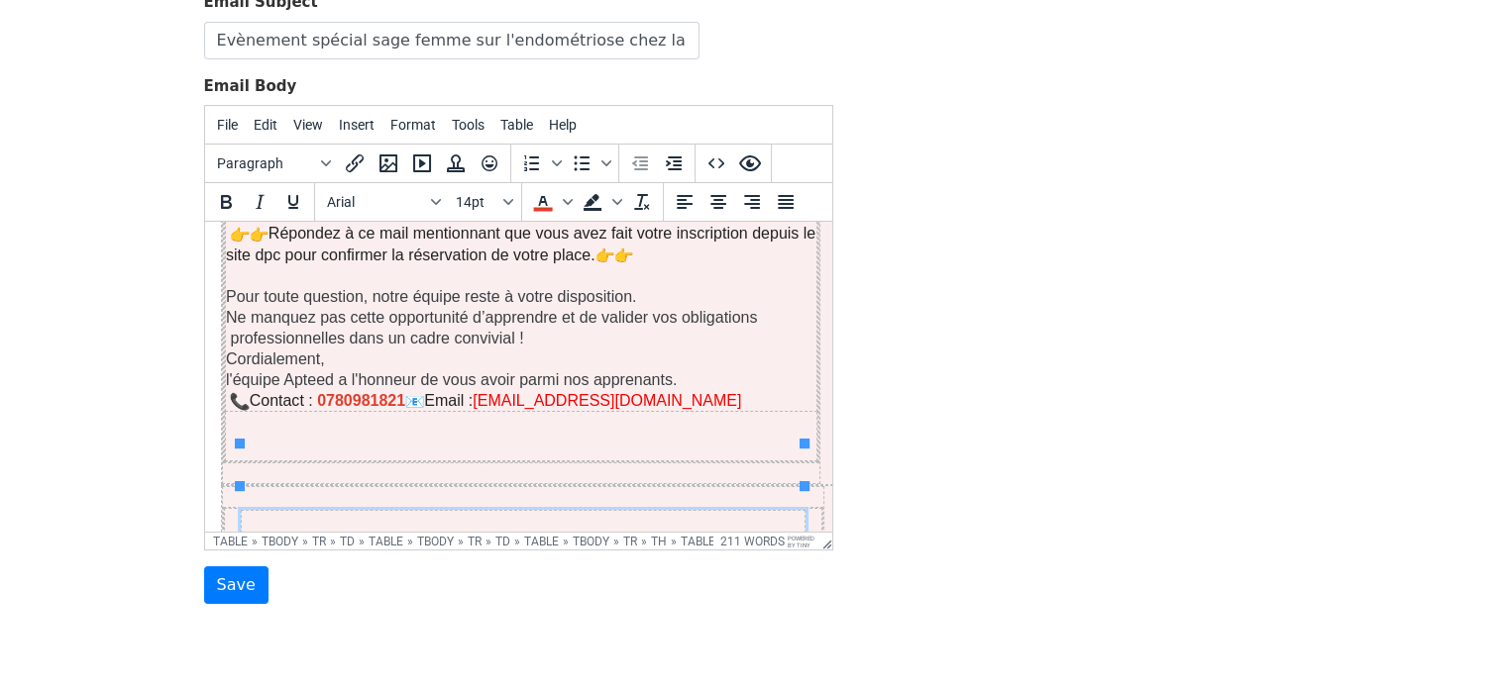
scroll to position [757, 0]
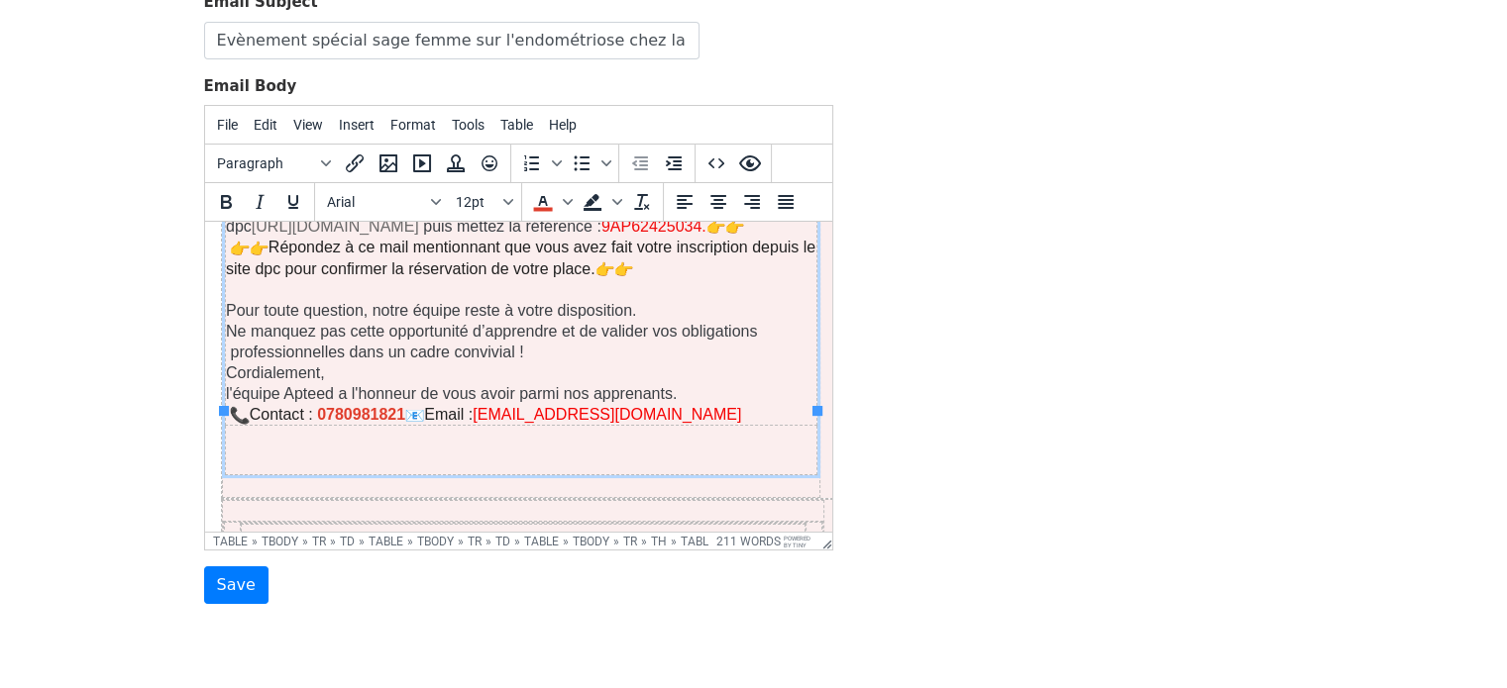
click at [320, 383] on p "l'équipe Apteed a l'honneur de vous avoir parmi nos apprenants." at bounding box center [520, 393] width 590 height 21
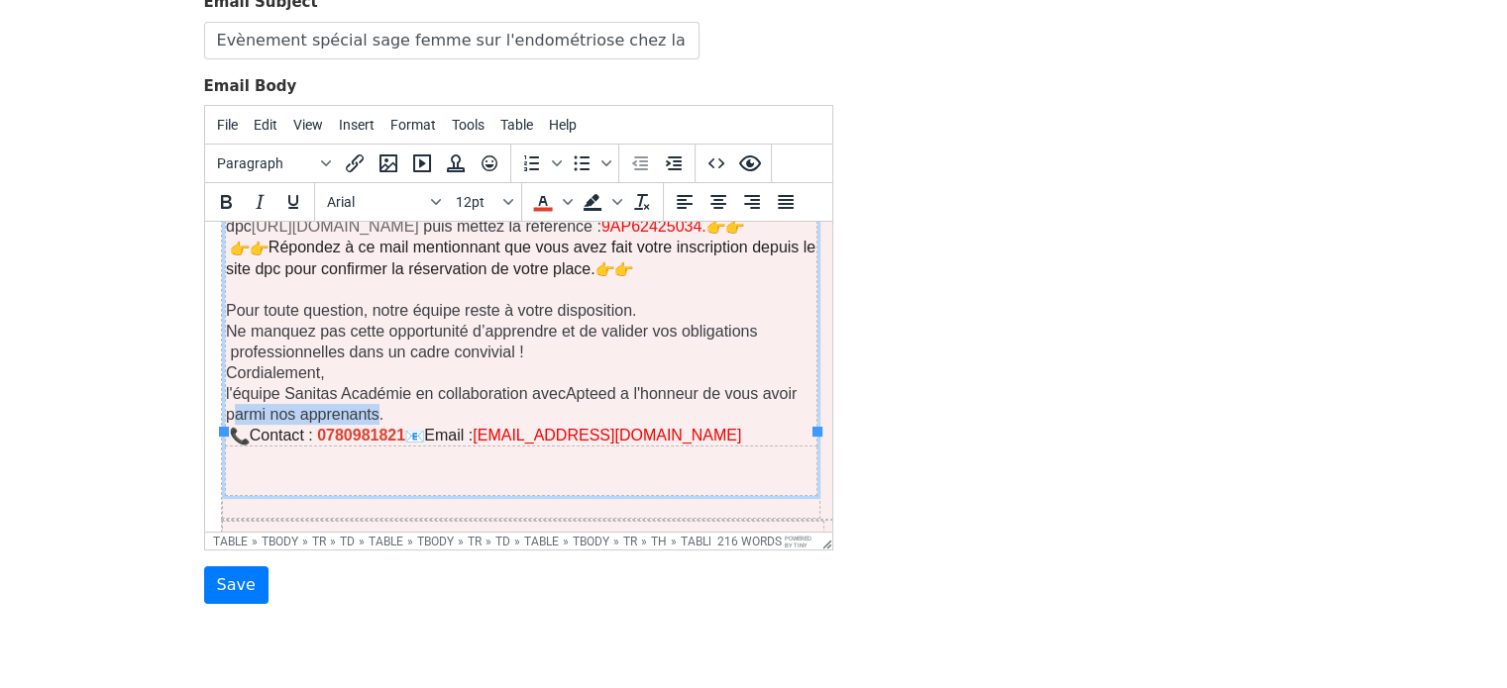
drag, startPoint x: 374, startPoint y: 345, endPoint x: 230, endPoint y: 353, distance: 144.8
click at [230, 385] on span "a l'honneur de vous avoir parmi nos apprenants." at bounding box center [510, 404] width 571 height 38
click at [238, 572] on input "Save" at bounding box center [236, 586] width 64 height 38
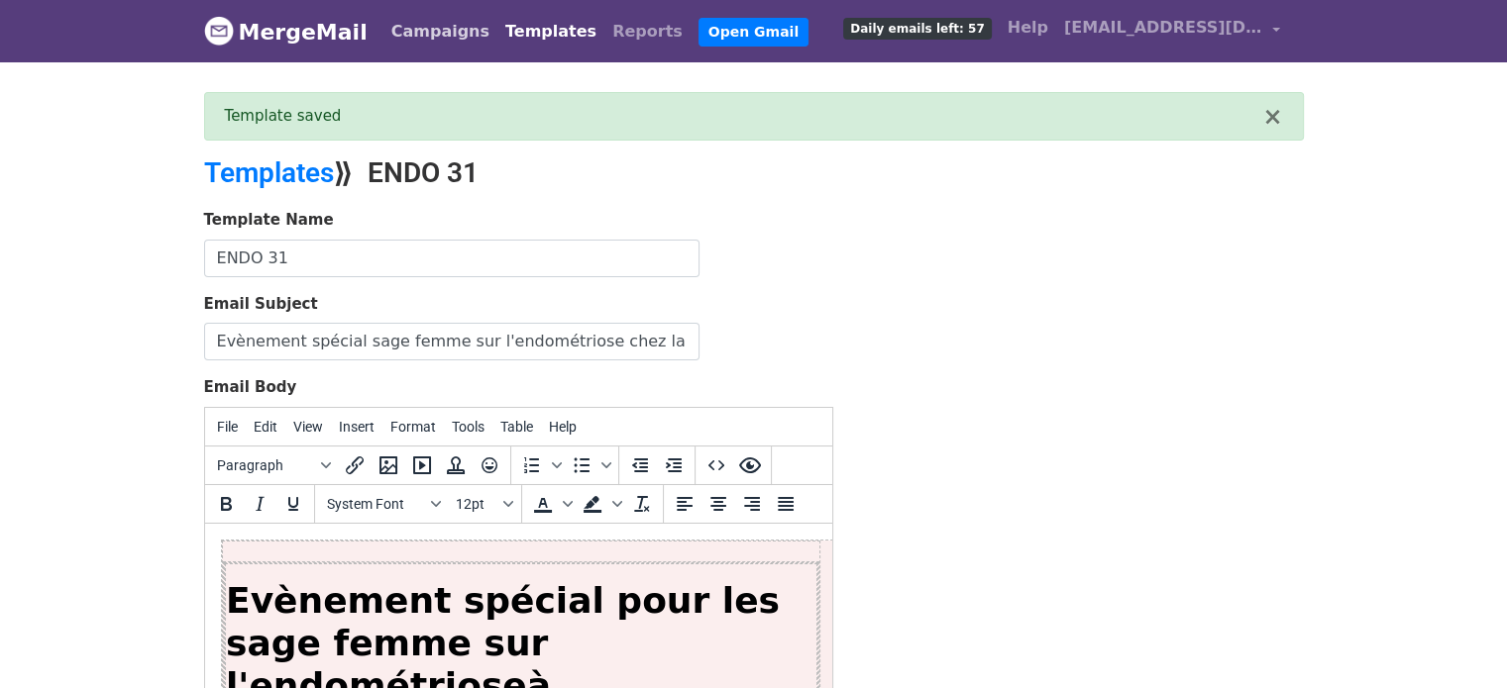
click at [416, 39] on link "Campaigns" at bounding box center [440, 32] width 114 height 40
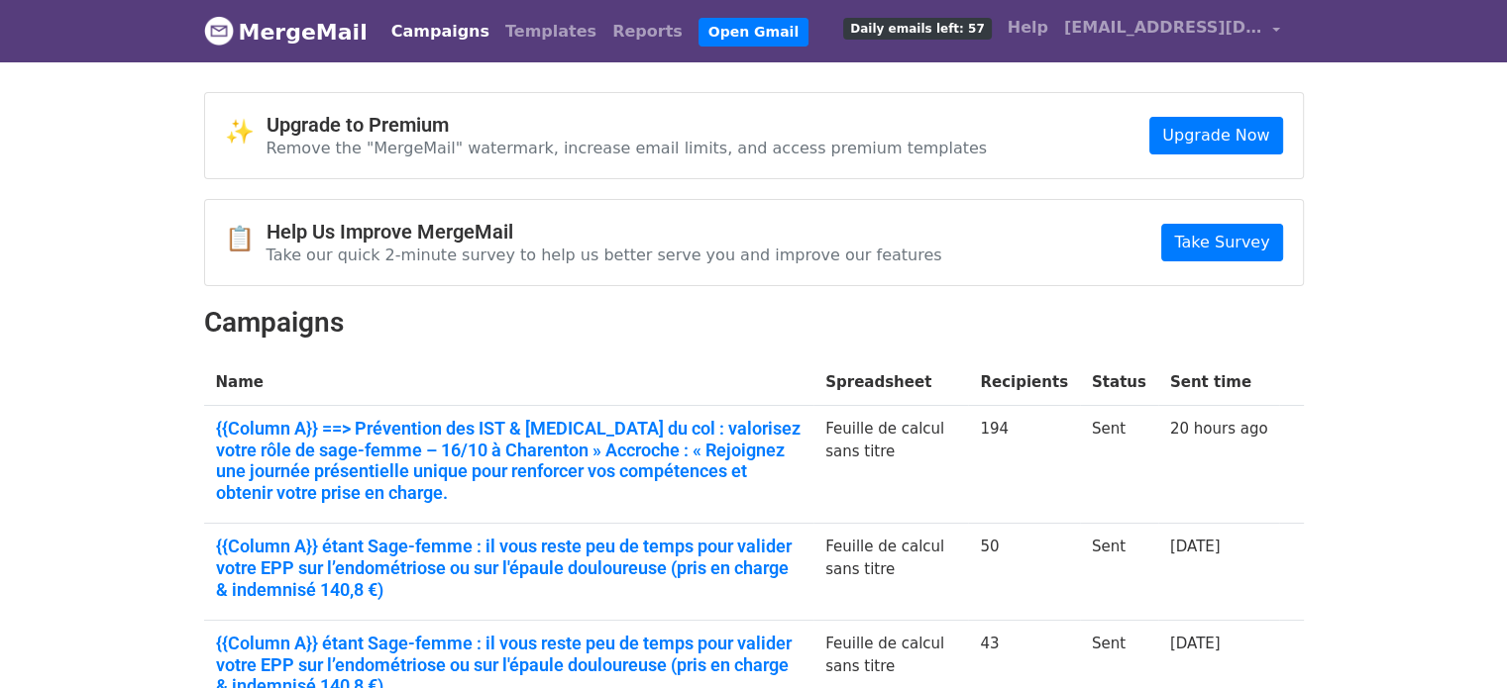
click at [435, 27] on link "Campaigns" at bounding box center [440, 32] width 114 height 40
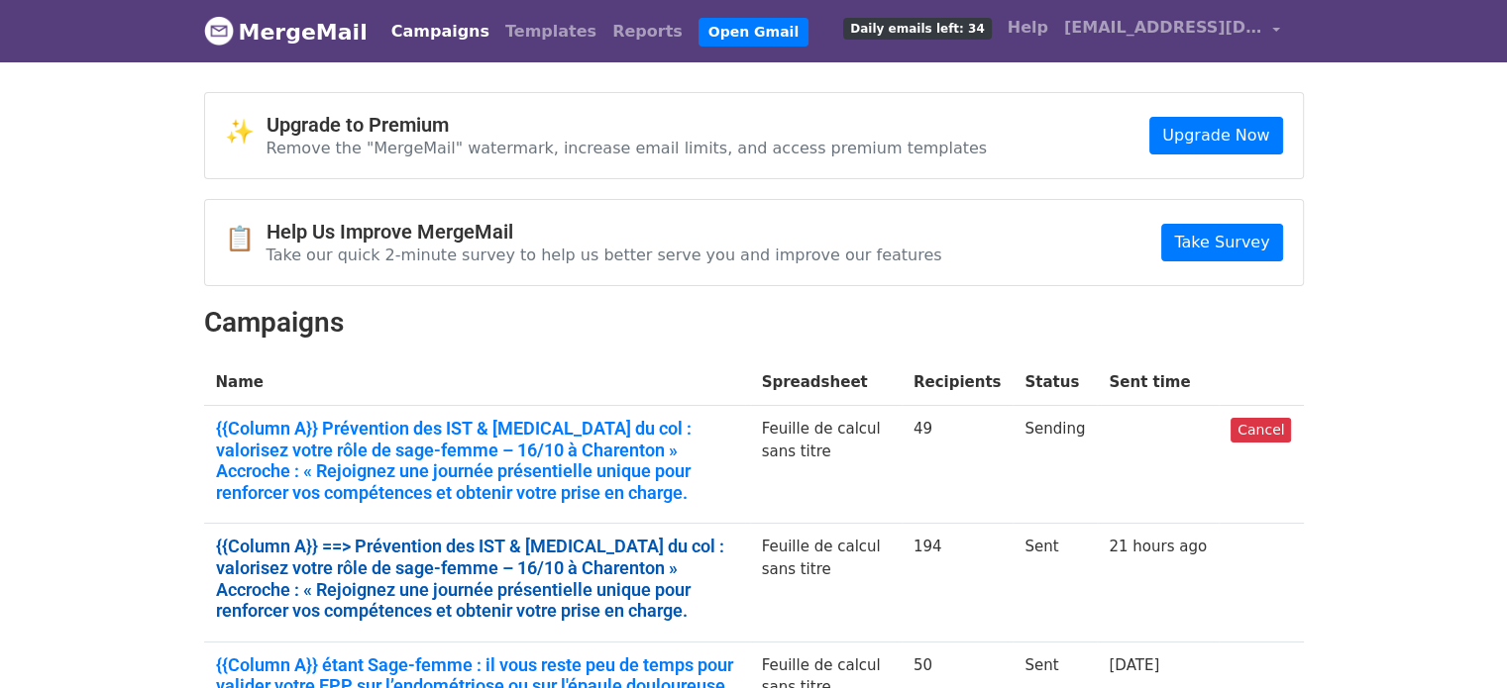
click at [555, 551] on link "{{Column A}} ==> Prévention des IST & [MEDICAL_DATA] du col : valorisez votre r…" at bounding box center [477, 578] width 522 height 85
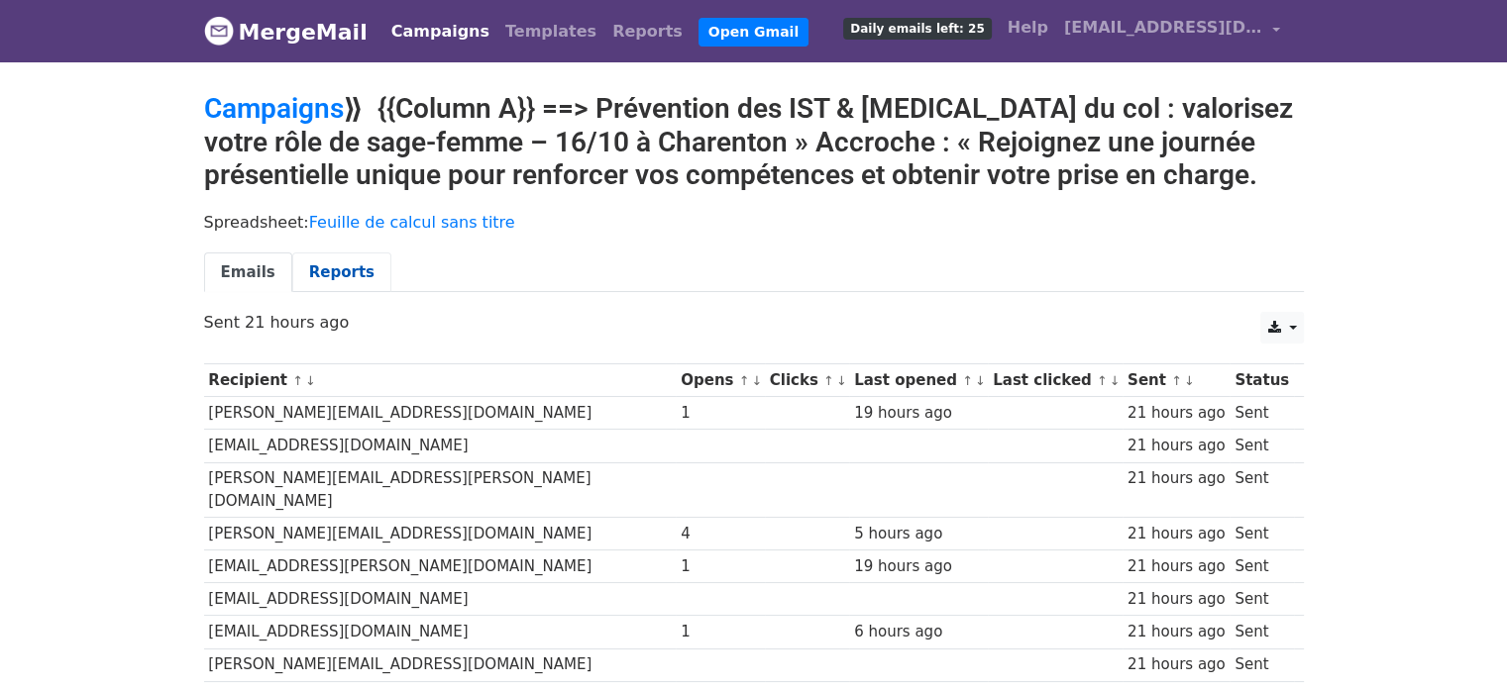
click at [334, 270] on link "Reports" at bounding box center [341, 273] width 99 height 41
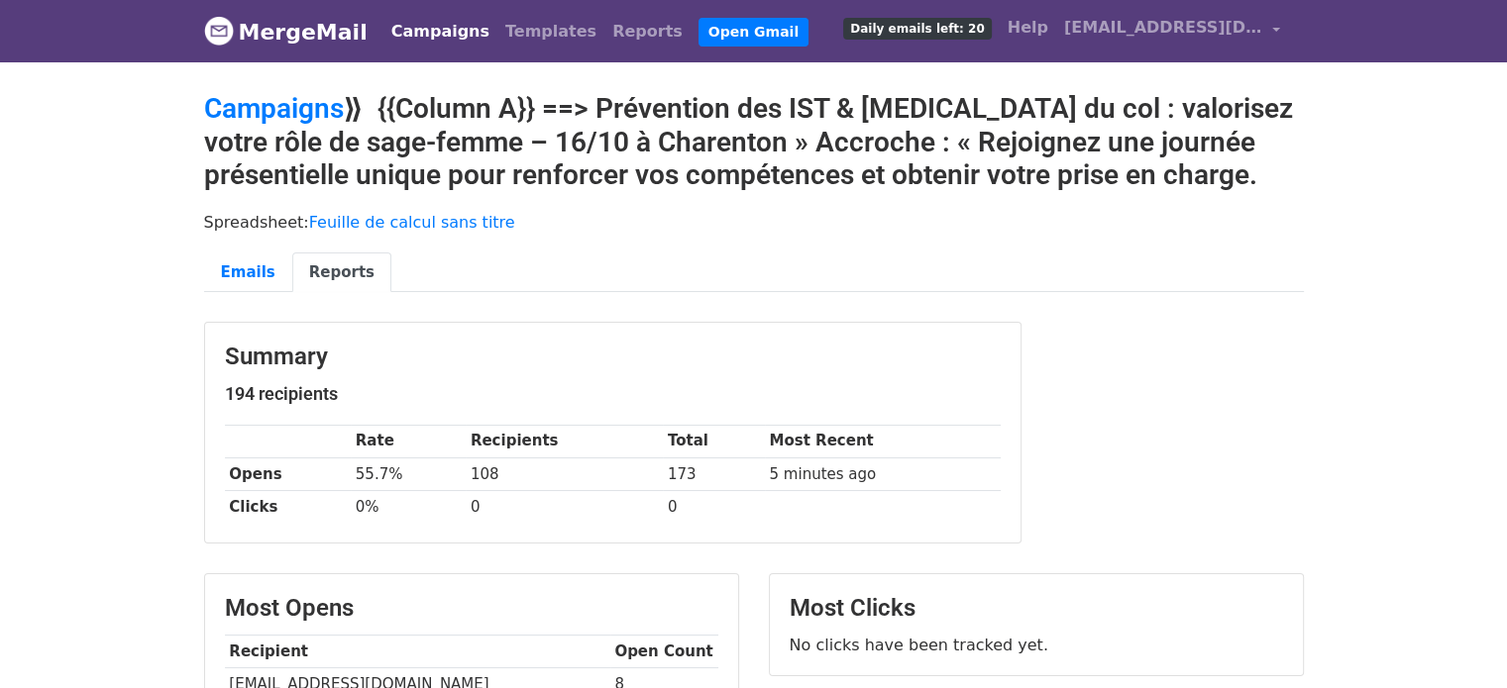
click at [419, 34] on link "Campaigns" at bounding box center [440, 32] width 114 height 40
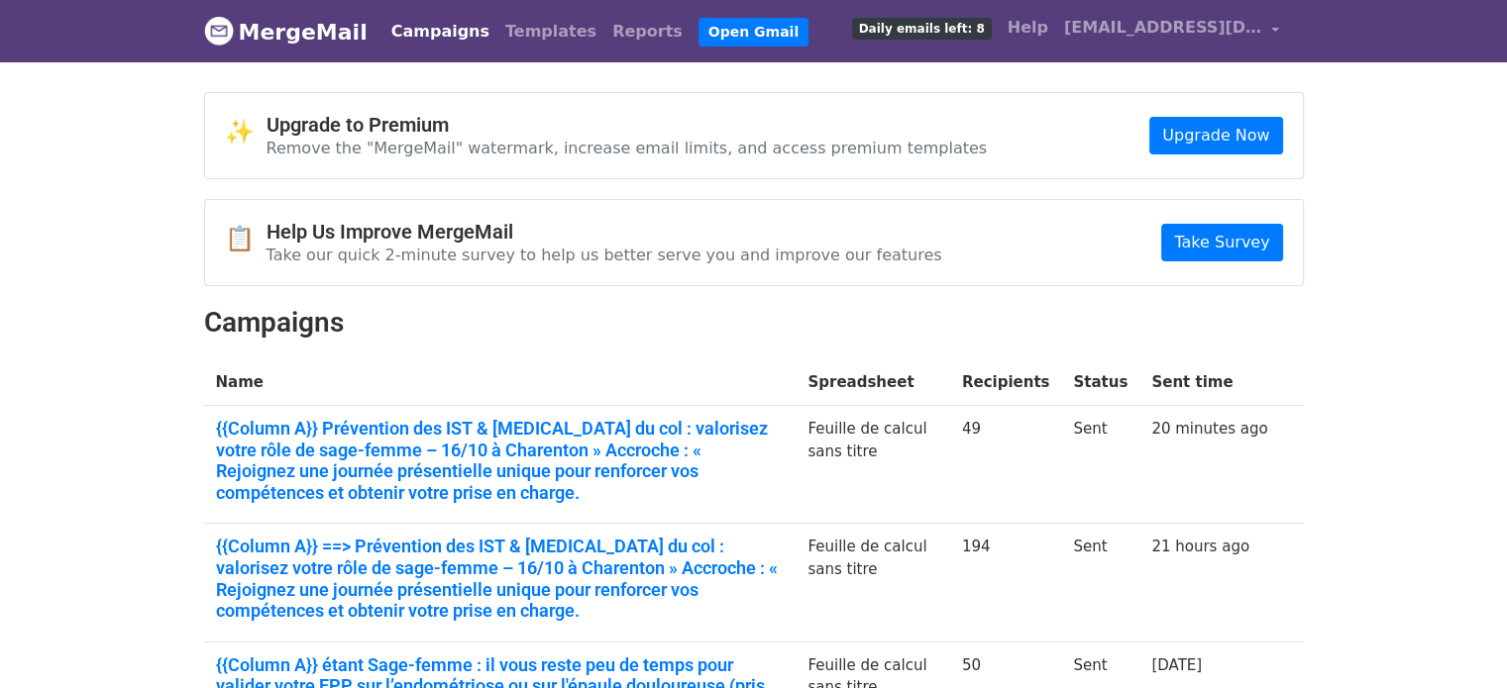
click at [311, 440] on link "{{Column A}} Prévention des IST & [MEDICAL_DATA] du col : valorisez votre rôle …" at bounding box center [500, 460] width 569 height 85
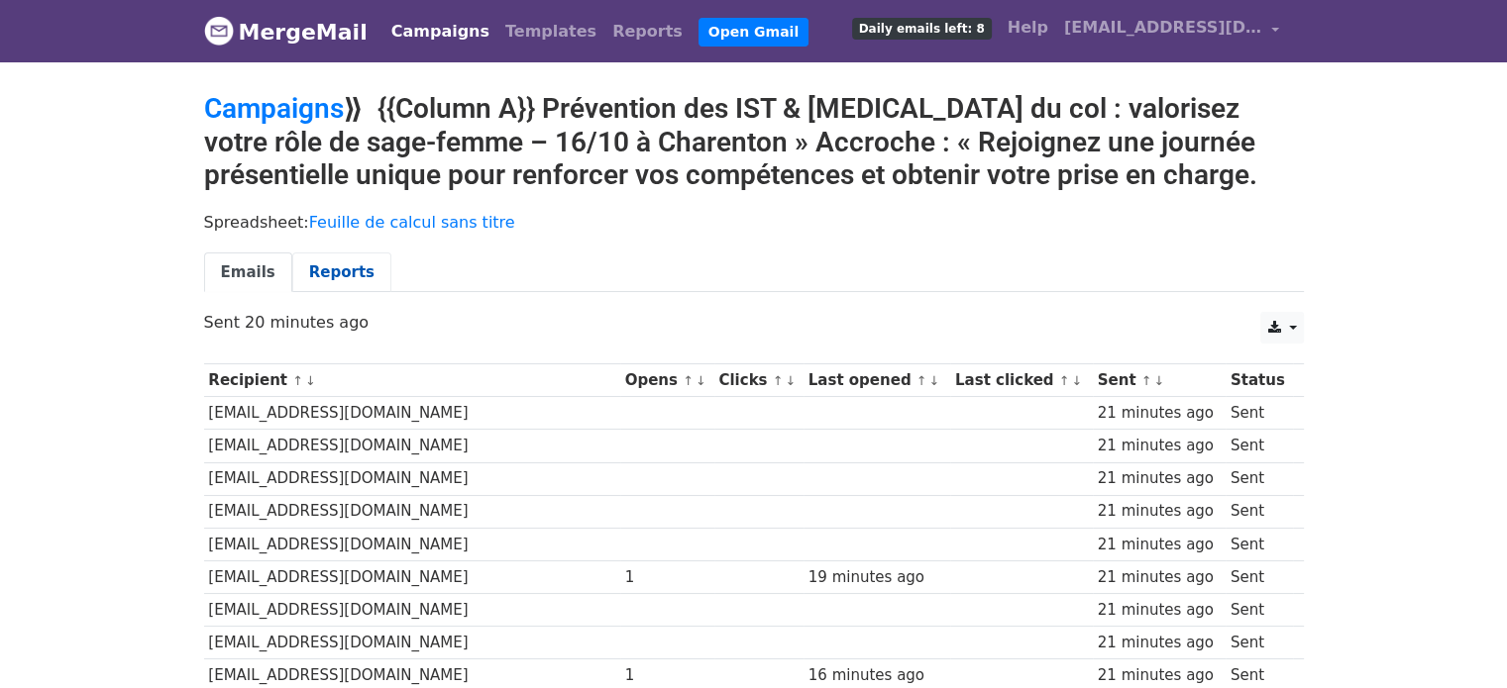
click at [342, 265] on link "Reports" at bounding box center [341, 273] width 99 height 41
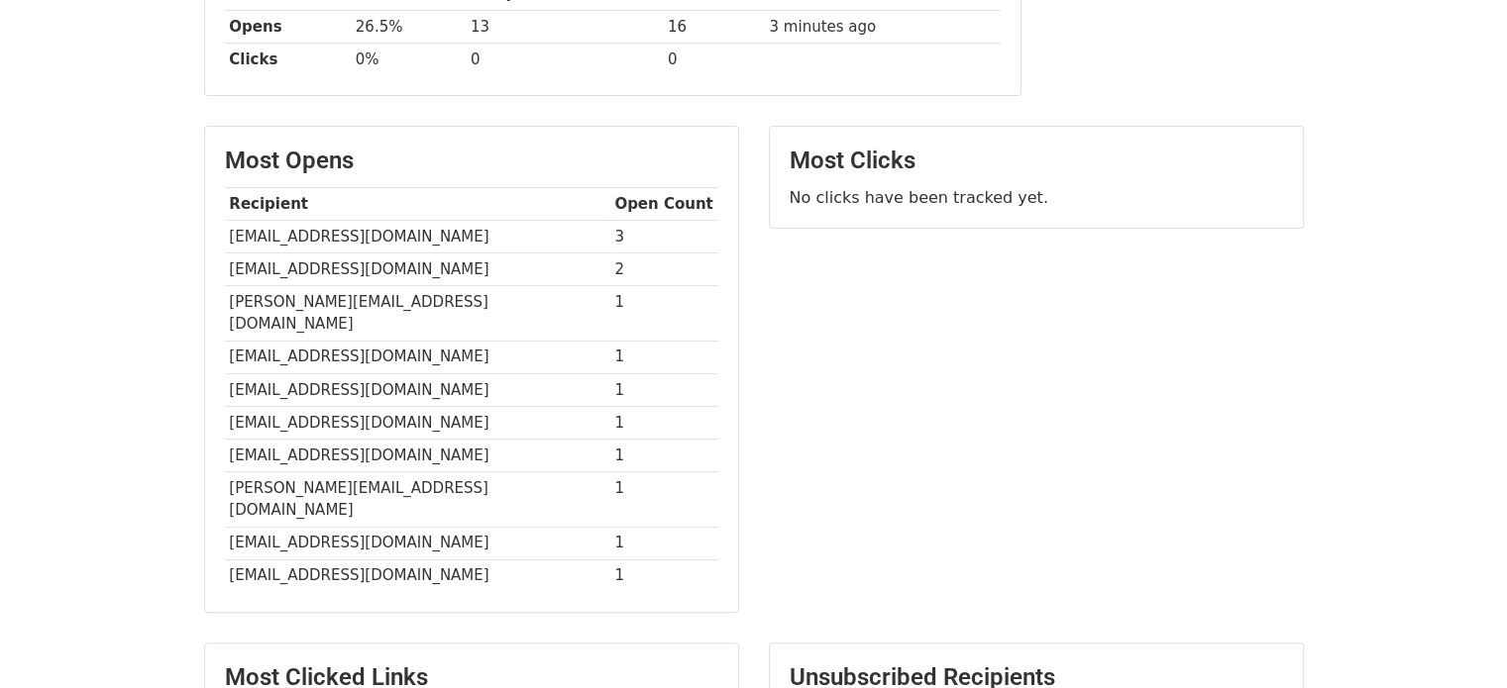
scroll to position [451, 0]
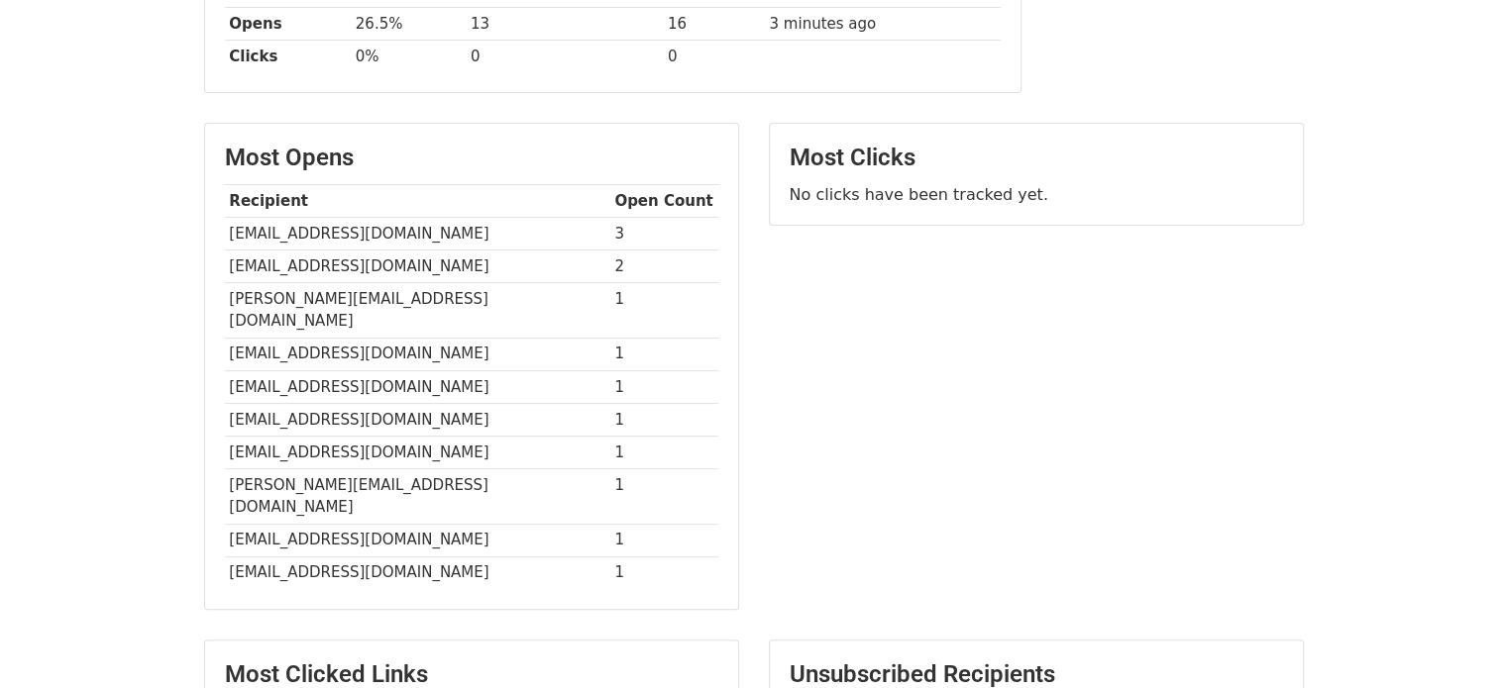
click at [305, 228] on td "[EMAIL_ADDRESS][DOMAIN_NAME]" at bounding box center [417, 233] width 385 height 33
copy tr "[EMAIL_ADDRESS][DOMAIN_NAME]"
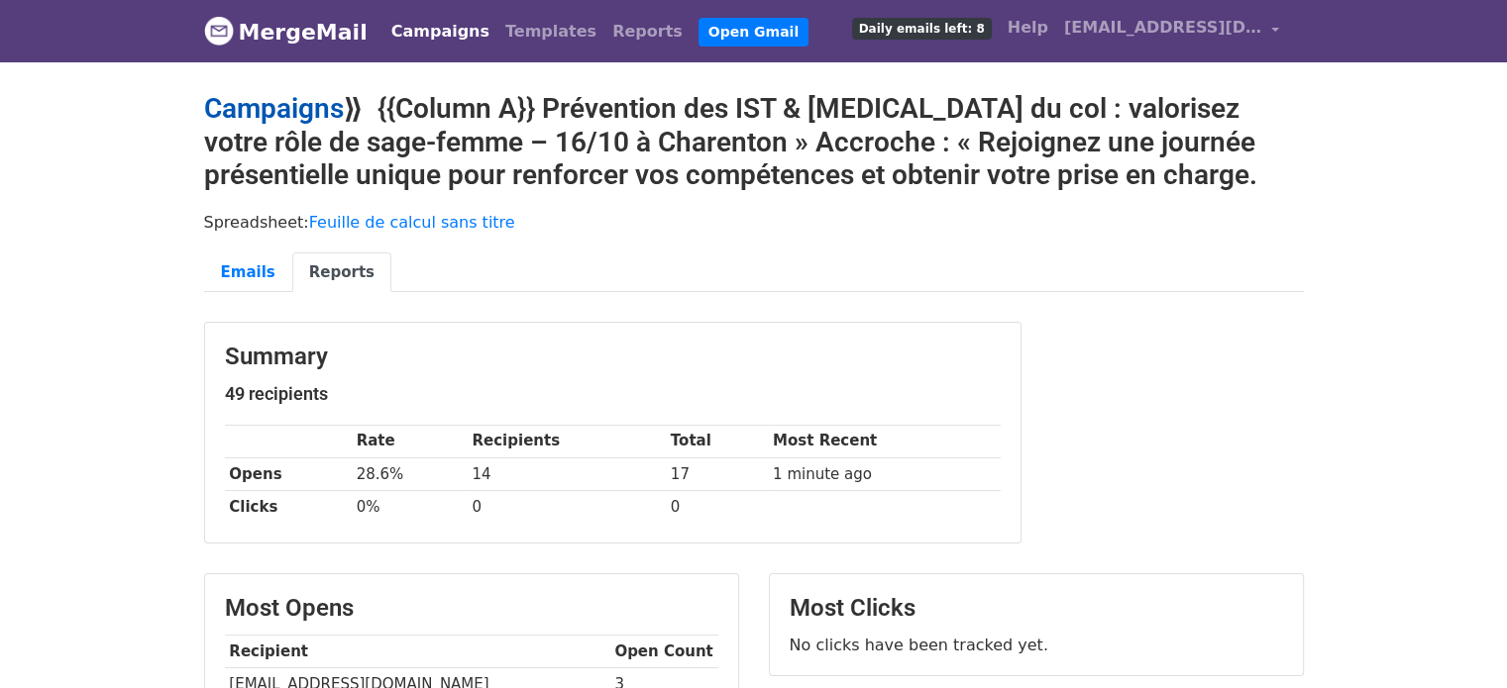
click at [297, 98] on link "Campaigns" at bounding box center [274, 108] width 140 height 33
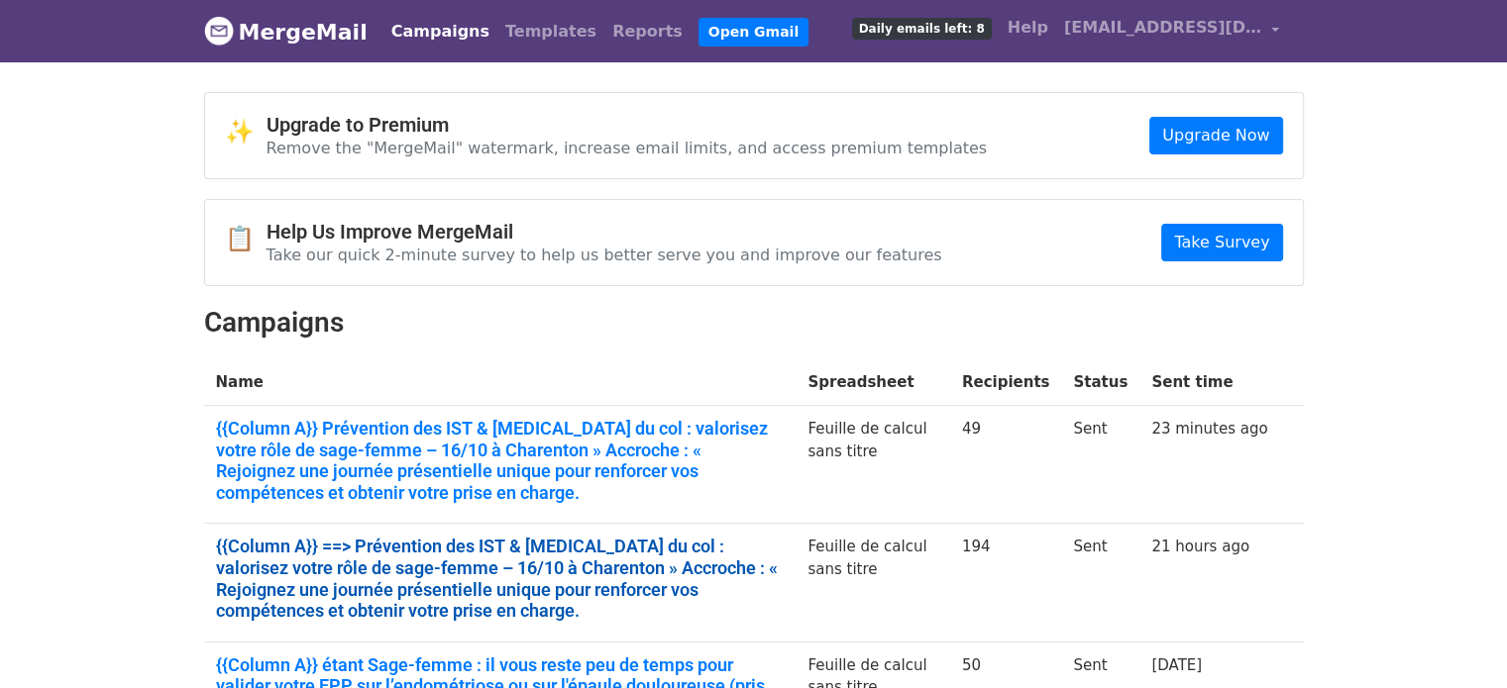
click at [458, 536] on link "{{Column A}} ==> Prévention des IST & cancer du col : valorisez votre rôle de s…" at bounding box center [500, 578] width 569 height 85
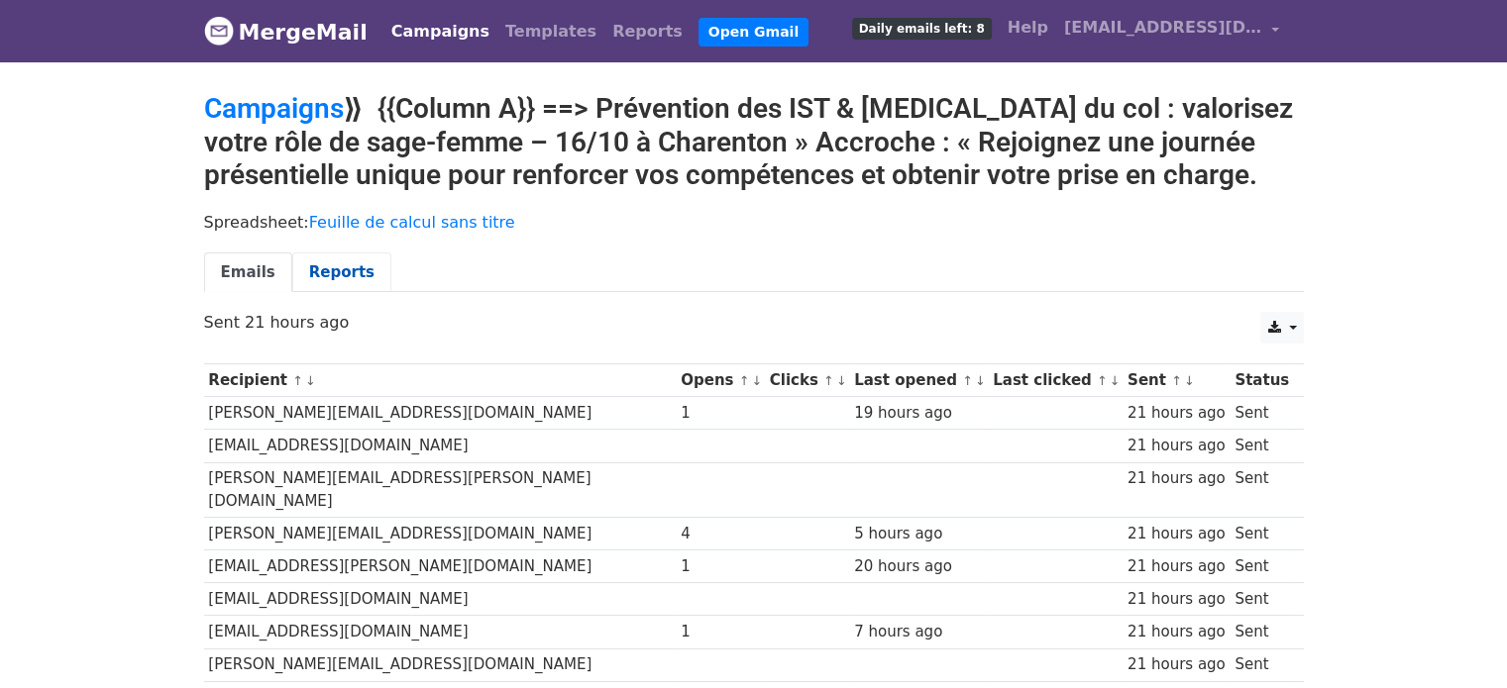
click at [325, 280] on link "Reports" at bounding box center [341, 273] width 99 height 41
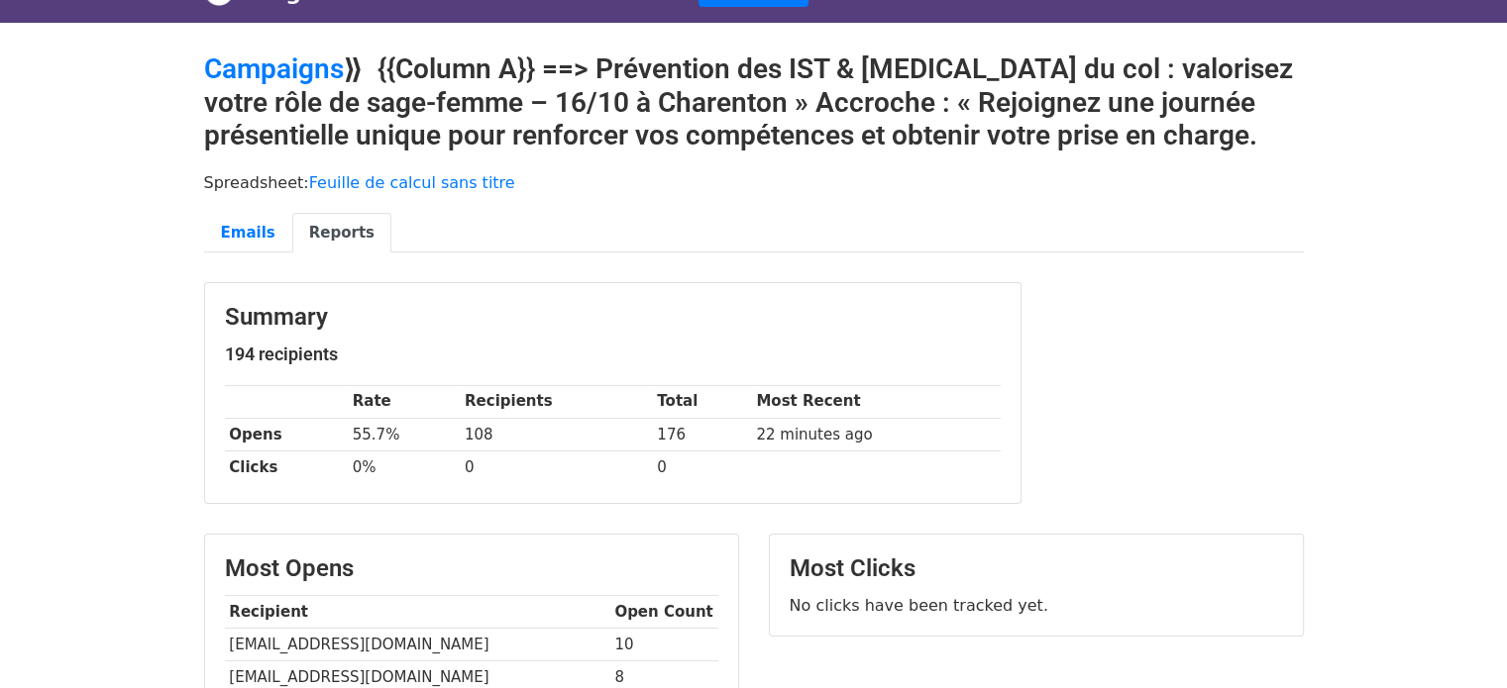
scroll to position [277, 0]
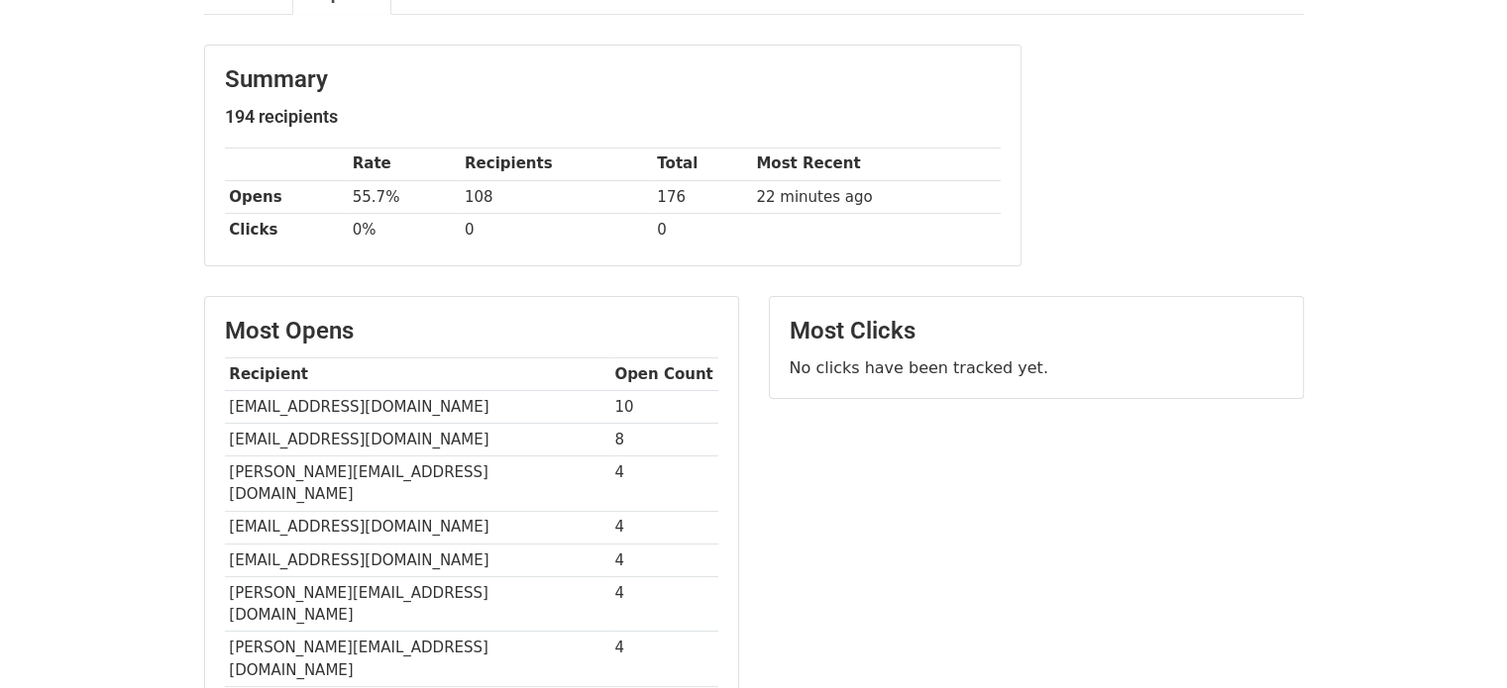
click at [333, 436] on td "h.palous@gmail.com" at bounding box center [417, 439] width 385 height 33
copy tr "h.palous@gmail.com"
